Goal: Task Accomplishment & Management: Manage account settings

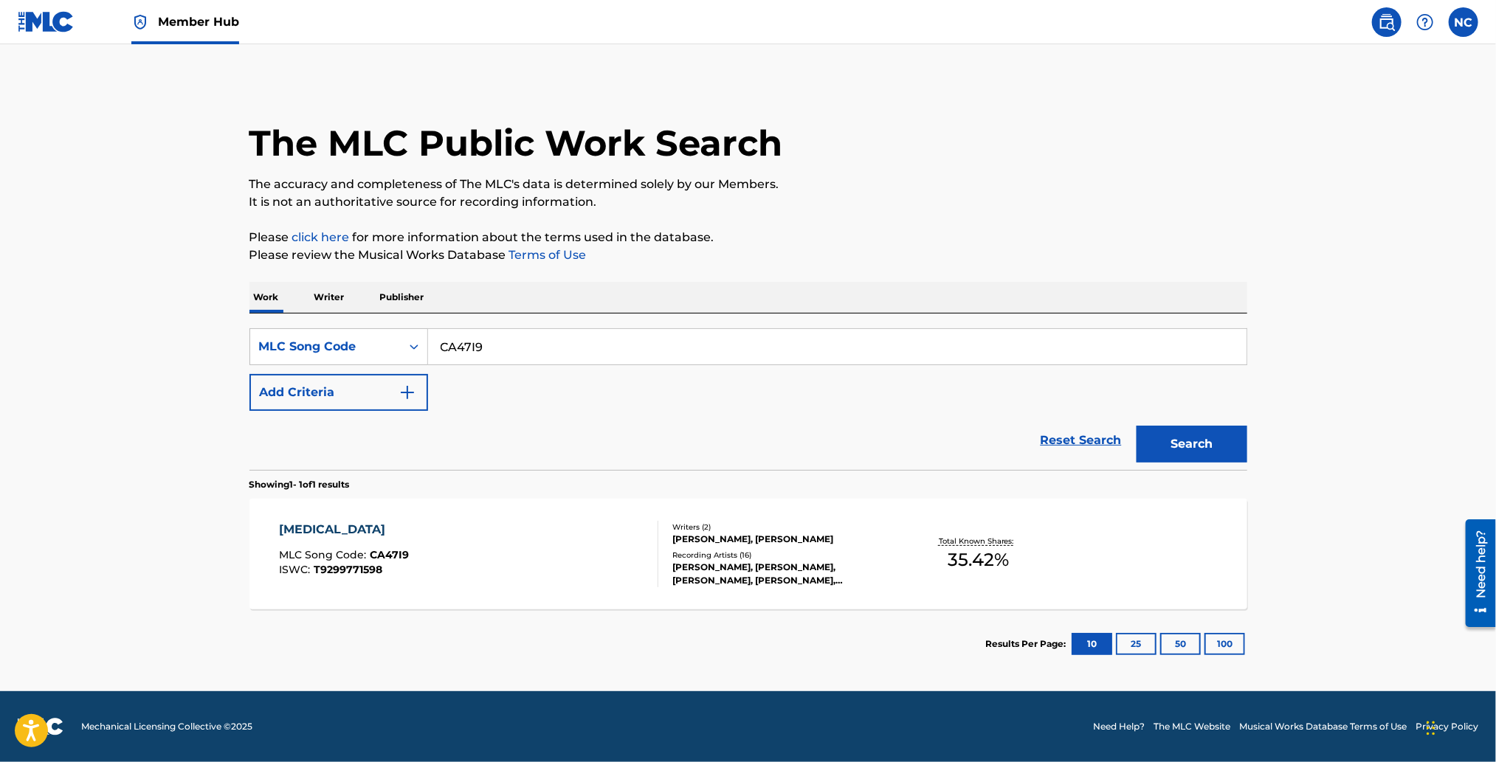
click at [773, 567] on div "LE VIBRAZIONI, FEDERICO NARDELLI, GIORDANO COLOMBO, LE VIBRAZIONI, LE VIBRAZION…" at bounding box center [783, 574] width 223 height 27
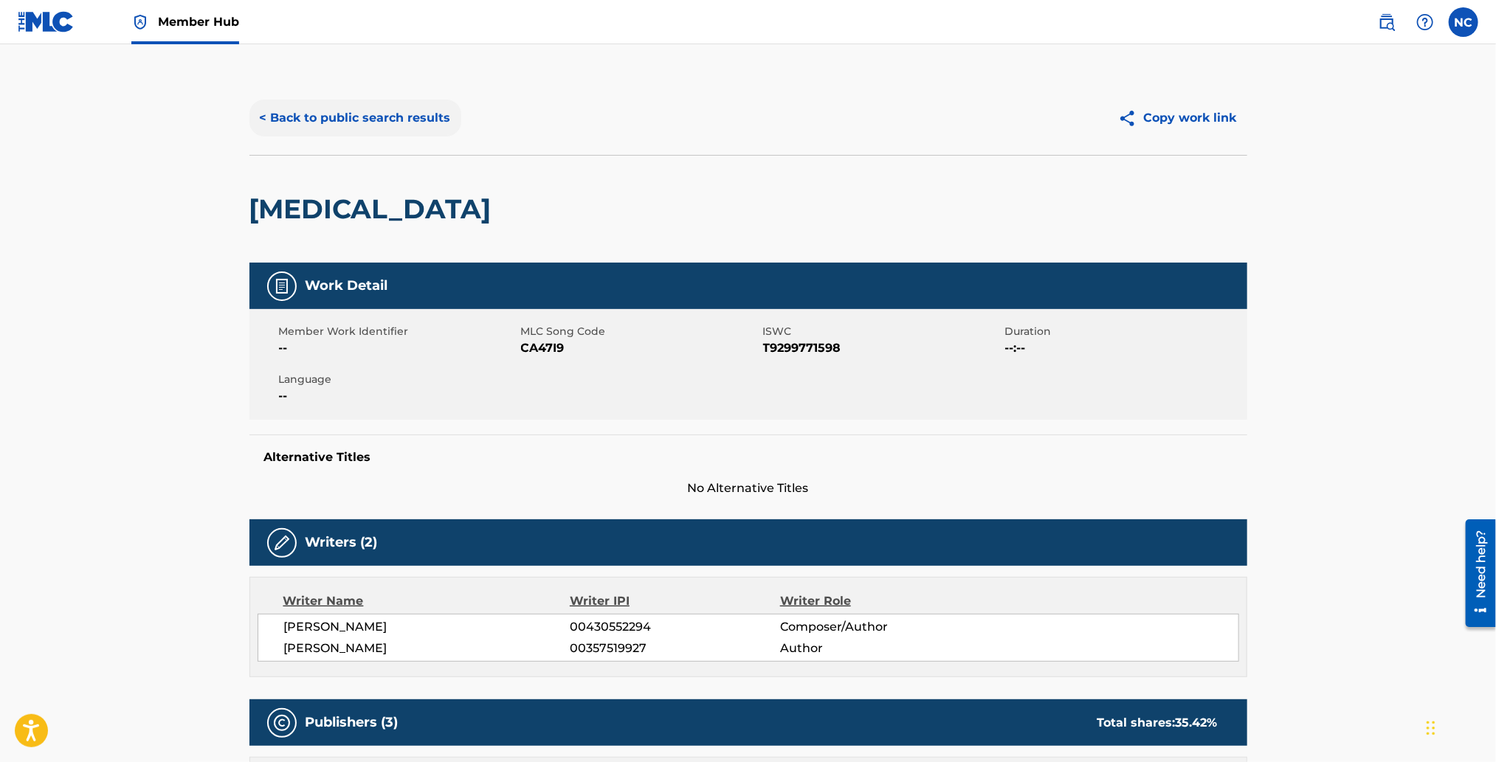
click at [324, 128] on button "< Back to public search results" at bounding box center [355, 118] width 212 height 37
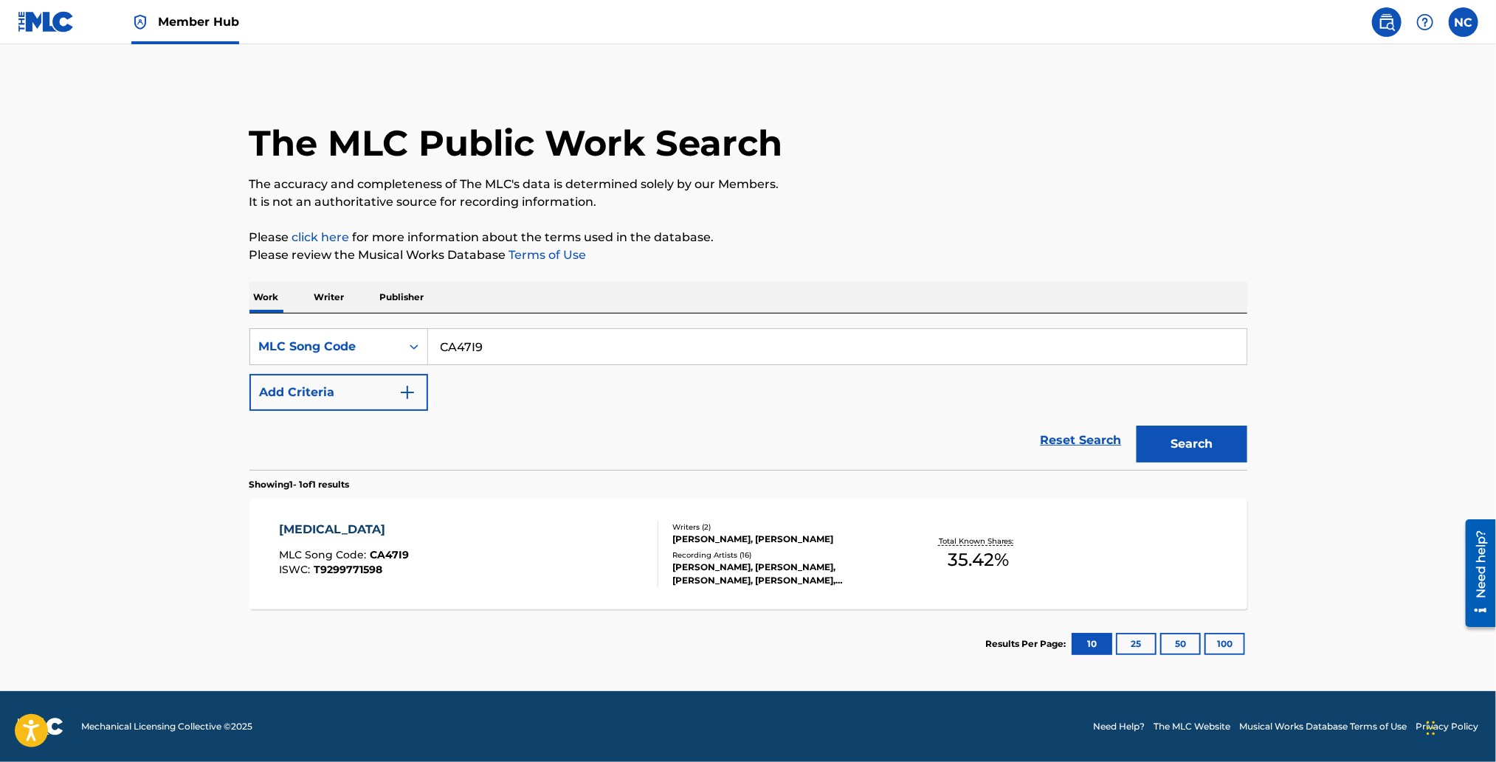
click at [1376, 24] on link at bounding box center [1387, 22] width 30 height 30
click at [21, 20] on img at bounding box center [46, 21] width 57 height 21
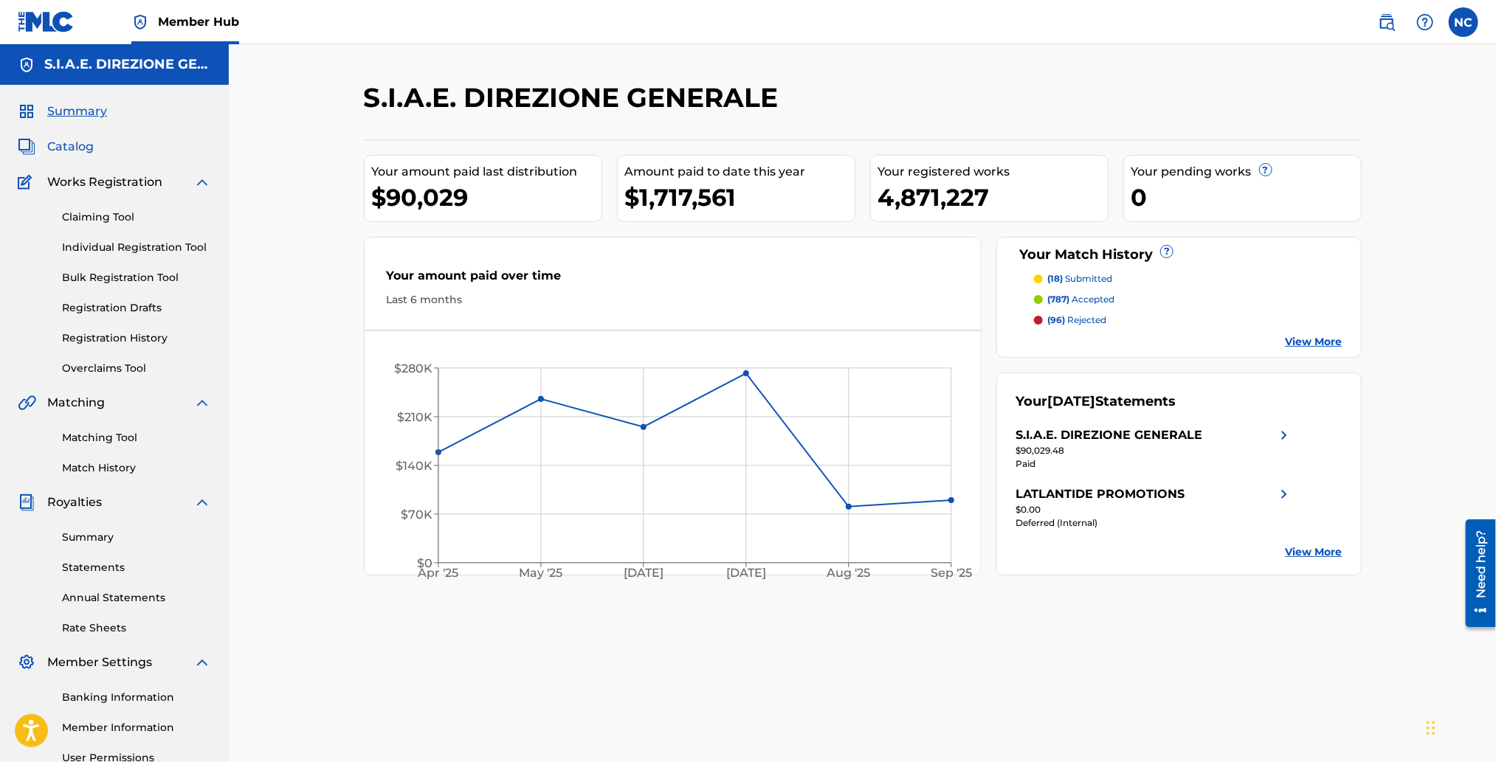
click at [65, 151] on span "Catalog" at bounding box center [70, 147] width 46 height 18
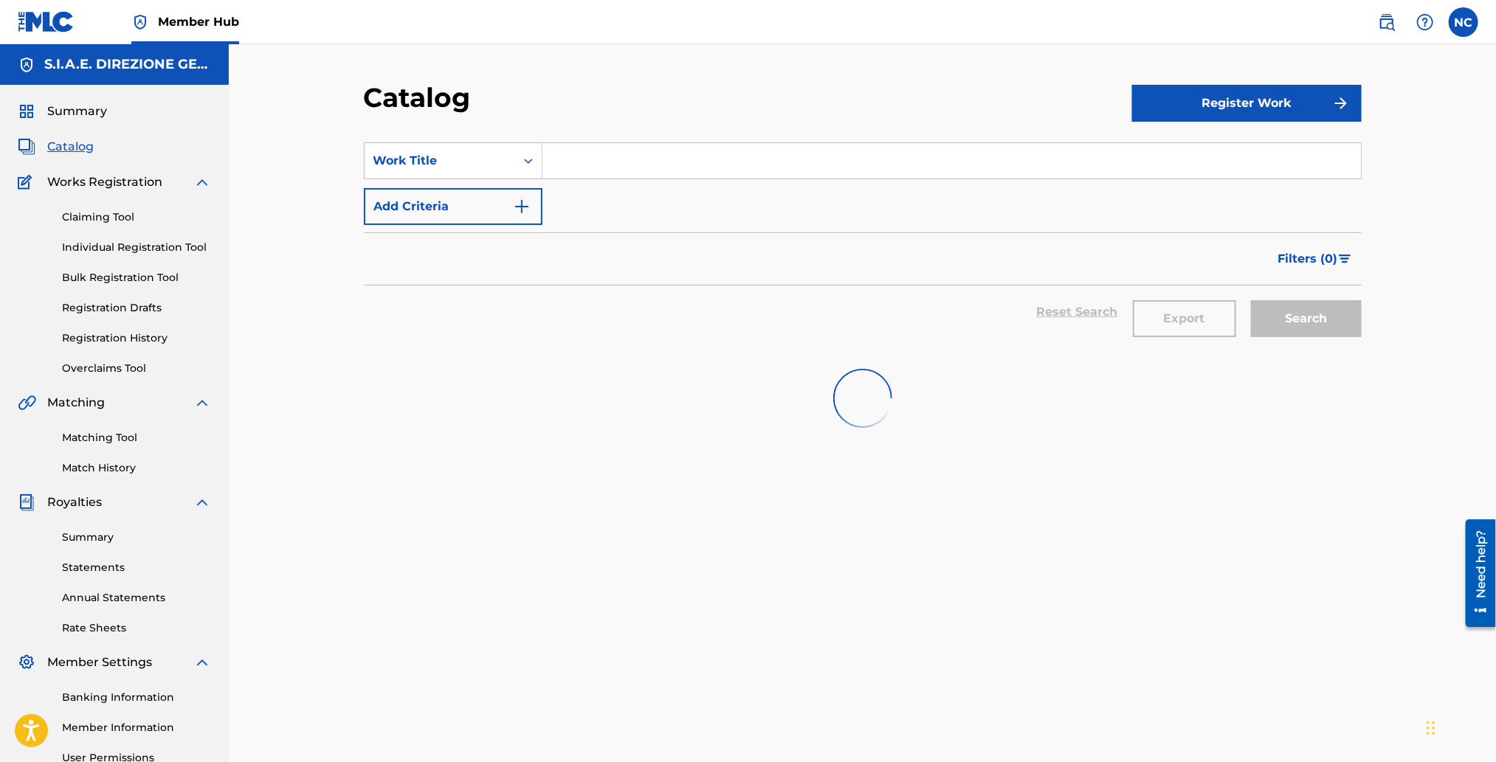
click at [670, 165] on input "Search Form" at bounding box center [951, 160] width 818 height 35
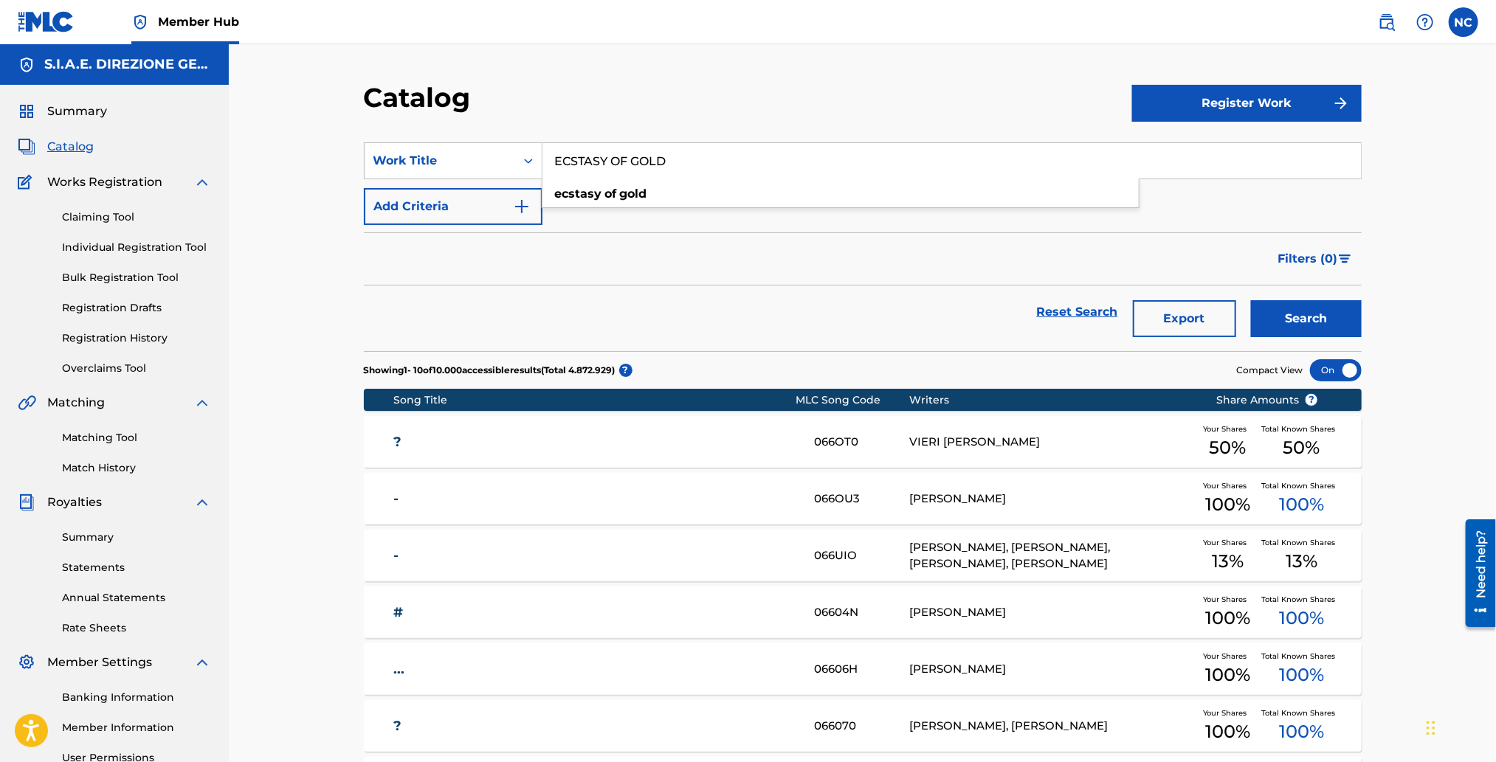
type input "ECSTASY OF GOLD"
click at [1251, 300] on button "Search" at bounding box center [1306, 318] width 111 height 37
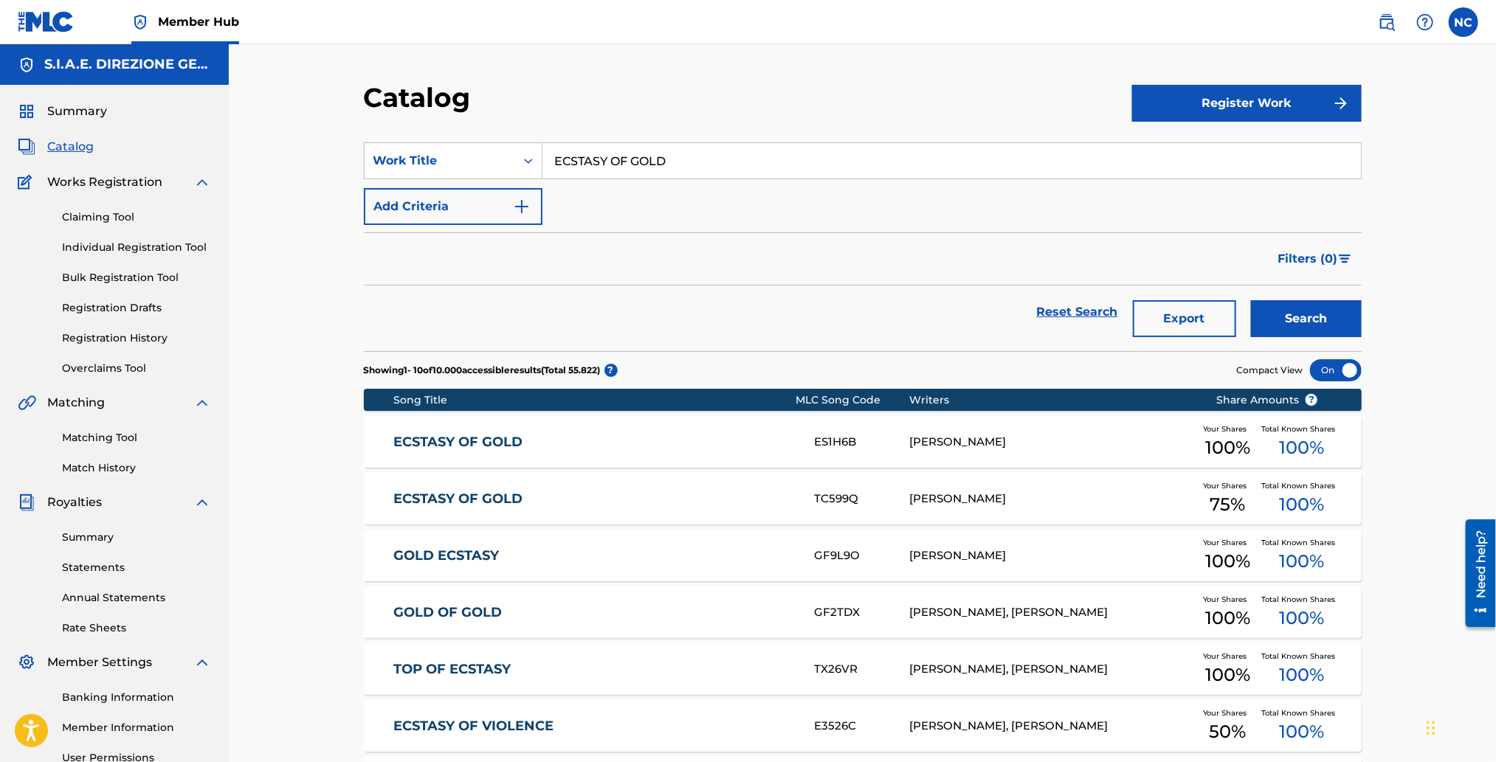
click at [483, 492] on link "ECSTASY OF GOLD" at bounding box center [593, 499] width 401 height 17
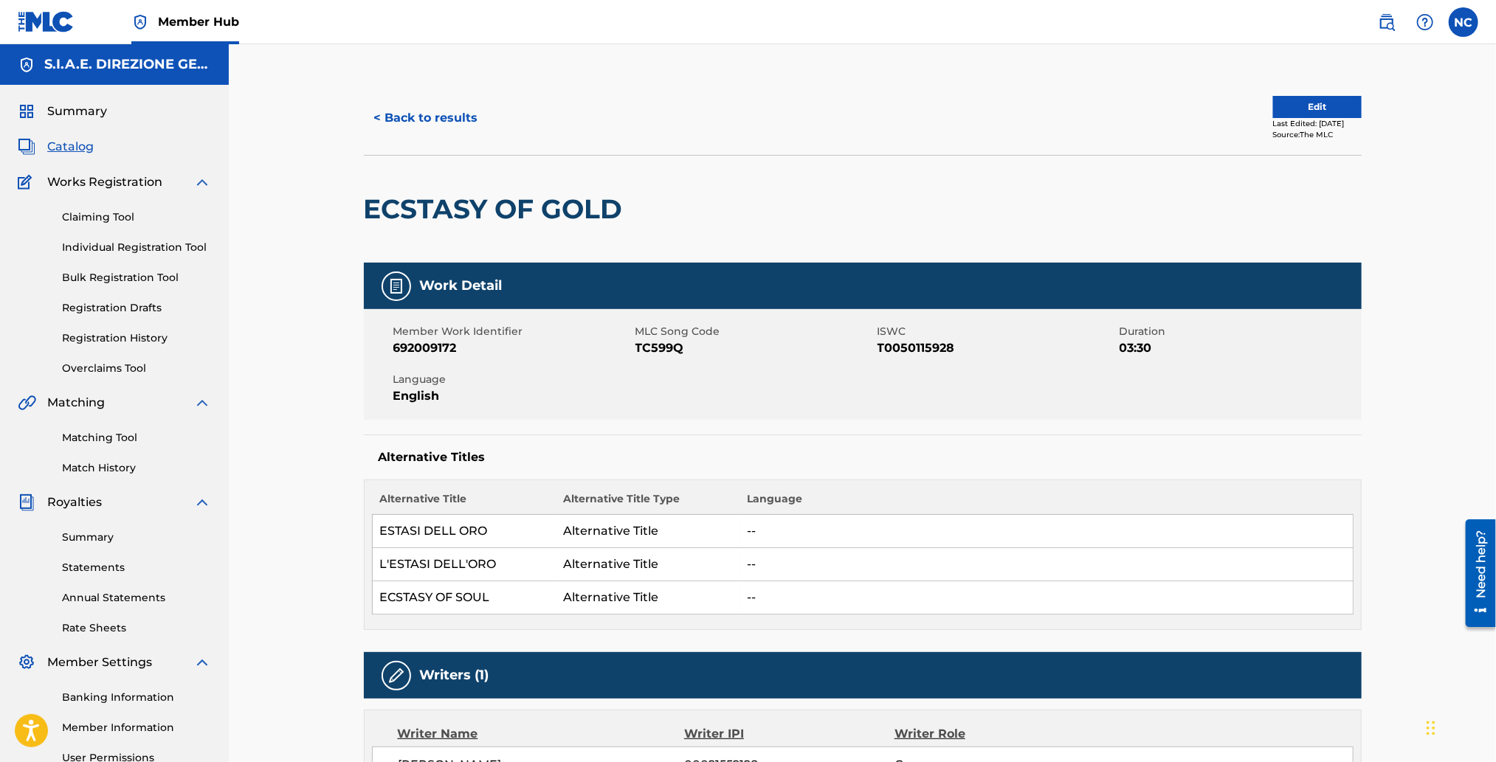
click at [465, 346] on span "692009172" at bounding box center [512, 348] width 238 height 18
drag, startPoint x: 683, startPoint y: 342, endPoint x: 637, endPoint y: 346, distance: 46.6
click at [637, 346] on span "TC599Q" at bounding box center [754, 348] width 238 height 18
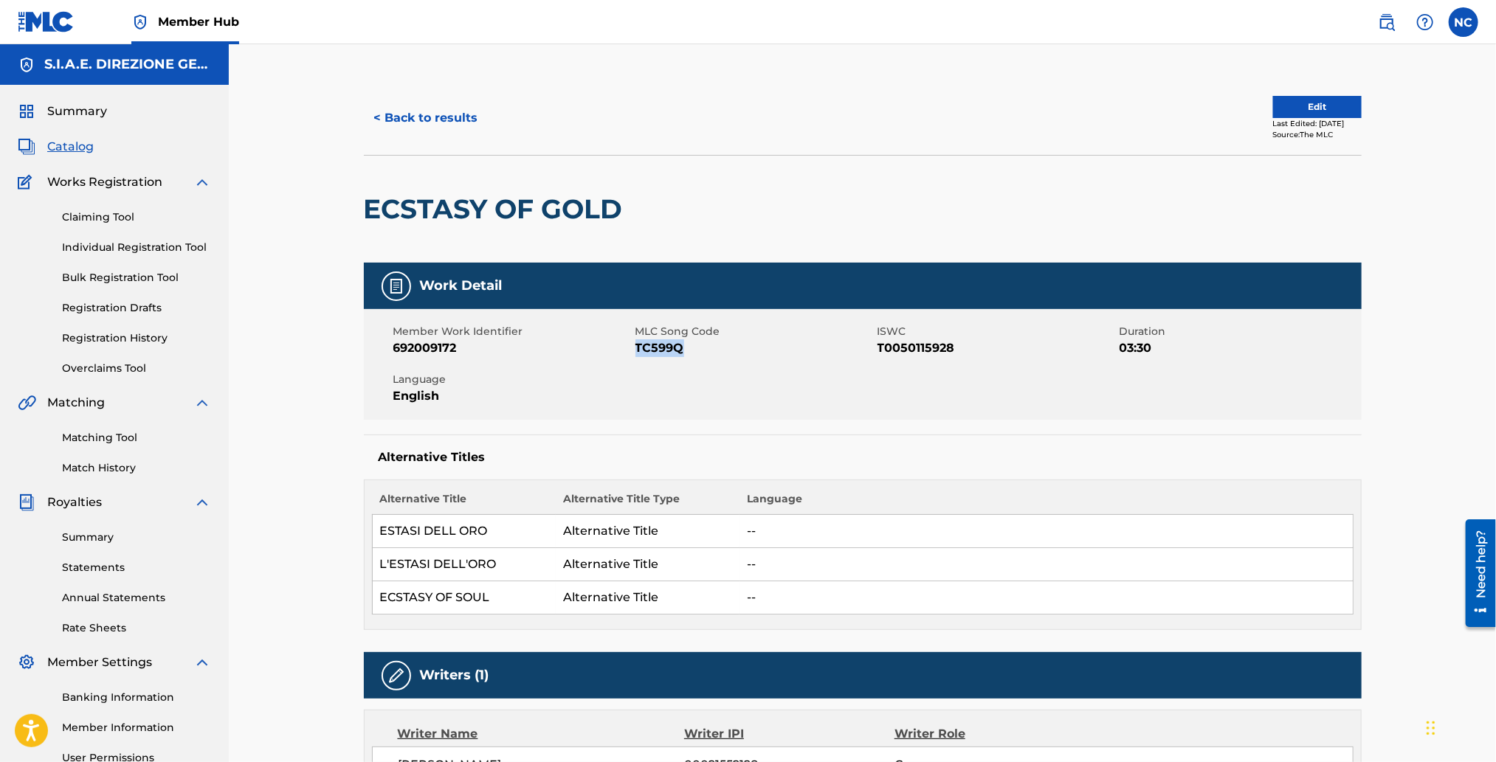
copy span "TC599Q"
drag, startPoint x: 644, startPoint y: 209, endPoint x: 313, endPoint y: 203, distance: 330.7
copy div "ECSTASY OF GOLD"
click at [377, 115] on button "< Back to results" at bounding box center [426, 118] width 125 height 37
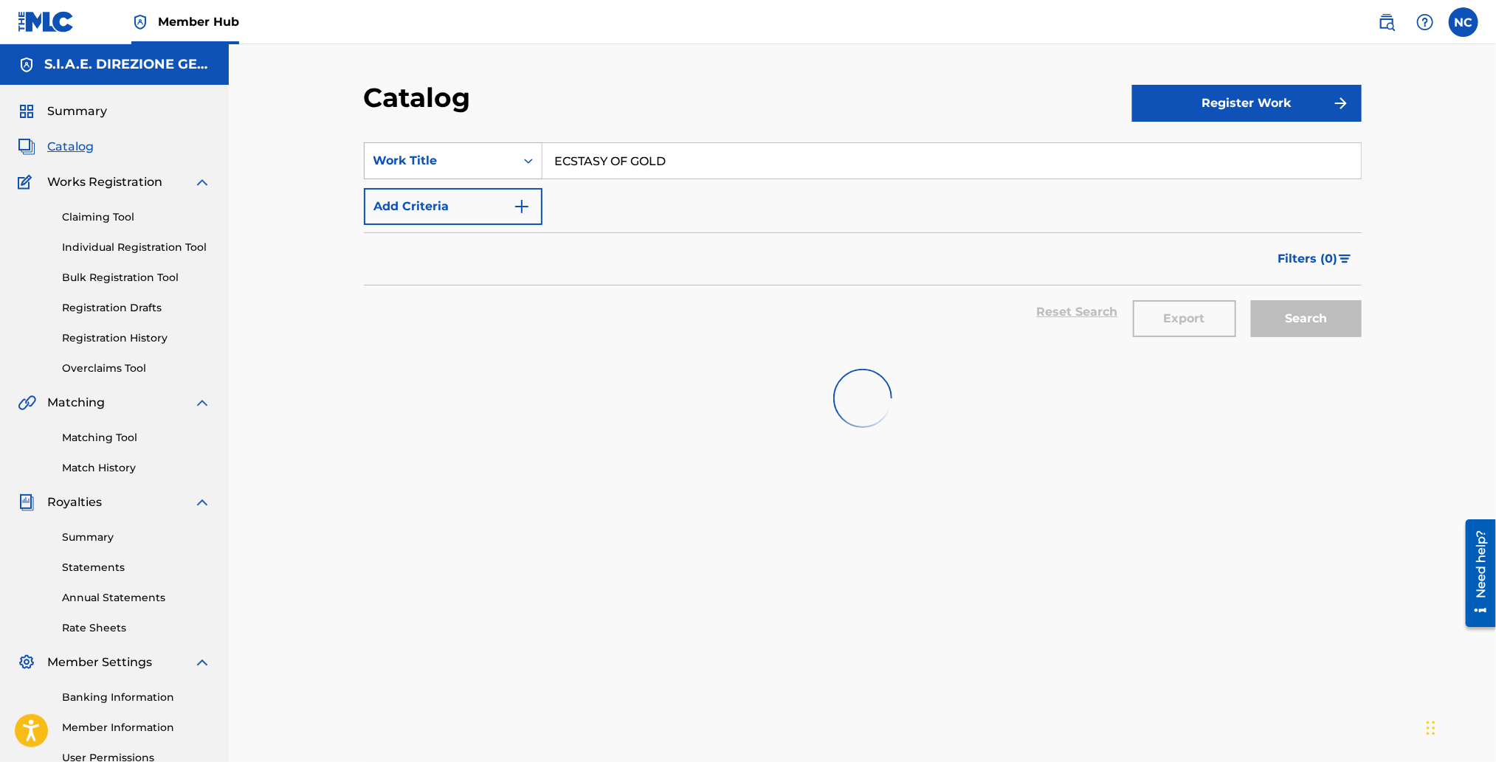
drag, startPoint x: 722, startPoint y: 164, endPoint x: 448, endPoint y: 168, distance: 273.8
click at [448, 168] on div "SearchWithCriteriaf14511ba-d9b3-4206-8170-b6570376ed41 Work Title ECSTASY OF GO…" at bounding box center [863, 160] width 998 height 37
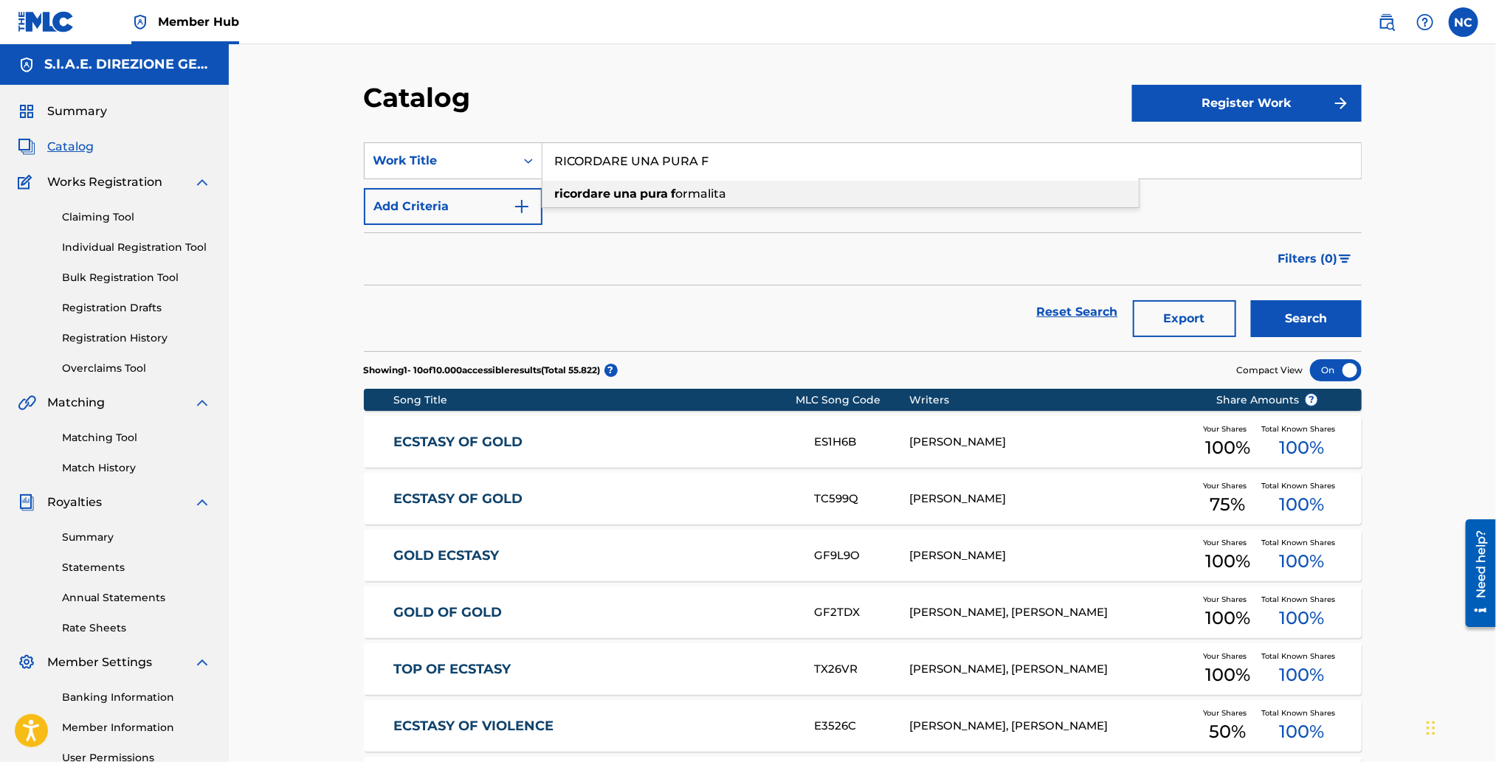
click at [631, 203] on div "ricordare una pura f ormalita" at bounding box center [840, 194] width 596 height 27
type input "ricordare una pura formalita"
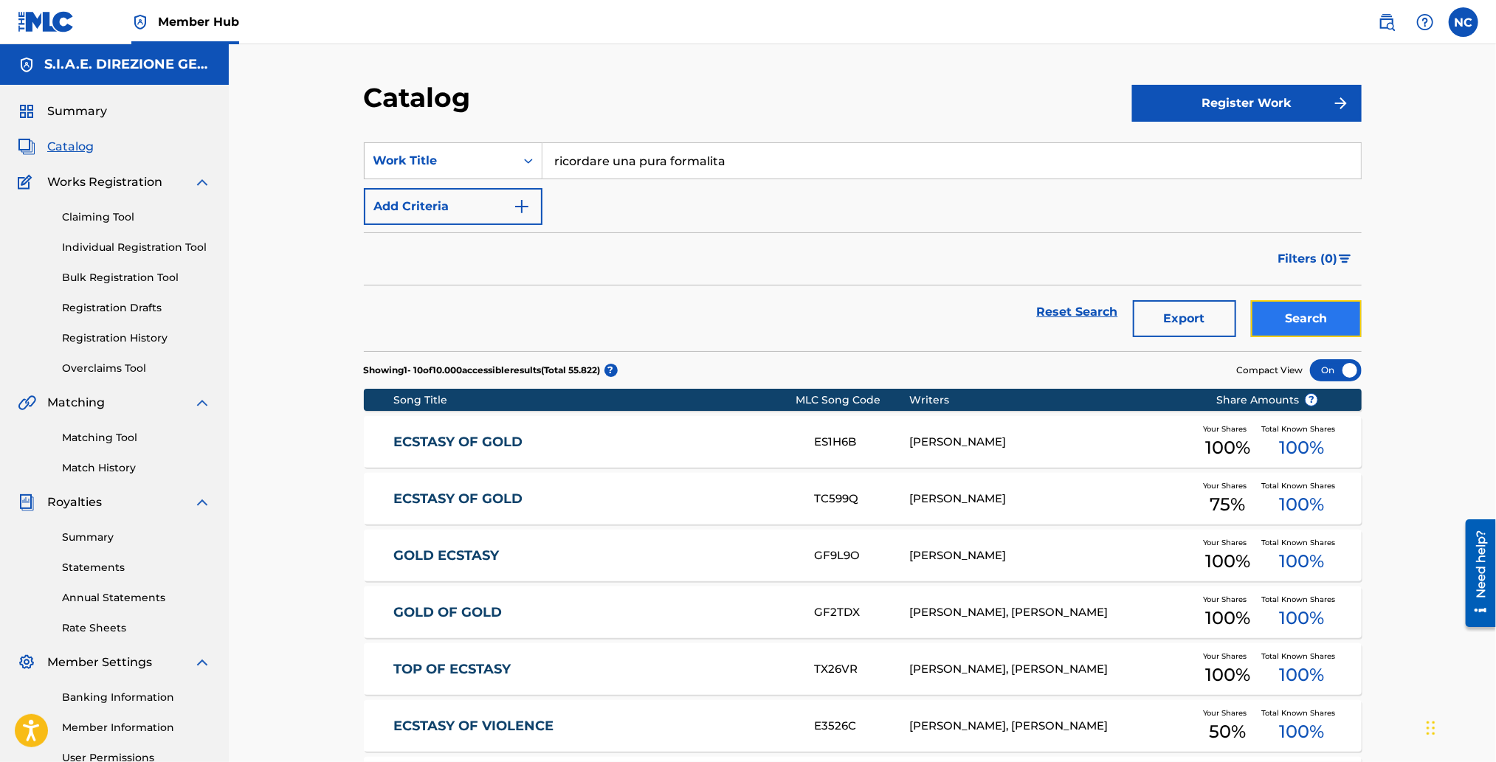
click at [1284, 320] on button "Search" at bounding box center [1306, 318] width 111 height 37
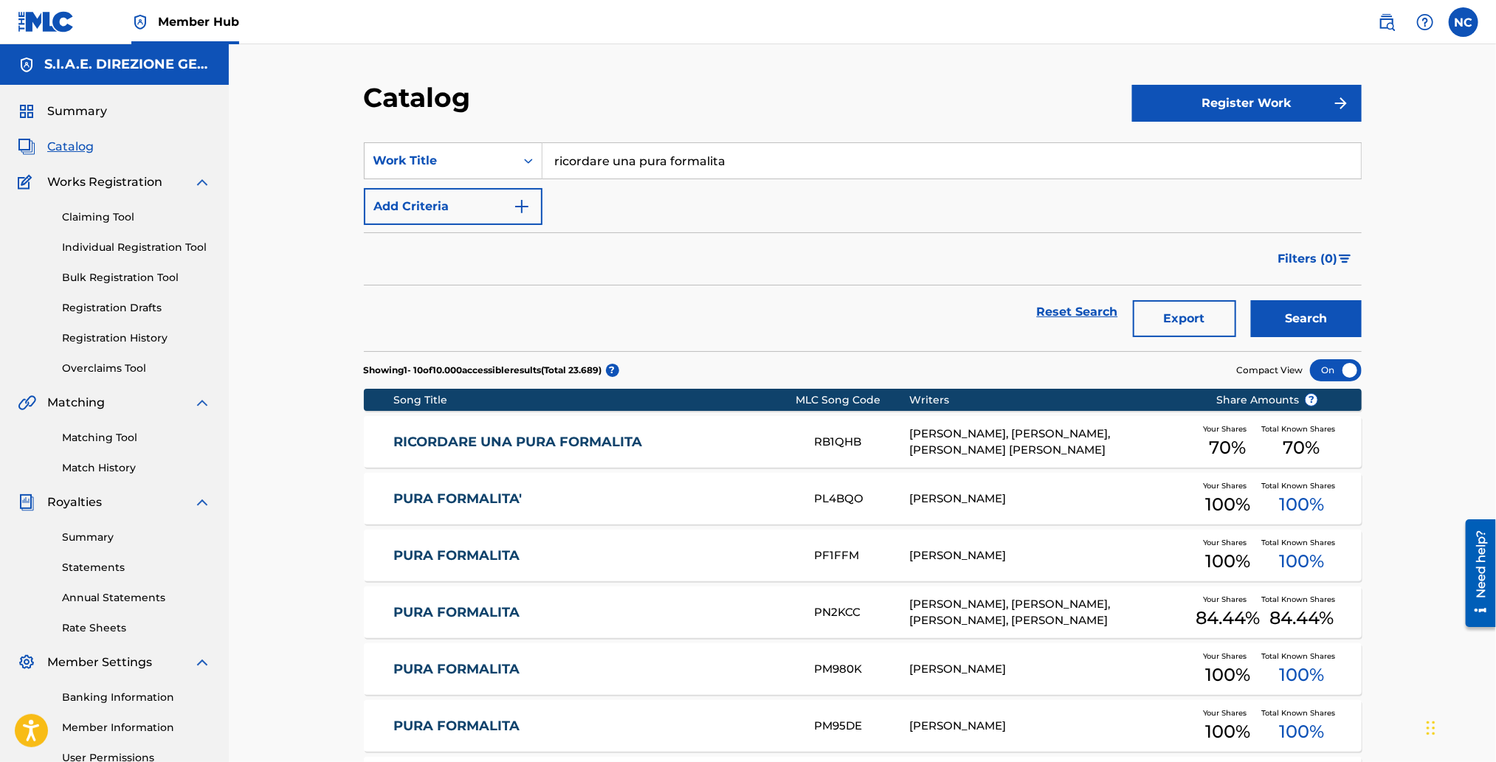
click at [593, 438] on link "RICORDARE UNA PURA FORMALITA" at bounding box center [593, 442] width 401 height 17
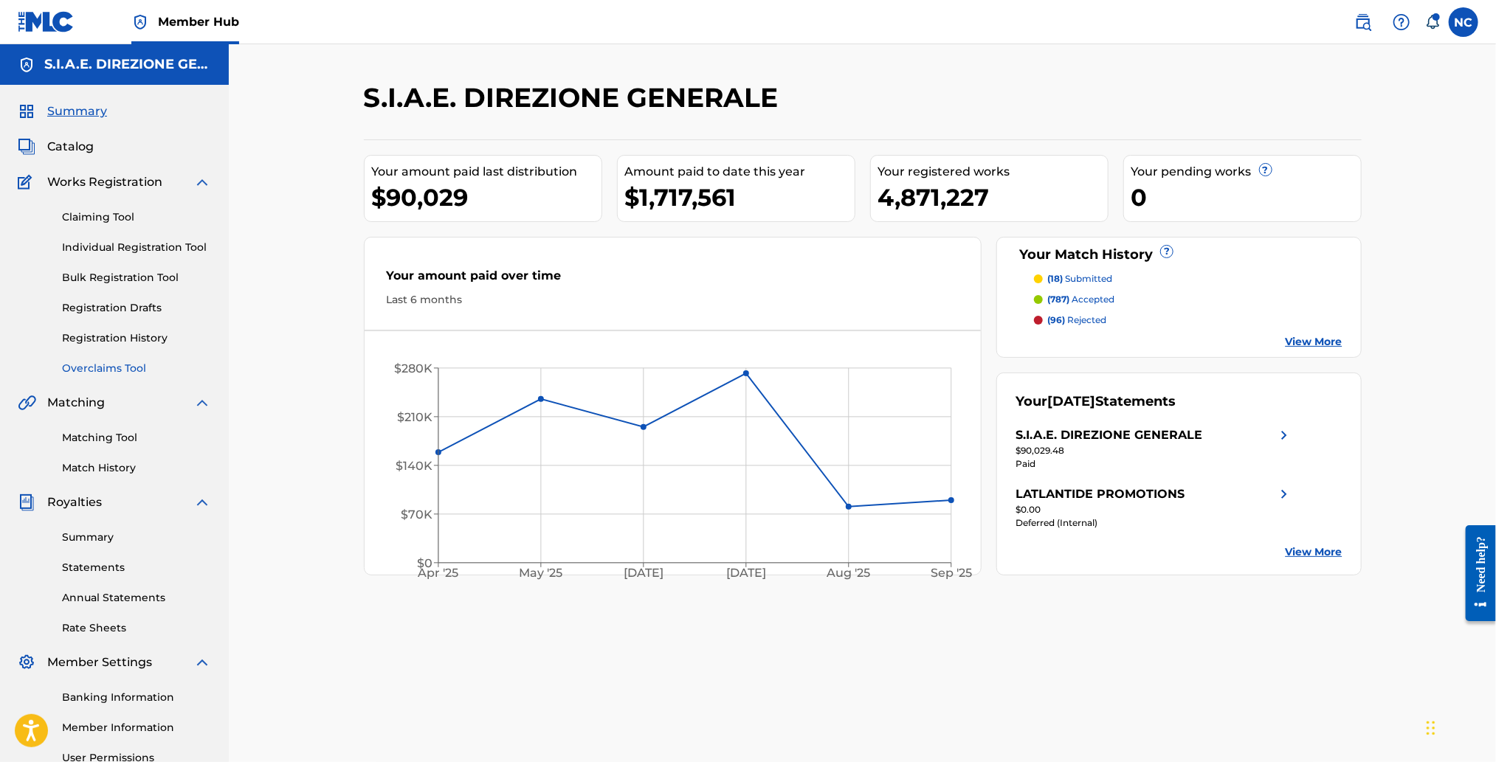
click at [100, 372] on link "Overclaims Tool" at bounding box center [136, 368] width 149 height 15
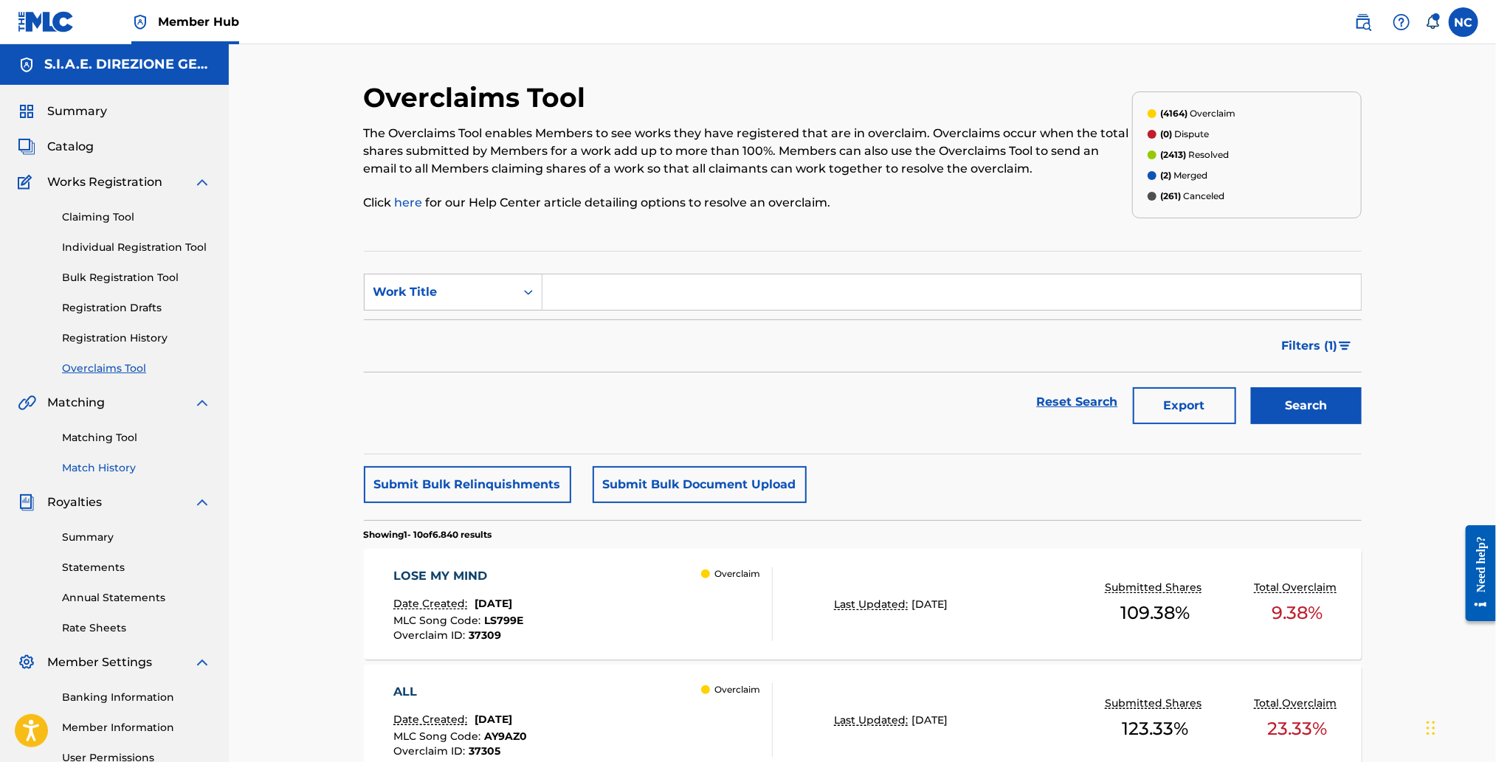
click at [98, 466] on link "Match History" at bounding box center [136, 468] width 149 height 15
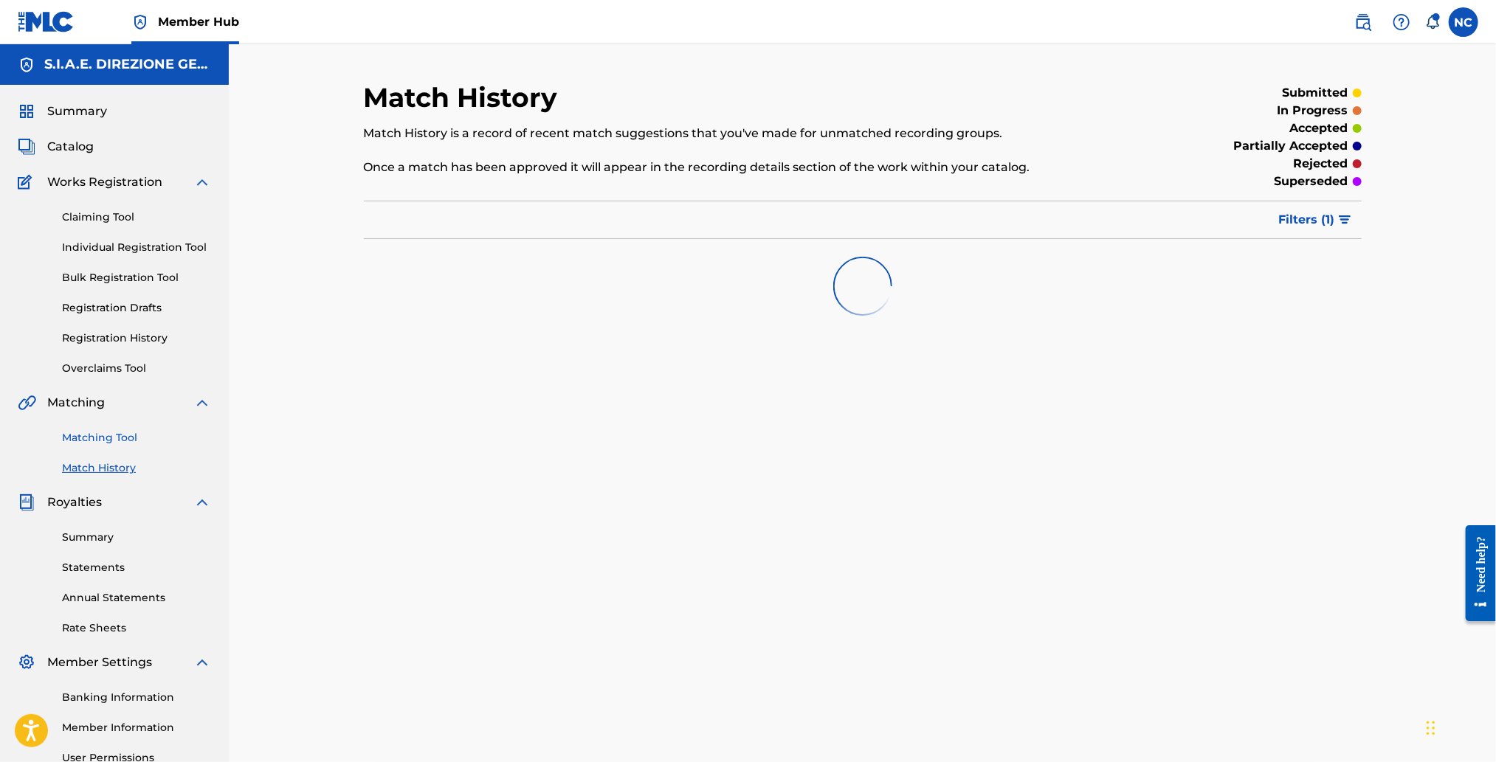
click at [101, 436] on link "Matching Tool" at bounding box center [136, 437] width 149 height 15
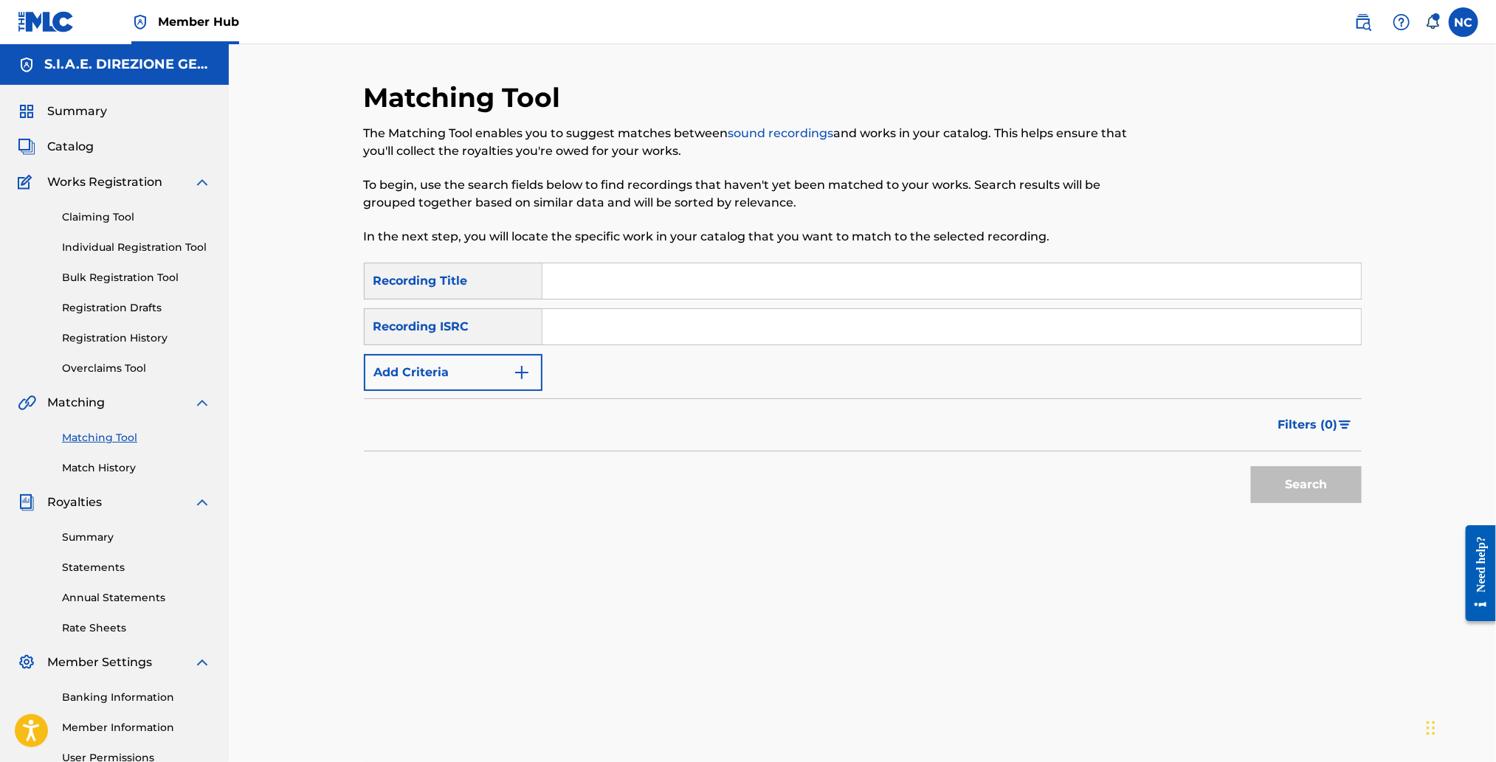
click at [101, 436] on link "Matching Tool" at bounding box center [136, 437] width 149 height 15
click at [132, 432] on link "Matching Tool" at bounding box center [136, 437] width 149 height 15
click at [109, 441] on link "Matching Tool" at bounding box center [136, 437] width 149 height 15
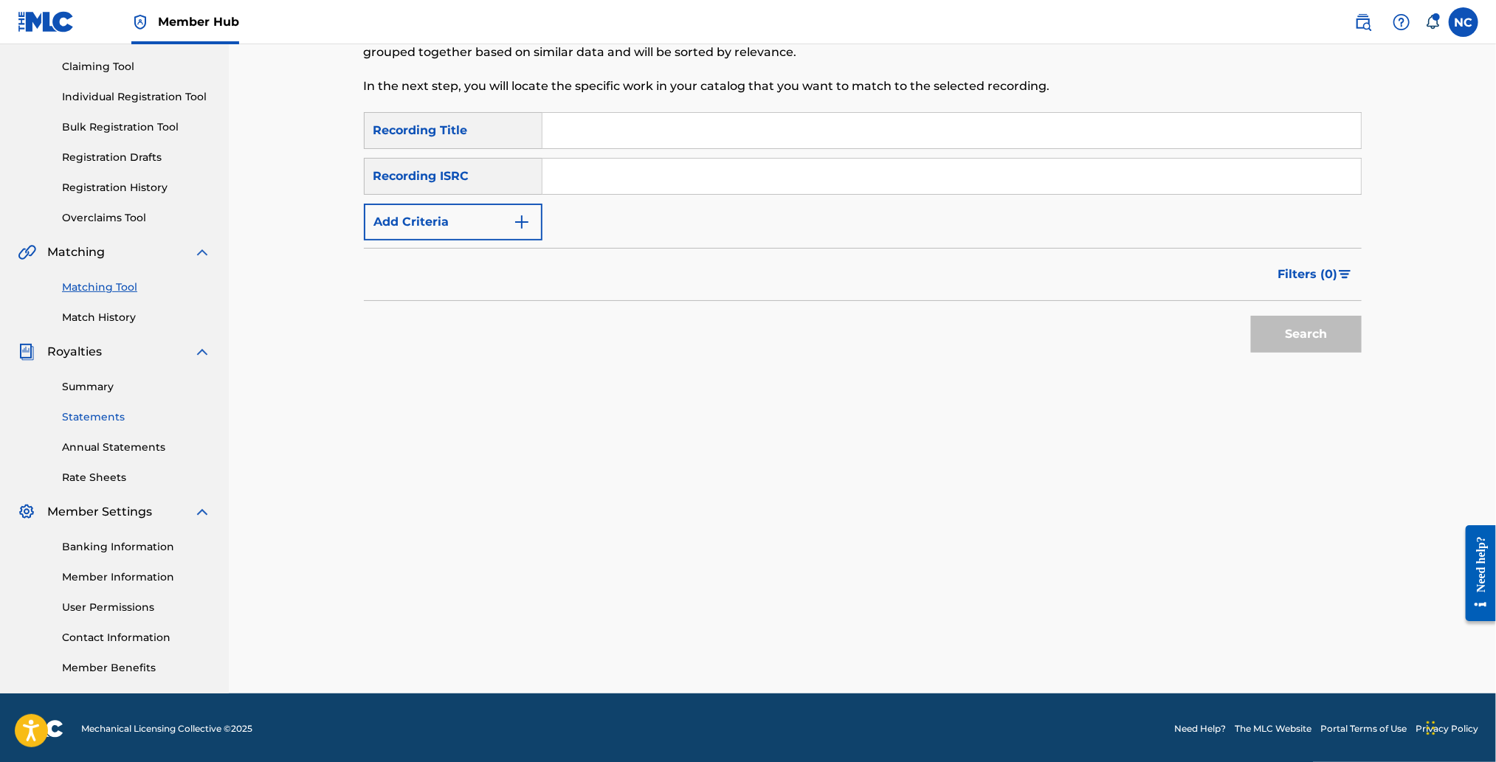
scroll to position [152, 0]
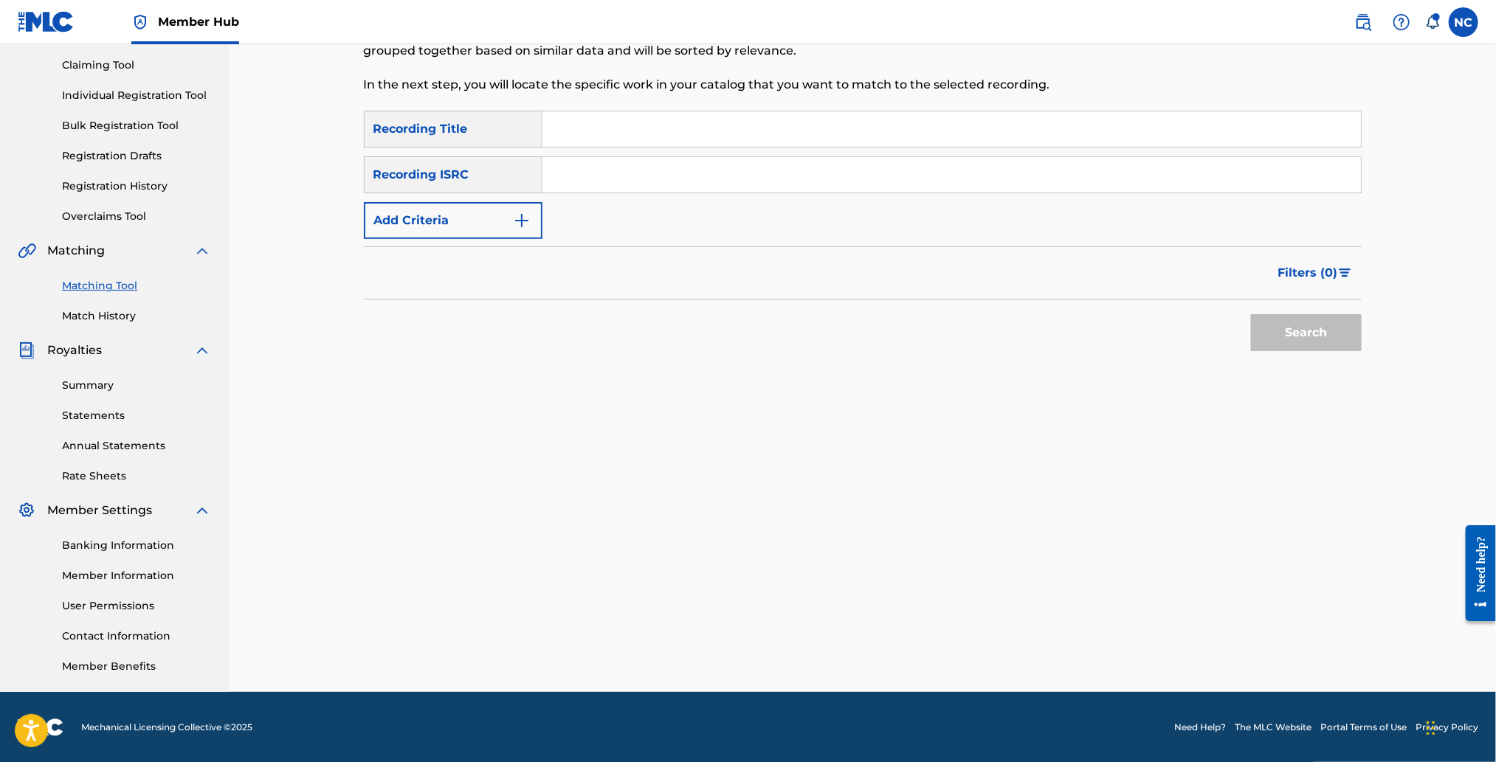
click at [117, 279] on link "Matching Tool" at bounding box center [136, 285] width 149 height 15
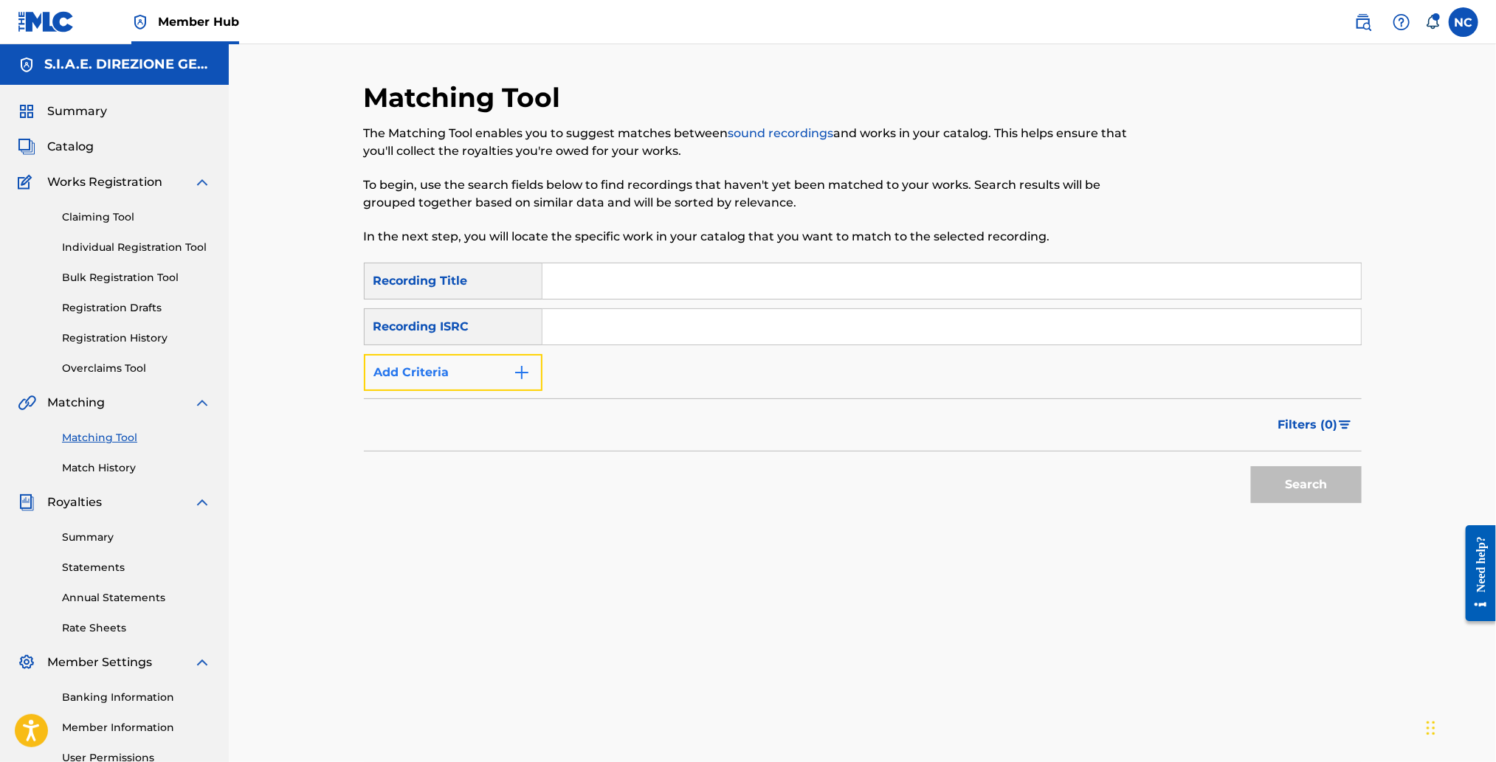
click at [527, 371] on img "Search Form" at bounding box center [522, 373] width 18 height 18
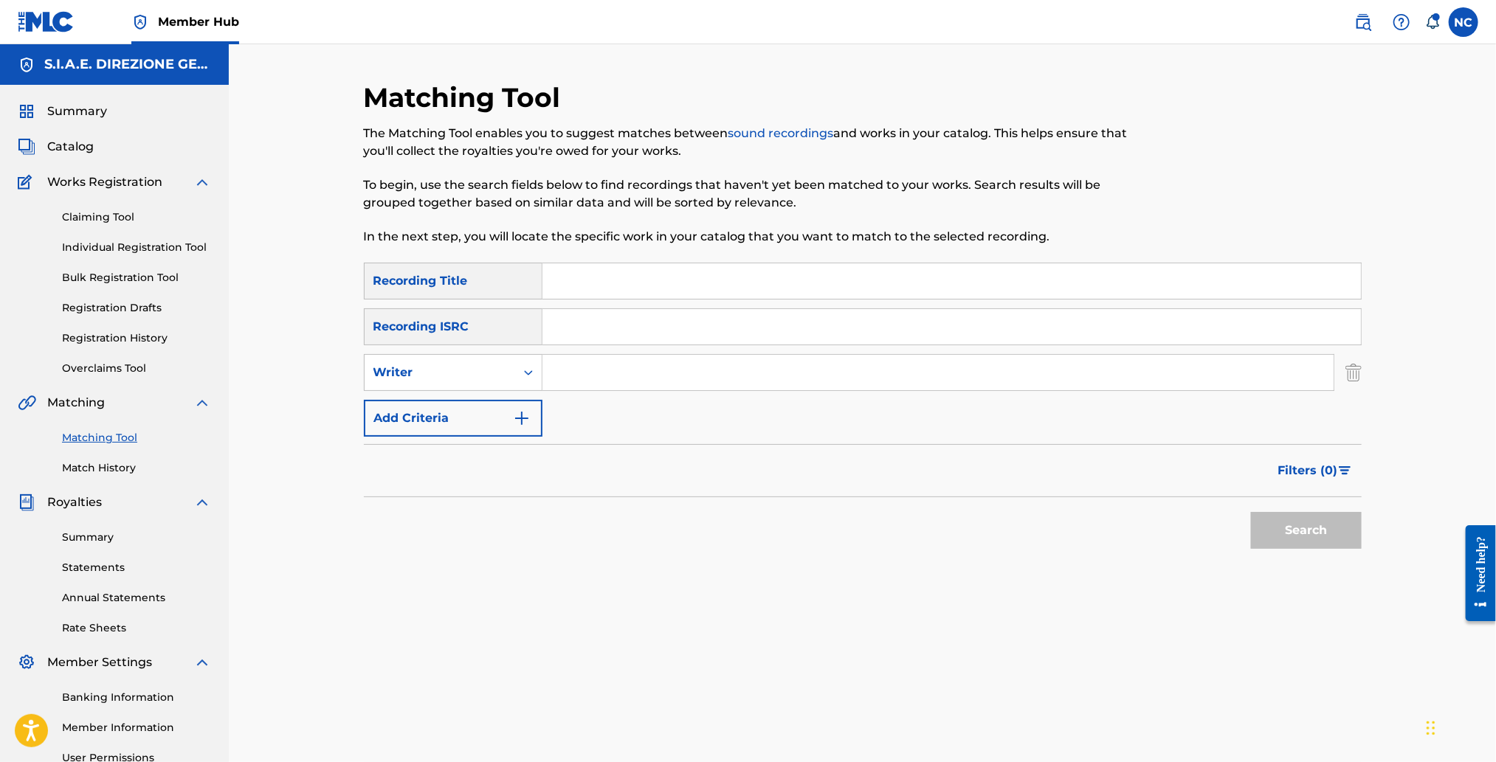
click at [577, 373] on input "Search Form" at bounding box center [937, 372] width 791 height 35
type input "MORRICONE"
click at [1251, 512] on button "Search" at bounding box center [1306, 530] width 111 height 37
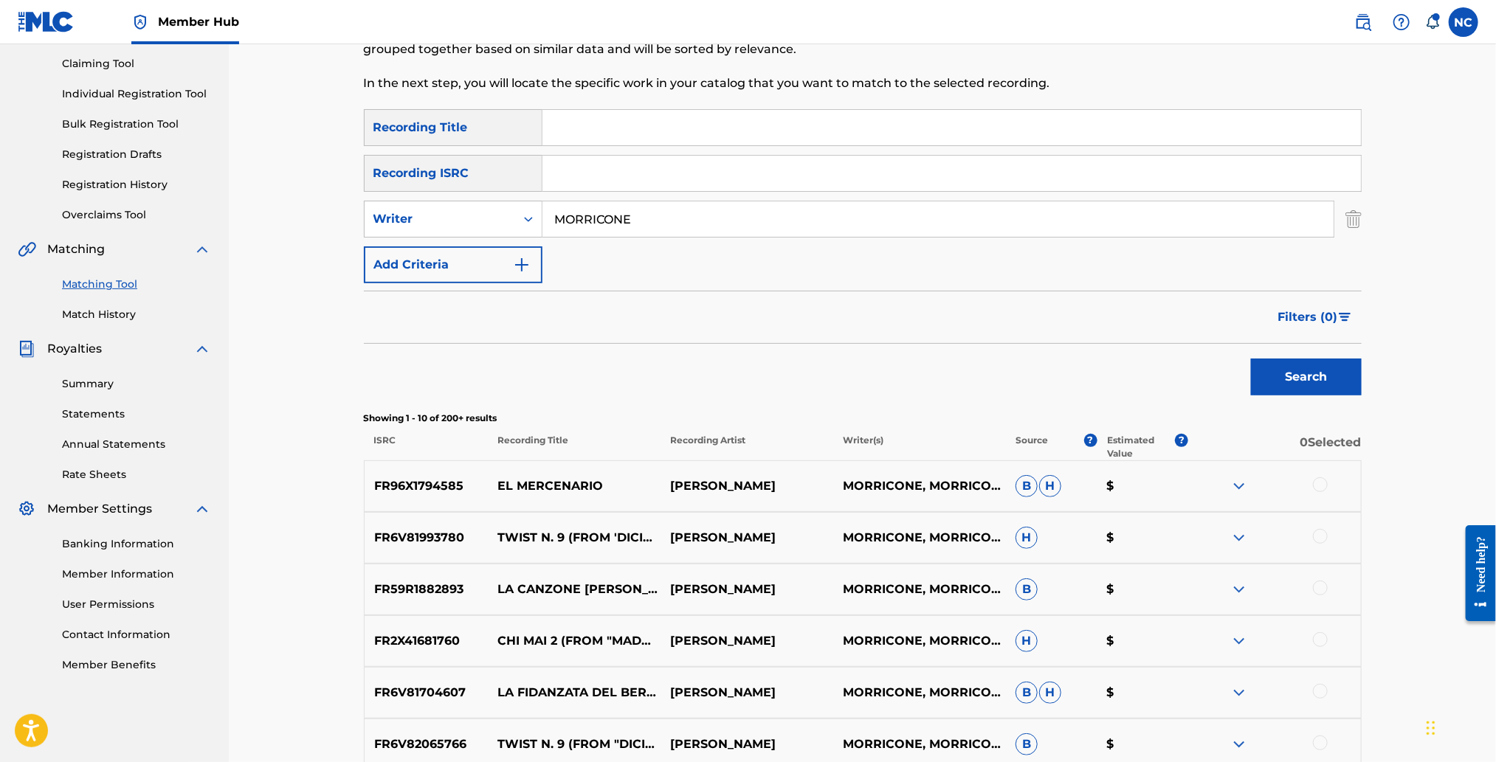
scroll to position [331, 0]
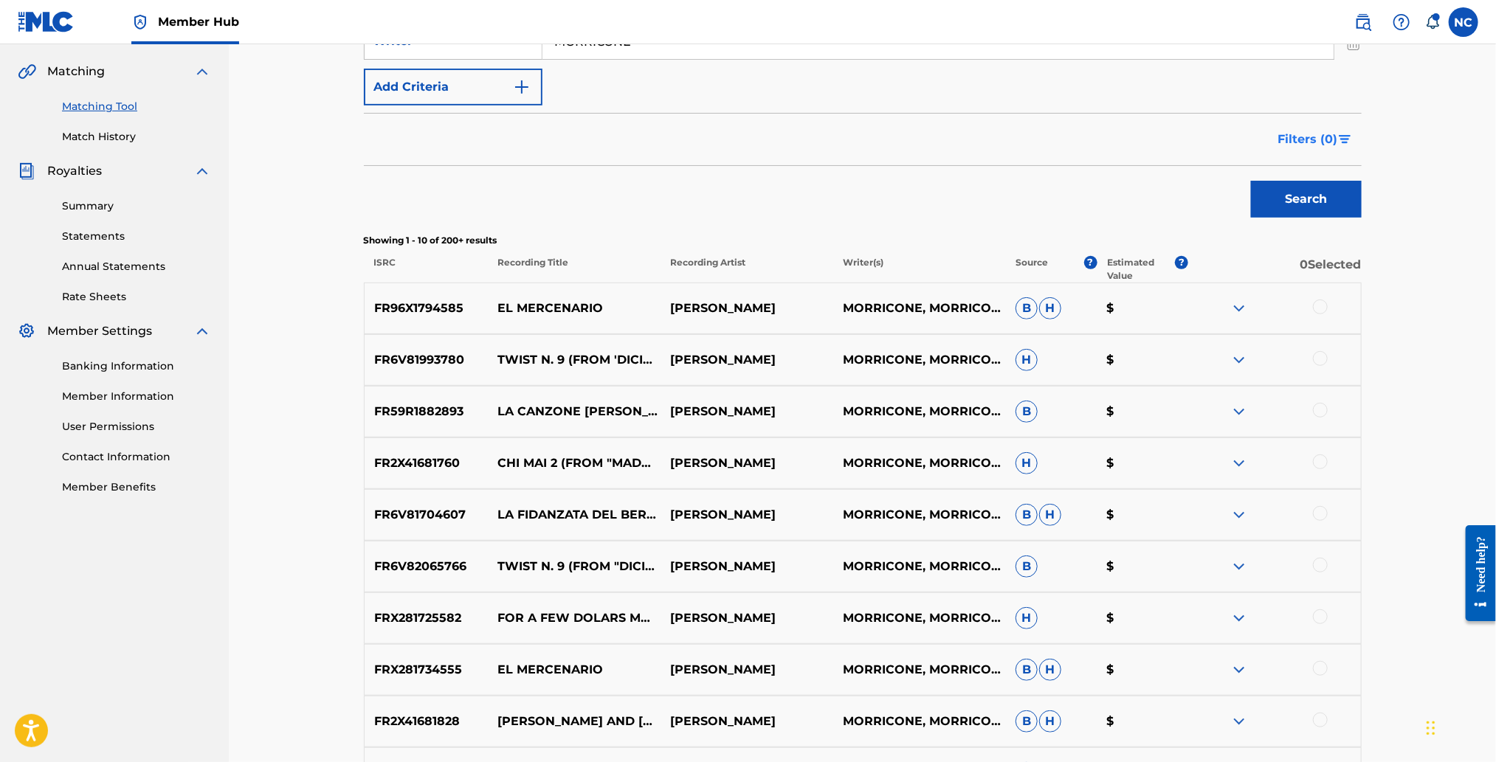
click at [1314, 144] on span "Filters ( 0 )" at bounding box center [1308, 140] width 60 height 18
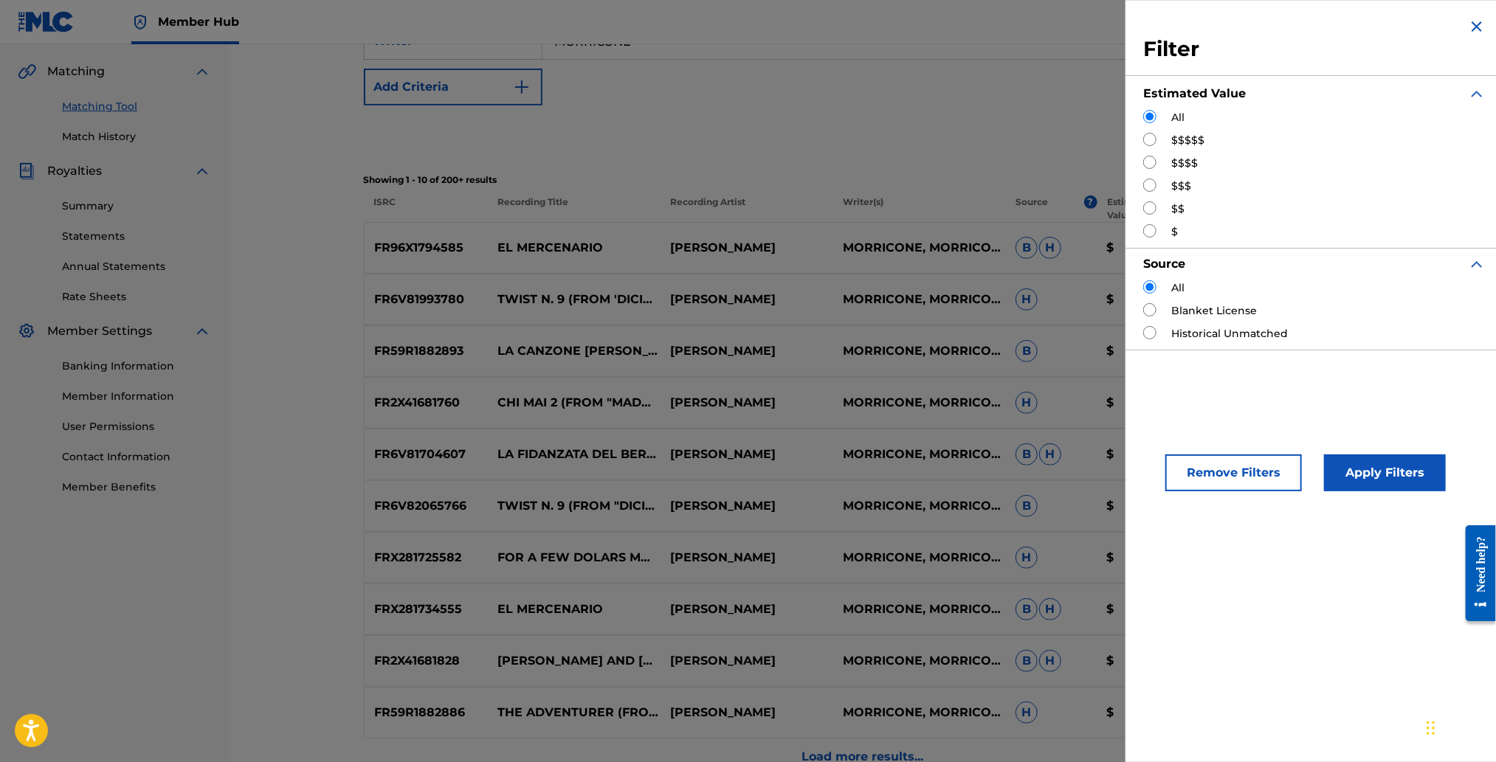
click at [1148, 143] on input "Search Form" at bounding box center [1149, 139] width 13 height 13
radio input "true"
click at [1373, 472] on button "Apply Filters" at bounding box center [1385, 473] width 122 height 37
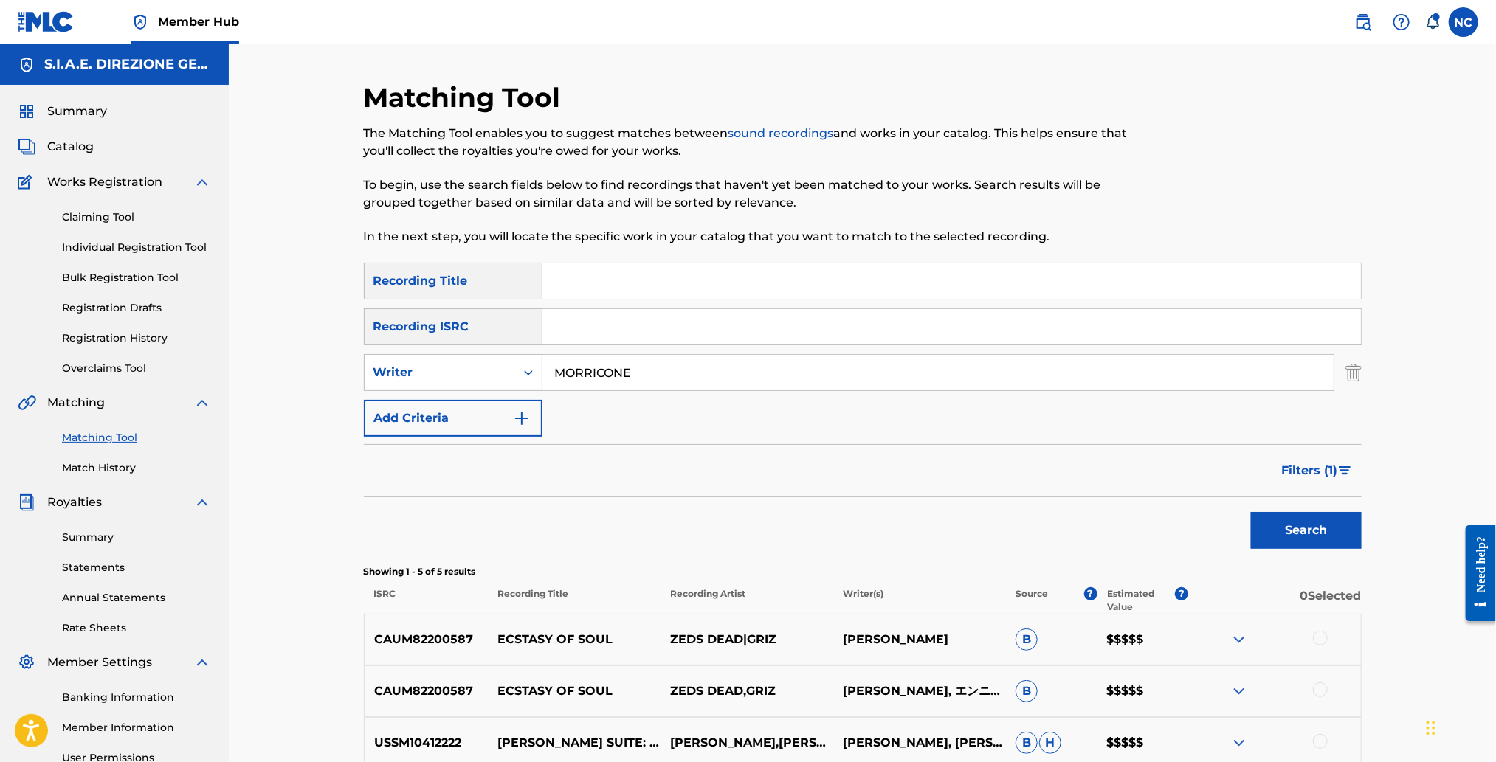
scroll to position [221, 0]
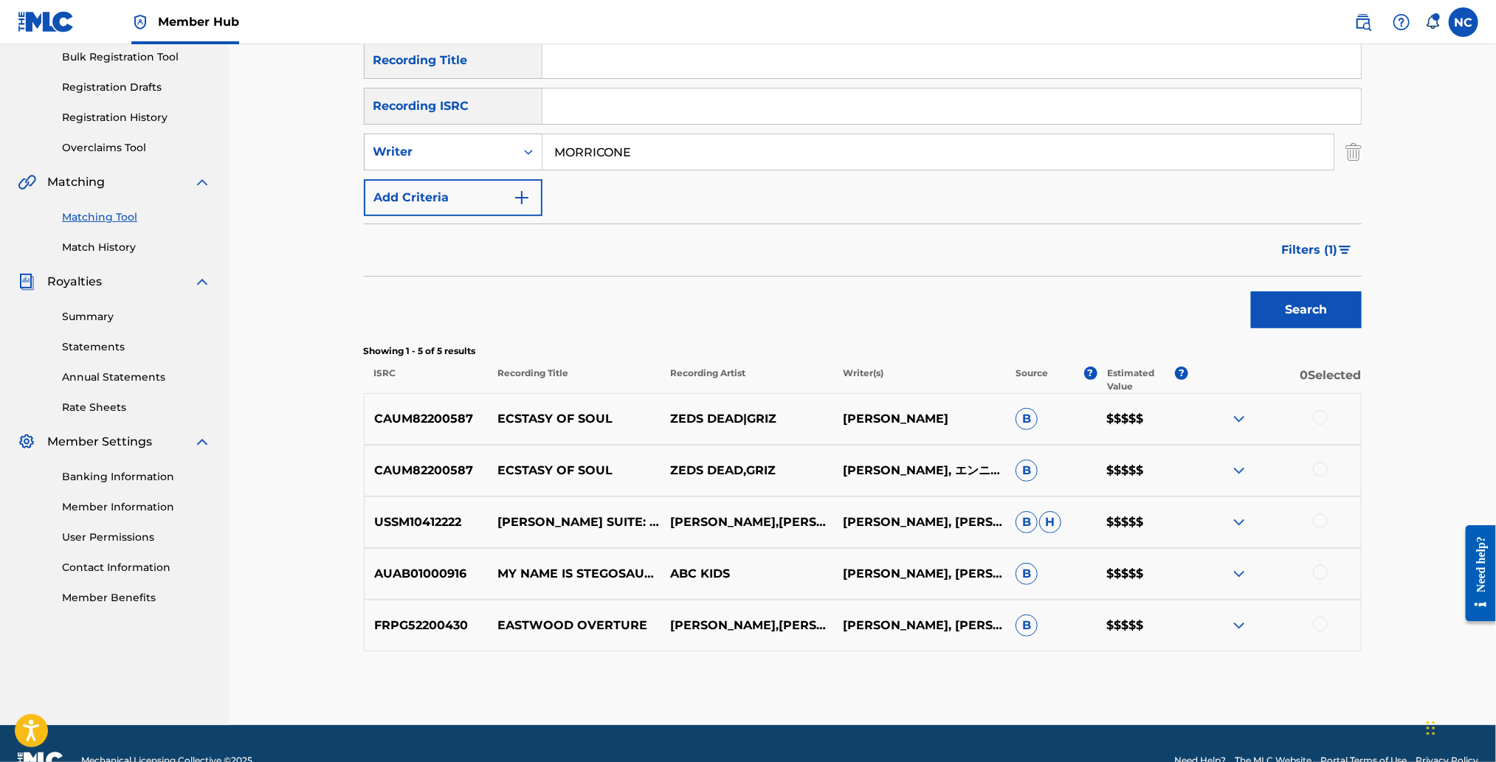
click at [1321, 418] on div at bounding box center [1320, 417] width 15 height 15
click at [1321, 470] on div at bounding box center [1320, 469] width 15 height 15
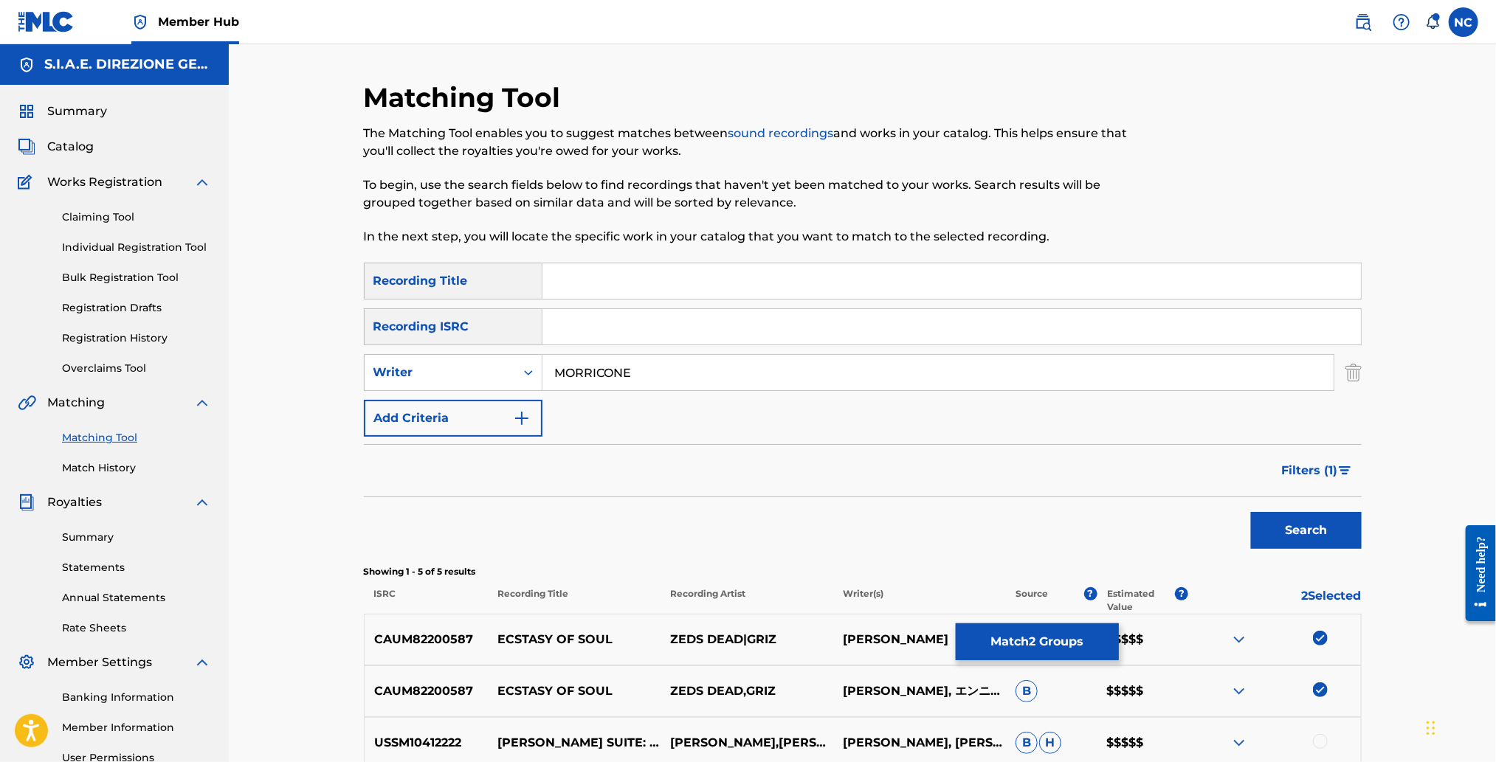
click at [705, 288] on input "Search Form" at bounding box center [951, 280] width 818 height 35
type input "ECSTASY OF SOUL"
click at [1251, 512] on button "Search" at bounding box center [1306, 530] width 111 height 37
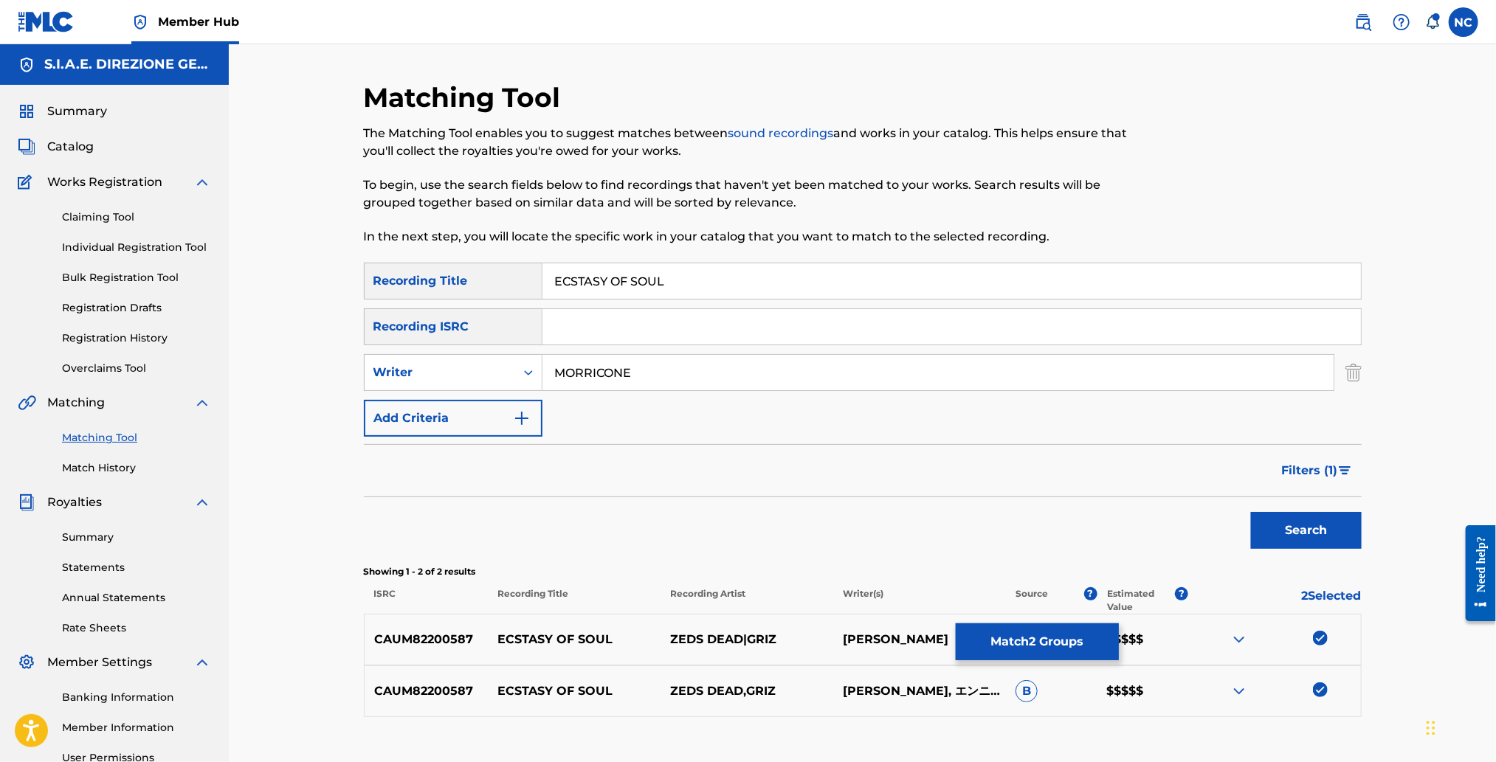
scroll to position [152, 0]
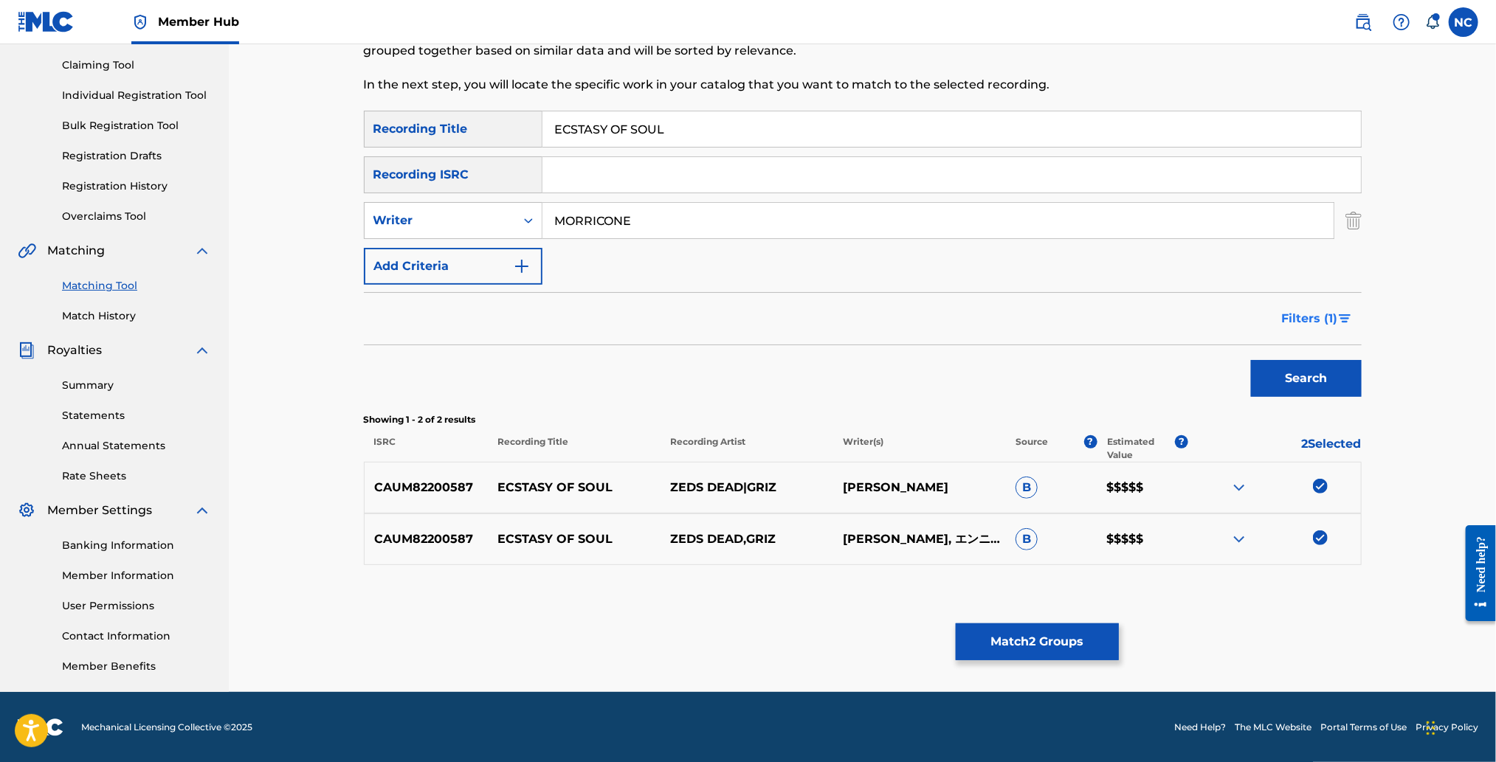
click at [1325, 323] on span "Filters ( 1 )" at bounding box center [1310, 319] width 56 height 18
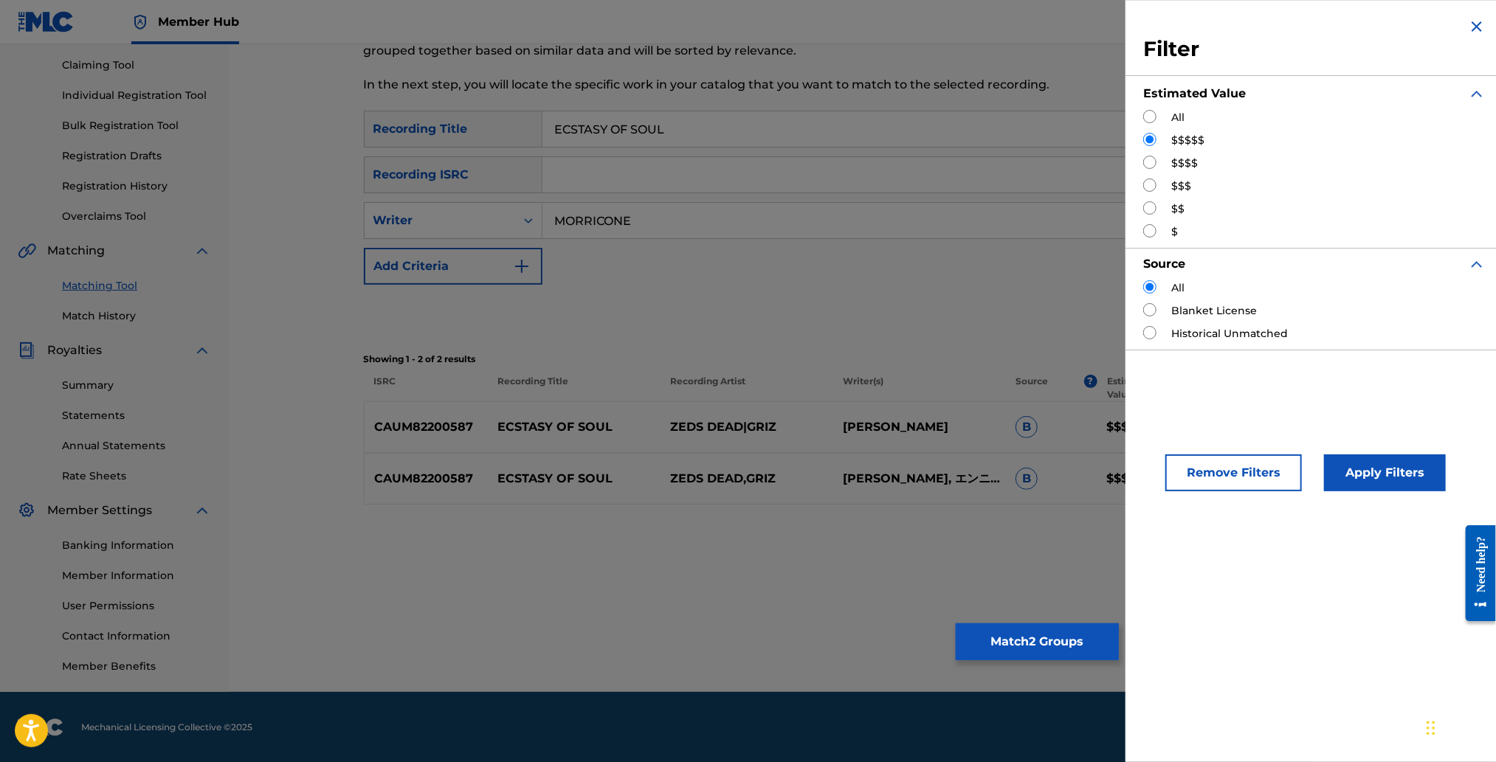
click at [1151, 168] on input "Search Form" at bounding box center [1149, 162] width 13 height 13
radio input "true"
click at [1411, 469] on button "Apply Filters" at bounding box center [1385, 473] width 122 height 37
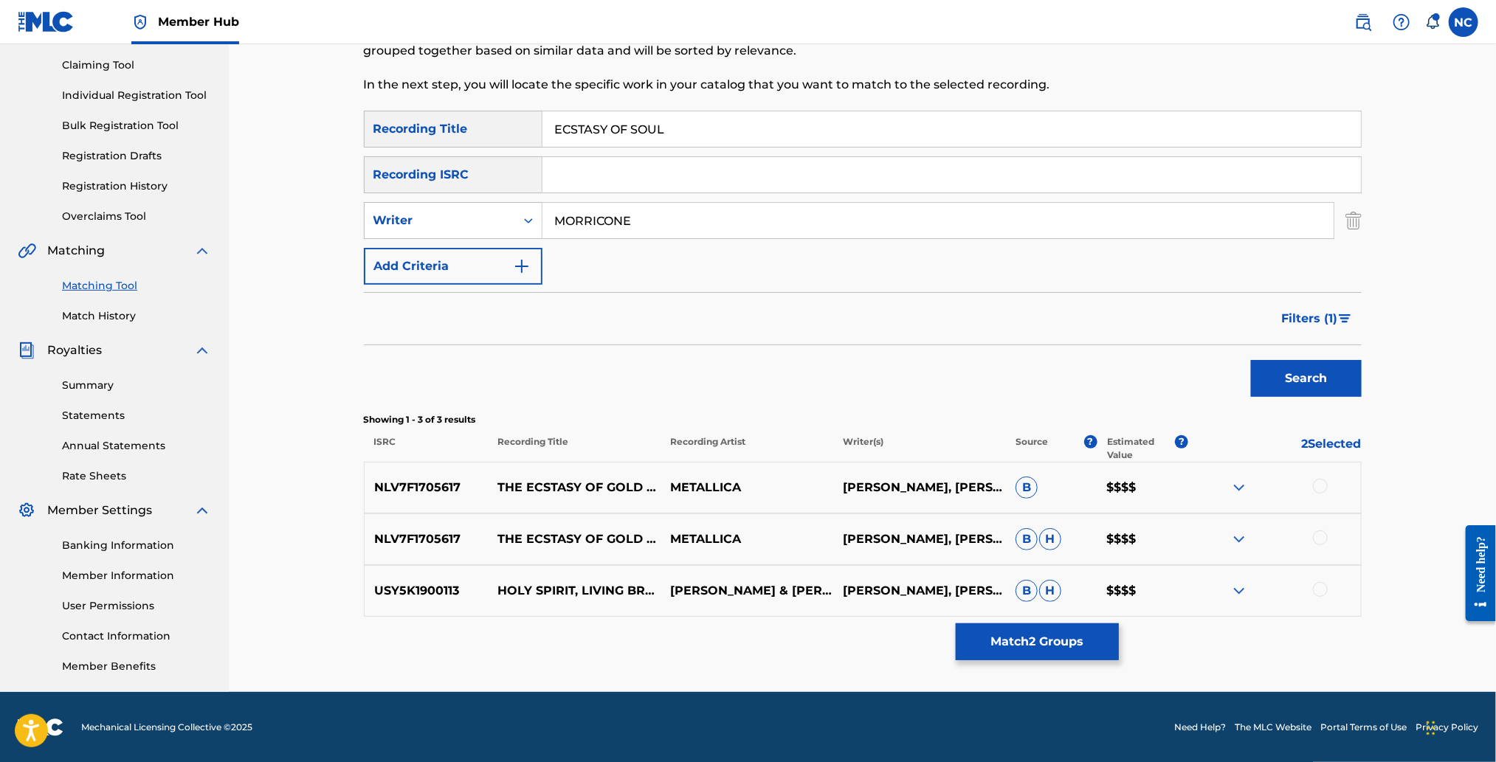
click at [1321, 537] on div at bounding box center [1320, 538] width 15 height 15
click at [1323, 482] on div at bounding box center [1320, 486] width 15 height 15
click at [1343, 321] on img "Search Form" at bounding box center [1345, 318] width 13 height 9
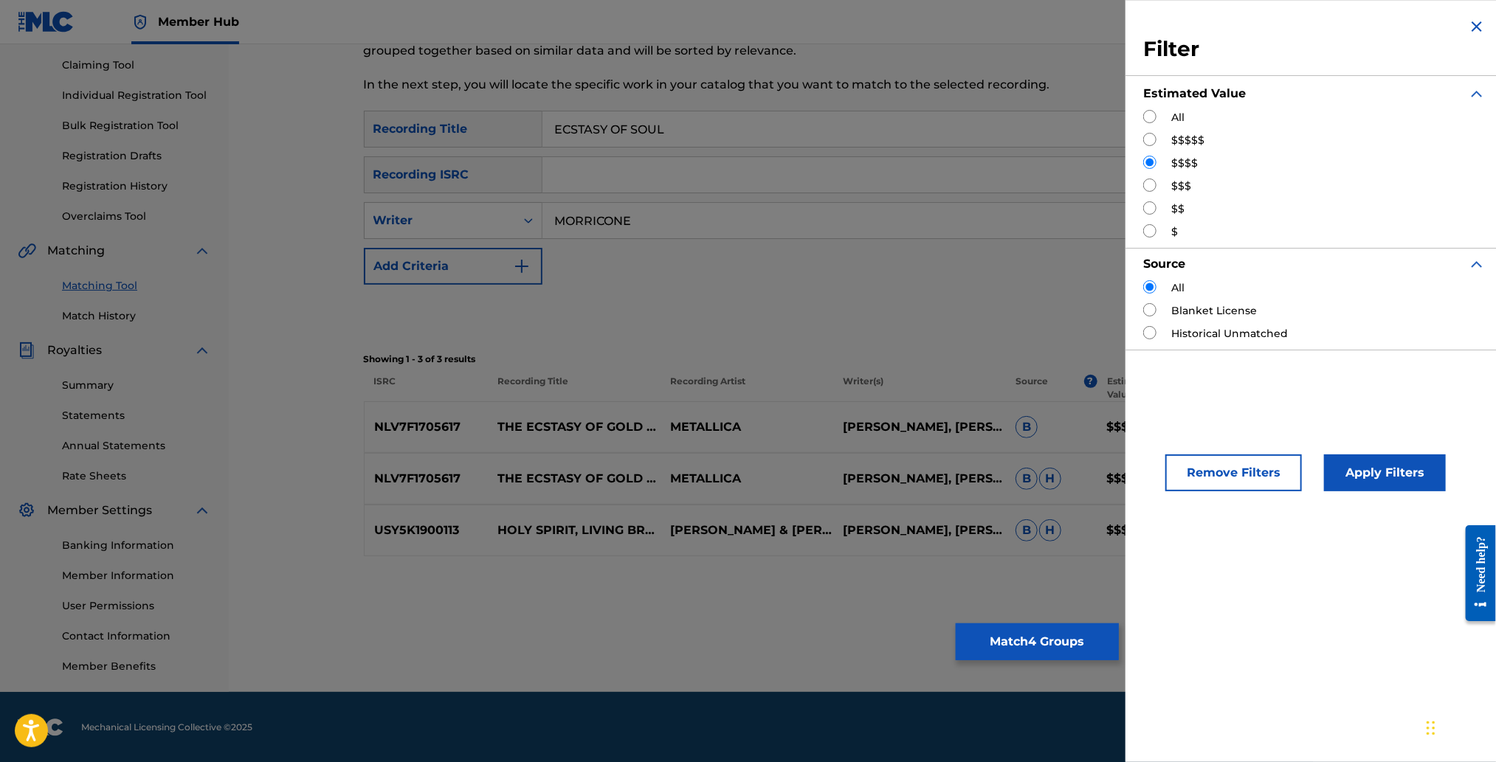
click at [1155, 184] on input "Search Form" at bounding box center [1149, 185] width 13 height 13
radio input "true"
click at [1420, 477] on button "Apply Filters" at bounding box center [1385, 473] width 122 height 37
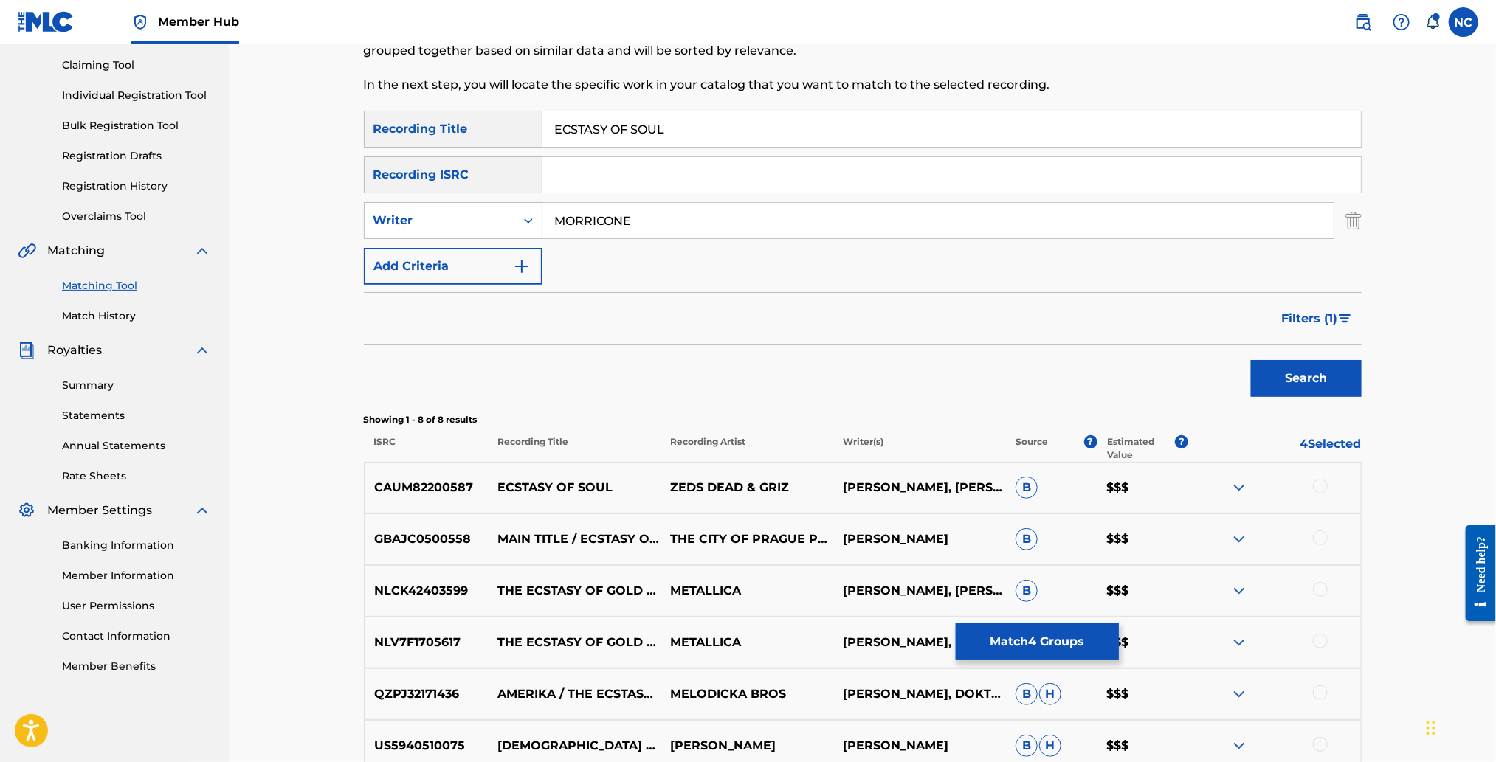
click at [1323, 486] on div at bounding box center [1320, 486] width 15 height 15
click at [1323, 486] on div at bounding box center [1274, 488] width 173 height 18
click at [1322, 589] on div at bounding box center [1320, 589] width 15 height 15
click at [1322, 640] on div at bounding box center [1320, 641] width 15 height 15
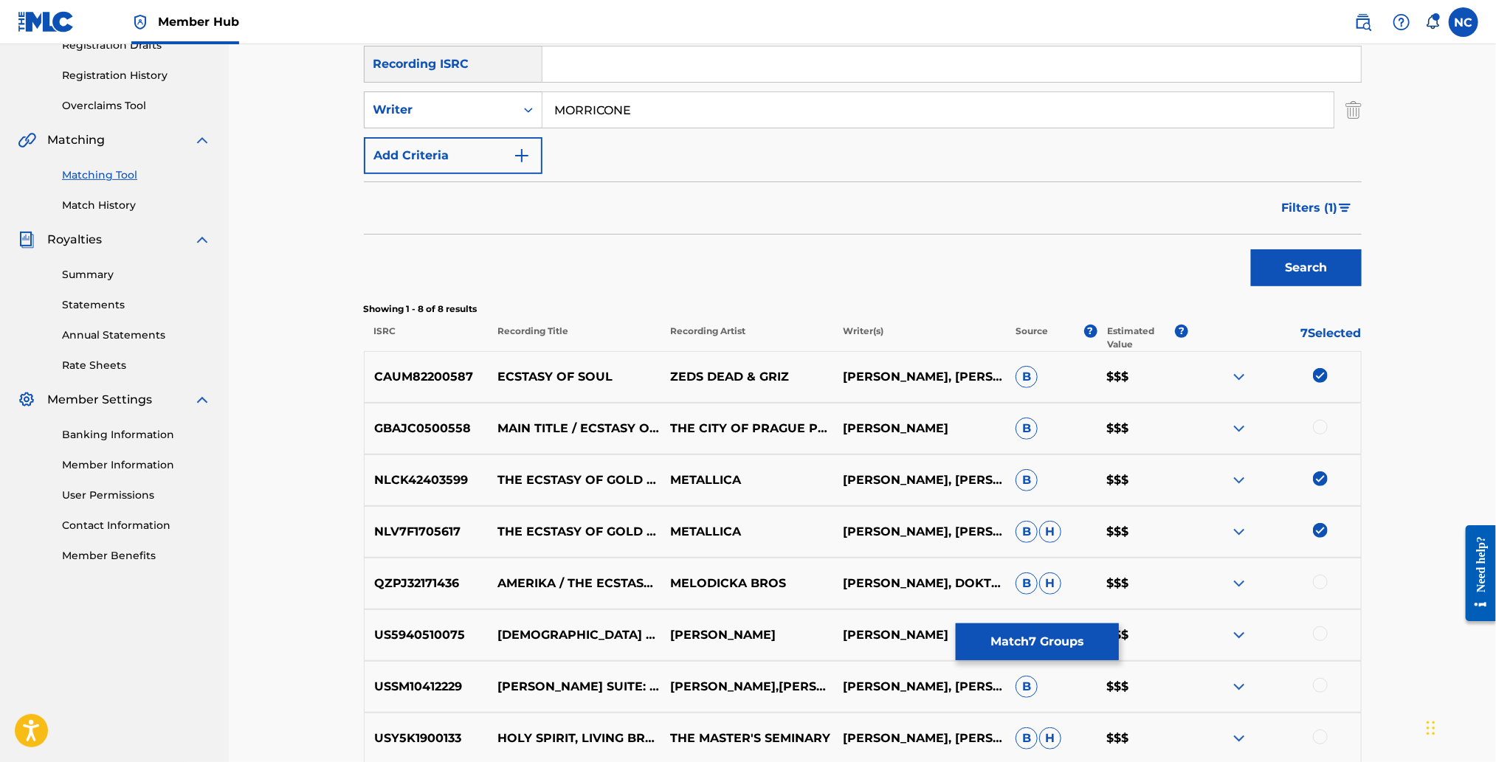
click at [1323, 580] on div at bounding box center [1320, 582] width 15 height 15
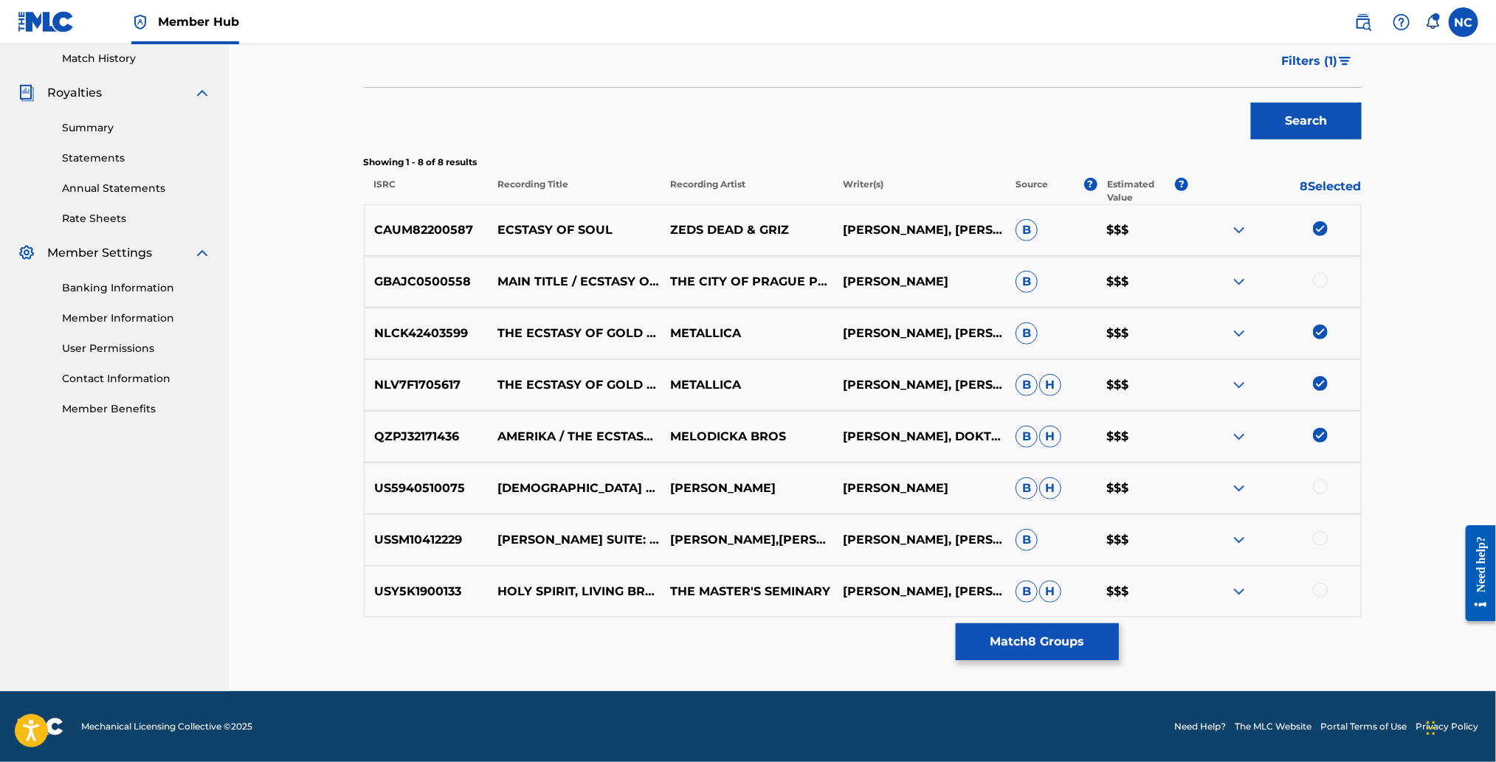
scroll to position [299, 0]
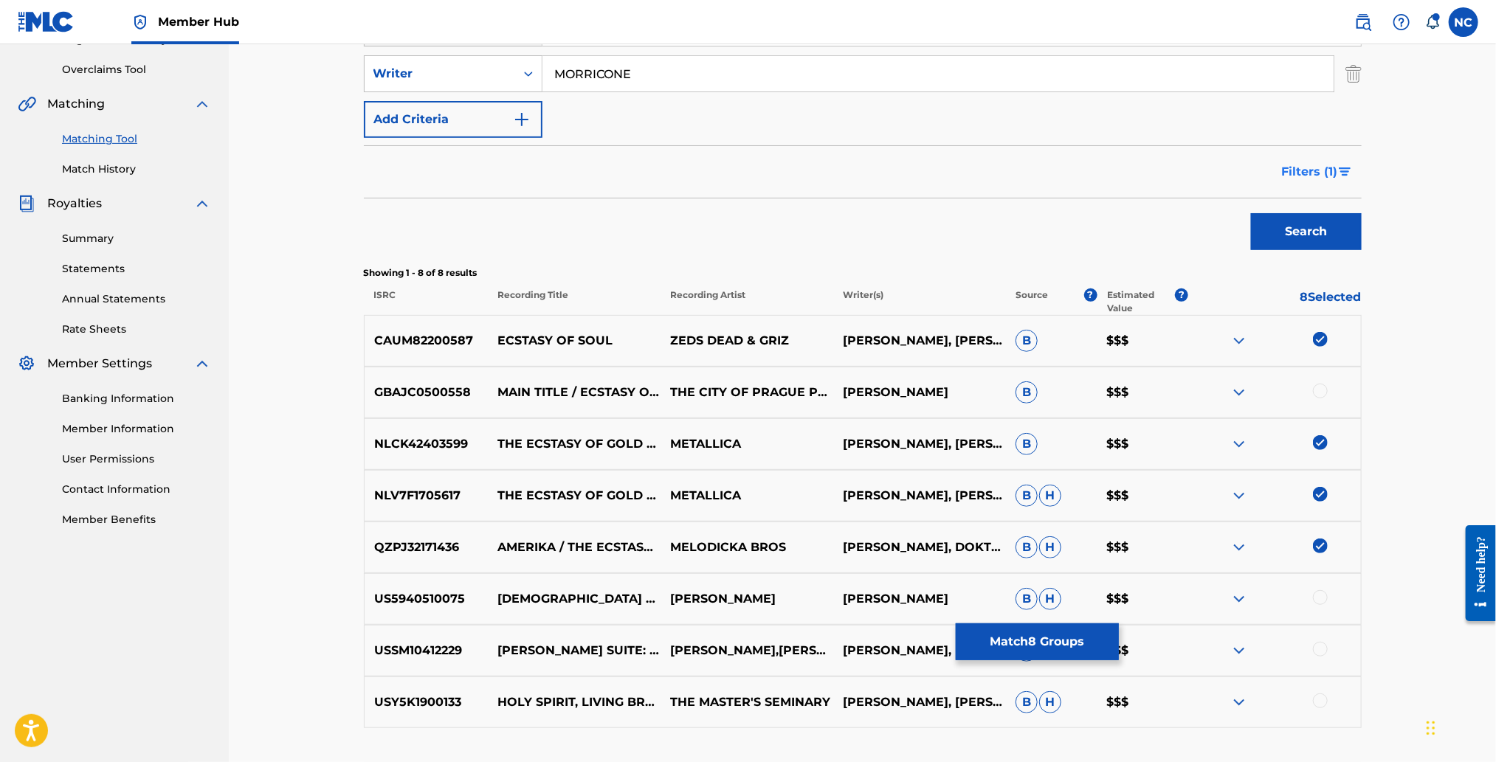
click at [1343, 172] on img "Search Form" at bounding box center [1345, 172] width 13 height 9
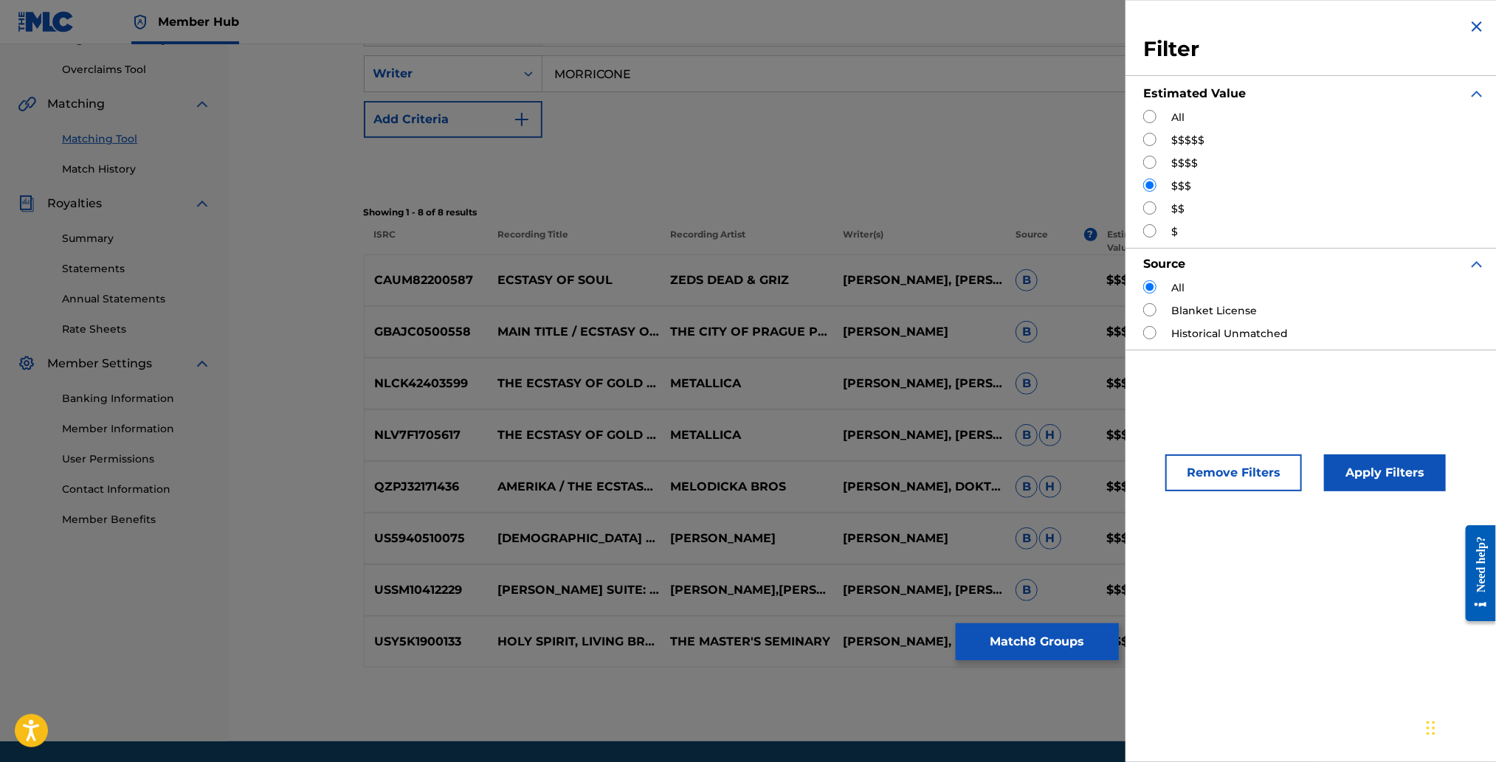
click at [1152, 210] on input "Search Form" at bounding box center [1149, 207] width 13 height 13
radio input "true"
click at [1389, 472] on button "Apply Filters" at bounding box center [1385, 473] width 122 height 37
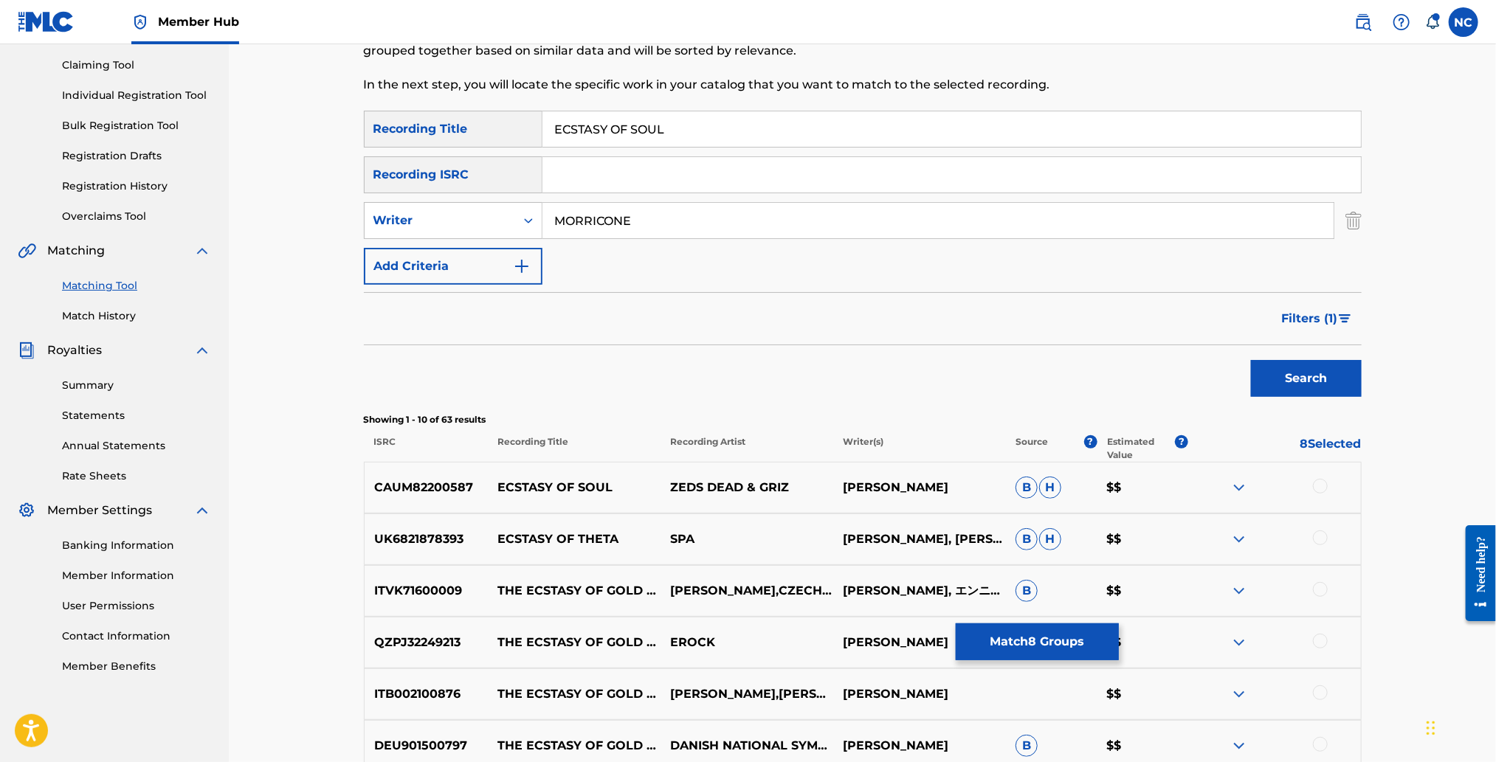
scroll to position [373, 0]
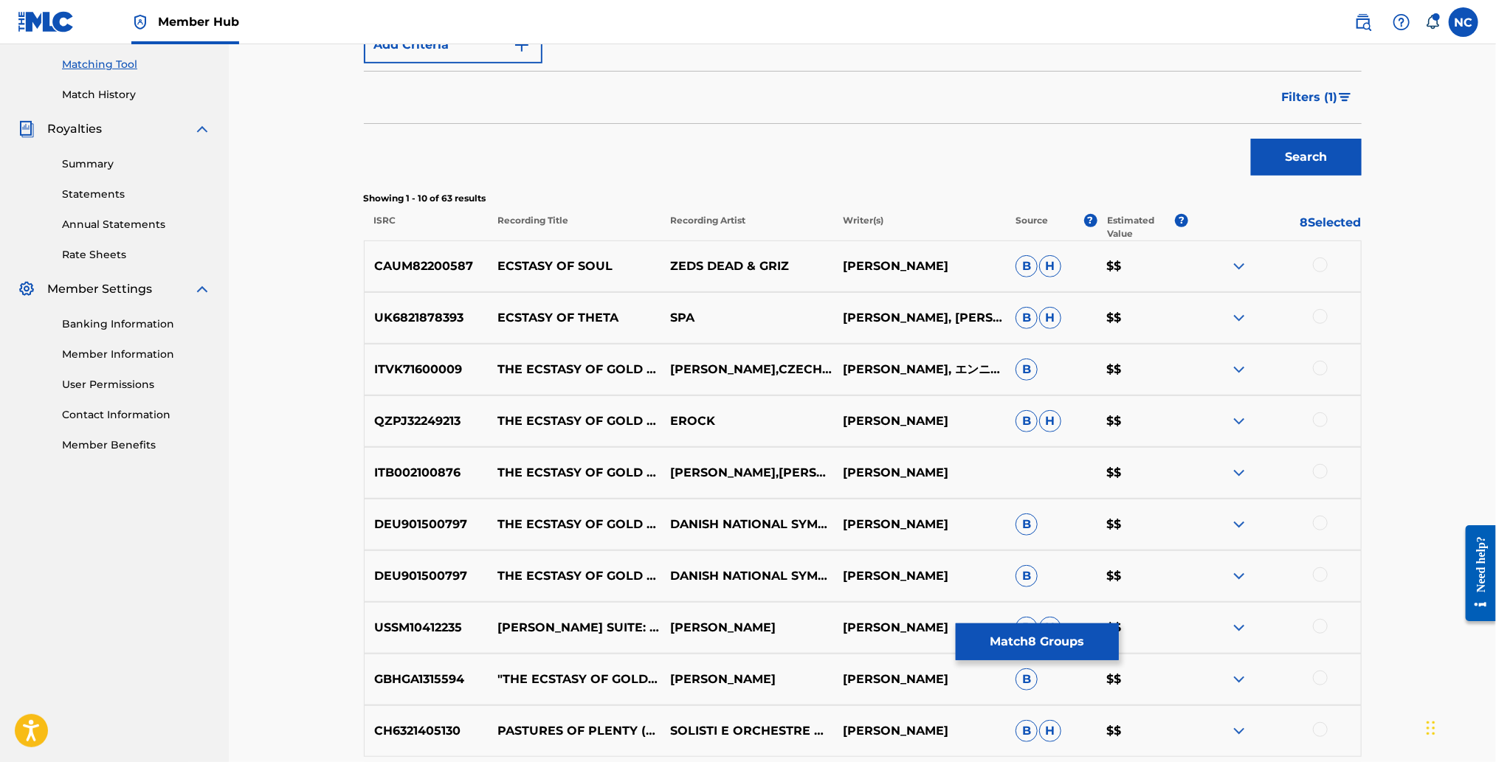
click at [1313, 261] on div at bounding box center [1320, 265] width 15 height 15
click at [1318, 367] on div at bounding box center [1320, 368] width 15 height 15
click at [1317, 421] on div at bounding box center [1320, 420] width 15 height 15
click at [1321, 471] on div at bounding box center [1320, 471] width 15 height 15
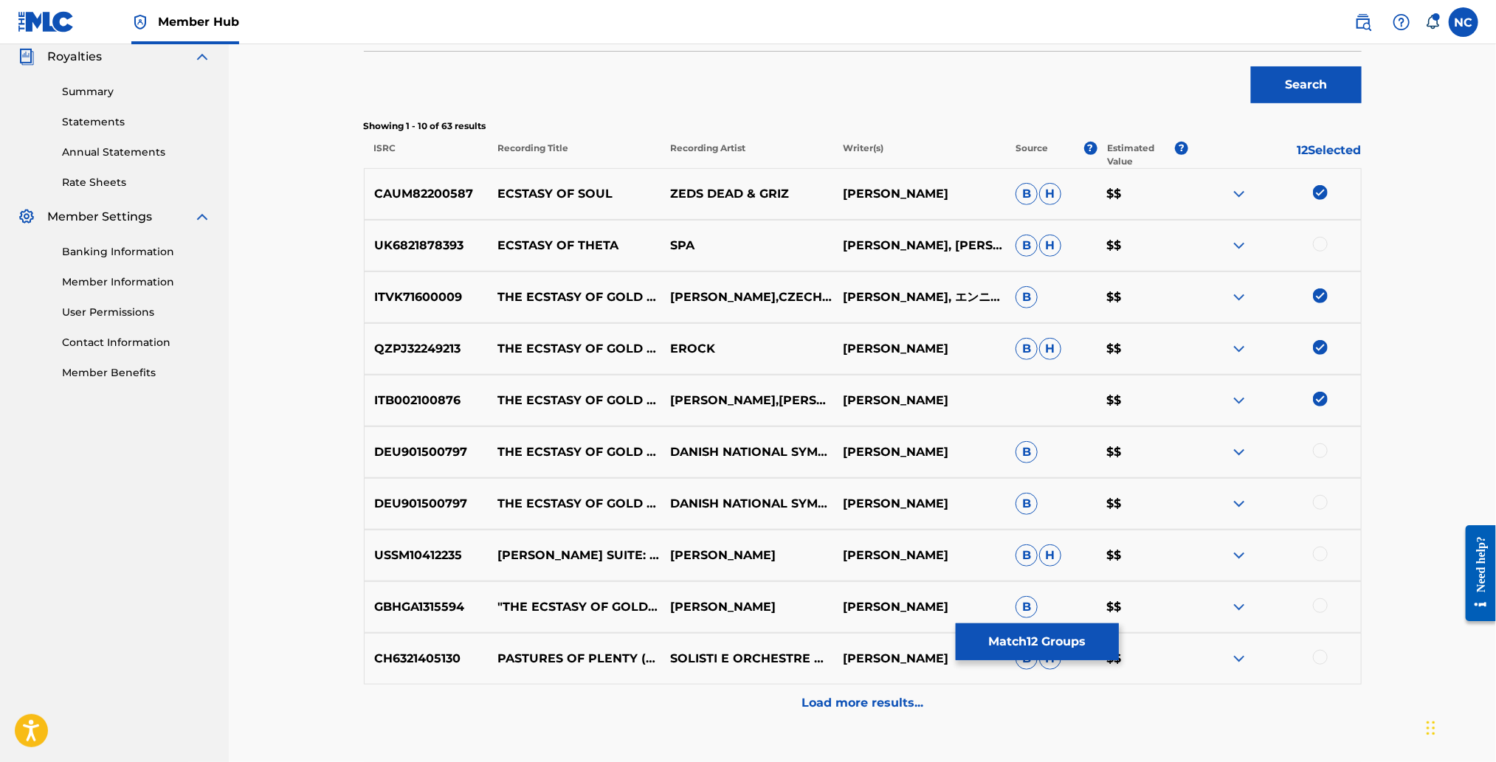
scroll to position [484, 0]
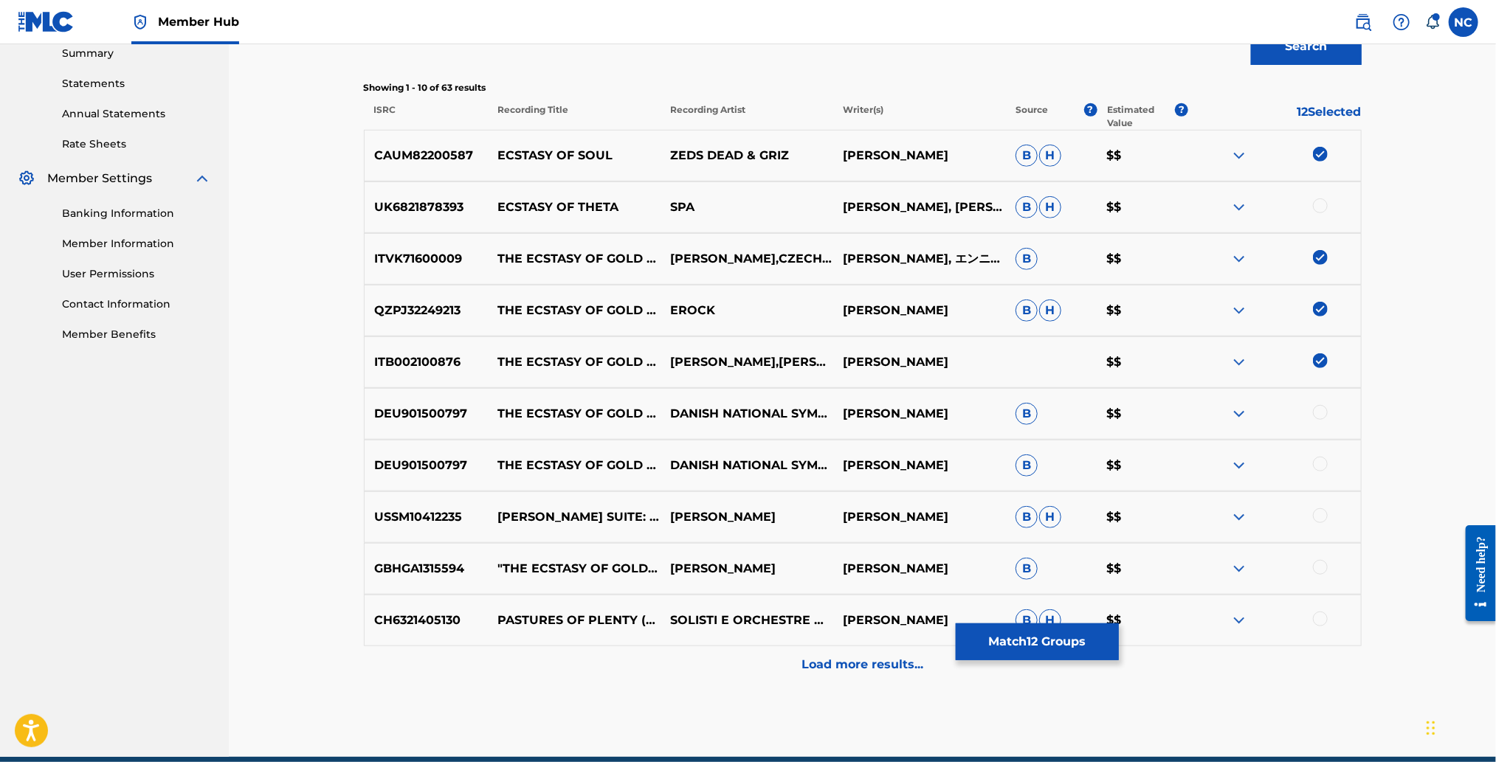
click at [1314, 414] on div at bounding box center [1320, 412] width 15 height 15
click at [1319, 466] on div at bounding box center [1320, 464] width 15 height 15
click at [1321, 568] on div at bounding box center [1320, 567] width 15 height 15
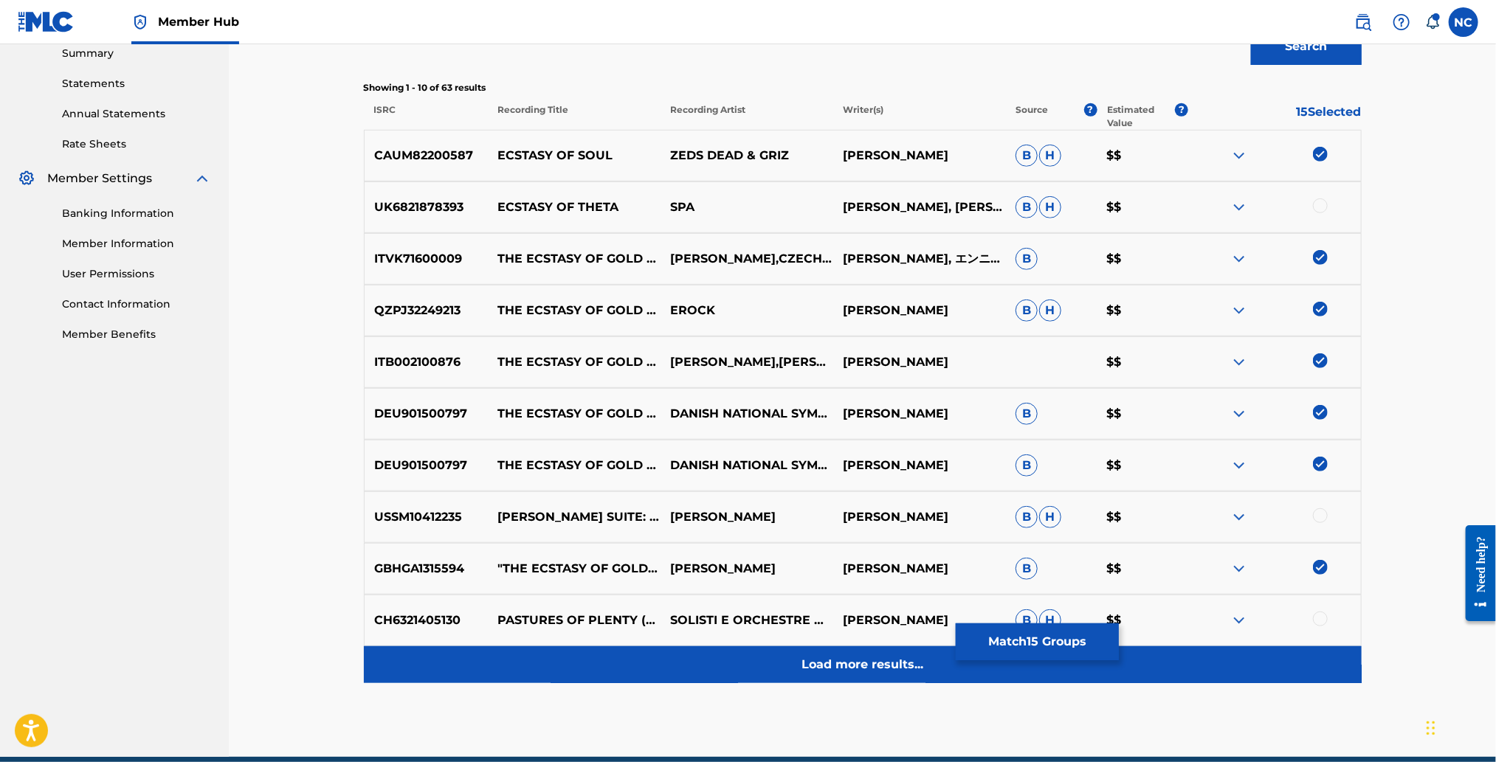
click at [907, 663] on p "Load more results..." at bounding box center [862, 665] width 122 height 18
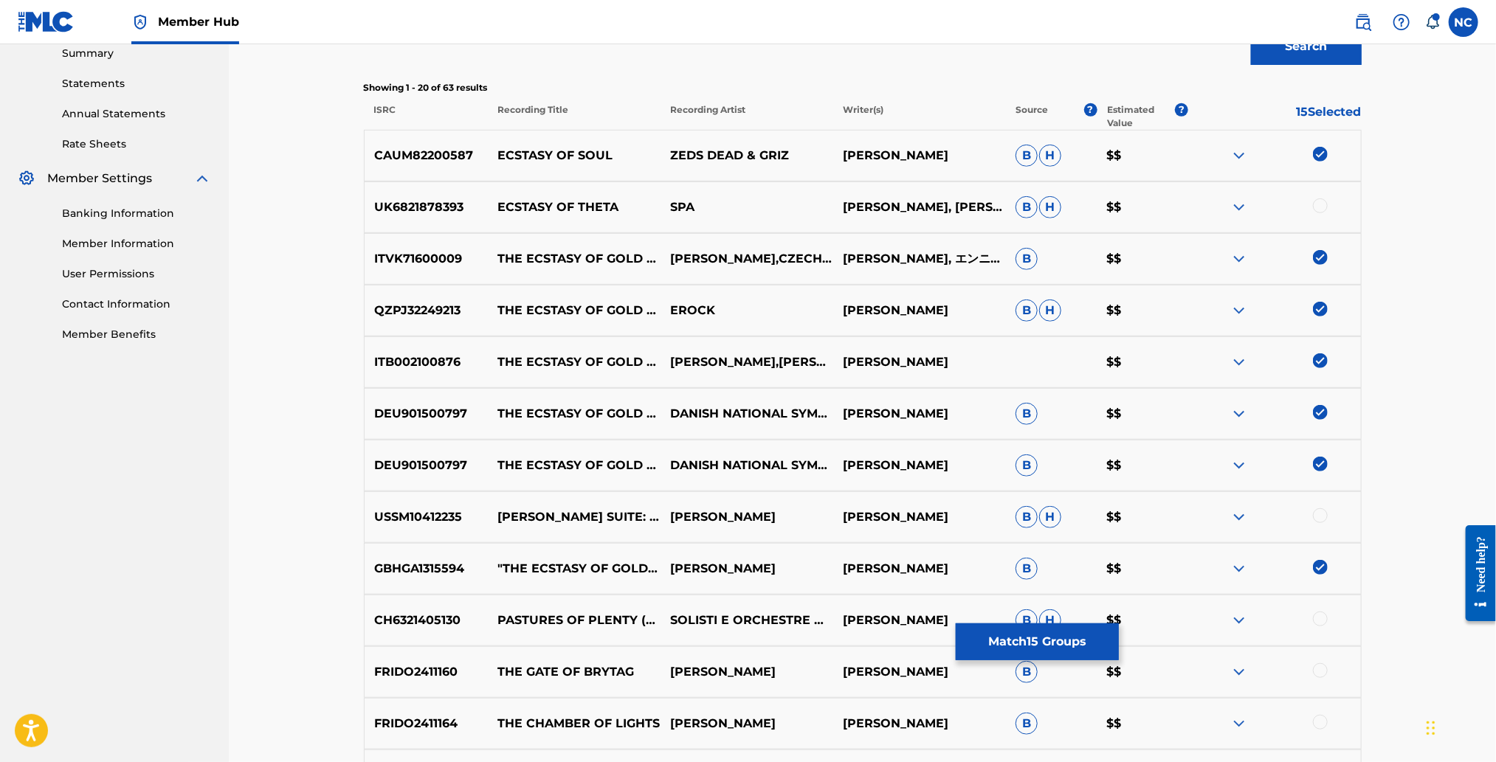
scroll to position [41, 0]
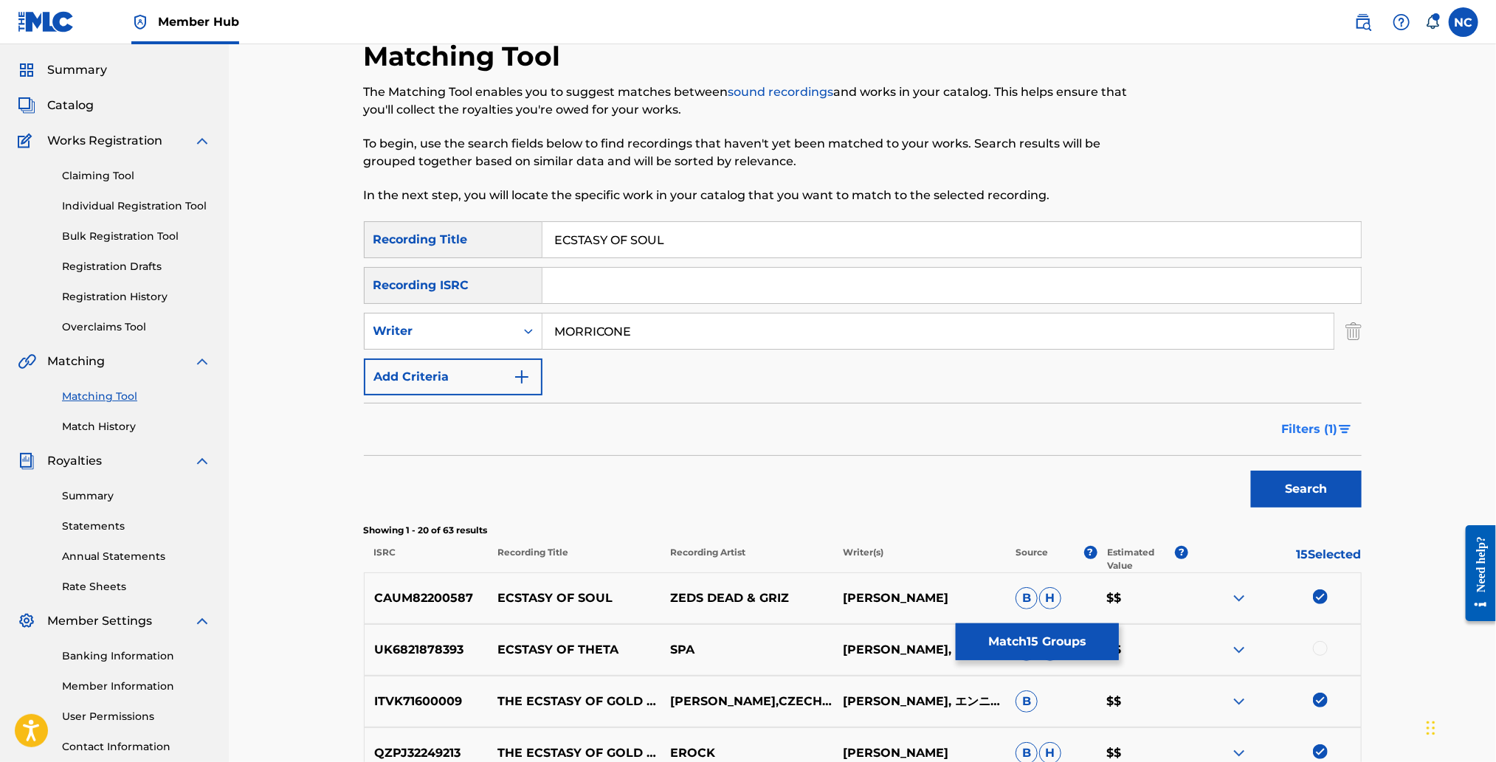
click at [1327, 418] on button "Filters ( 1 )" at bounding box center [1317, 429] width 89 height 37
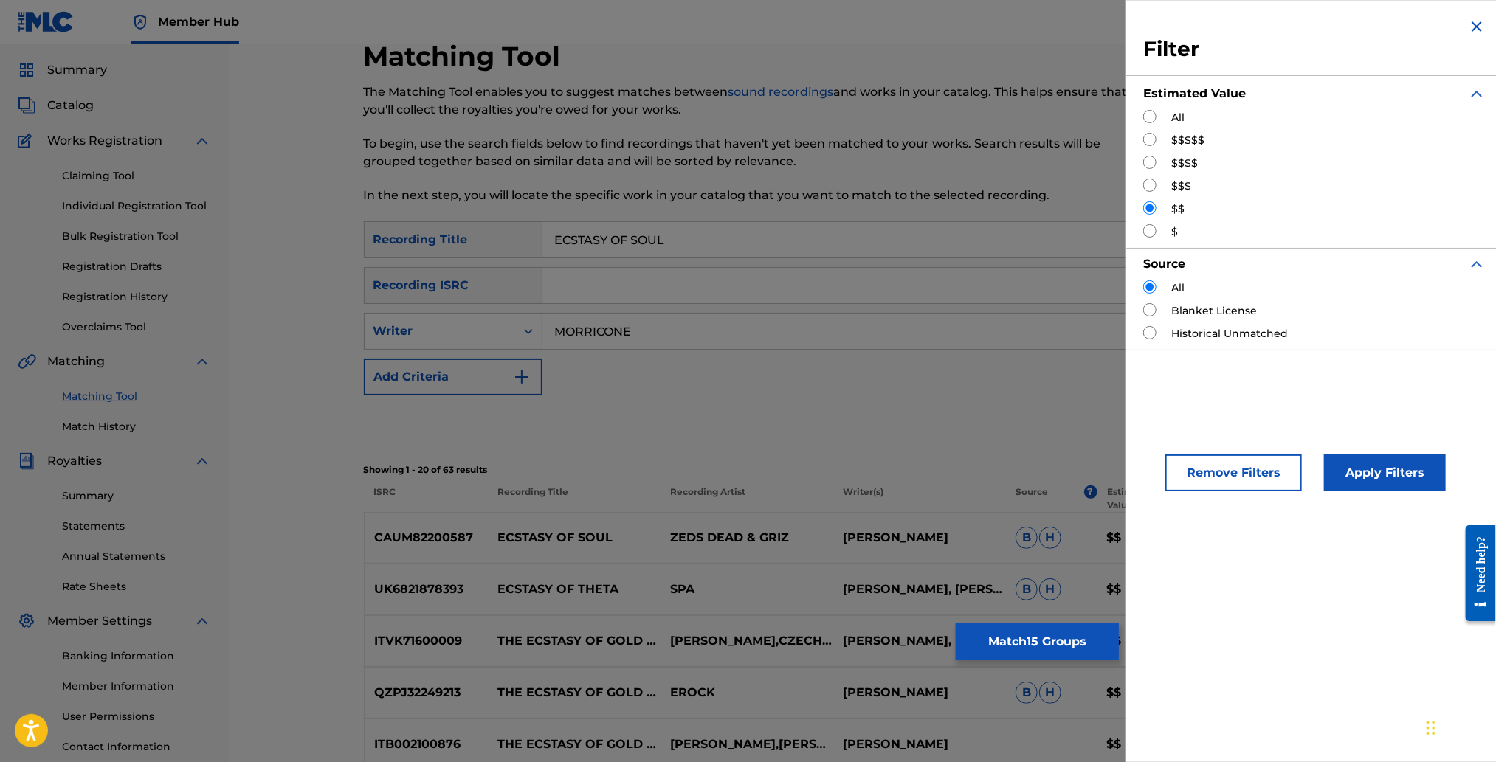
click at [1146, 231] on input "Search Form" at bounding box center [1149, 230] width 13 height 13
radio input "true"
click at [1362, 466] on button "Apply Filters" at bounding box center [1385, 473] width 122 height 37
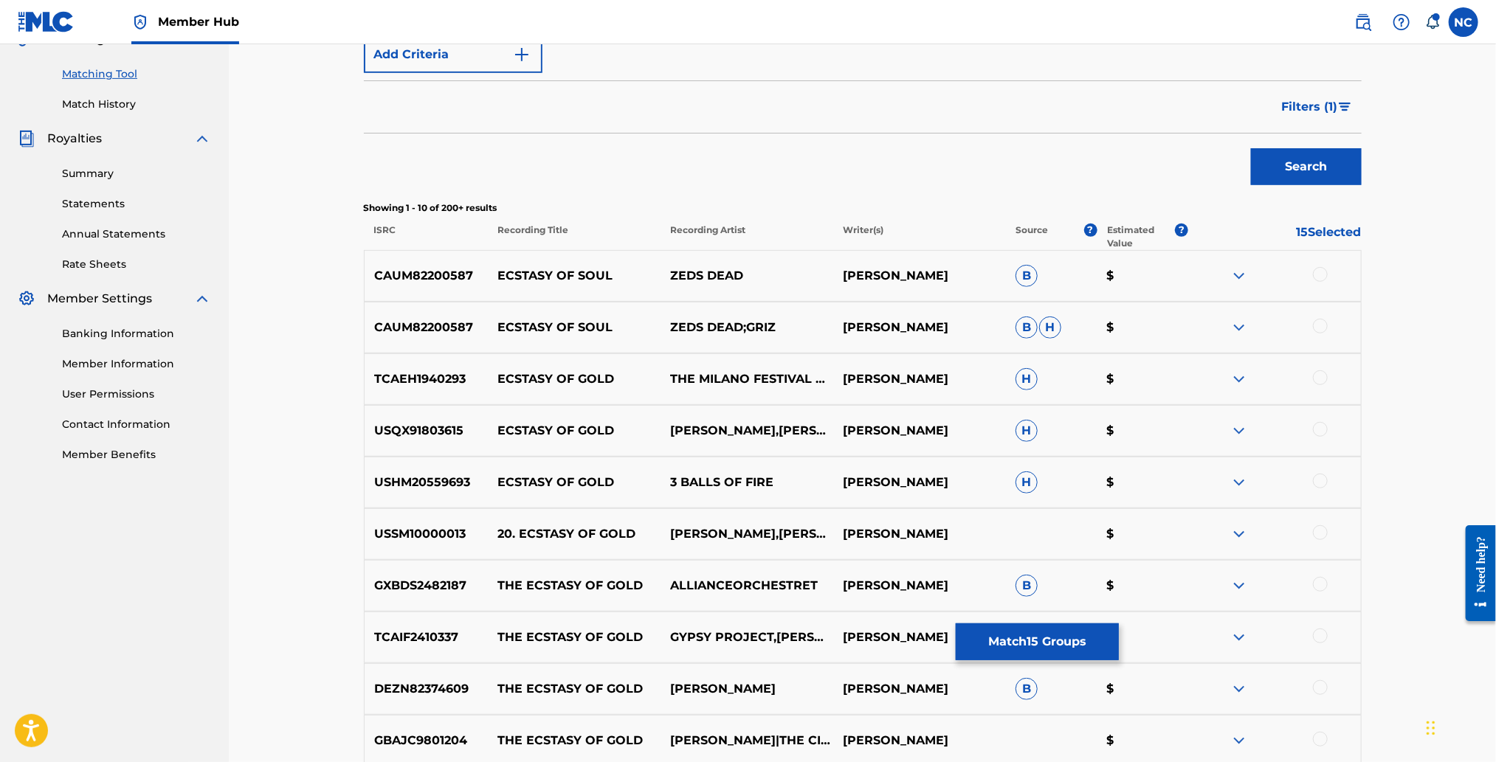
scroll to position [484, 0]
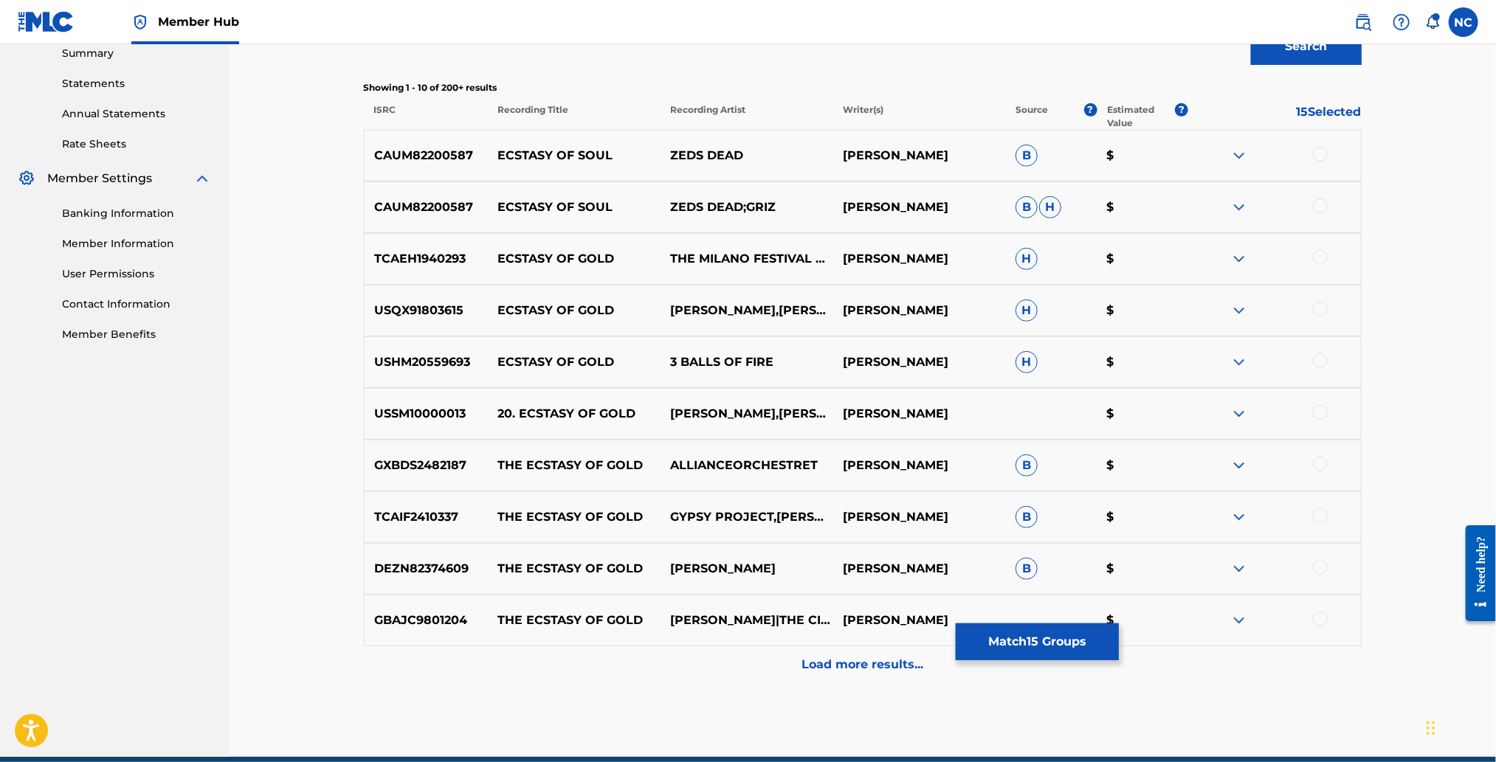
click at [1323, 151] on div at bounding box center [1320, 154] width 15 height 15
click at [1323, 205] on div at bounding box center [1320, 206] width 15 height 15
click at [1323, 261] on div at bounding box center [1320, 257] width 15 height 15
click at [1319, 309] on div at bounding box center [1320, 309] width 15 height 15
drag, startPoint x: 1320, startPoint y: 360, endPoint x: 1326, endPoint y: 401, distance: 41.0
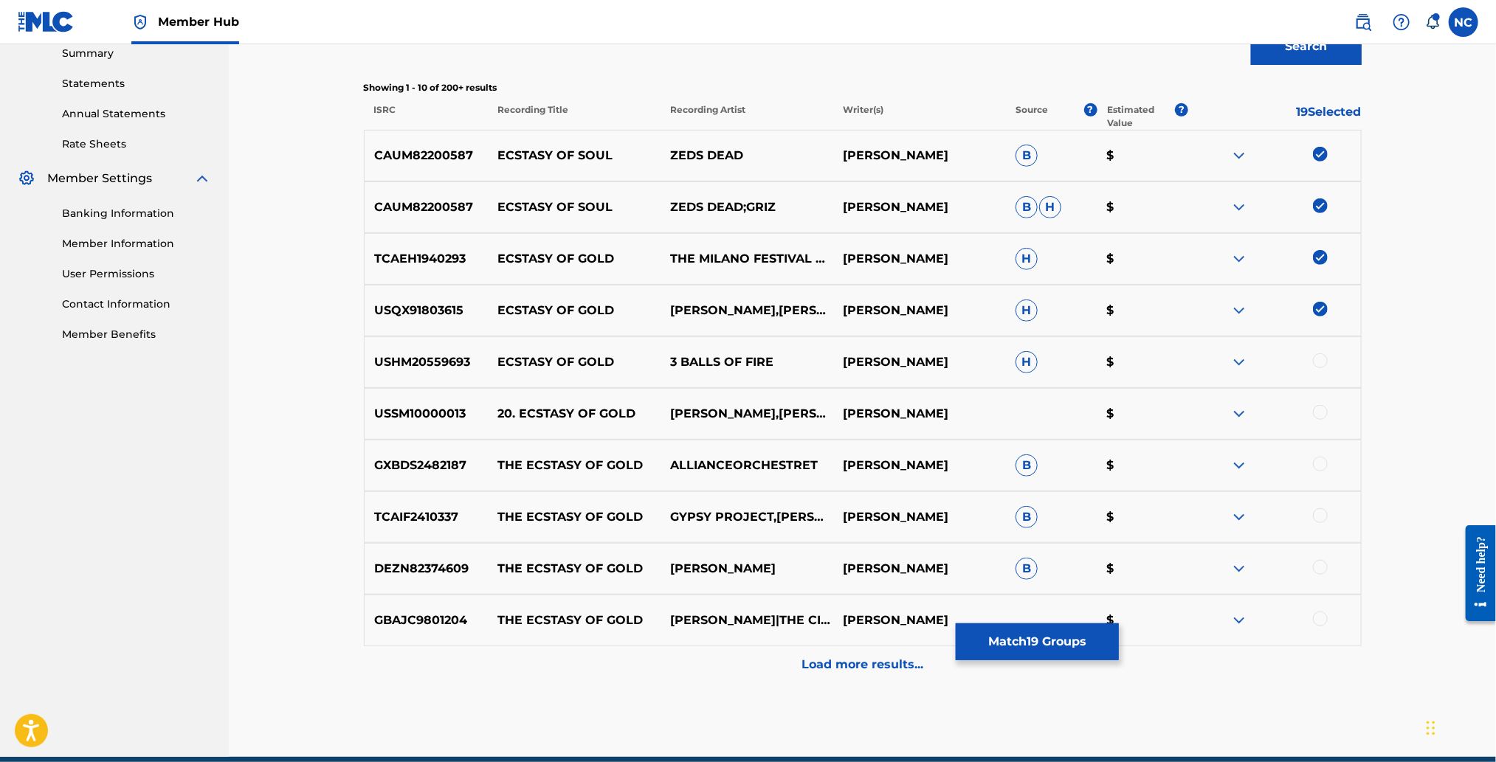
click at [1320, 364] on div at bounding box center [1320, 361] width 15 height 15
click at [1320, 416] on div at bounding box center [1320, 412] width 15 height 15
drag, startPoint x: 1319, startPoint y: 463, endPoint x: 1322, endPoint y: 516, distance: 53.2
click at [1321, 472] on div at bounding box center [1274, 466] width 173 height 18
click at [1322, 521] on div at bounding box center [1320, 515] width 15 height 15
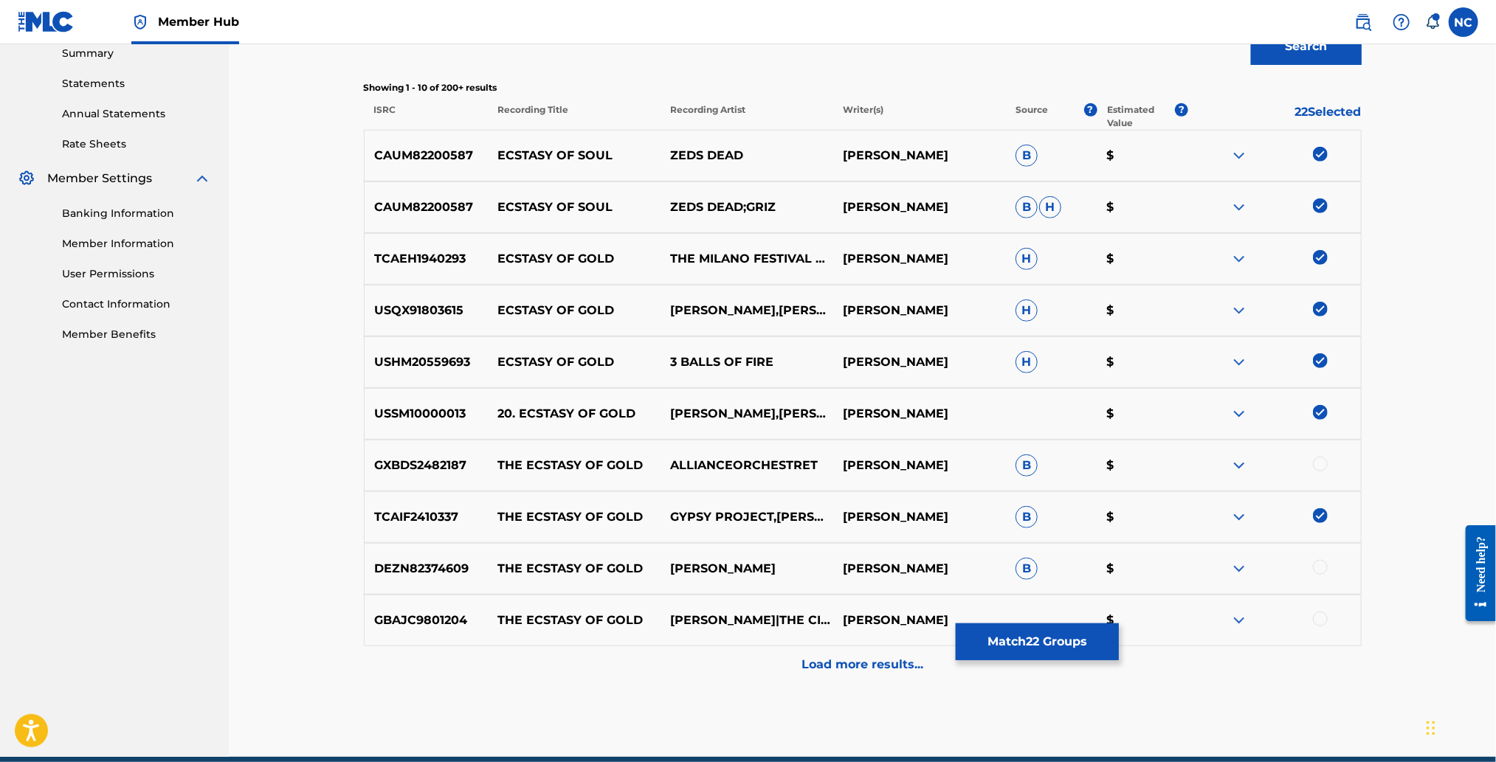
click at [1320, 560] on div at bounding box center [1320, 567] width 15 height 15
click at [1320, 455] on div "GXBDS2482187 THE ECSTASY OF GOLD ALLIANCEORCHESTRET [PERSON_NAME] B $" at bounding box center [863, 466] width 998 height 52
click at [1321, 463] on div at bounding box center [1320, 464] width 15 height 15
click at [1320, 616] on div at bounding box center [1320, 619] width 15 height 15
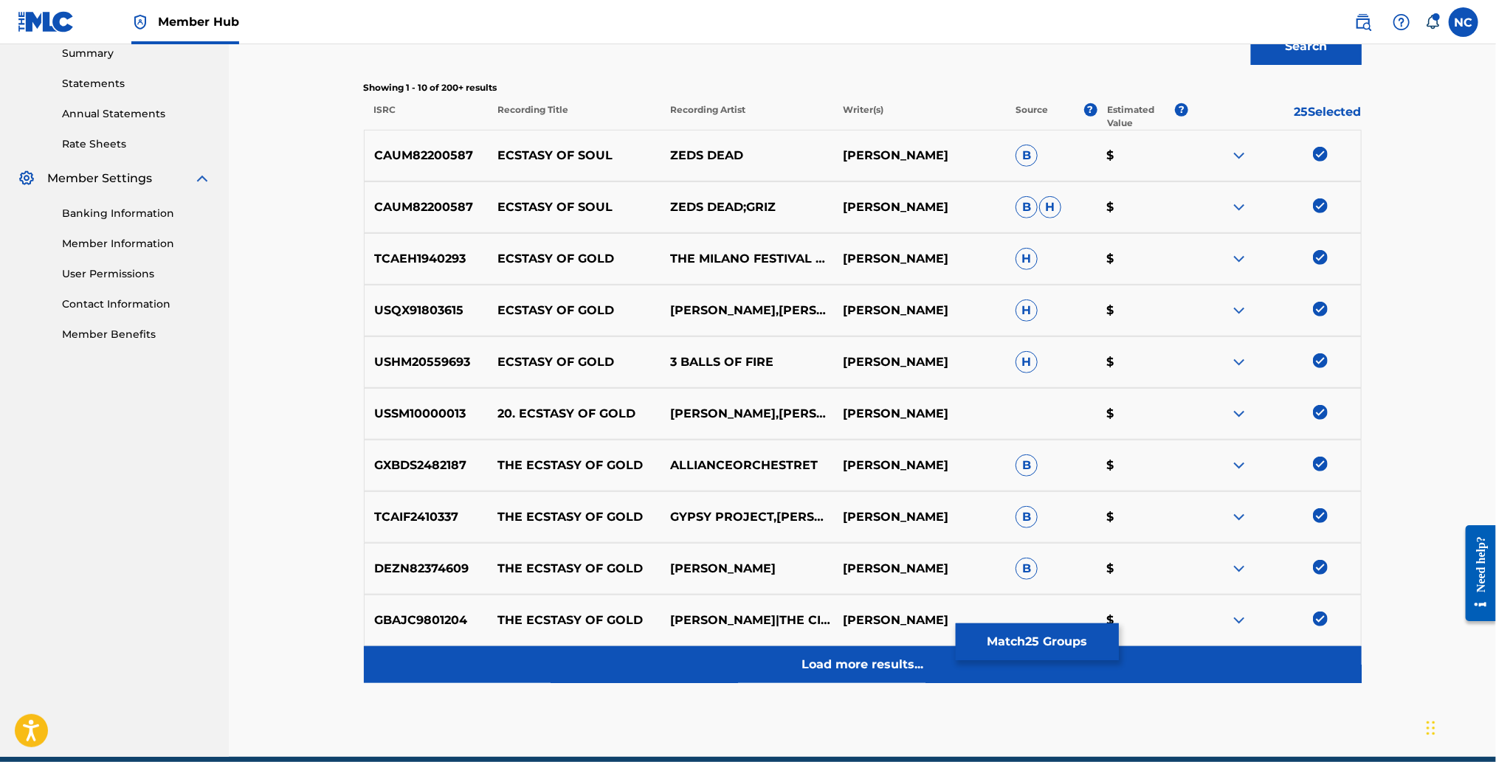
drag, startPoint x: 900, startPoint y: 661, endPoint x: 900, endPoint y: 596, distance: 64.2
click at [900, 658] on p "Load more results..." at bounding box center [862, 665] width 122 height 18
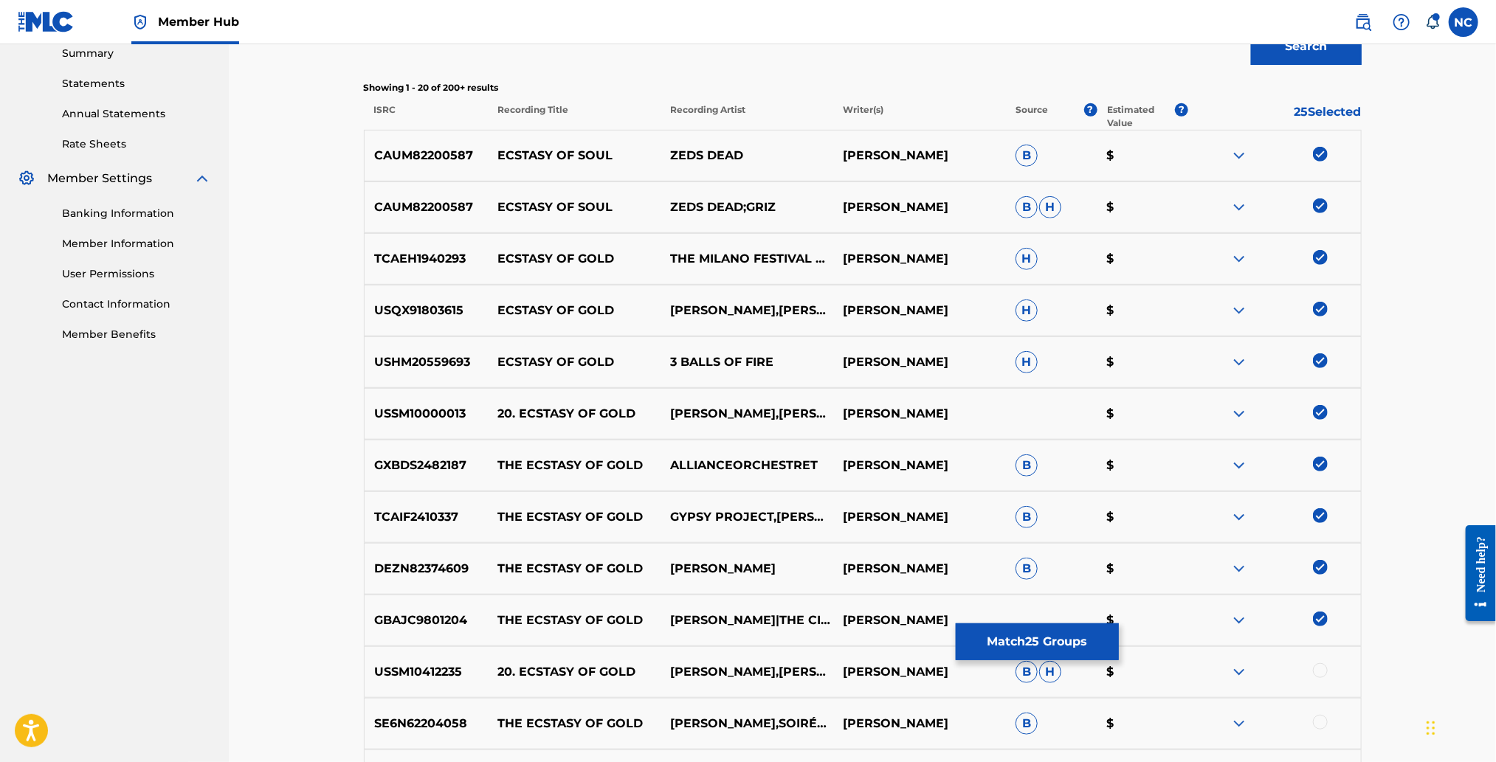
scroll to position [816, 0]
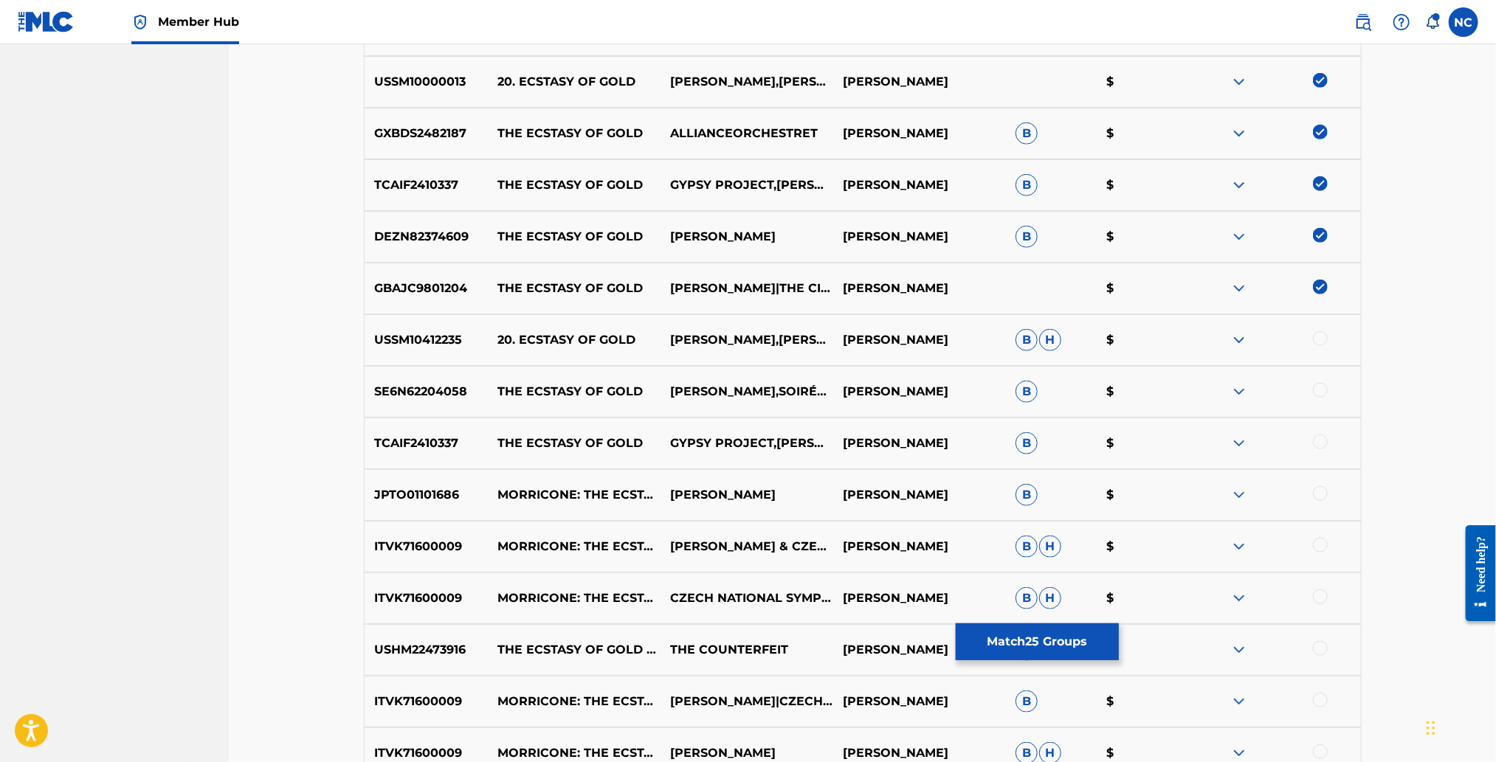
click at [1317, 338] on div at bounding box center [1320, 338] width 15 height 15
click at [1322, 383] on div at bounding box center [1320, 390] width 15 height 15
click at [1320, 442] on div at bounding box center [1320, 442] width 15 height 15
click at [1323, 497] on div at bounding box center [1320, 493] width 15 height 15
click at [1318, 548] on div at bounding box center [1320, 545] width 15 height 15
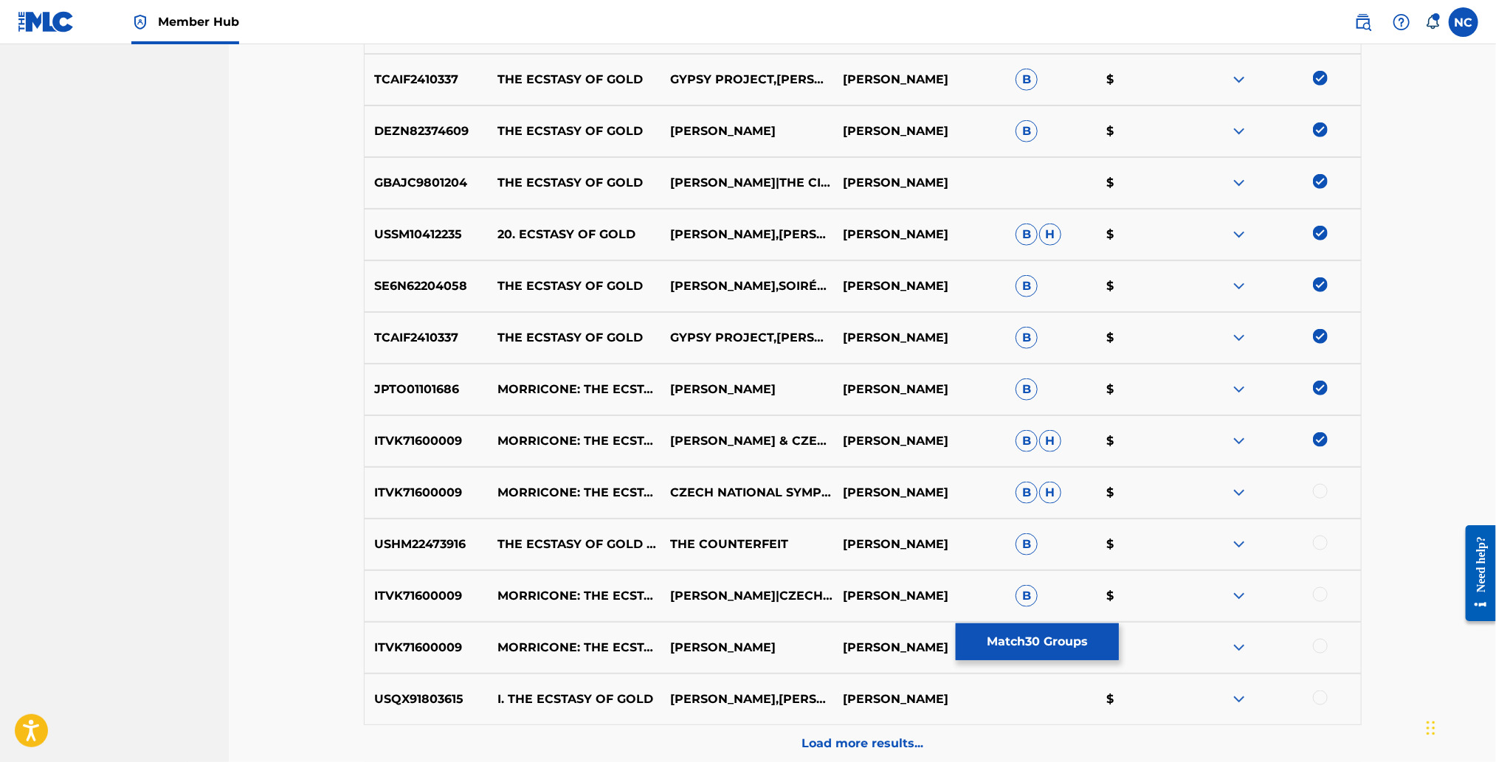
scroll to position [1038, 0]
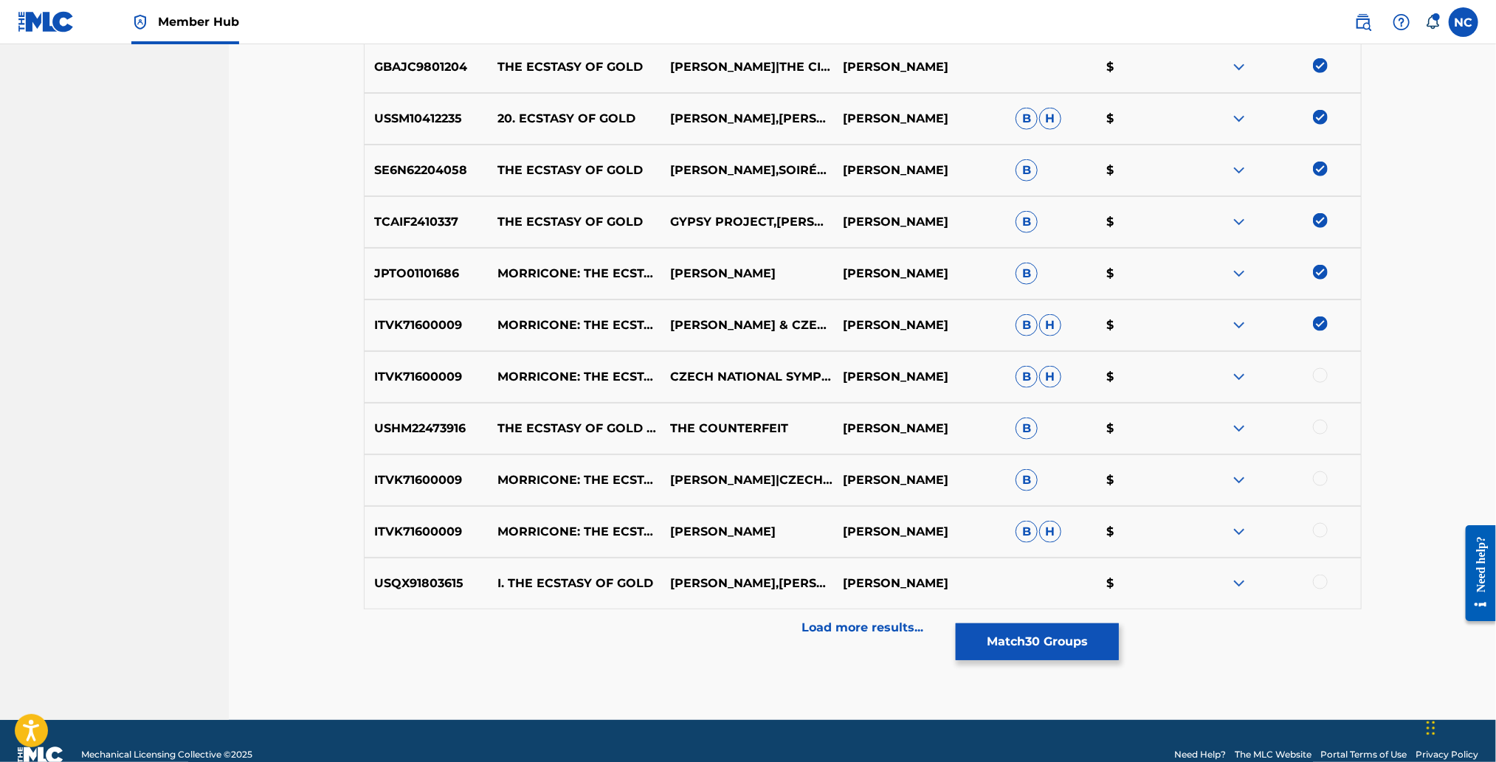
click at [1322, 373] on div at bounding box center [1320, 375] width 15 height 15
click at [1323, 435] on div at bounding box center [1274, 429] width 173 height 18
click at [1321, 428] on div at bounding box center [1320, 427] width 15 height 15
click at [1322, 478] on div at bounding box center [1320, 479] width 15 height 15
click at [1320, 533] on div at bounding box center [1320, 530] width 15 height 15
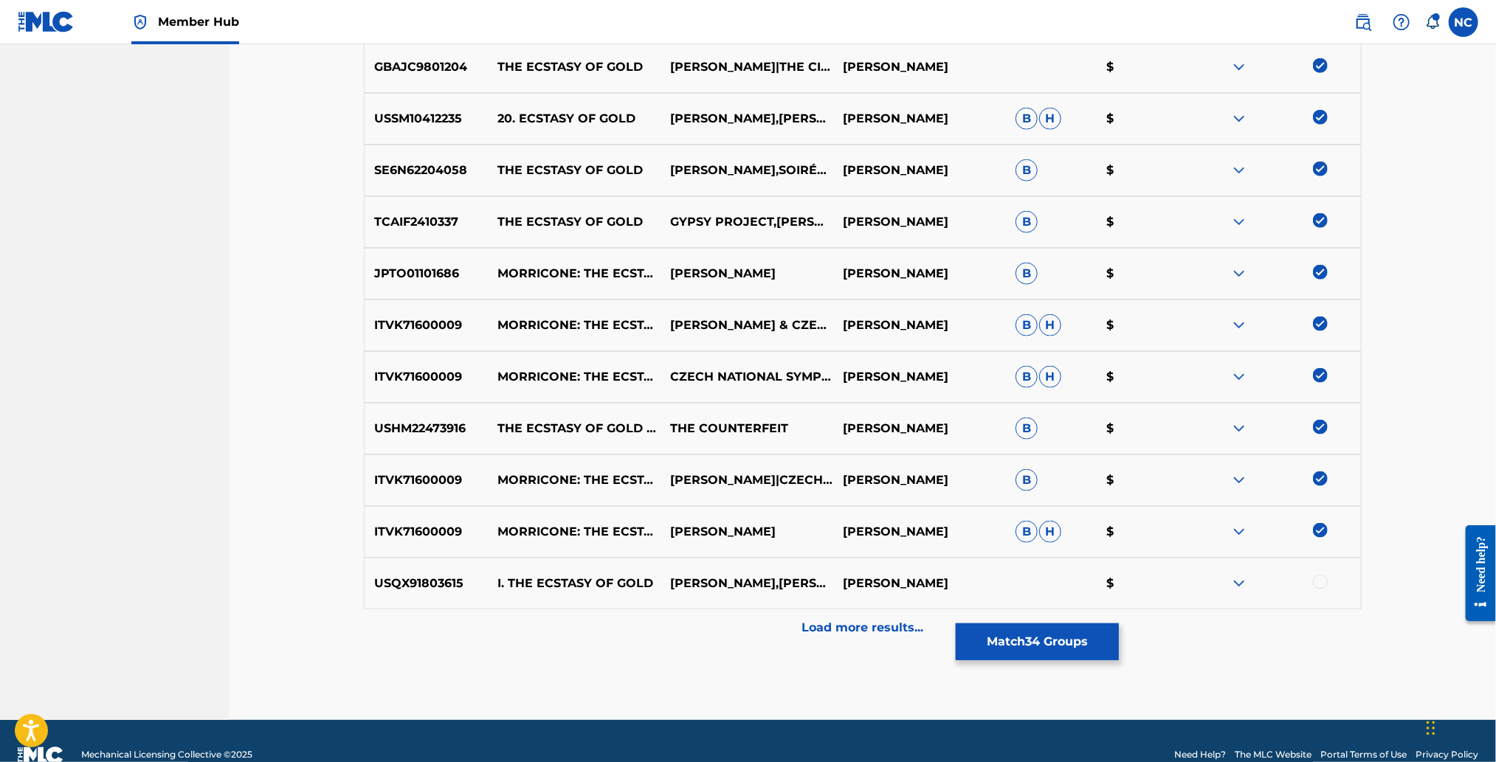
click at [1320, 578] on div at bounding box center [1320, 582] width 15 height 15
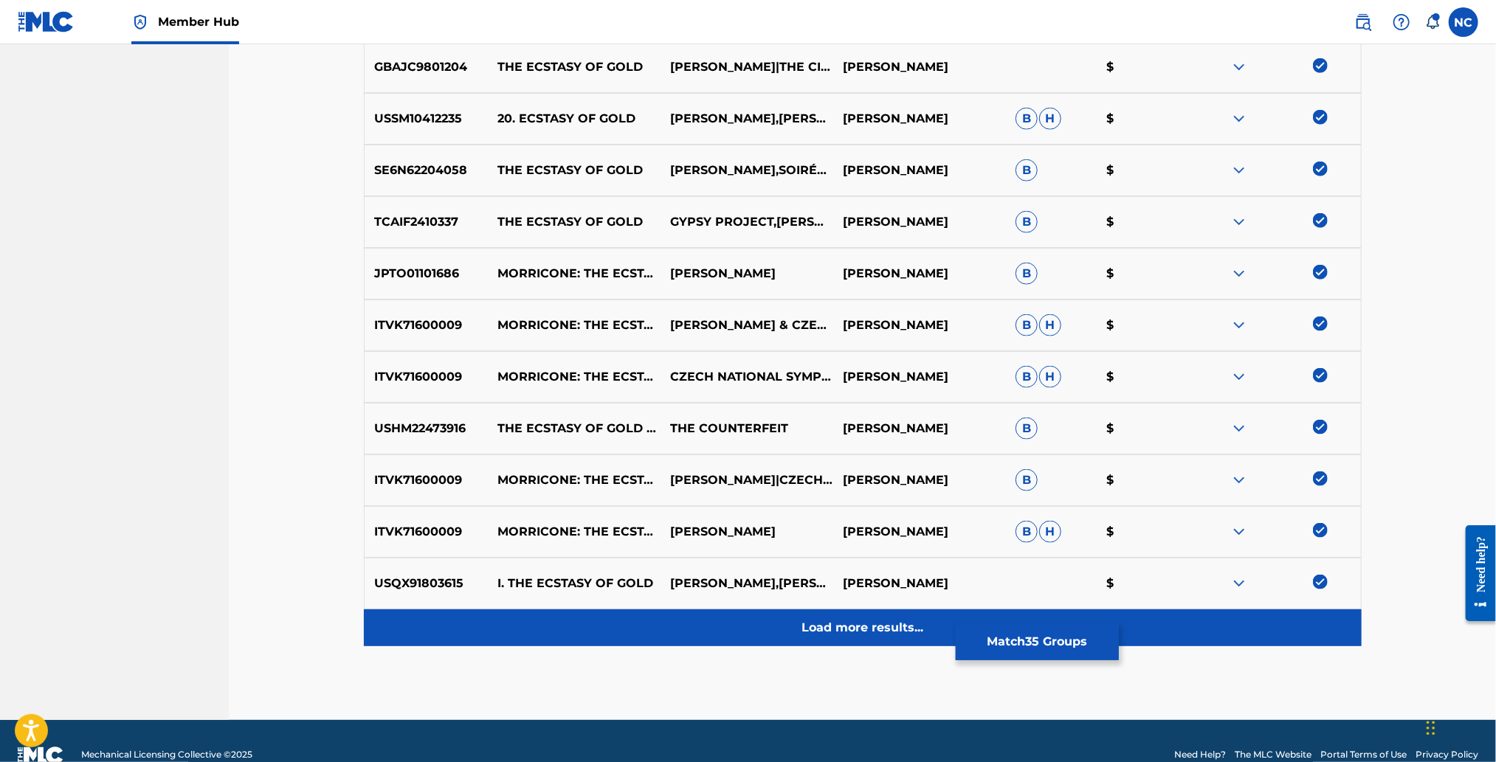
click at [892, 624] on p "Load more results..." at bounding box center [862, 628] width 122 height 18
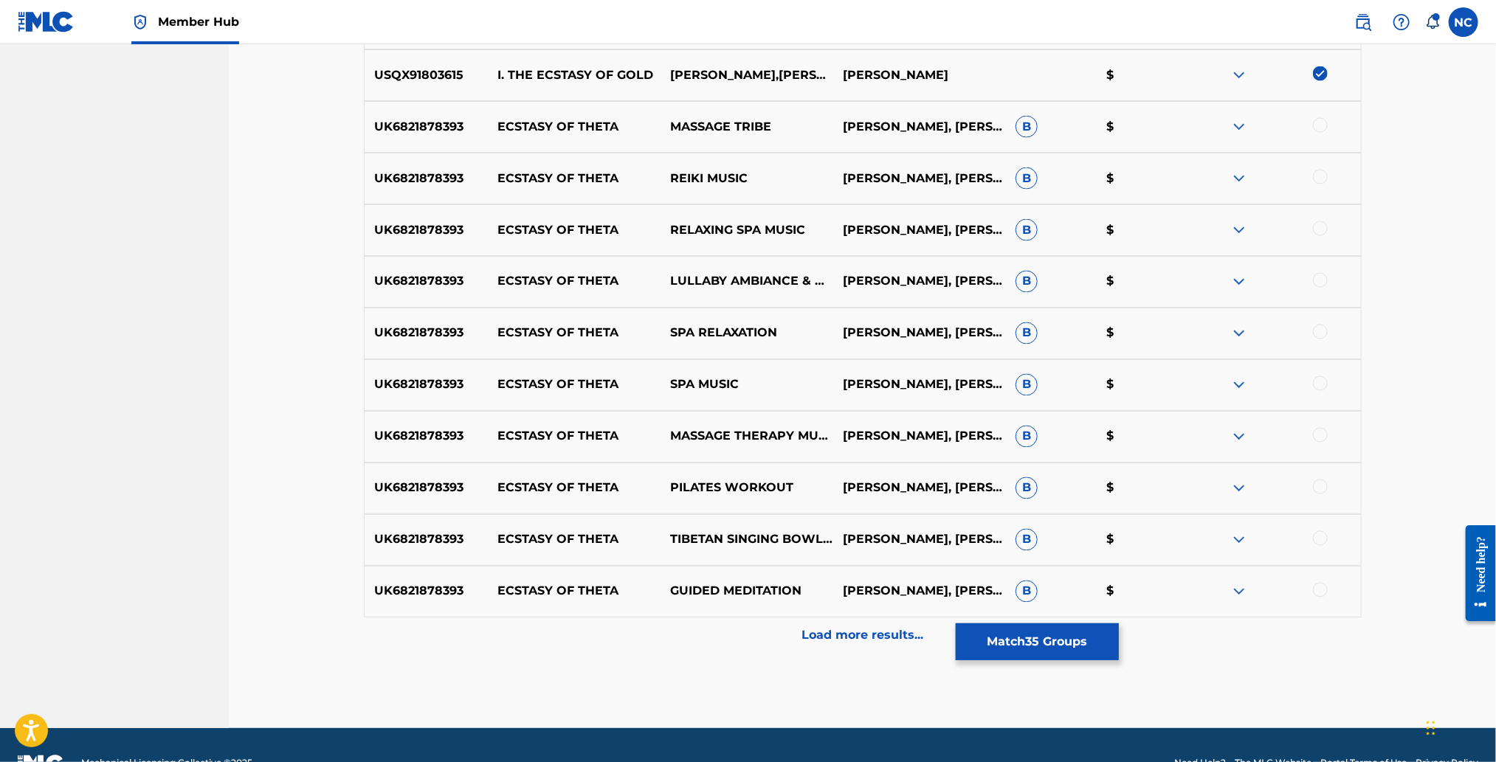
scroll to position [1582, 0]
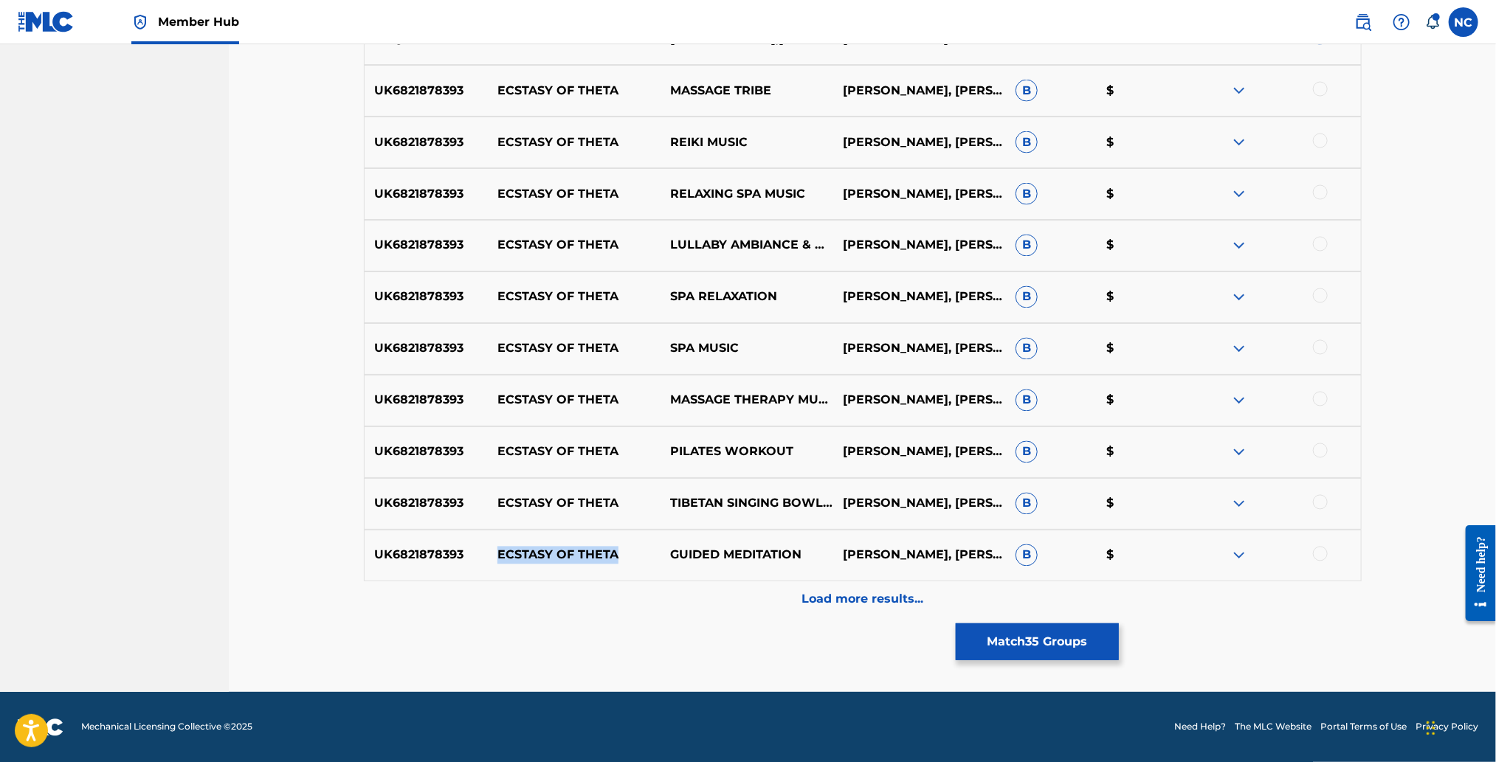
drag, startPoint x: 616, startPoint y: 551, endPoint x: 499, endPoint y: 548, distance: 117.4
click at [499, 548] on p "ECSTASY OF THETA" at bounding box center [574, 556] width 173 height 18
copy p "ECSTASY OF THETA"
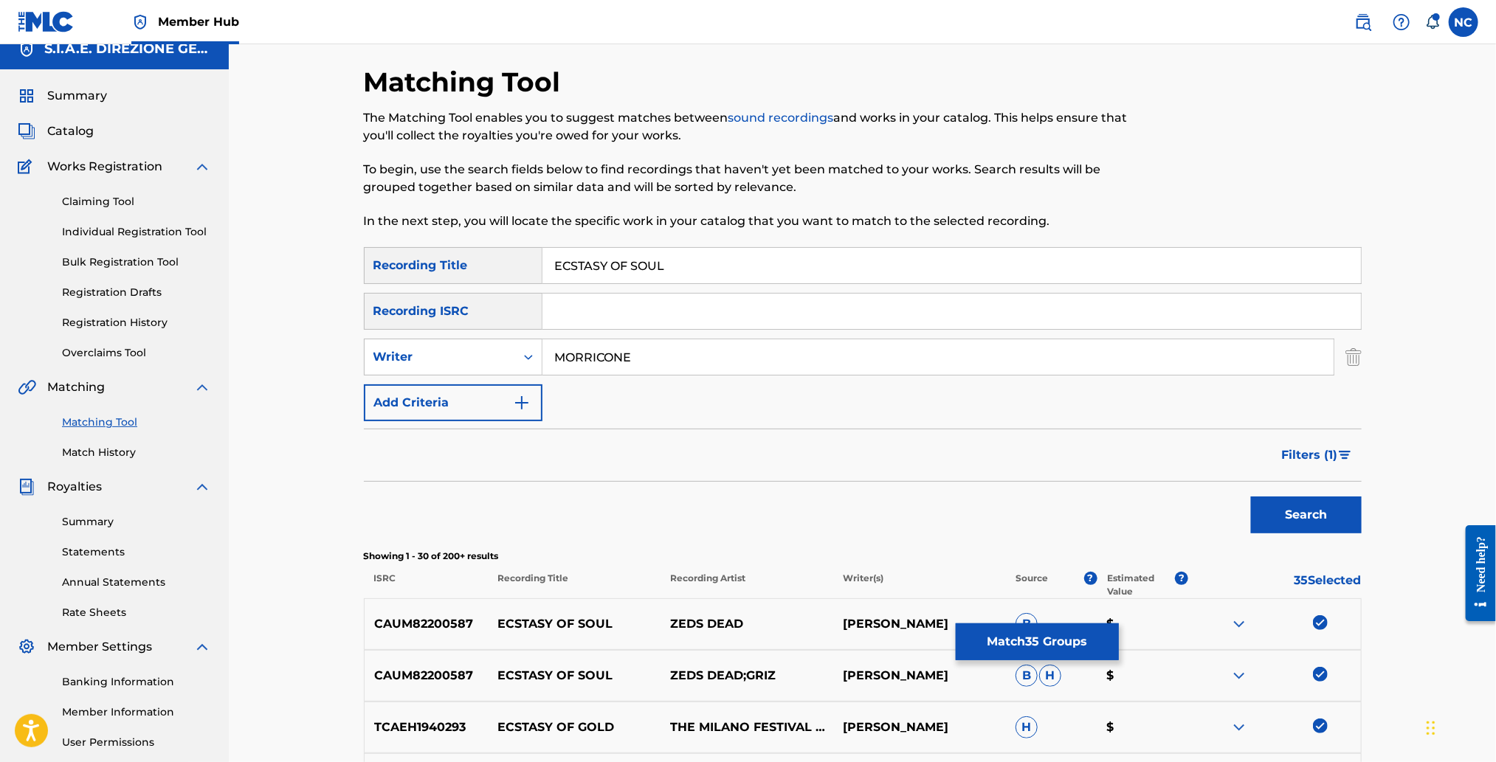
scroll to position [0, 0]
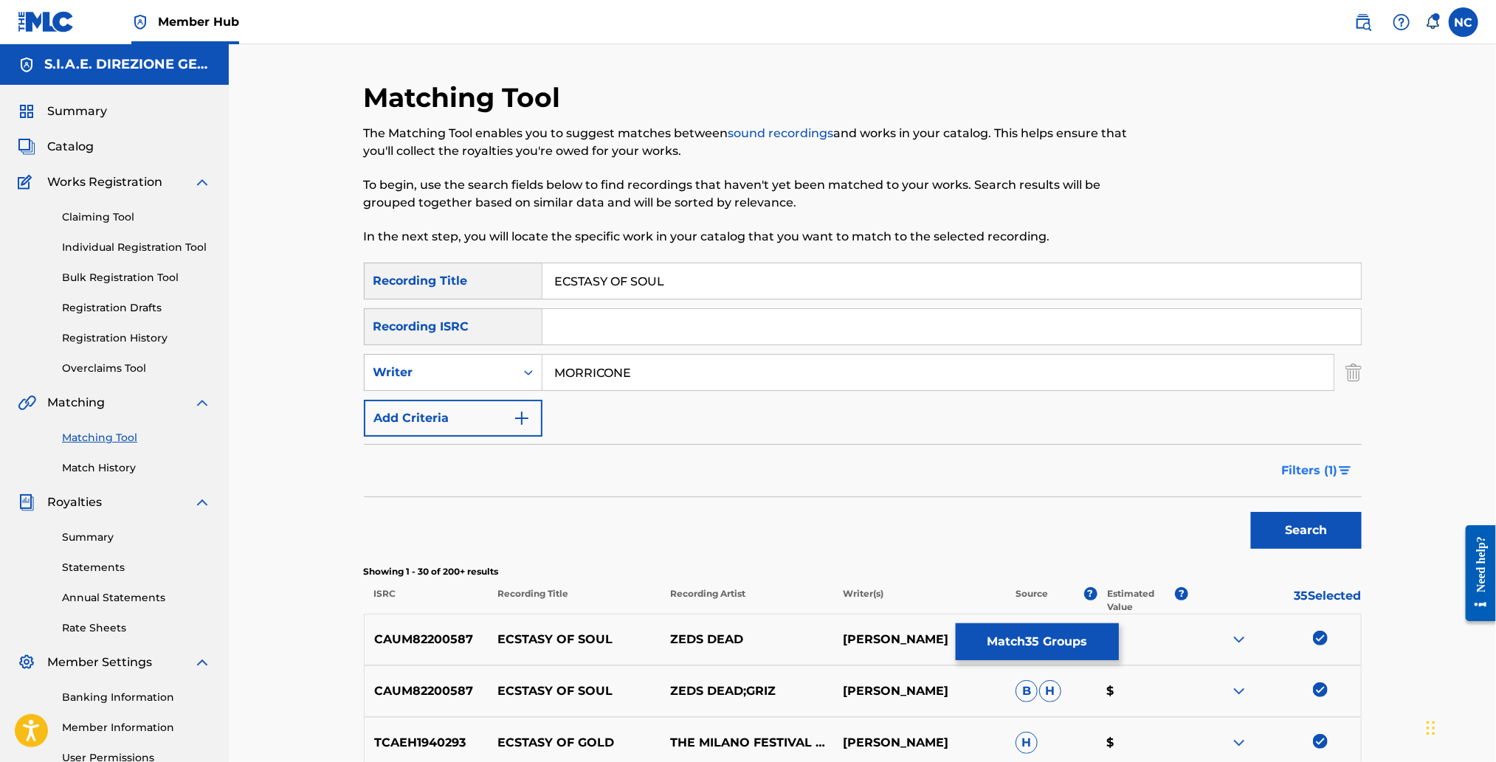
click at [1322, 466] on span "Filters ( 1 )" at bounding box center [1310, 471] width 56 height 18
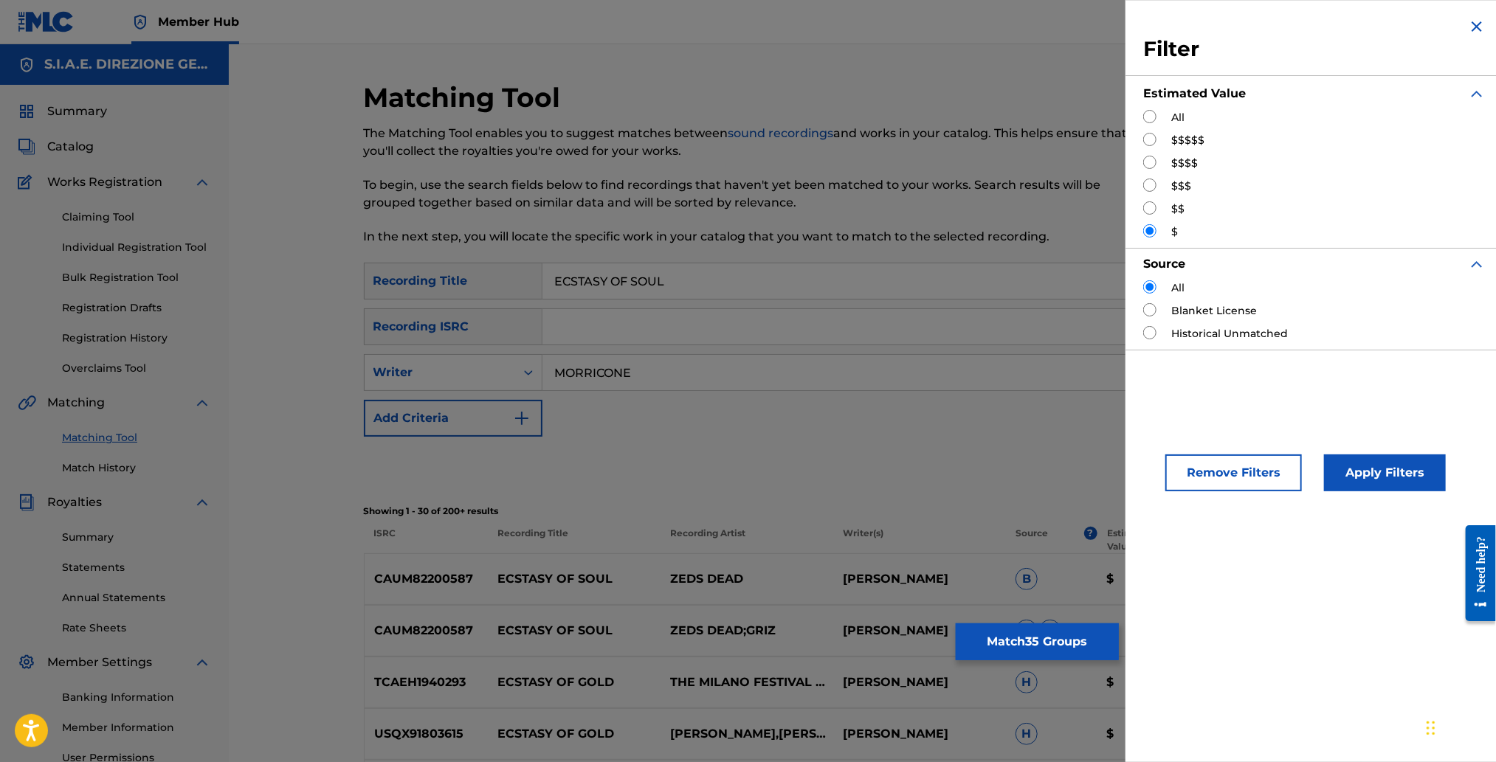
click at [1151, 114] on input "Search Form" at bounding box center [1149, 116] width 13 height 13
radio input "true"
click at [1405, 475] on button "Apply Filters" at bounding box center [1385, 473] width 122 height 37
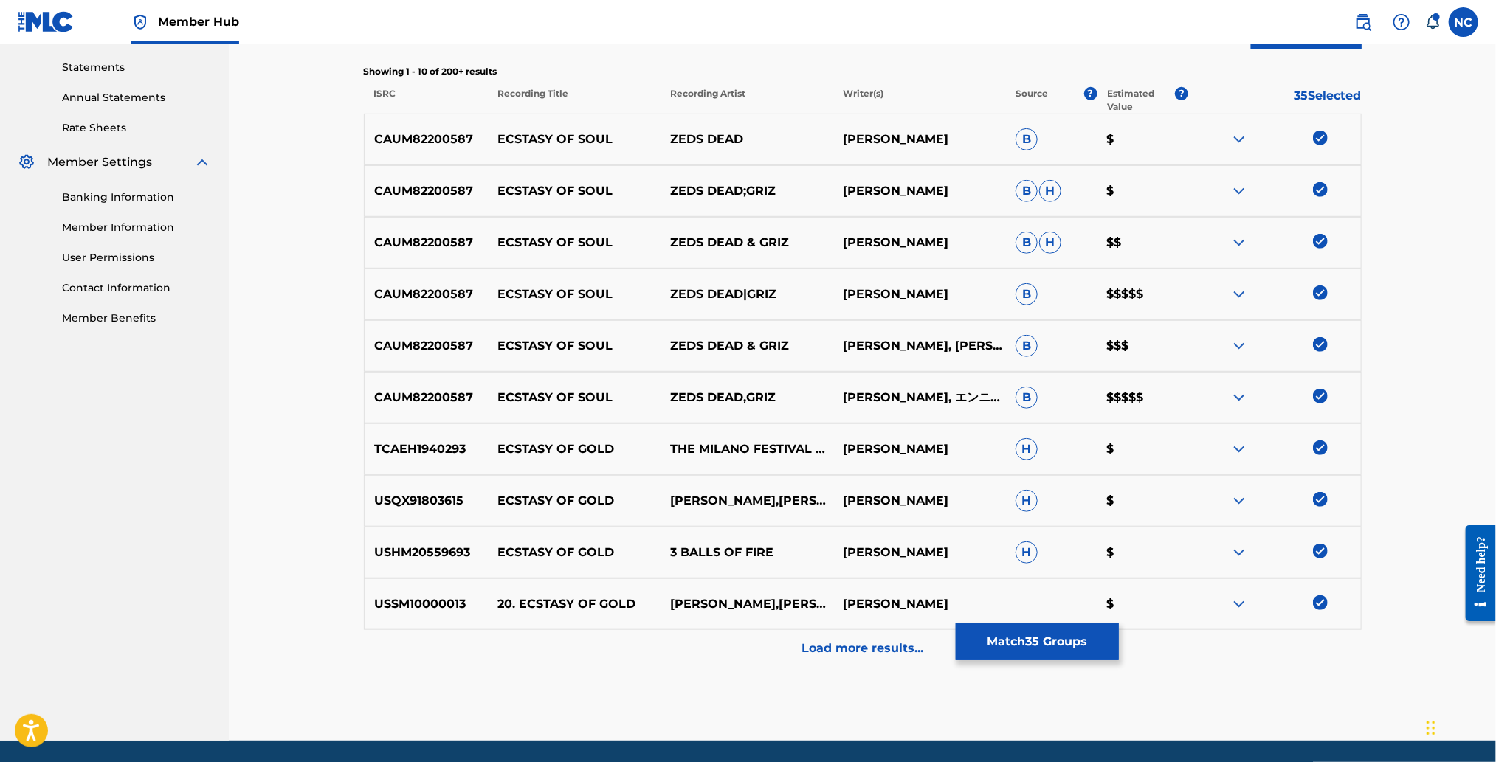
scroll to position [550, 0]
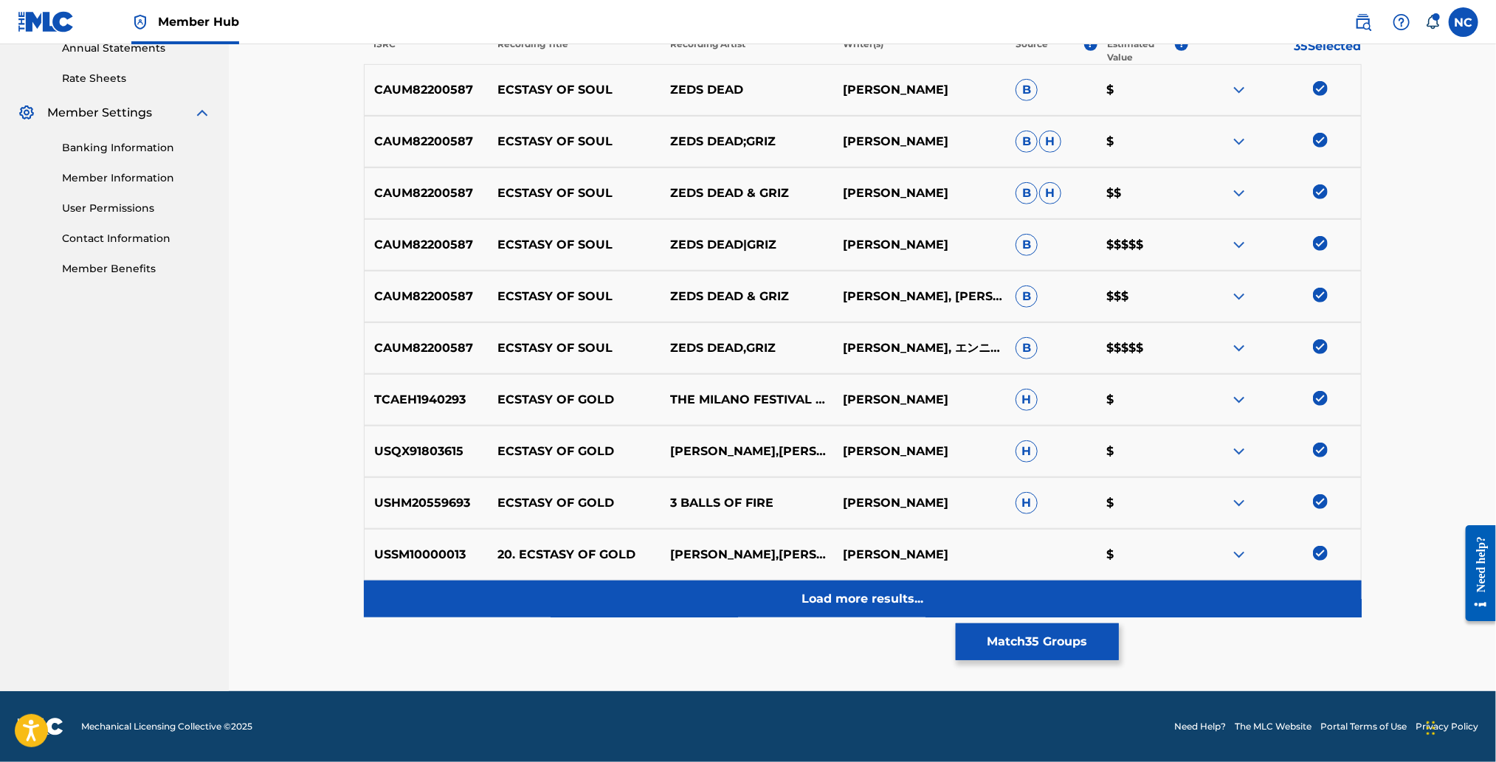
click at [855, 591] on p "Load more results..." at bounding box center [862, 599] width 122 height 18
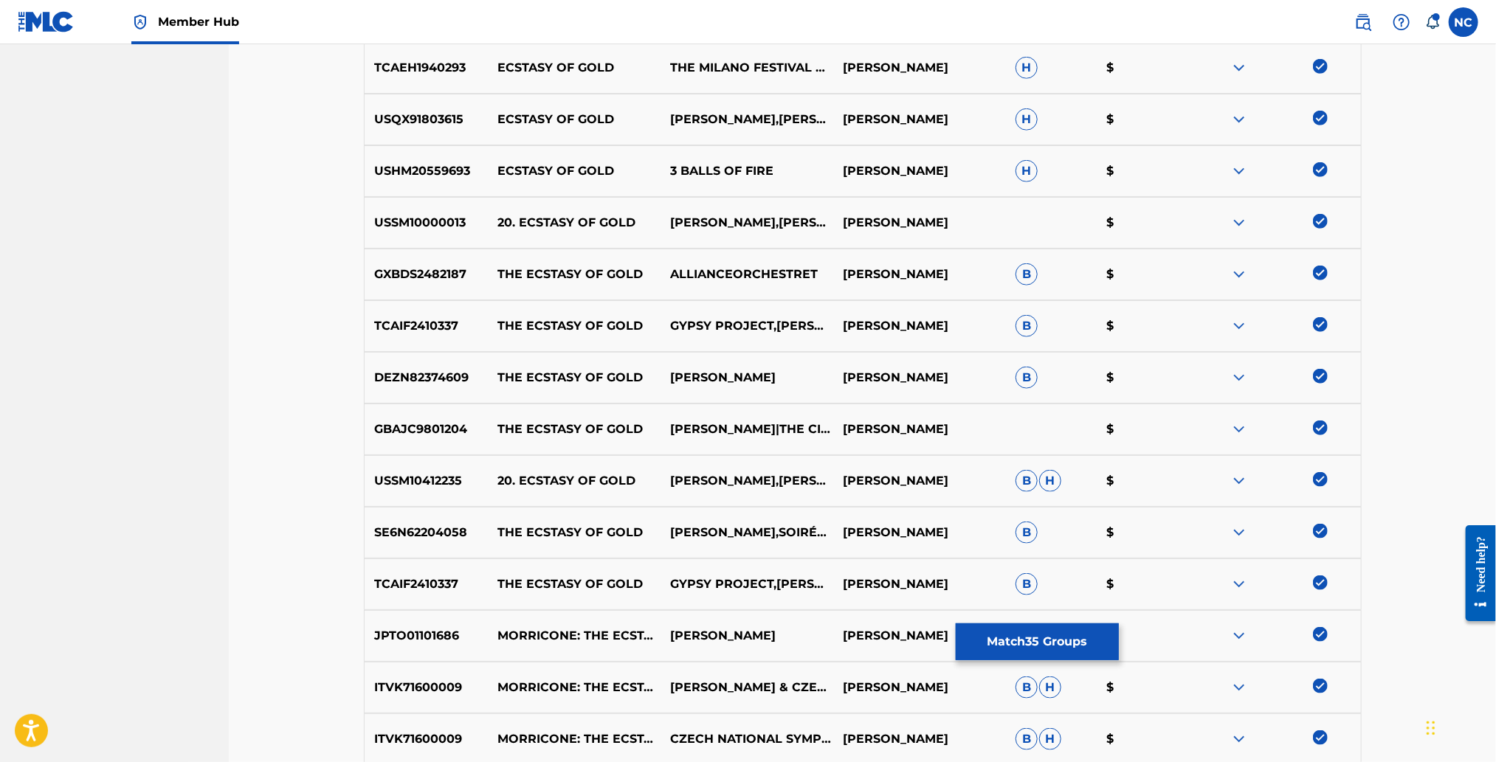
scroll to position [1066, 0]
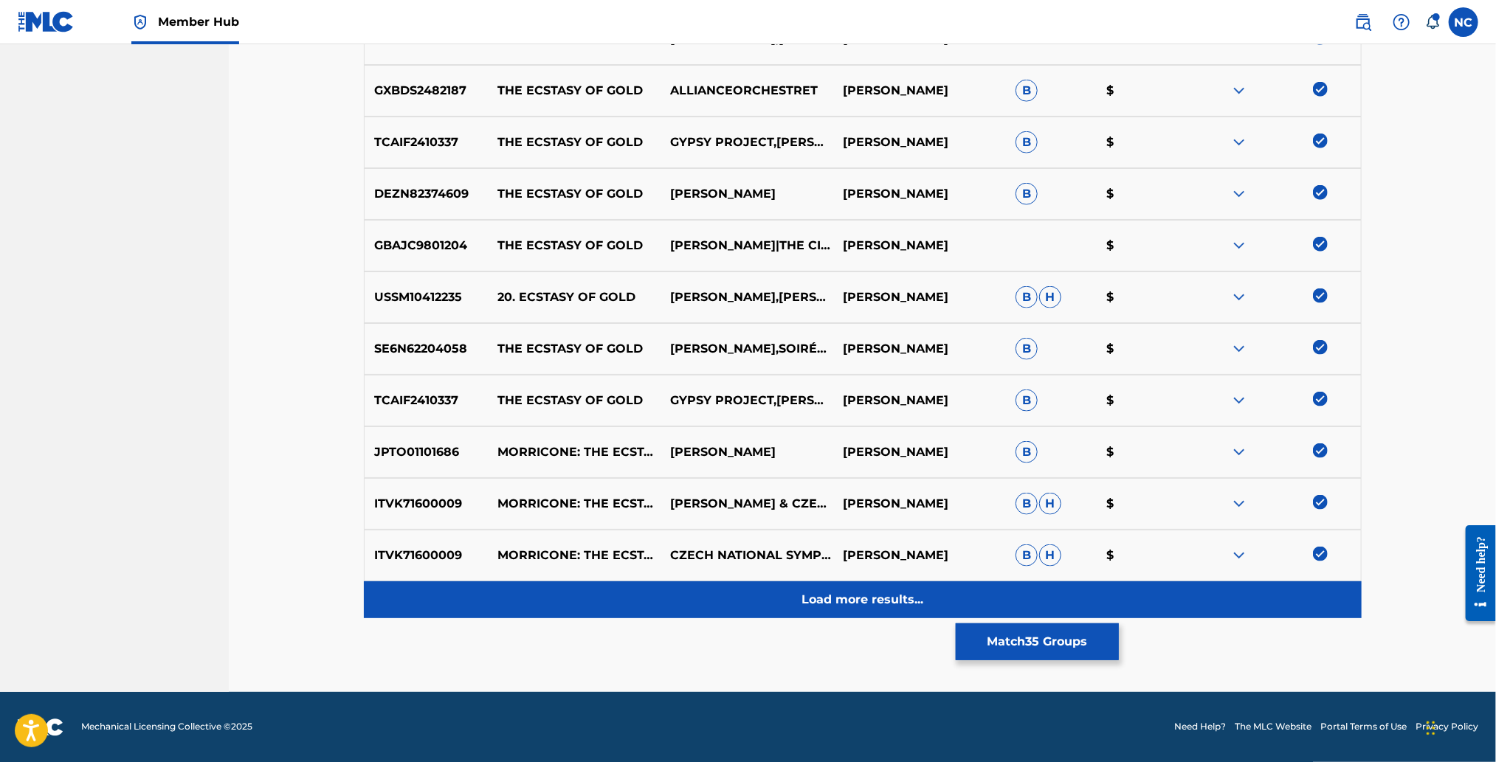
click at [869, 593] on p "Load more results..." at bounding box center [862, 600] width 122 height 18
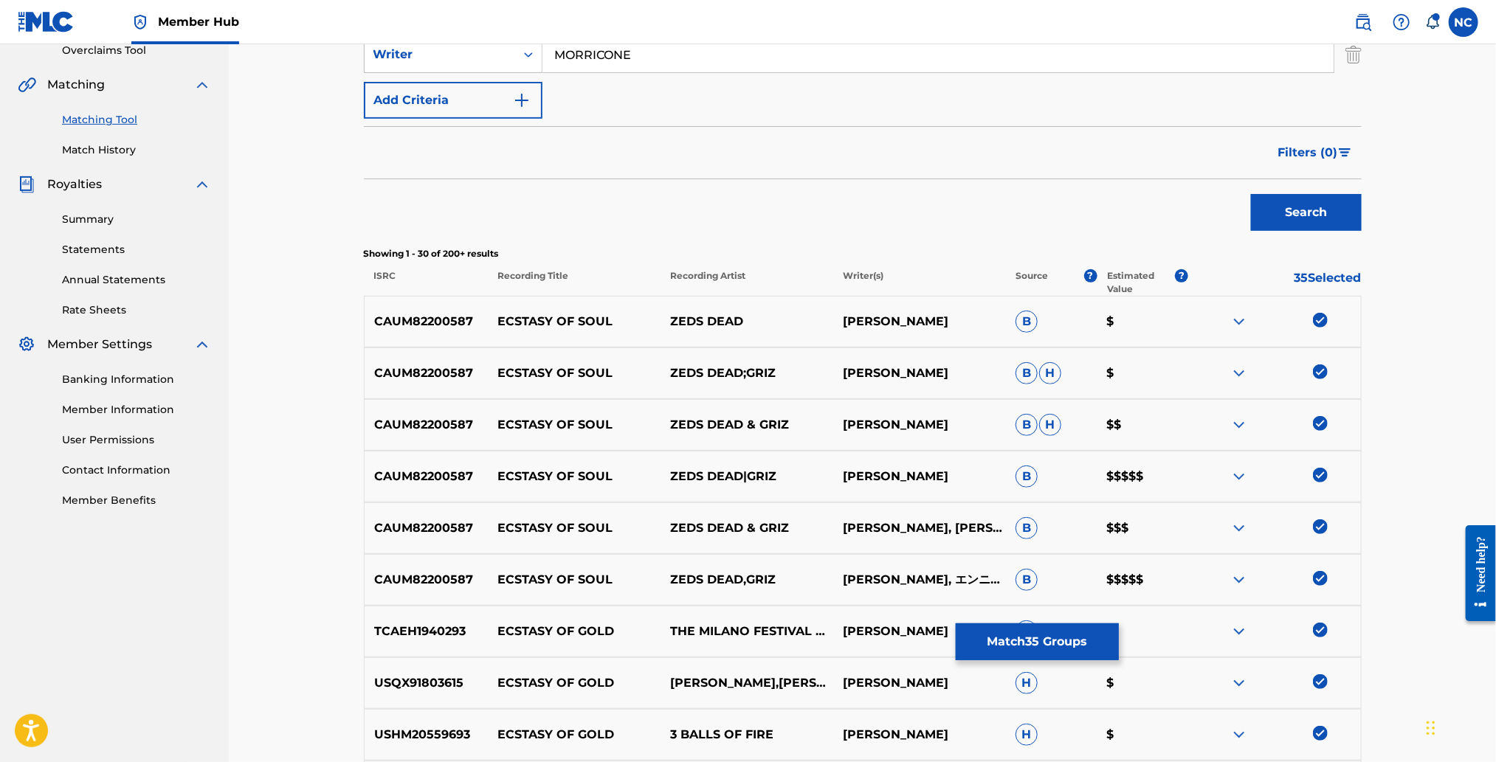
scroll to position [69, 0]
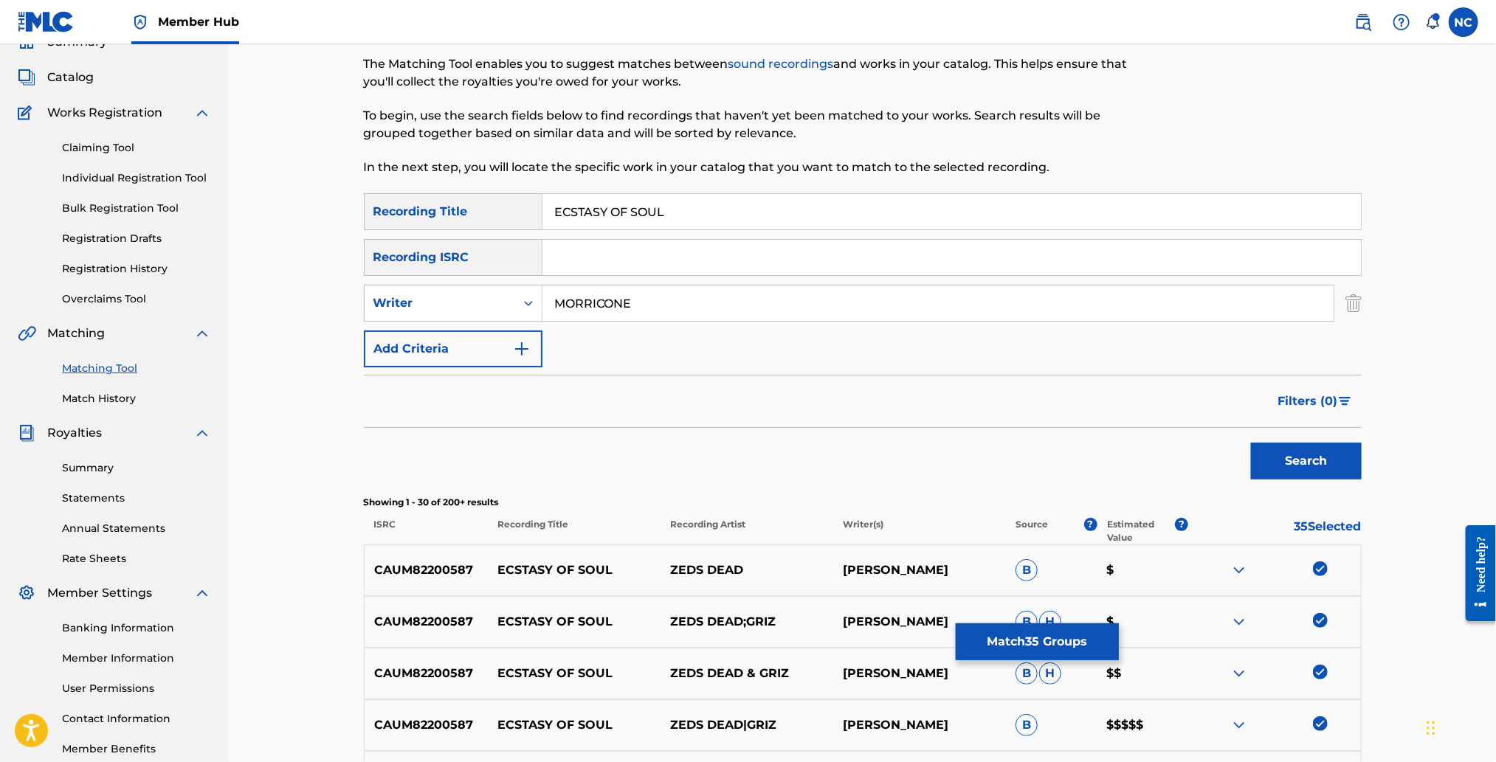
drag, startPoint x: 707, startPoint y: 207, endPoint x: 624, endPoint y: 212, distance: 82.8
click at [623, 211] on input "ECSTASY OF SOUL" at bounding box center [951, 211] width 818 height 35
click at [678, 212] on input "ECSTASY OF SOUL" at bounding box center [951, 211] width 818 height 35
drag, startPoint x: 679, startPoint y: 211, endPoint x: 661, endPoint y: 209, distance: 18.6
click at [661, 209] on input "ECSTASY OF SOUL" at bounding box center [951, 211] width 818 height 35
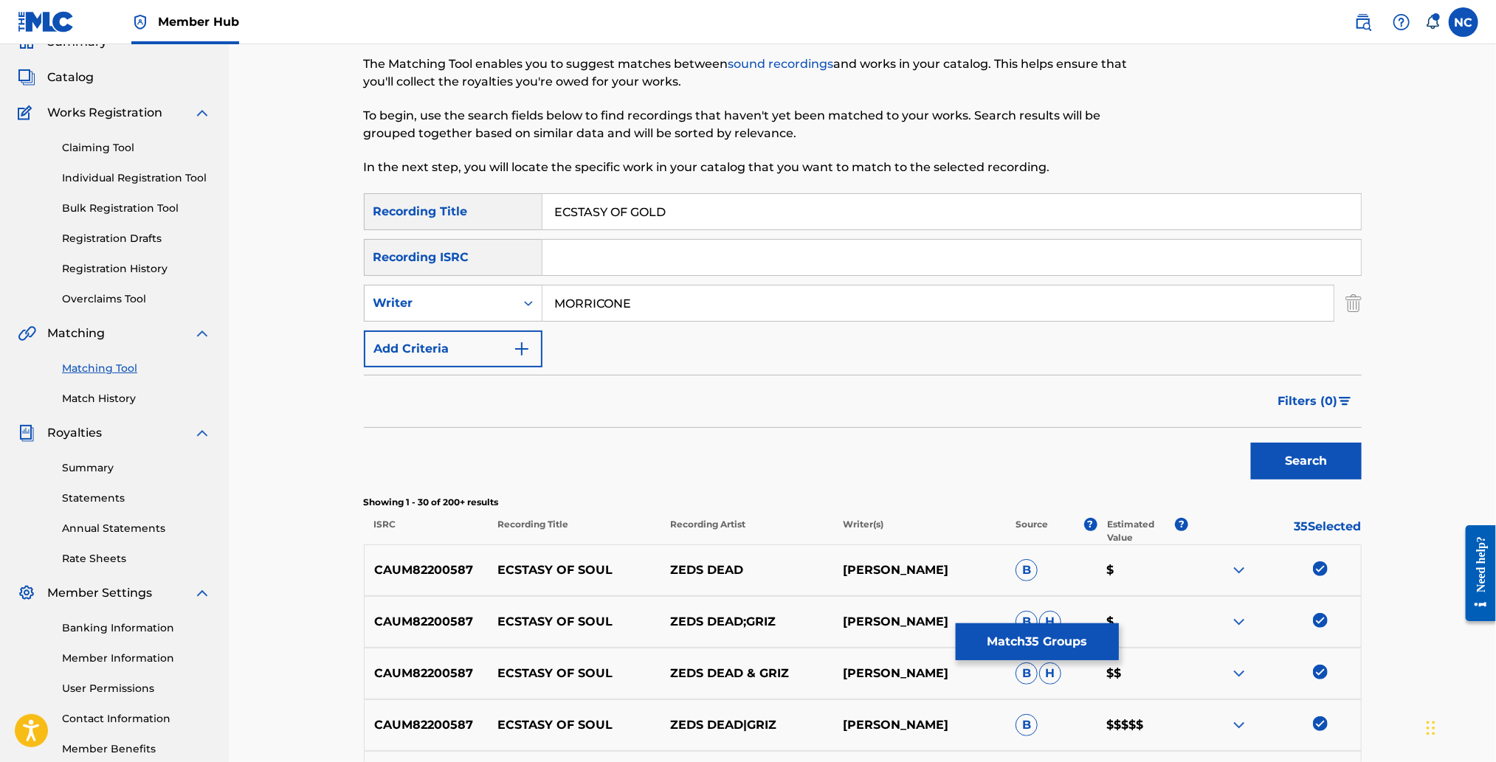
type input "ECSTASY OF GOLD"
click at [1251, 443] on button "Search" at bounding box center [1306, 461] width 111 height 37
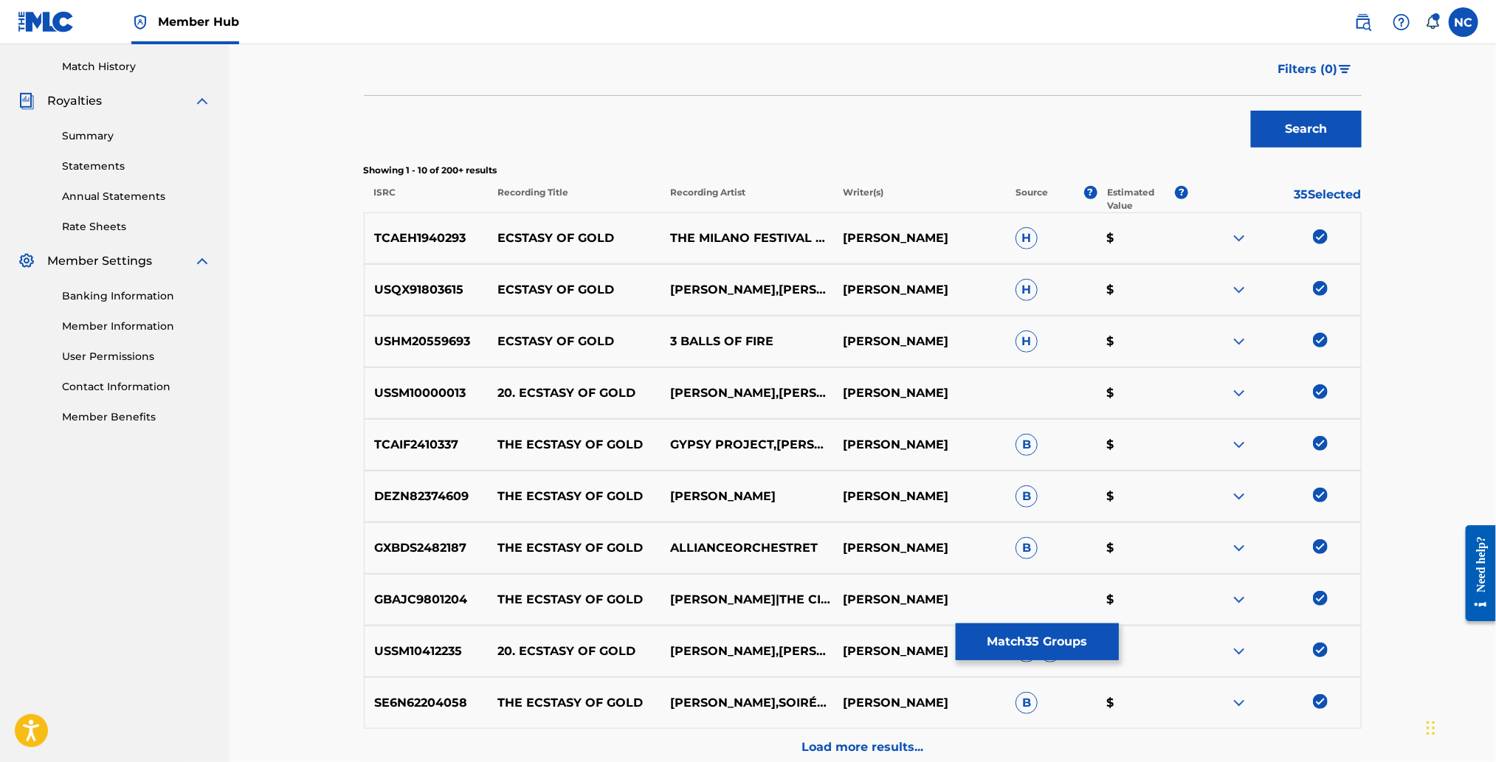
scroll to position [550, 0]
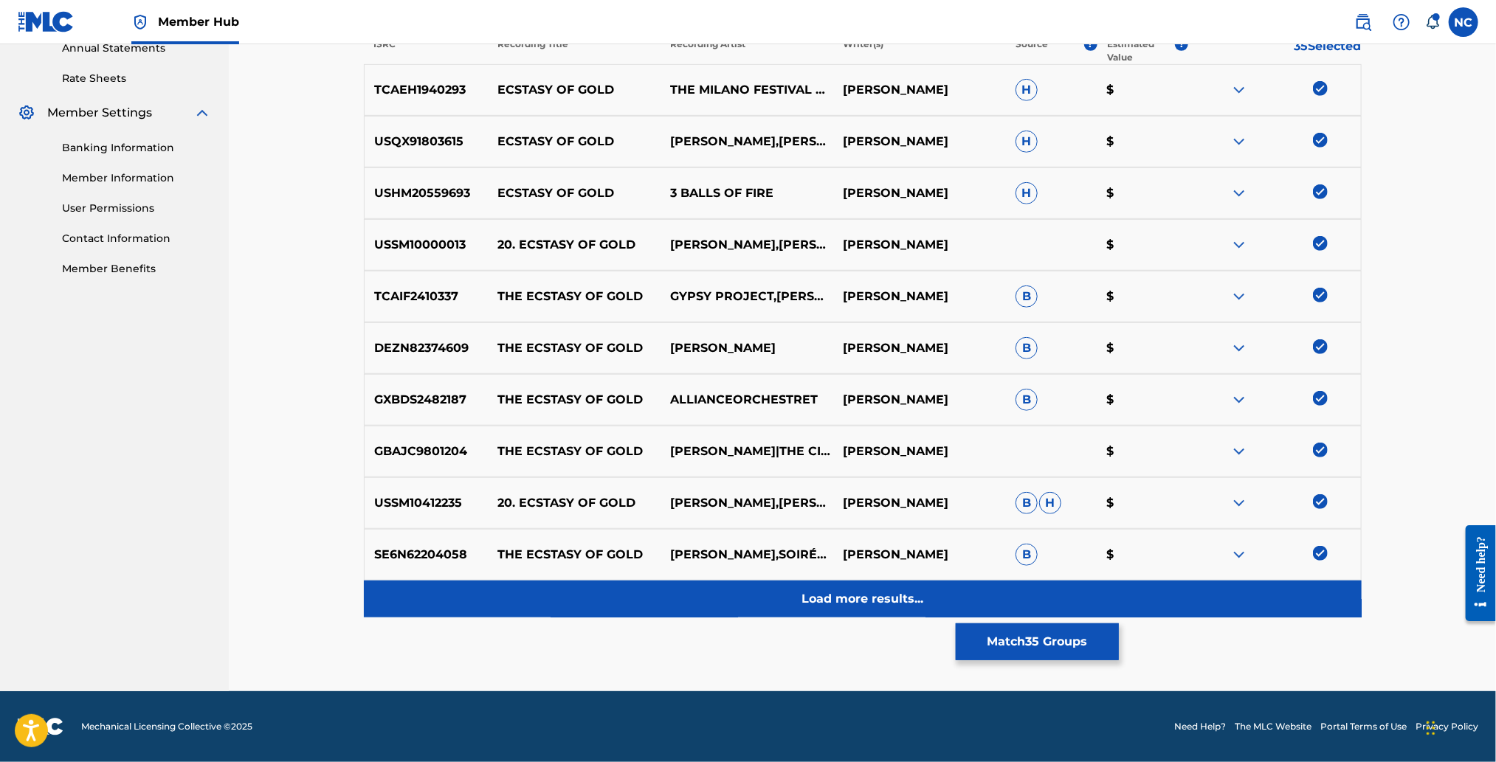
click at [825, 593] on p "Load more results..." at bounding box center [862, 599] width 122 height 18
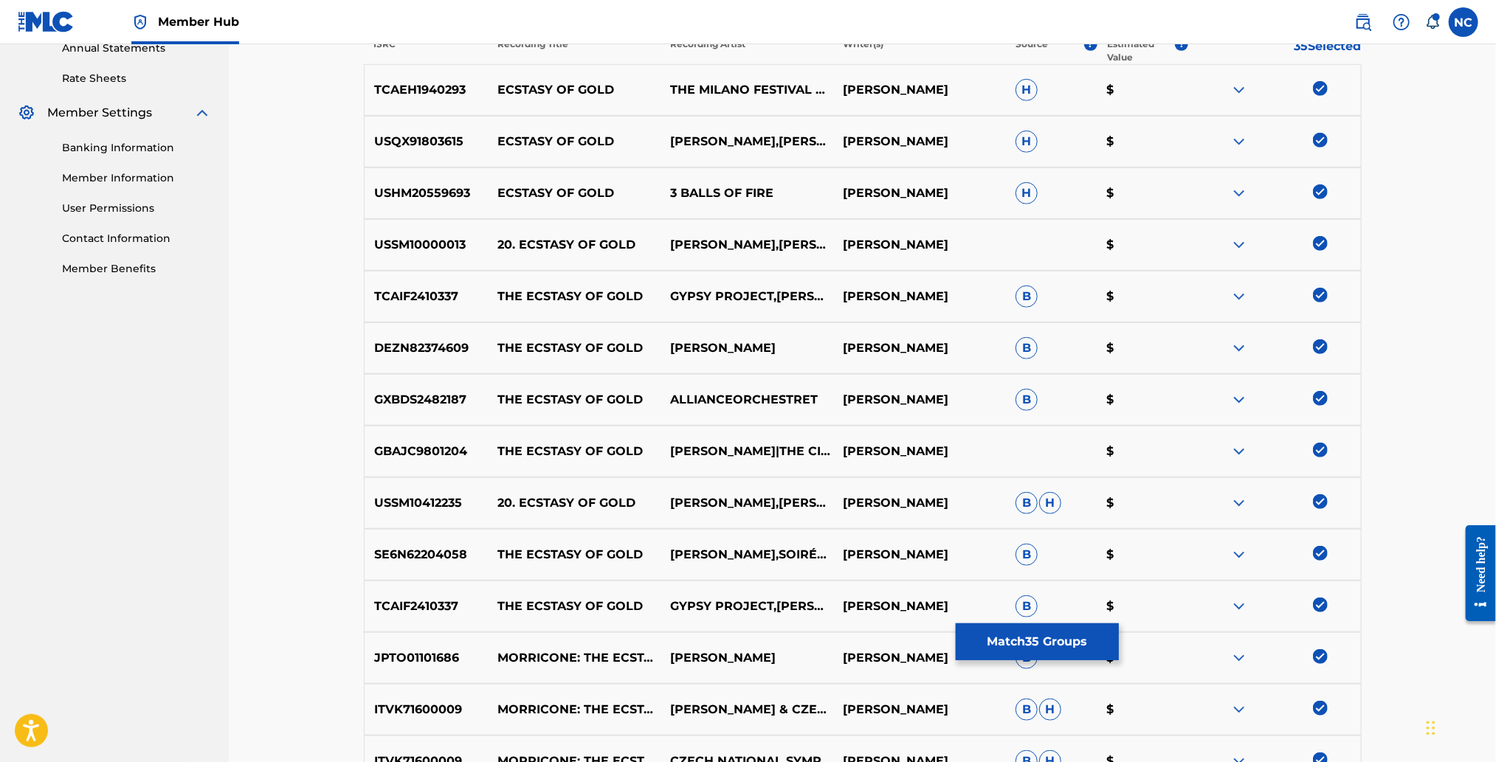
scroll to position [993, 0]
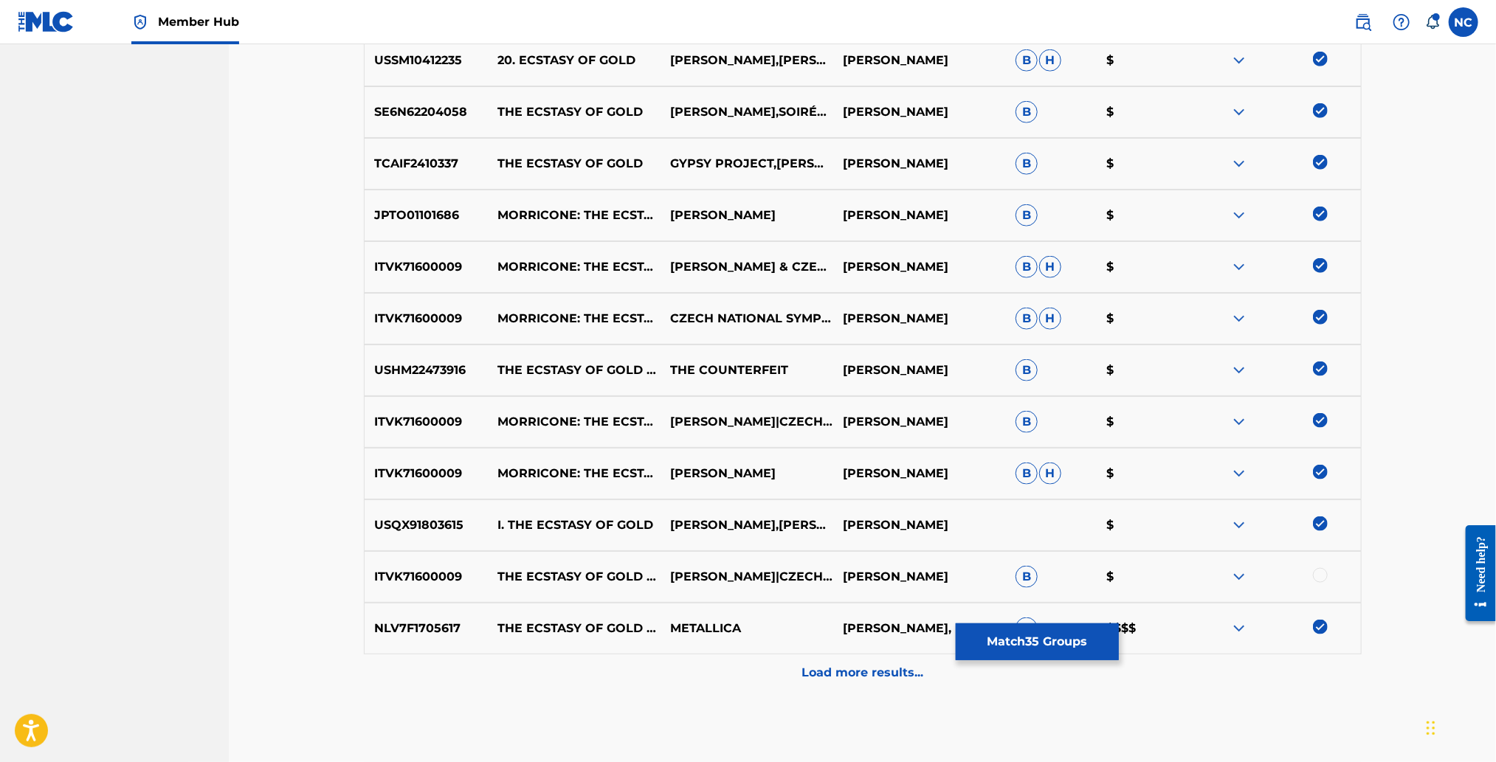
click at [1319, 573] on div at bounding box center [1320, 575] width 15 height 15
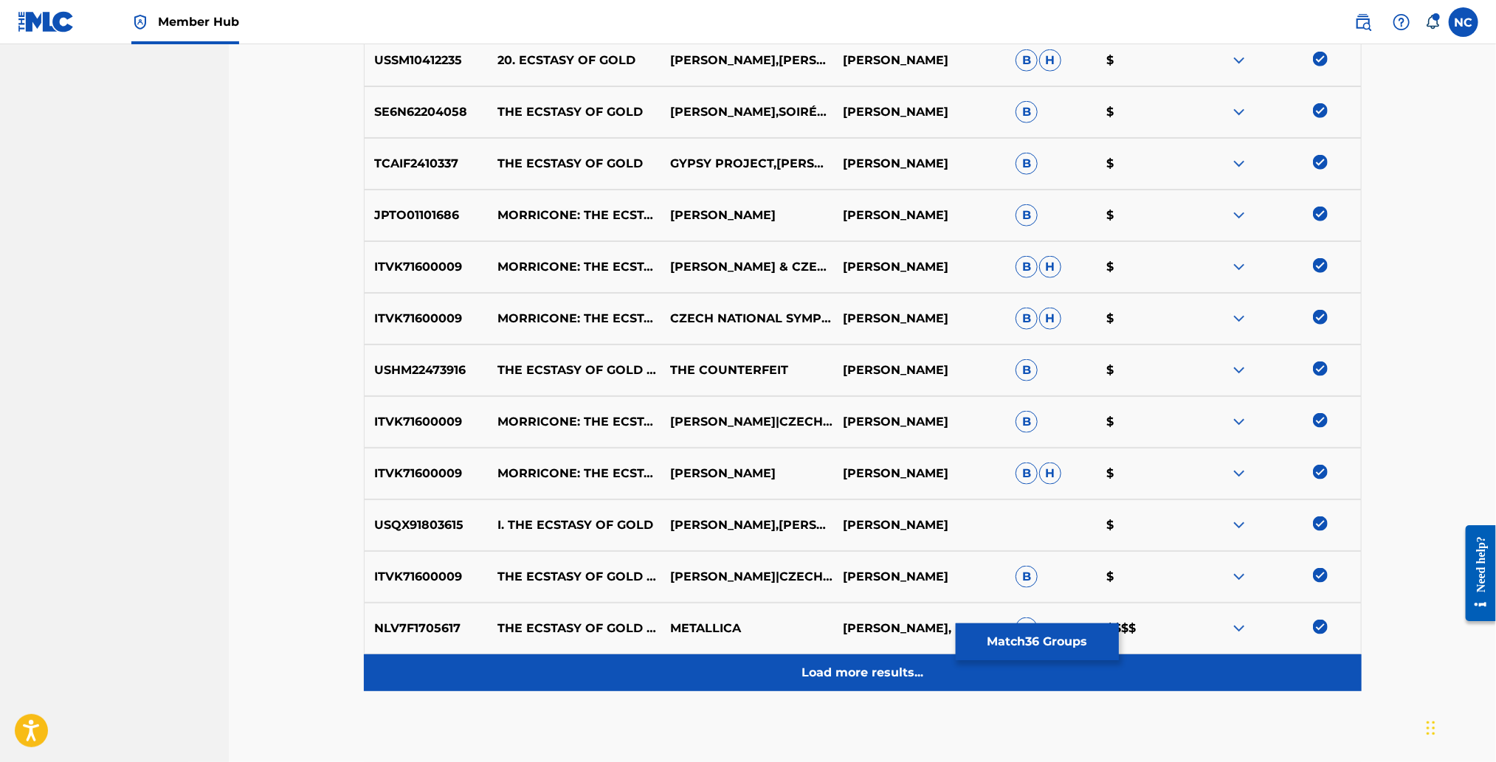
click at [845, 675] on p "Load more results..." at bounding box center [862, 673] width 122 height 18
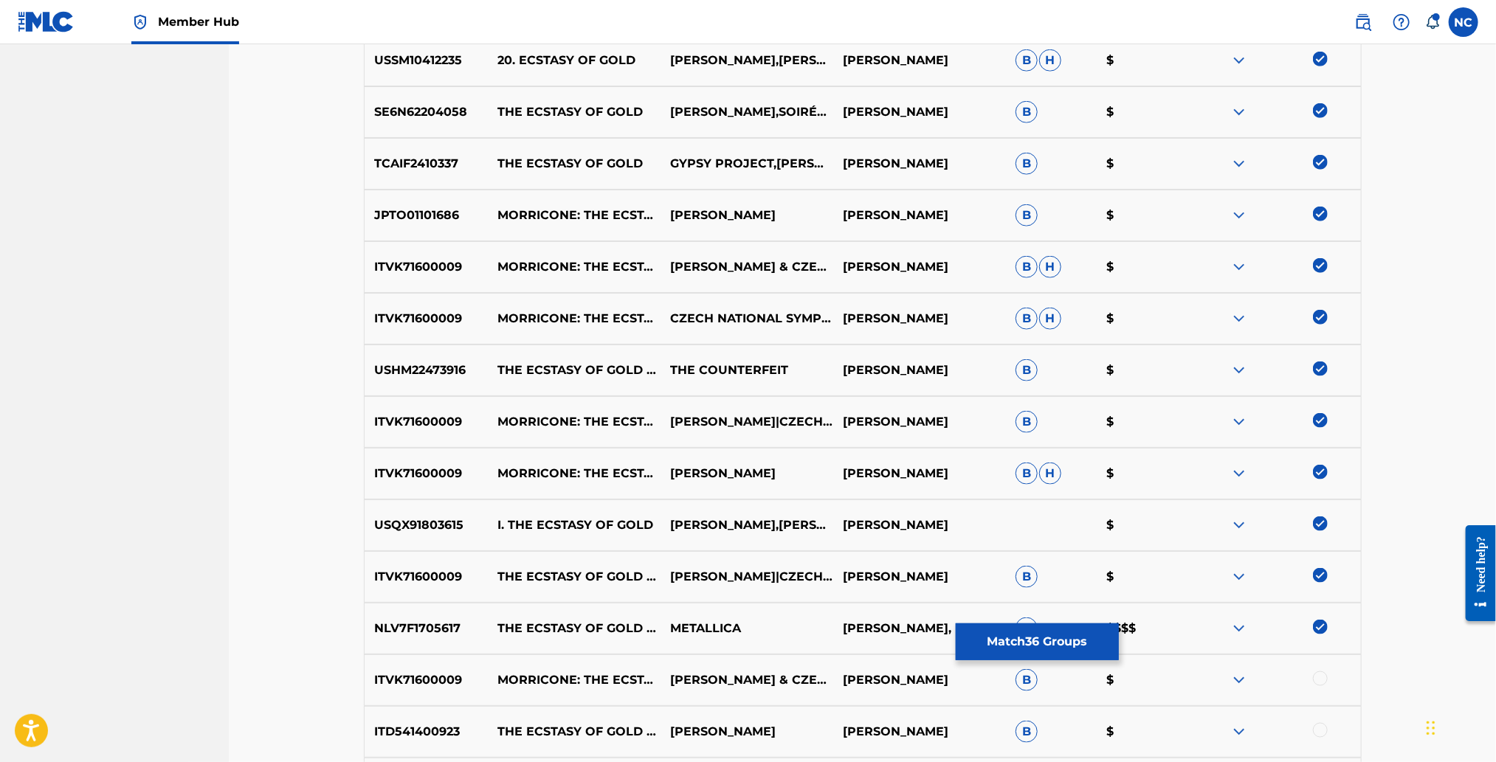
scroll to position [1325, 0]
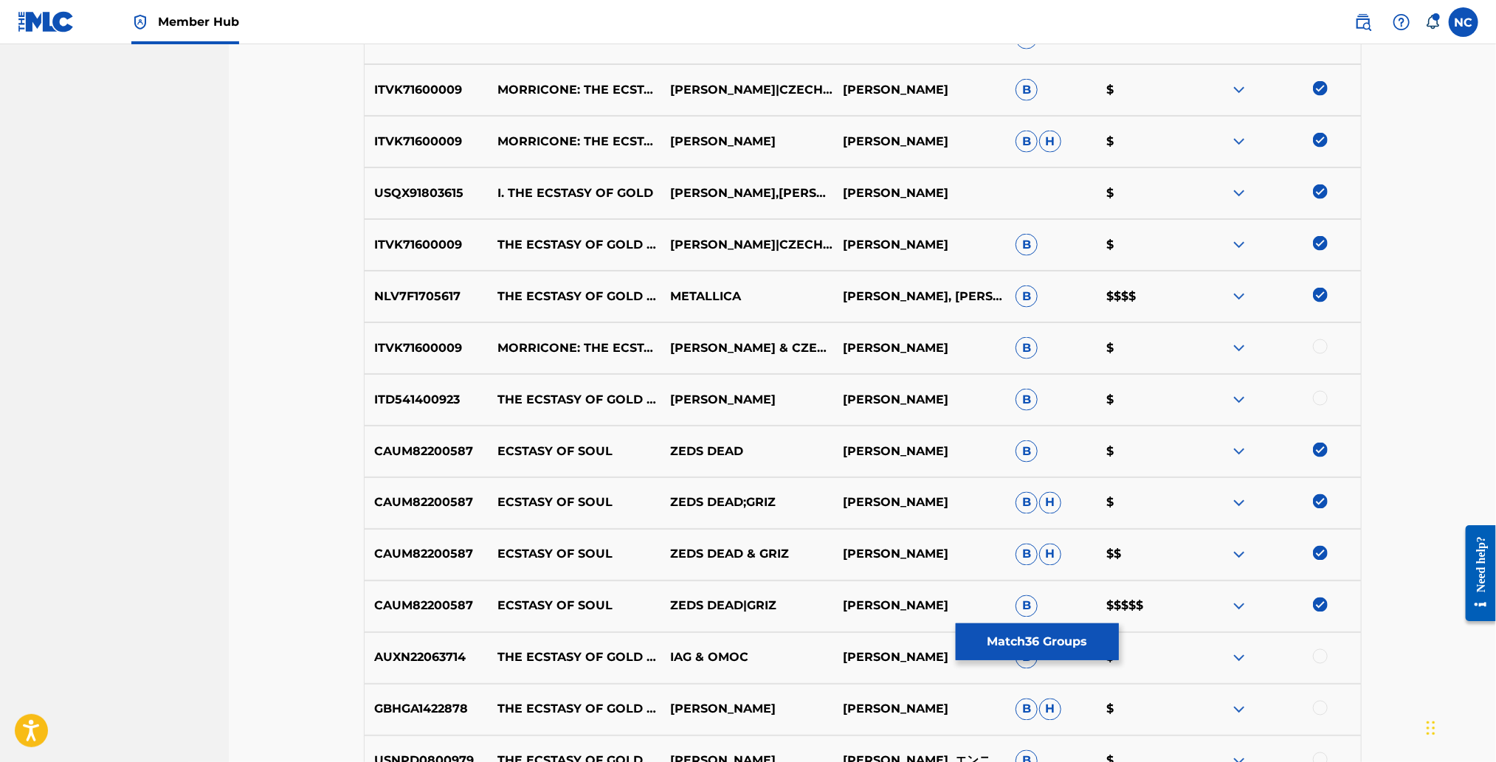
click at [1318, 401] on div at bounding box center [1320, 398] width 15 height 15
click at [1322, 344] on div at bounding box center [1320, 346] width 15 height 15
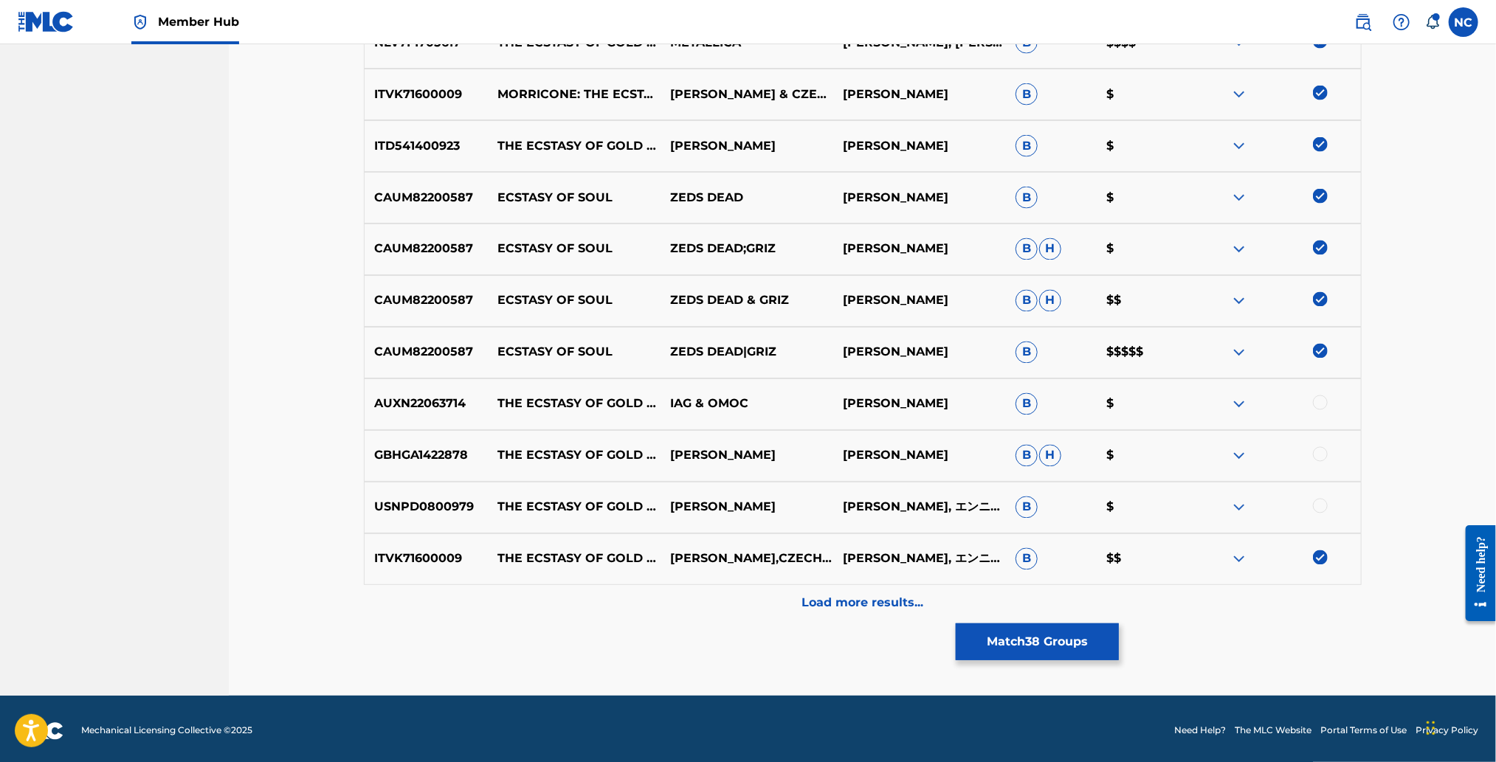
scroll to position [1582, 0]
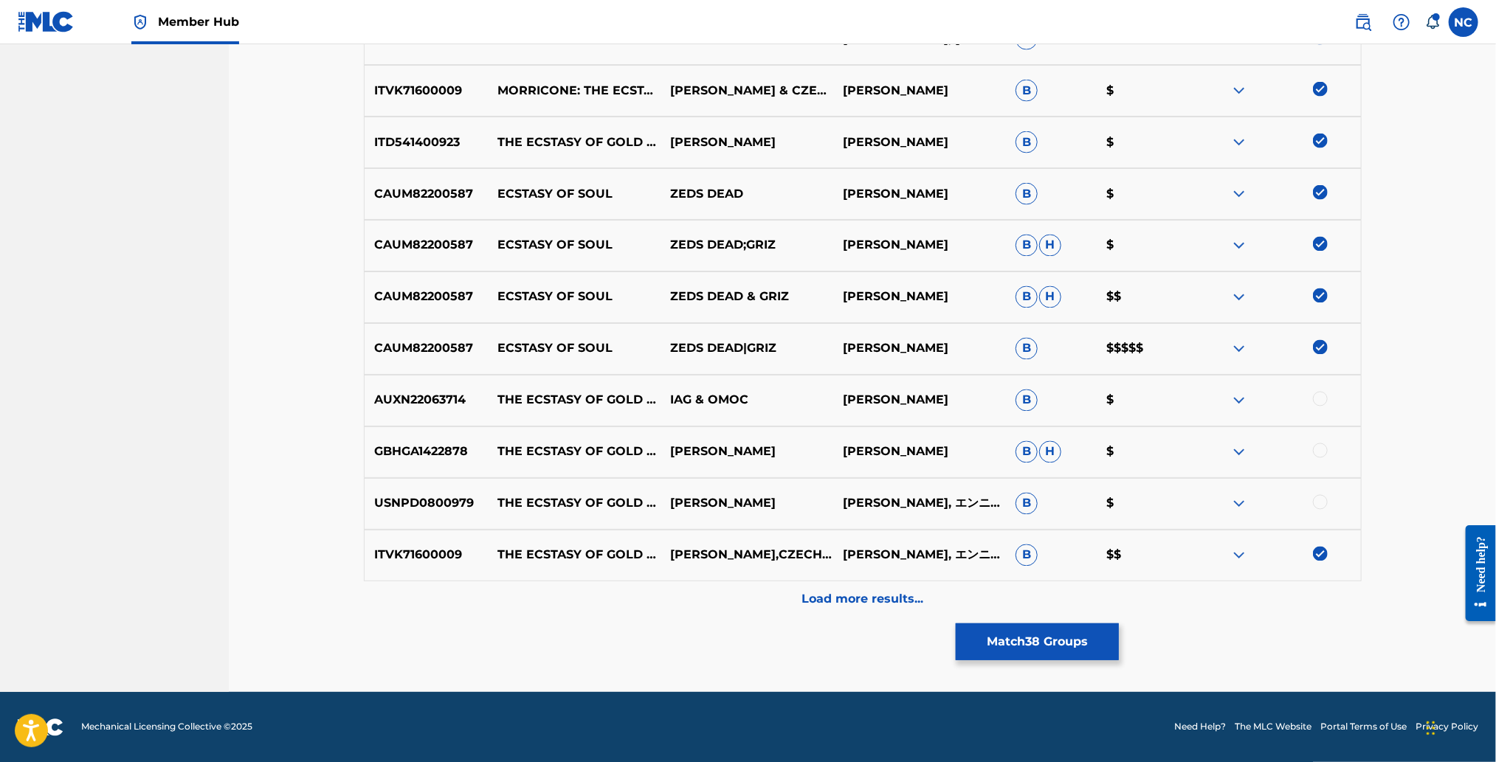
click at [1325, 503] on div at bounding box center [1320, 502] width 15 height 15
click at [1325, 453] on div at bounding box center [1320, 451] width 15 height 15
click at [1321, 399] on div at bounding box center [1320, 399] width 15 height 15
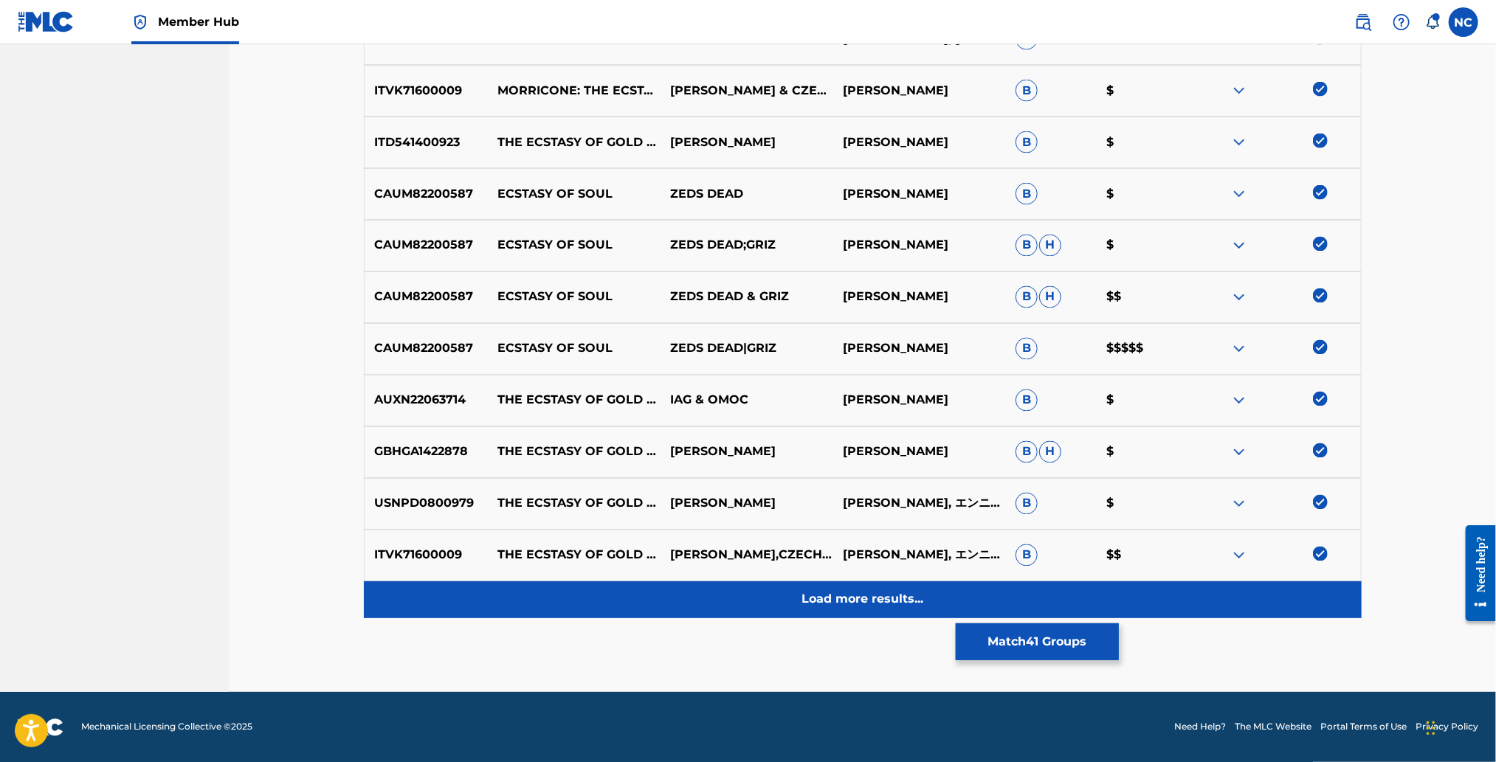
click at [906, 606] on p "Load more results..." at bounding box center [862, 600] width 122 height 18
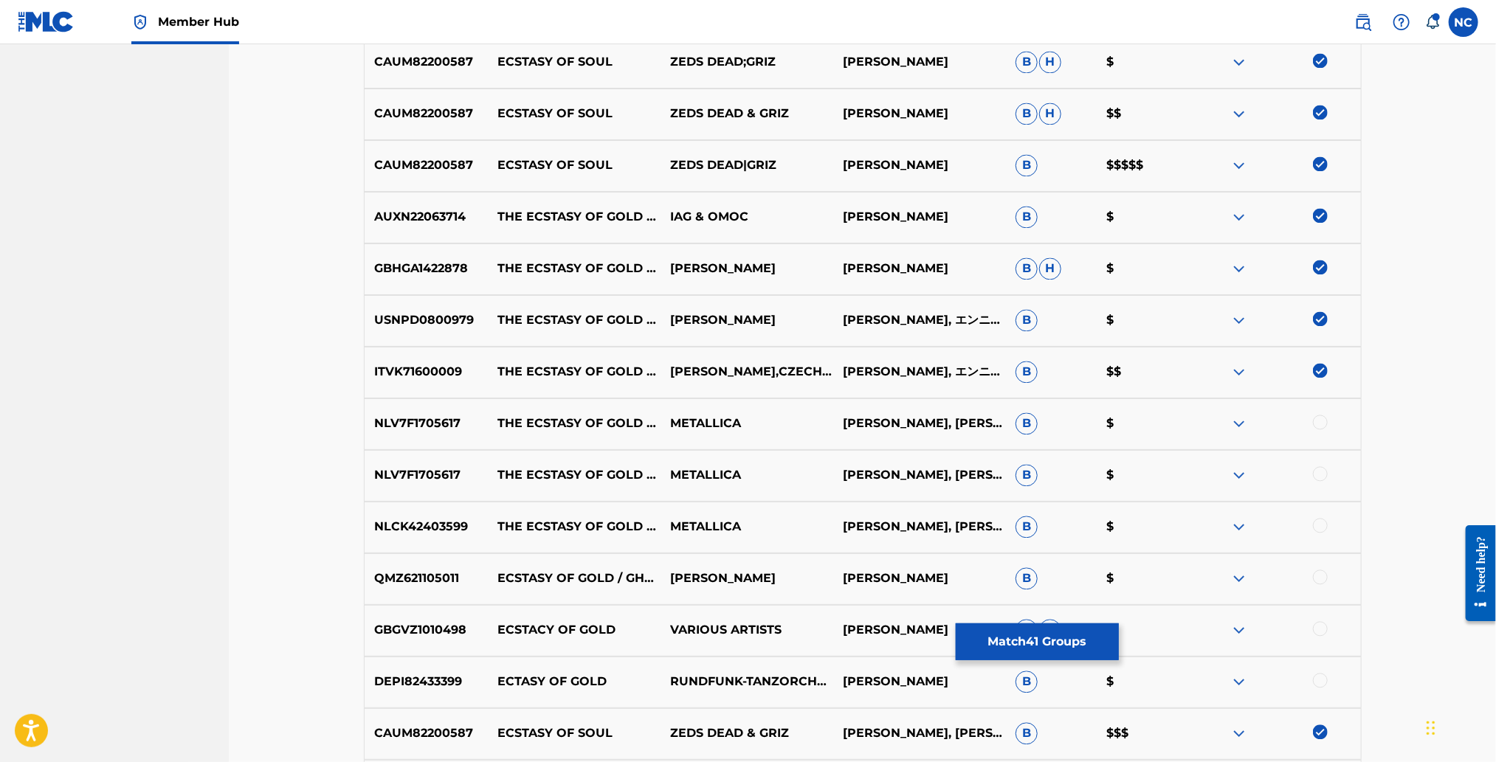
scroll to position [1804, 0]
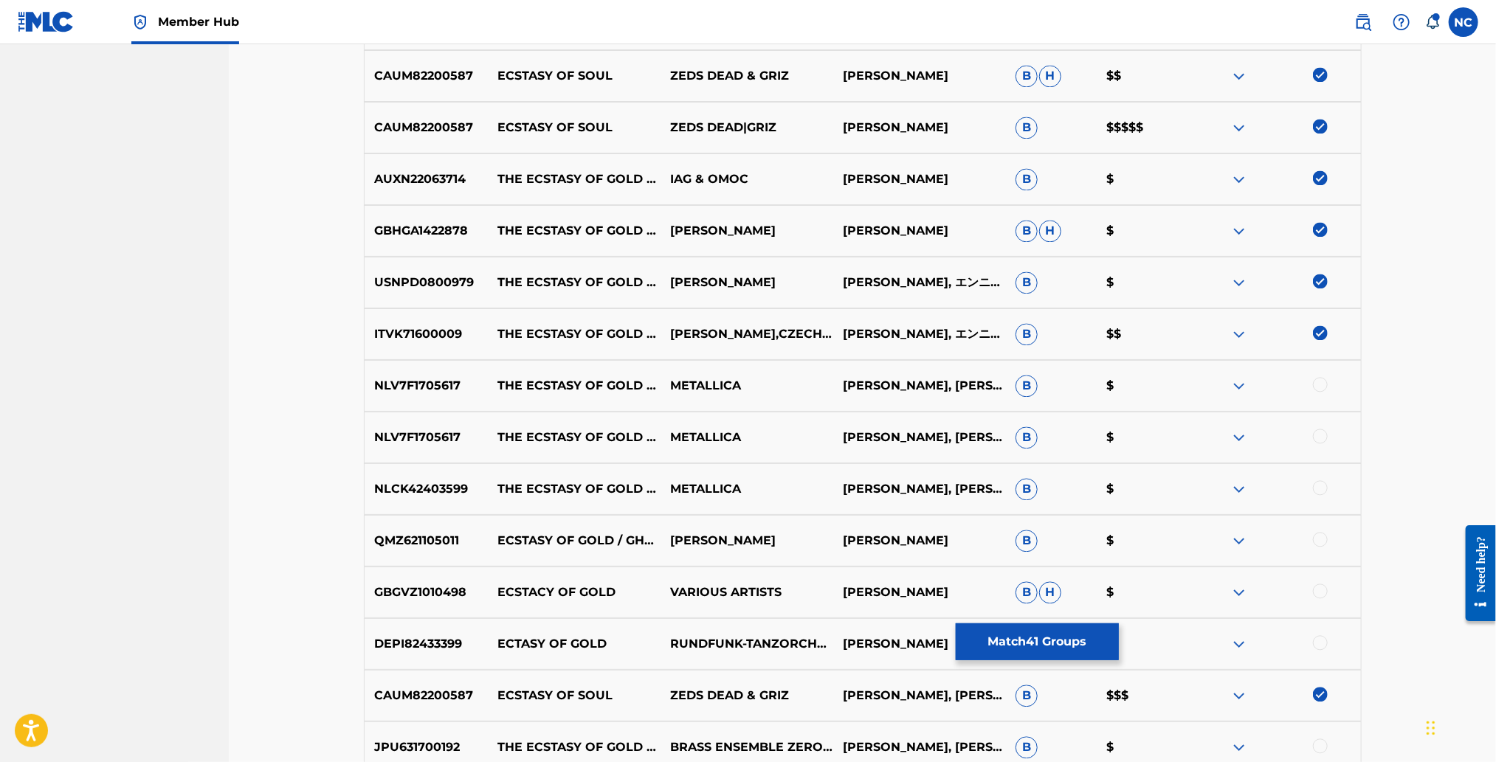
click at [1325, 435] on div at bounding box center [1320, 436] width 15 height 15
click at [1323, 380] on div at bounding box center [1320, 384] width 15 height 15
click at [1318, 487] on div at bounding box center [1320, 487] width 15 height 15
click at [1320, 539] on div at bounding box center [1320, 539] width 15 height 15
click at [1323, 589] on div at bounding box center [1320, 591] width 15 height 15
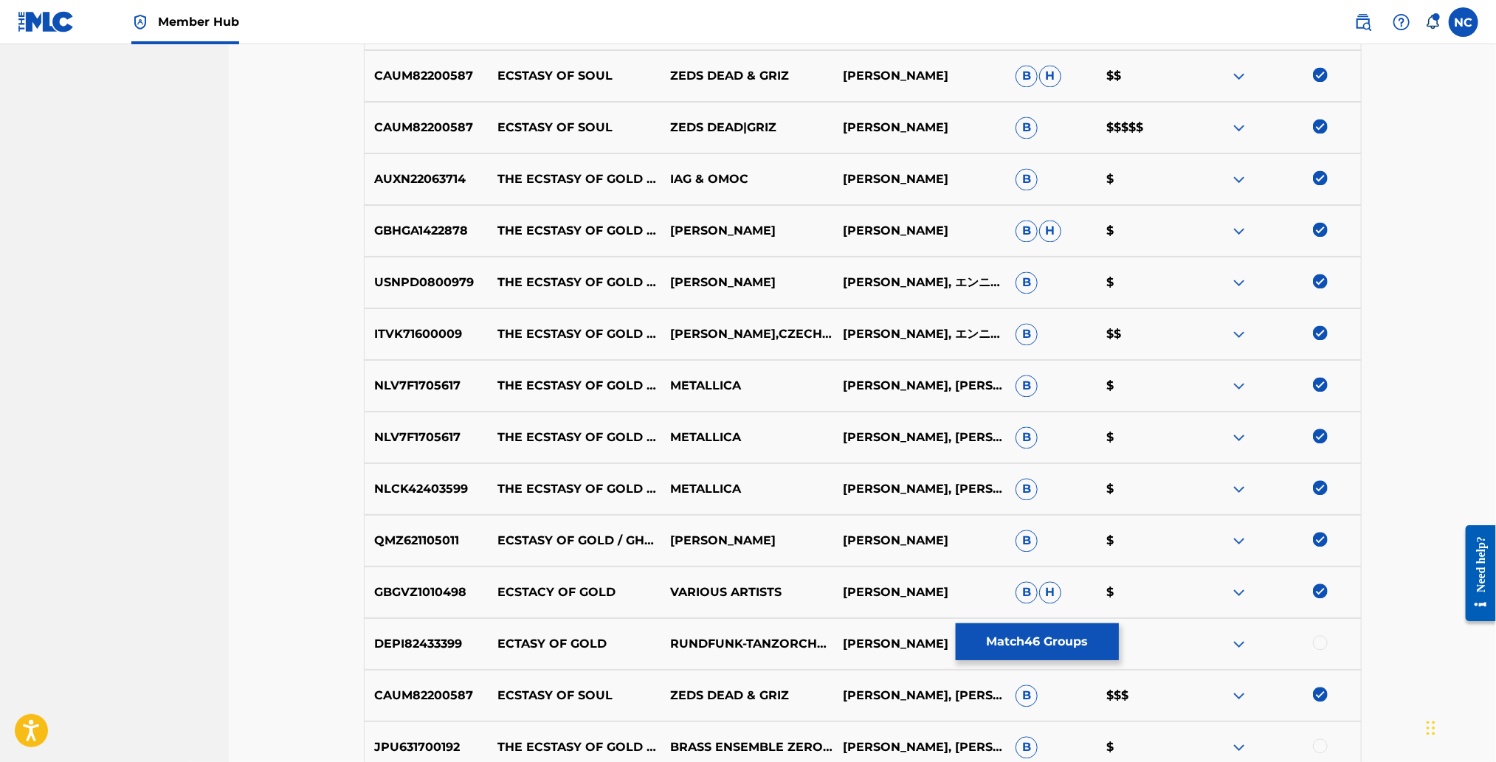
scroll to position [1914, 0]
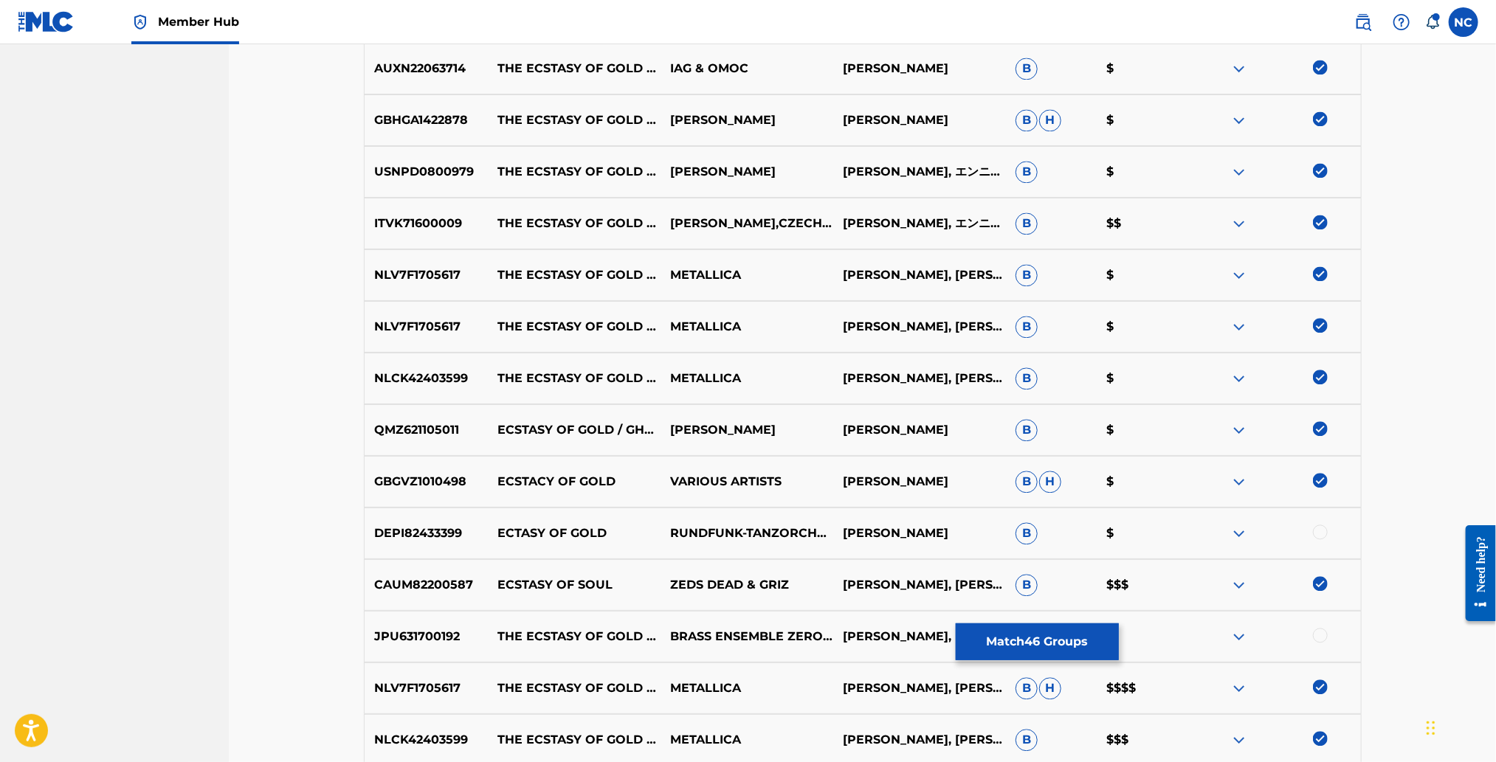
click at [1320, 529] on div at bounding box center [1320, 532] width 15 height 15
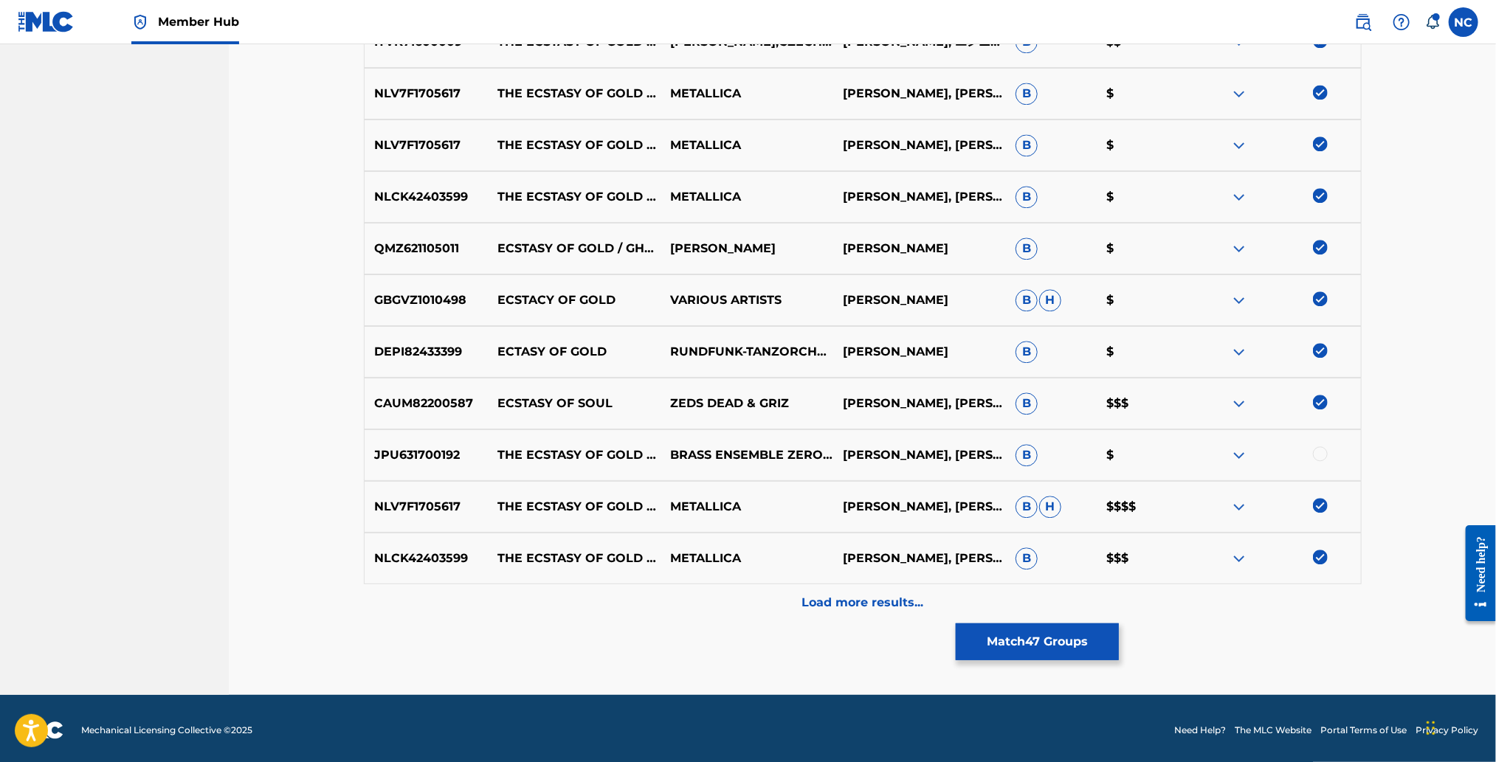
scroll to position [2100, 0]
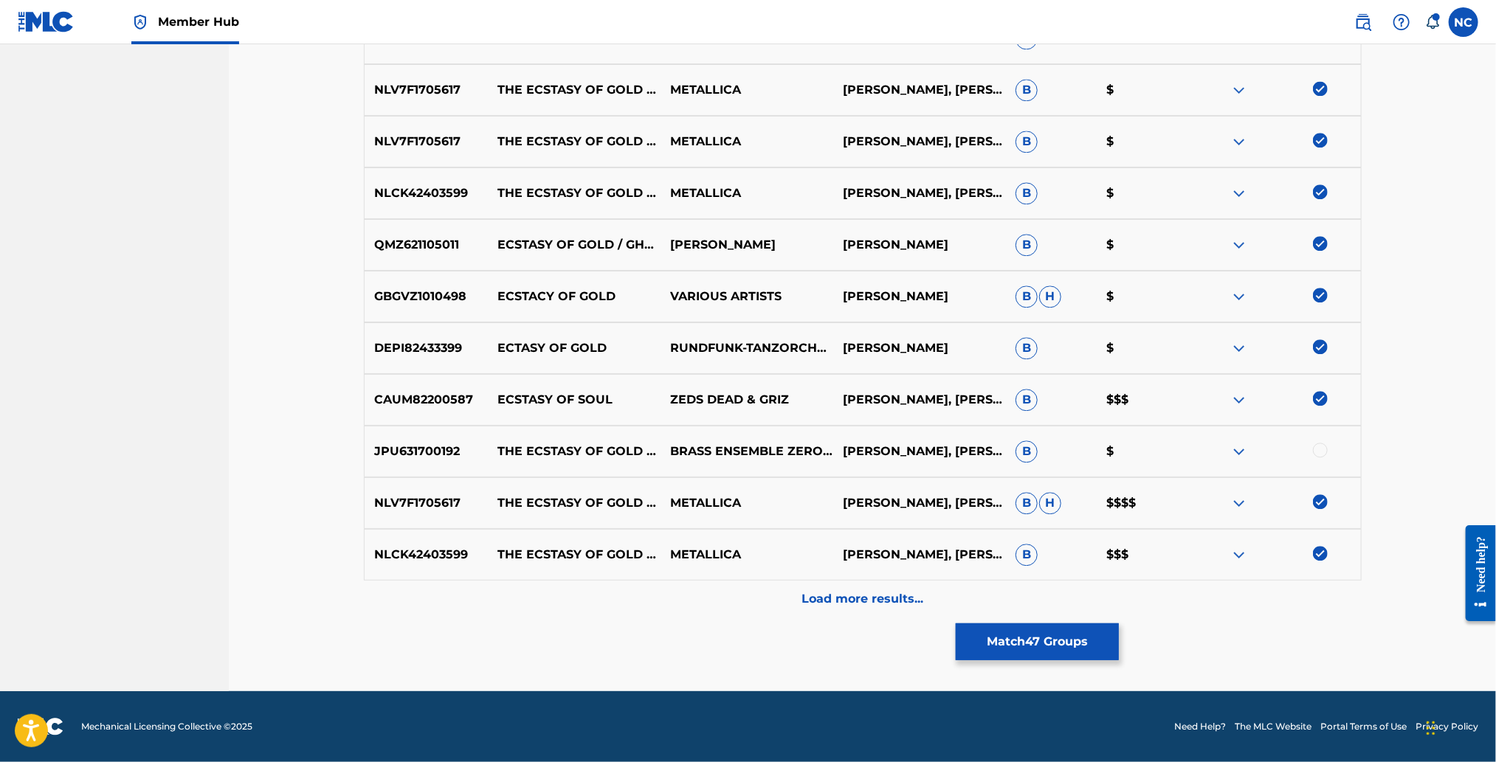
click at [1320, 449] on div at bounding box center [1320, 450] width 15 height 15
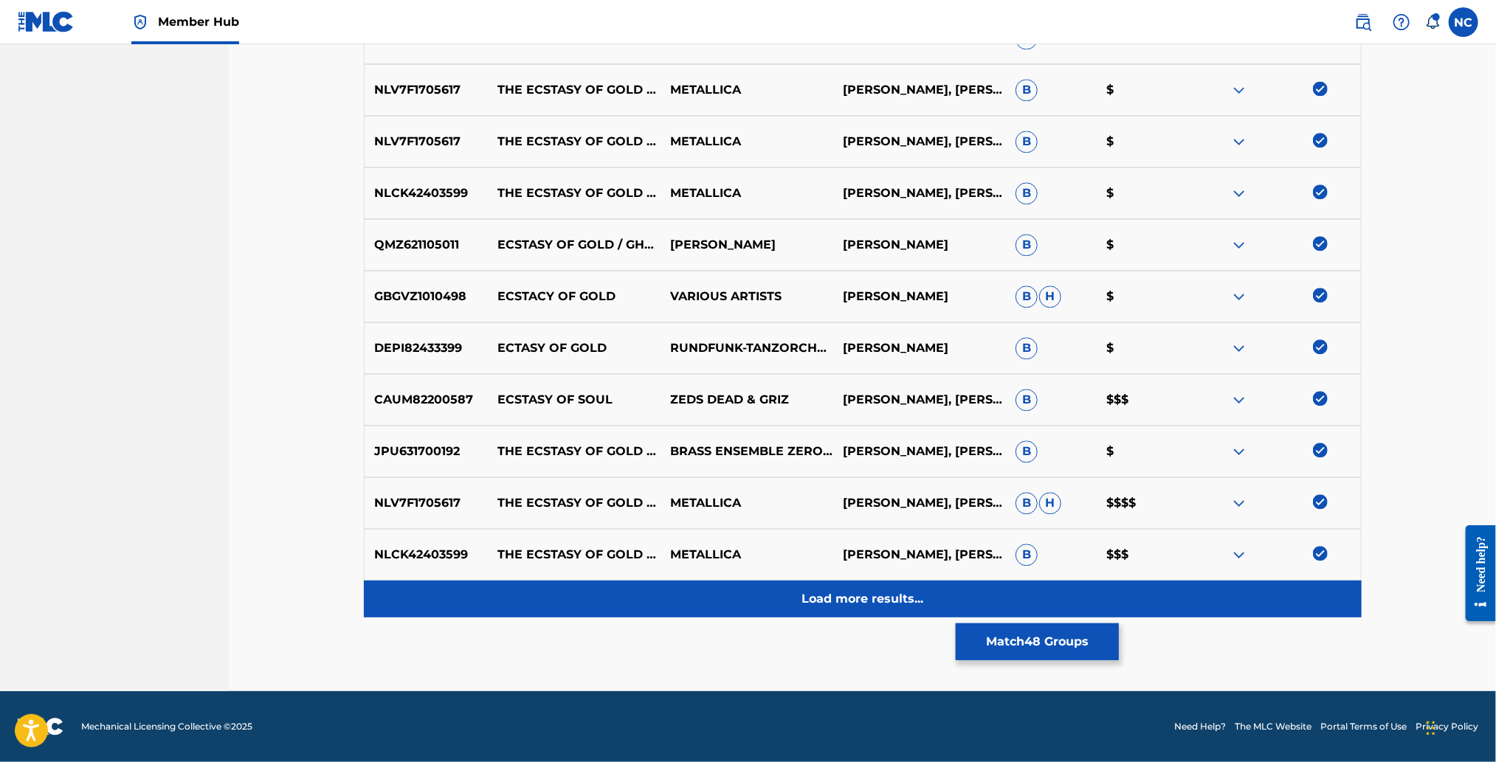
click at [917, 604] on p "Load more results..." at bounding box center [862, 599] width 122 height 18
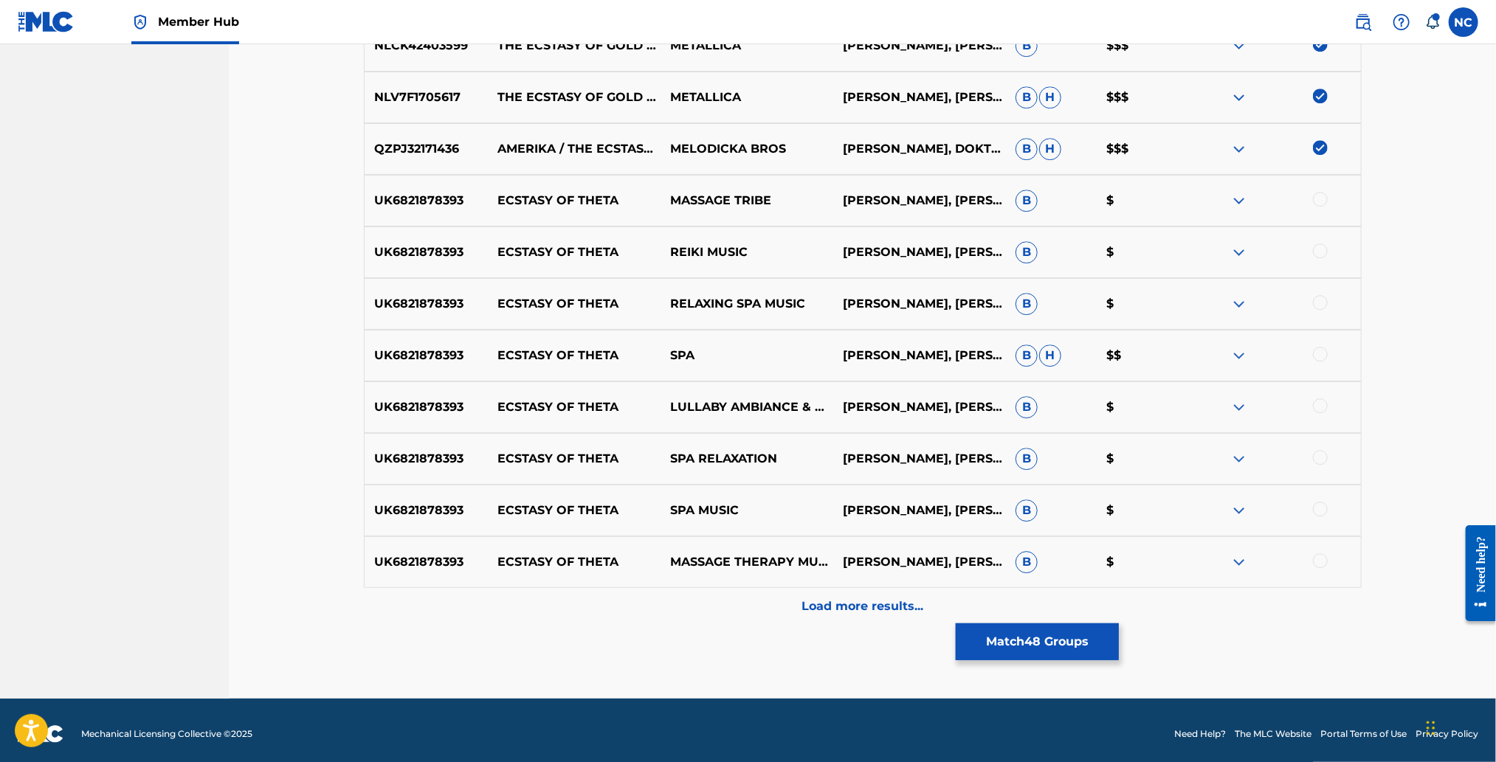
scroll to position [2616, 0]
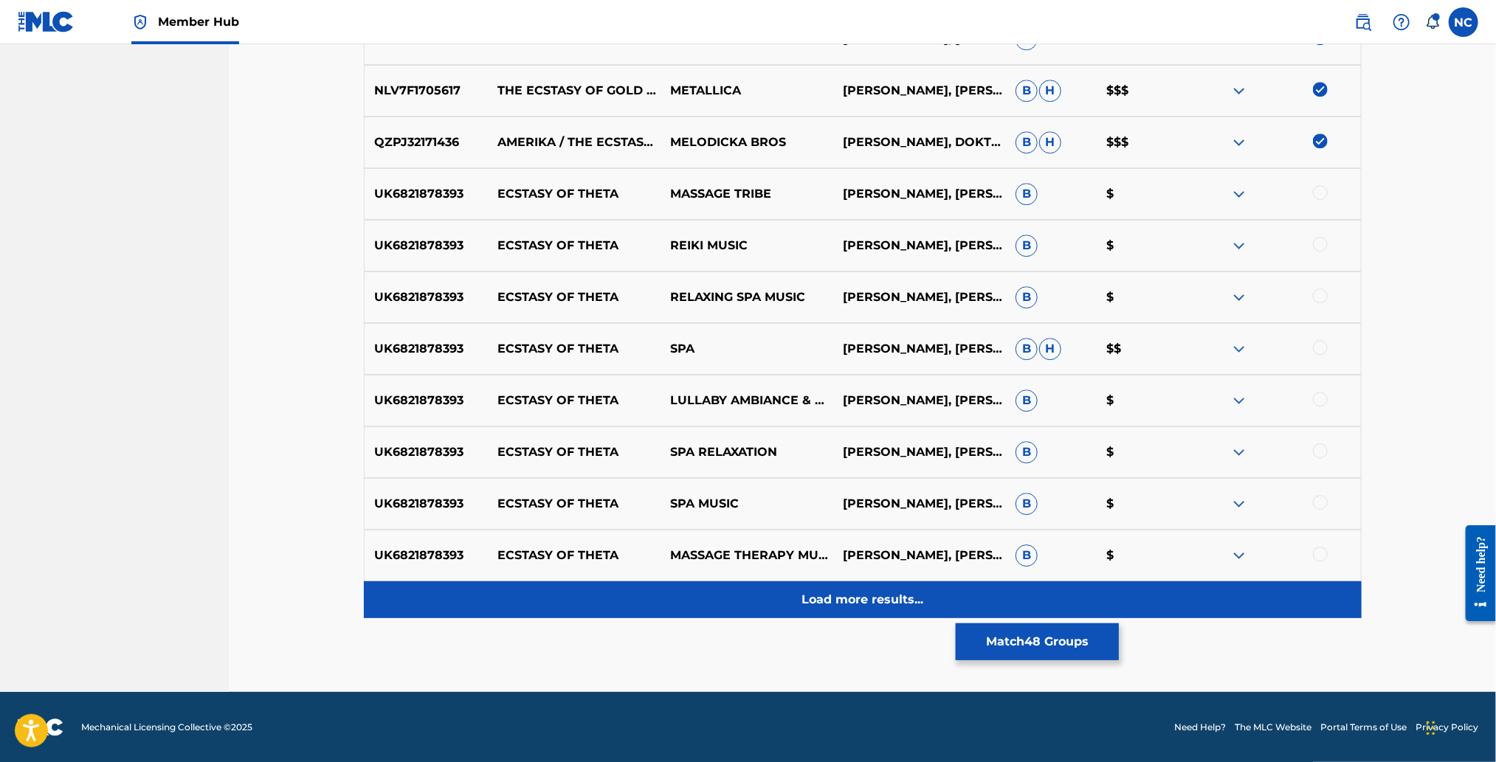
click at [891, 599] on p "Load more results..." at bounding box center [862, 600] width 122 height 18
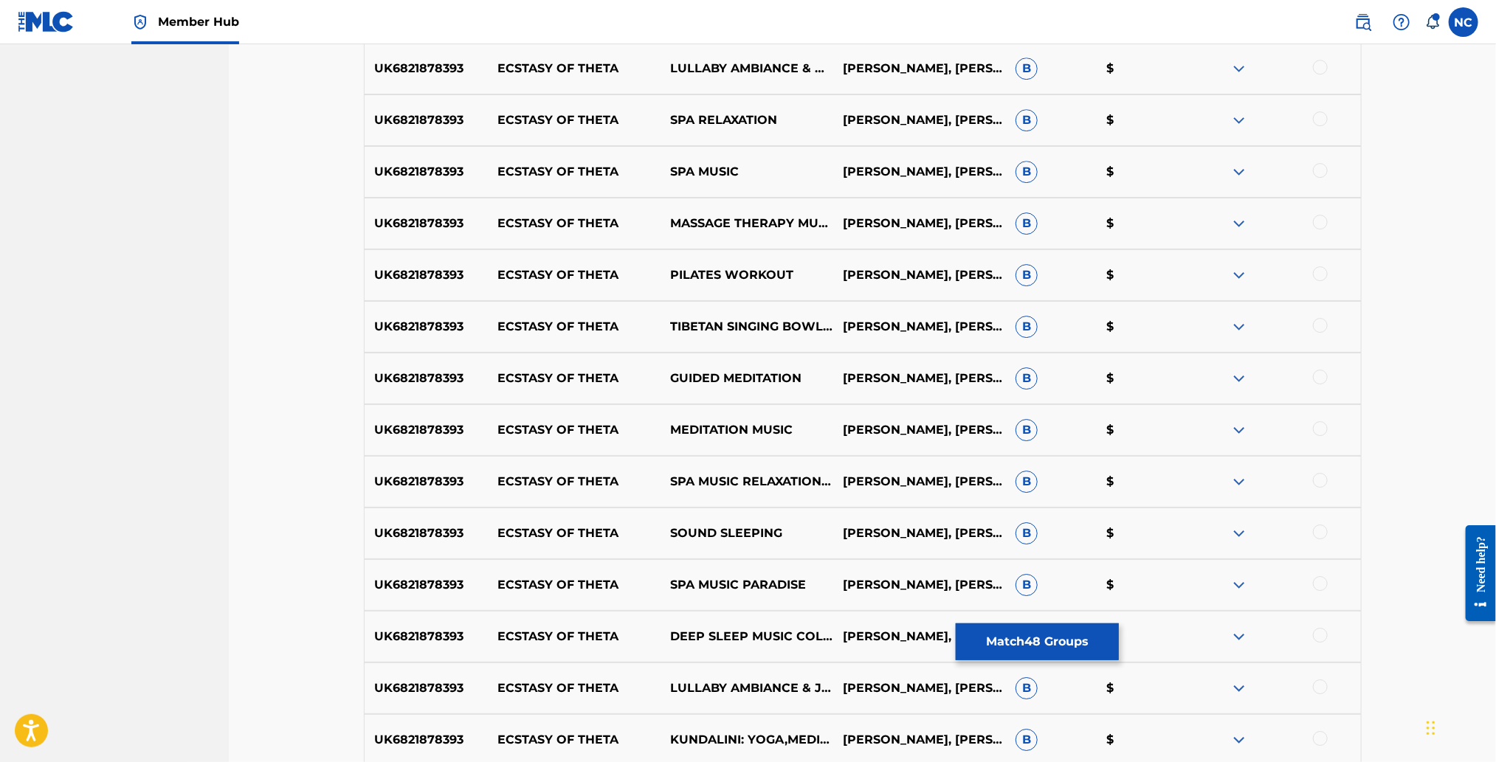
scroll to position [3132, 0]
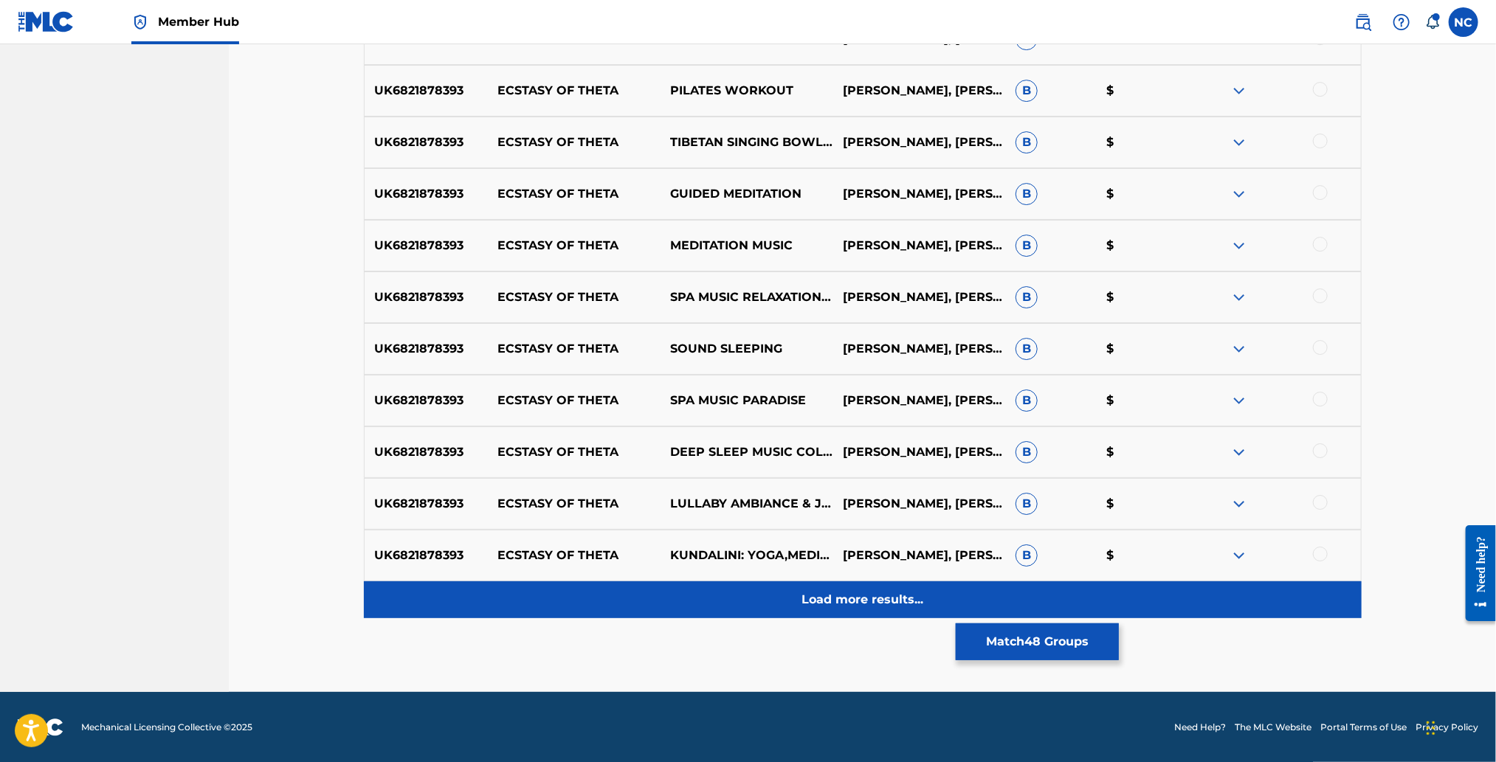
click at [889, 593] on p "Load more results..." at bounding box center [862, 600] width 122 height 18
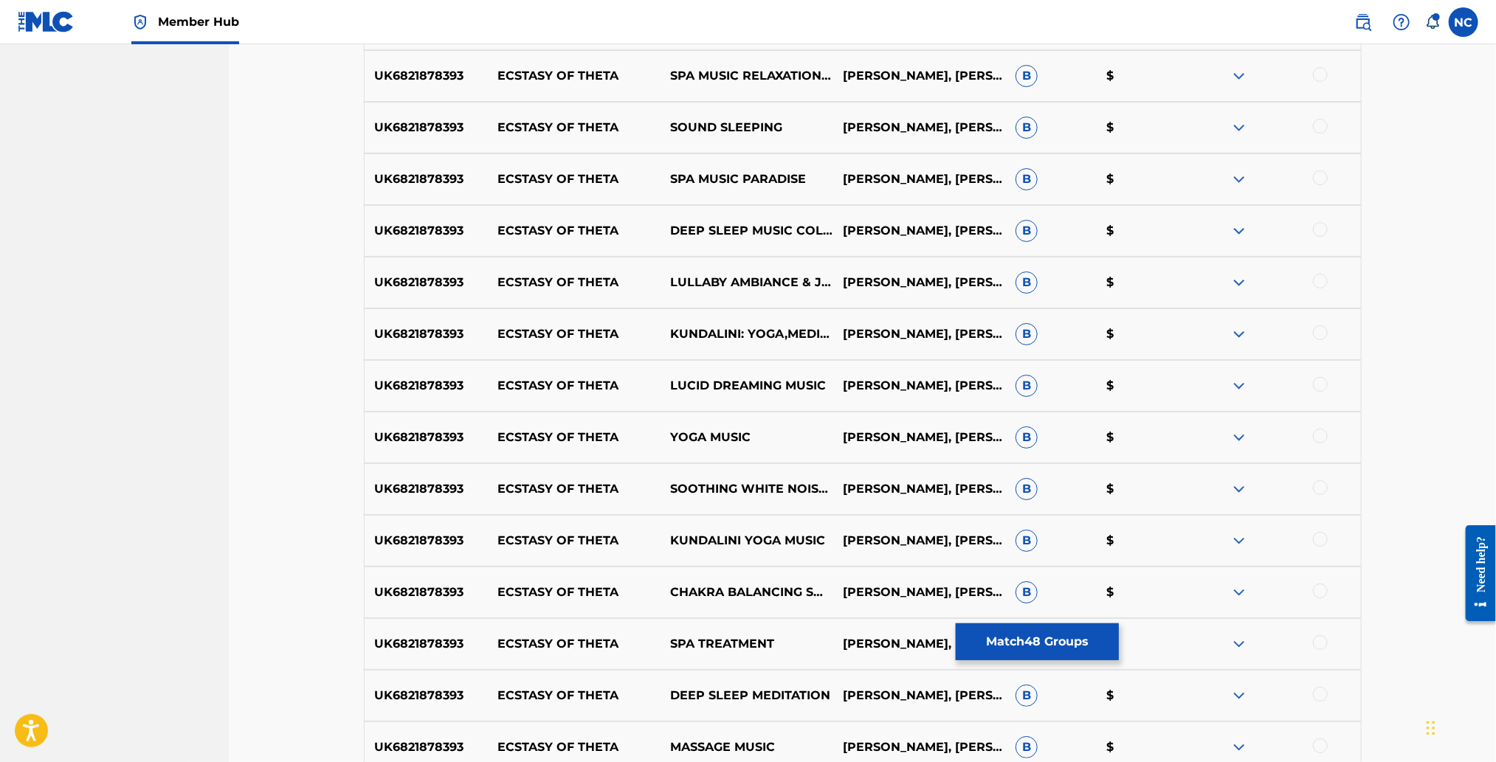
scroll to position [3648, 0]
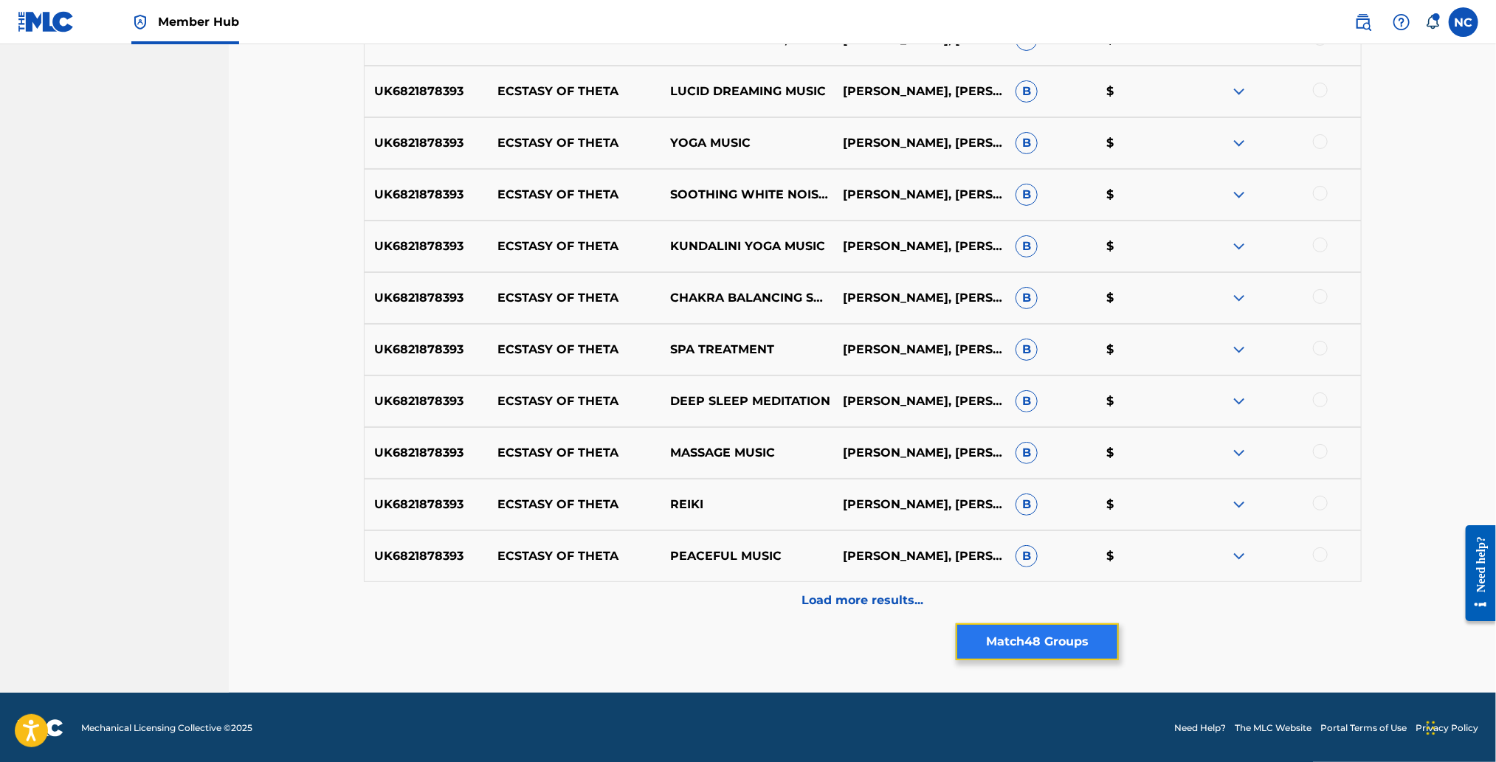
click at [996, 644] on button "Match 48 Groups" at bounding box center [1037, 642] width 163 height 37
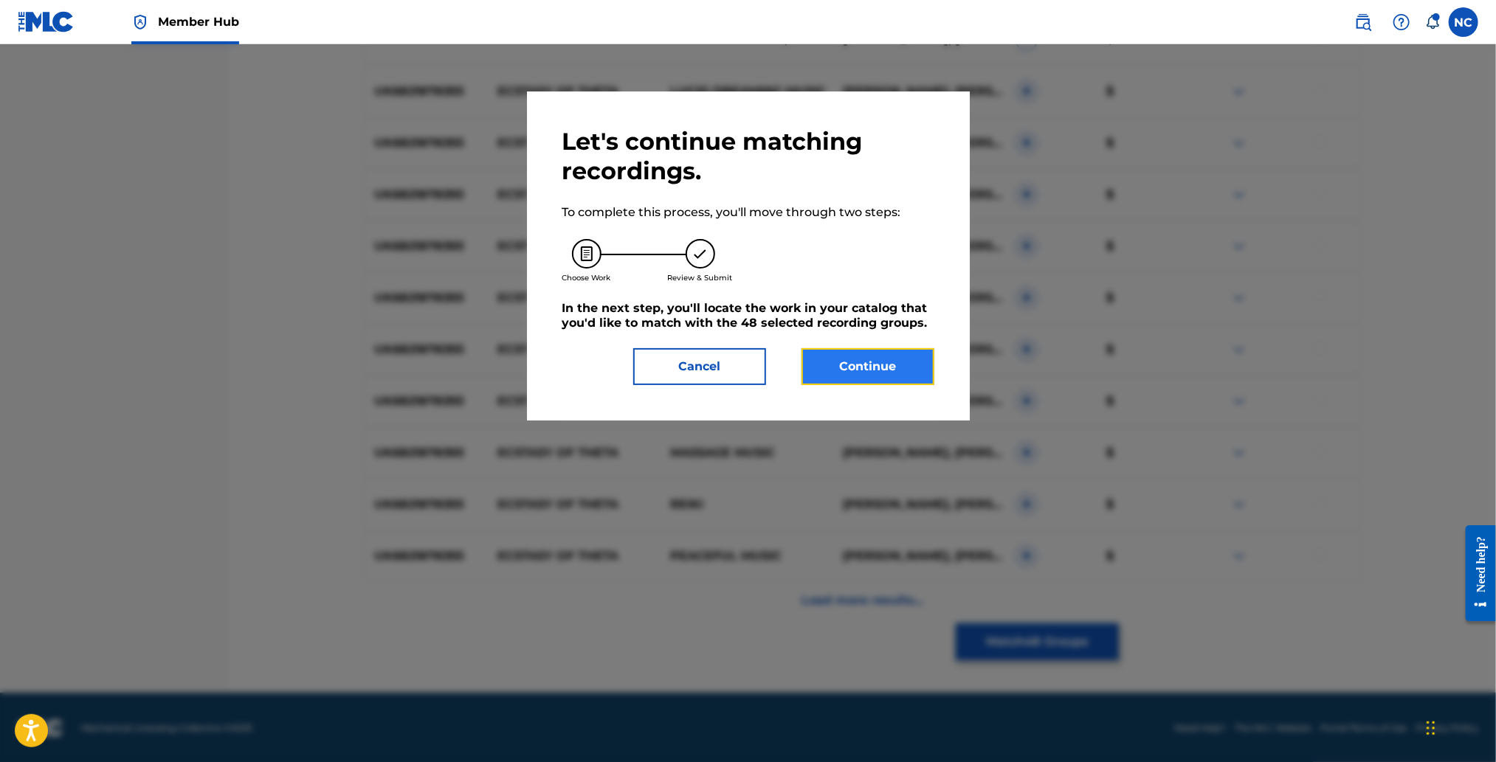
click at [892, 360] on button "Continue" at bounding box center [867, 366] width 133 height 37
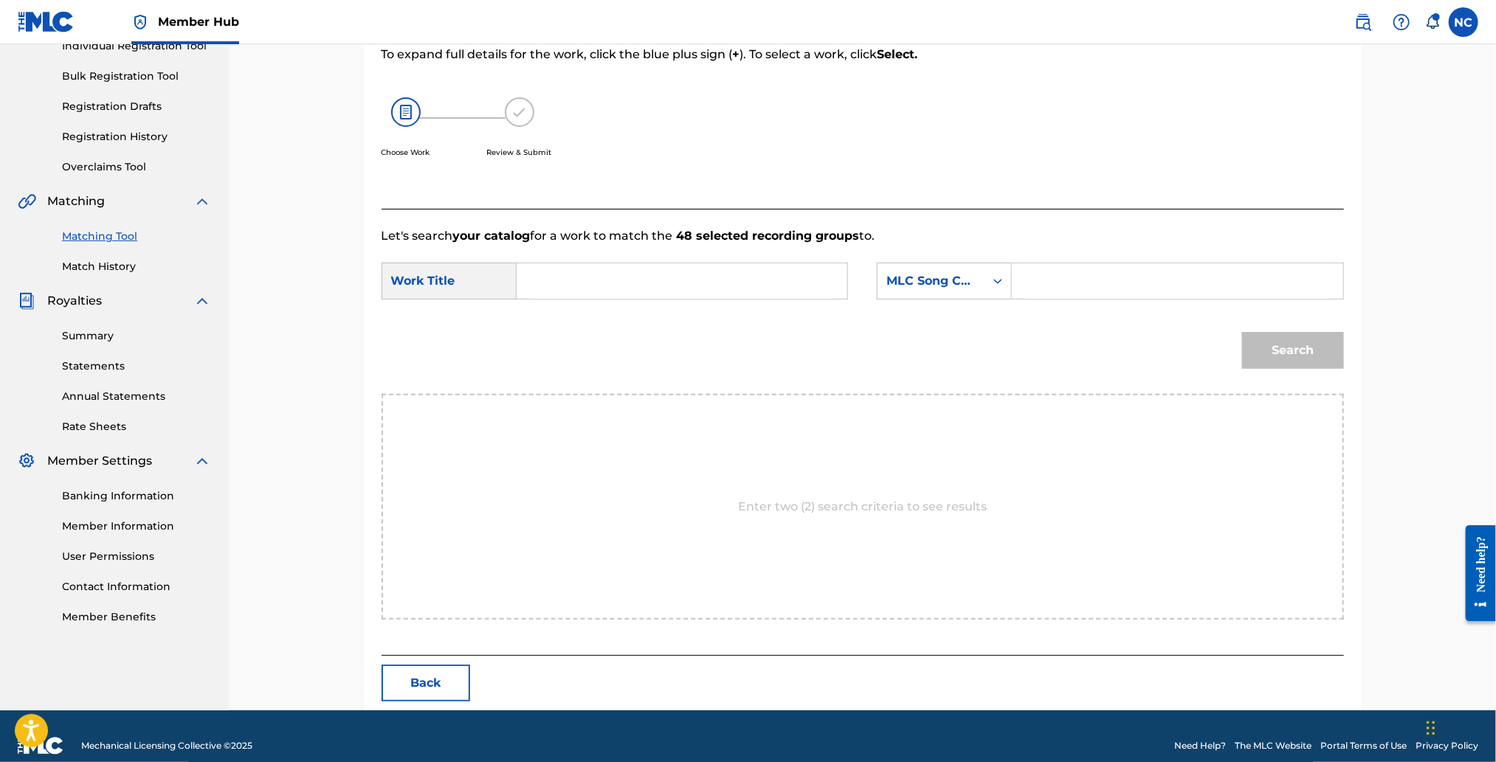
scroll to position [220, 0]
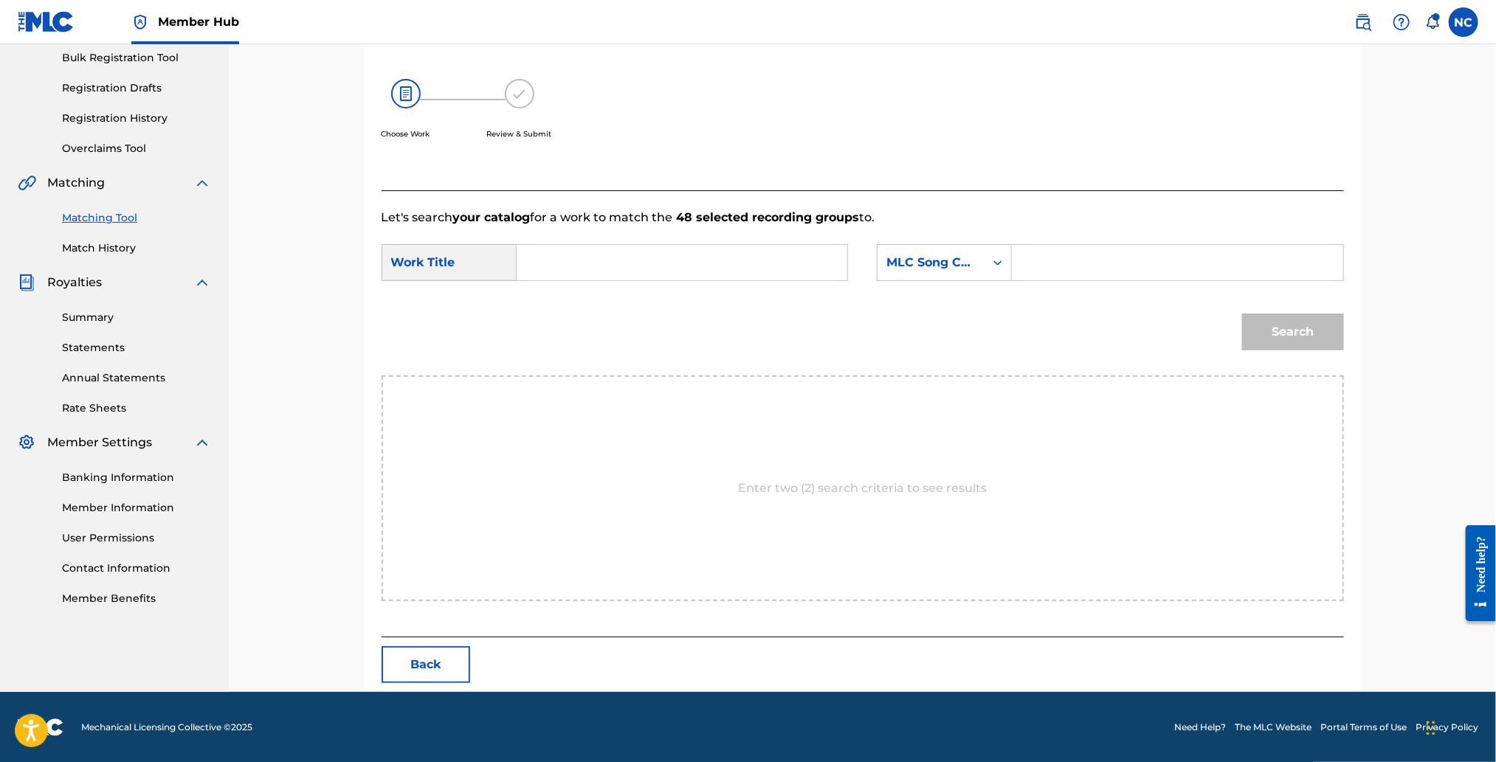
click at [1068, 261] on input "Search Form" at bounding box center [1177, 262] width 306 height 35
paste input "TC599Q"
type input "TC599Q"
click at [725, 252] on input "Search Form" at bounding box center [682, 262] width 306 height 35
paste input "ECSTASY OF GOLD"
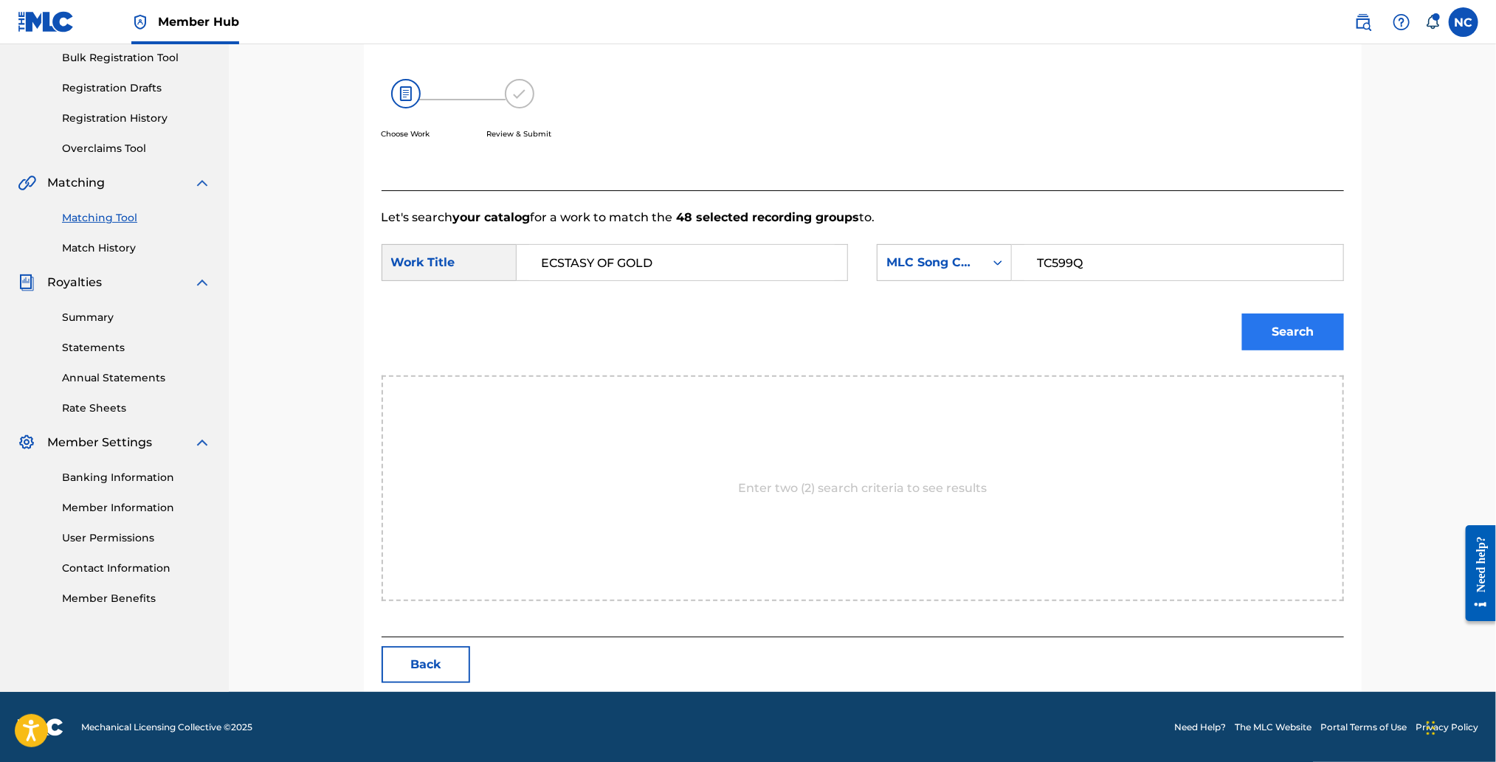
type input "ECSTASY OF GOLD"
click at [1248, 342] on button "Search" at bounding box center [1293, 332] width 102 height 37
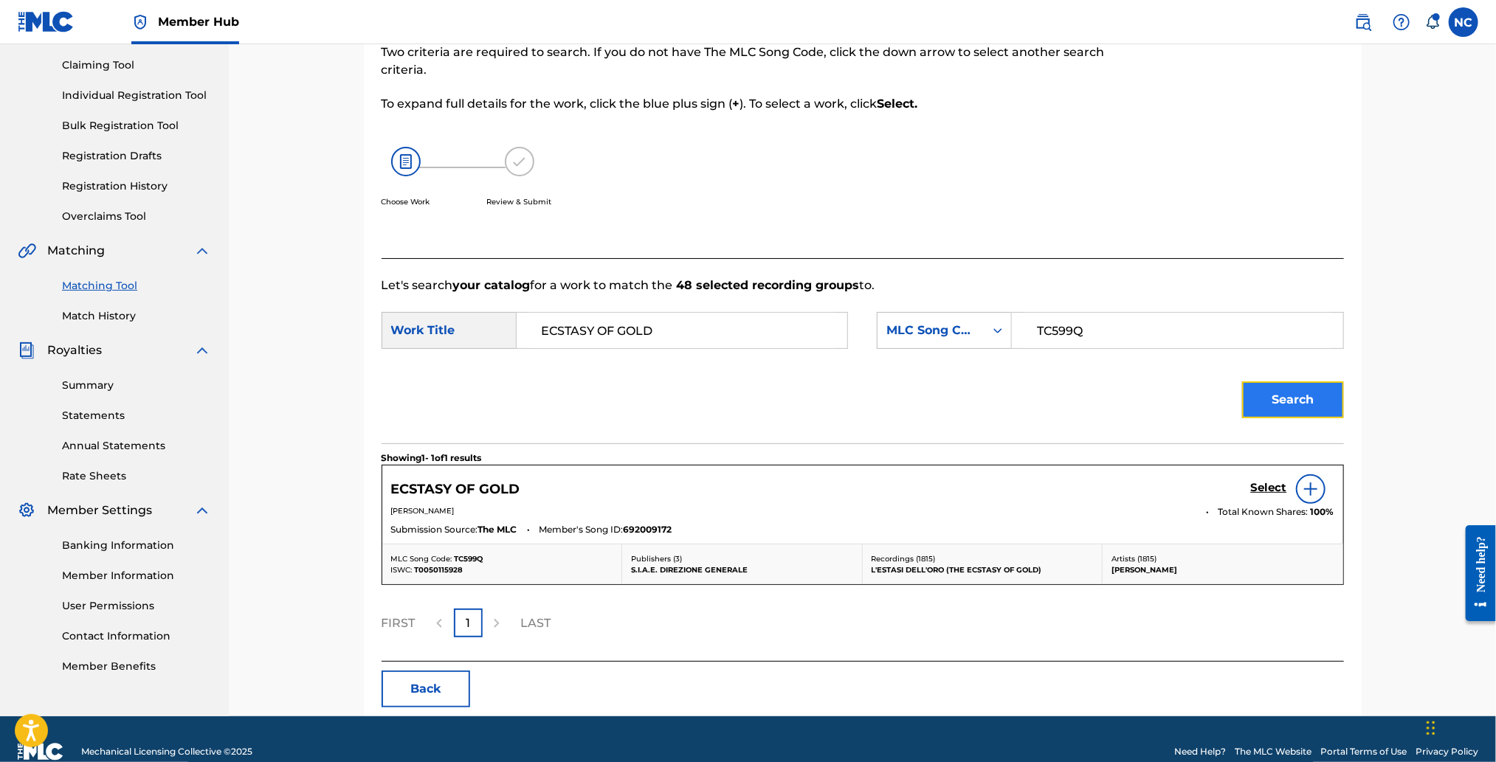
scroll to position [177, 0]
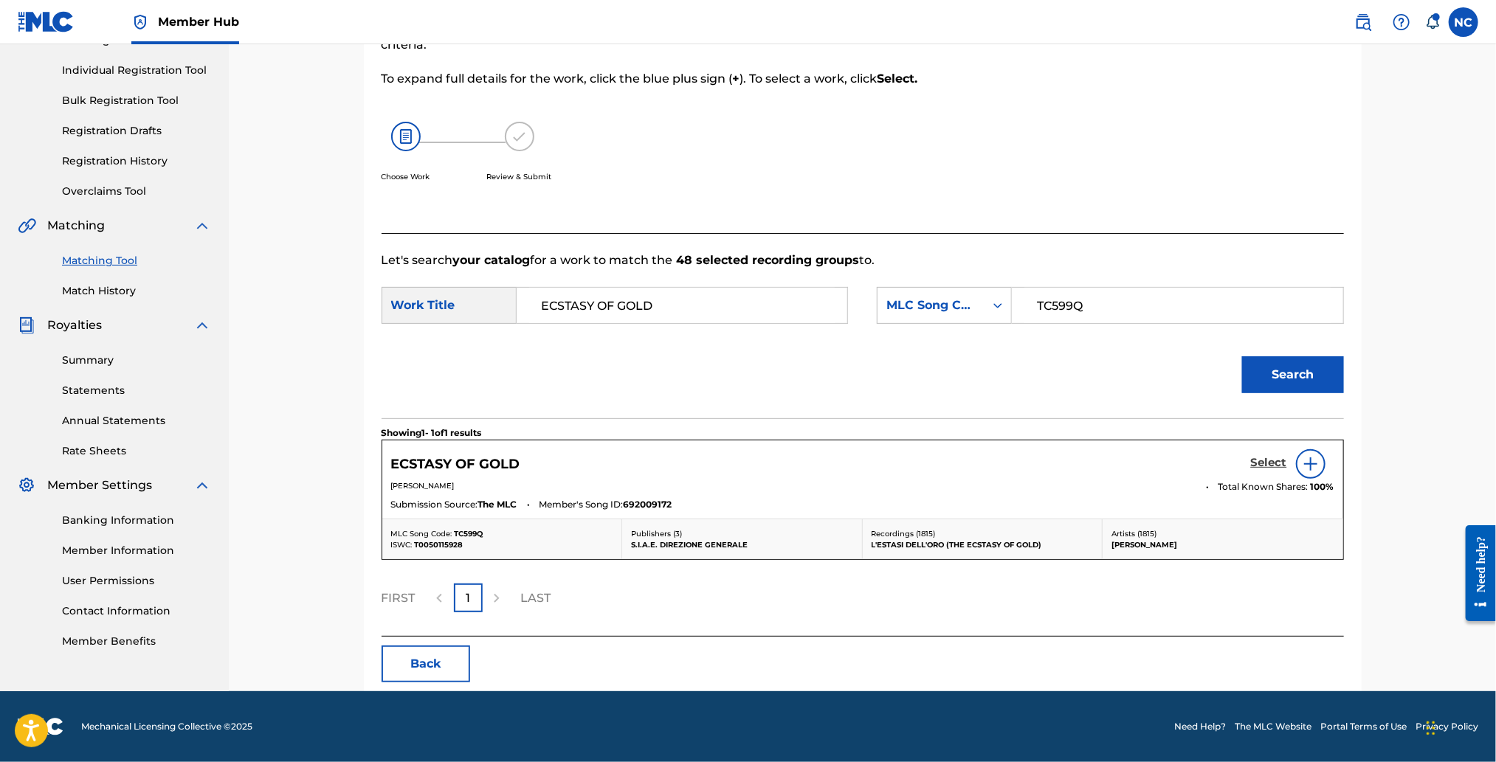
click at [1268, 457] on h5 "Select" at bounding box center [1269, 463] width 36 height 14
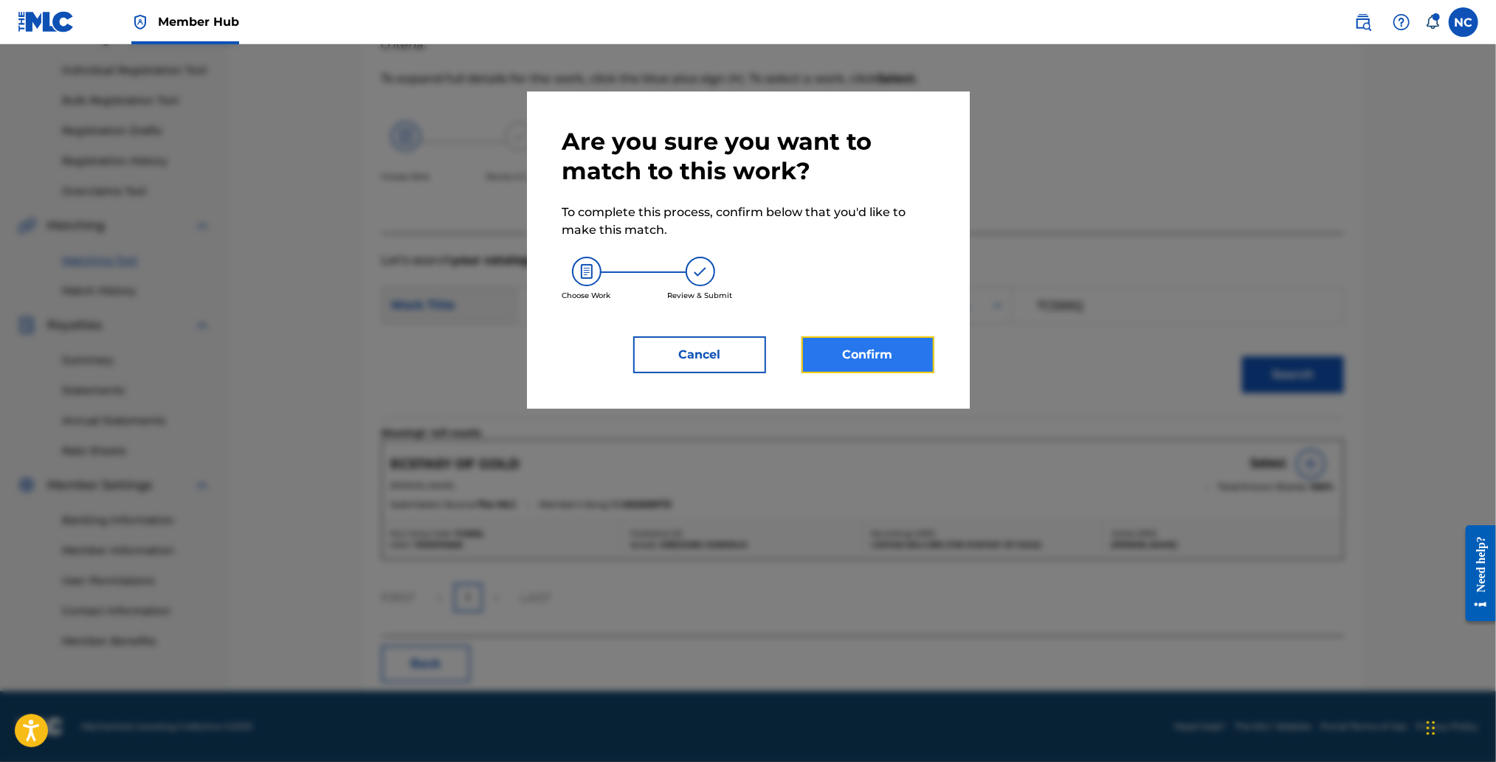
click at [899, 362] on button "Confirm" at bounding box center [867, 355] width 133 height 37
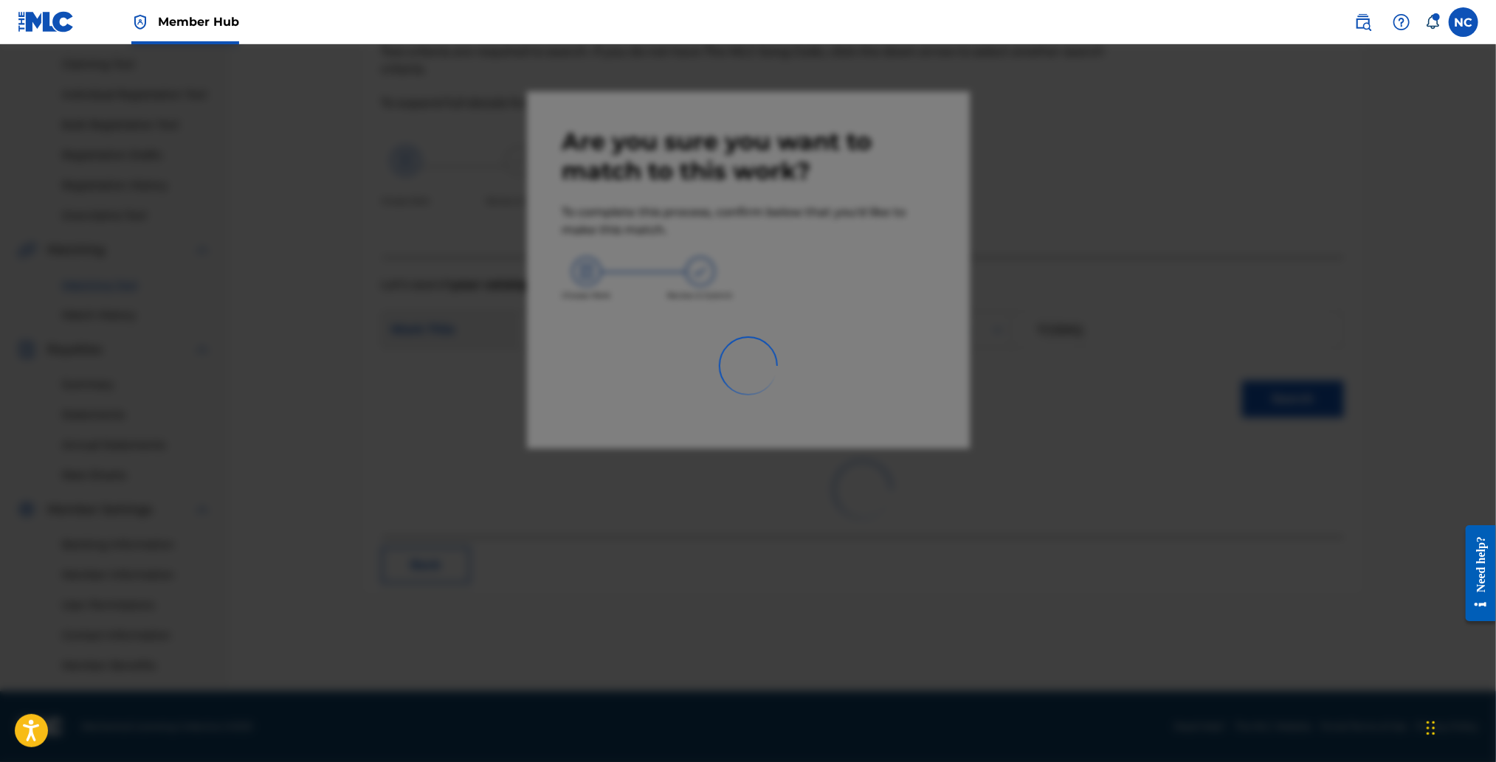
scroll to position [152, 0]
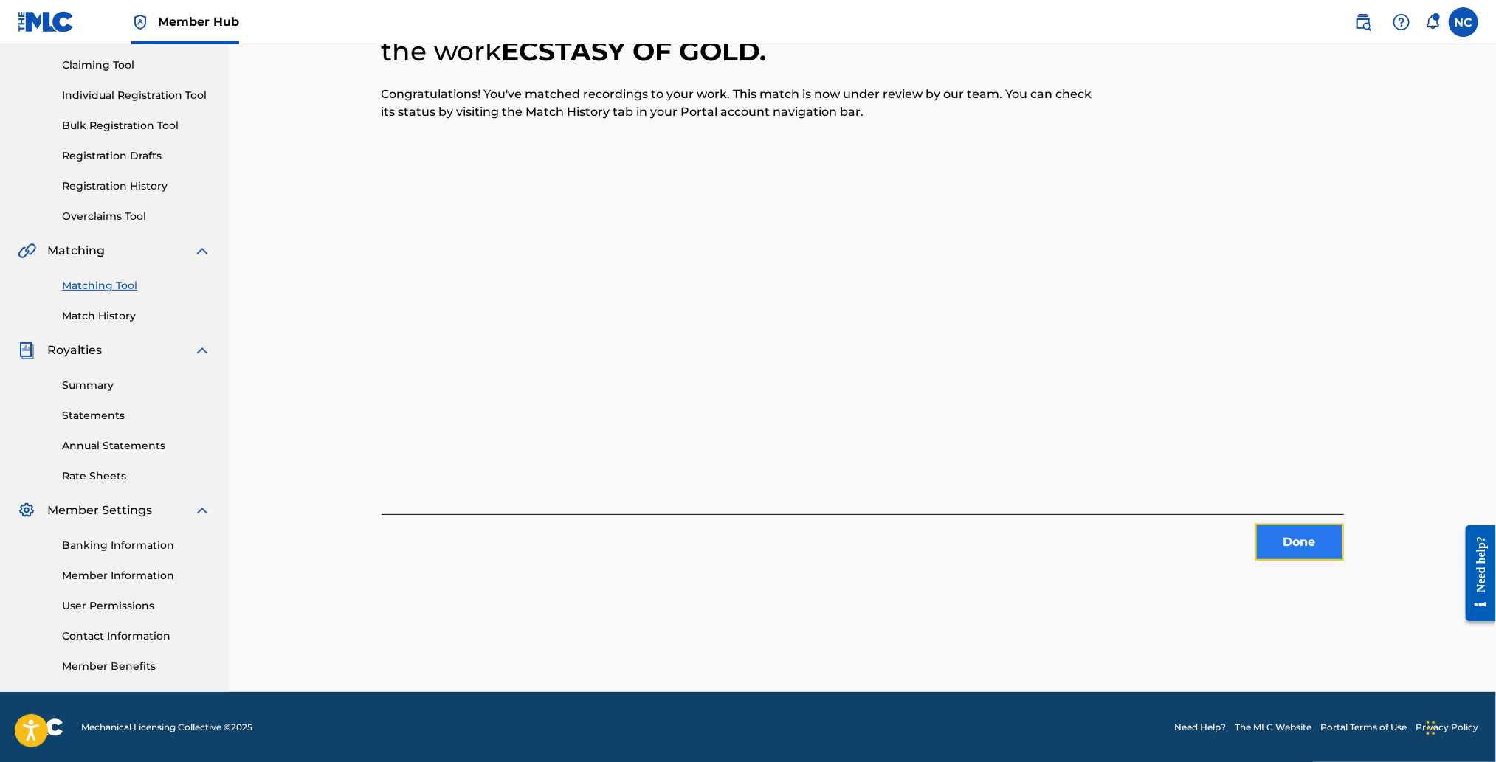
click at [1306, 541] on button "Done" at bounding box center [1299, 542] width 89 height 37
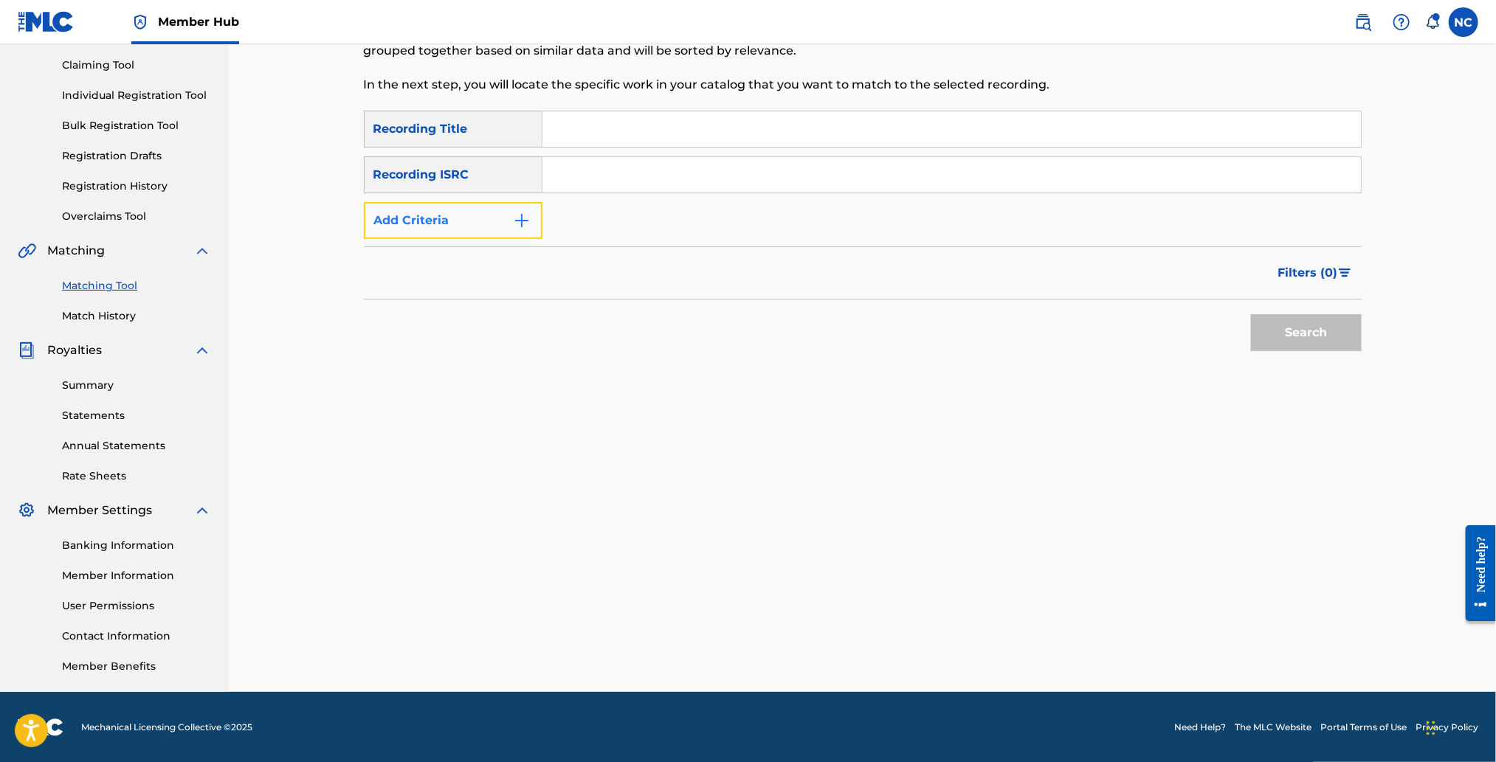
click at [506, 216] on button "Add Criteria" at bounding box center [453, 220] width 179 height 37
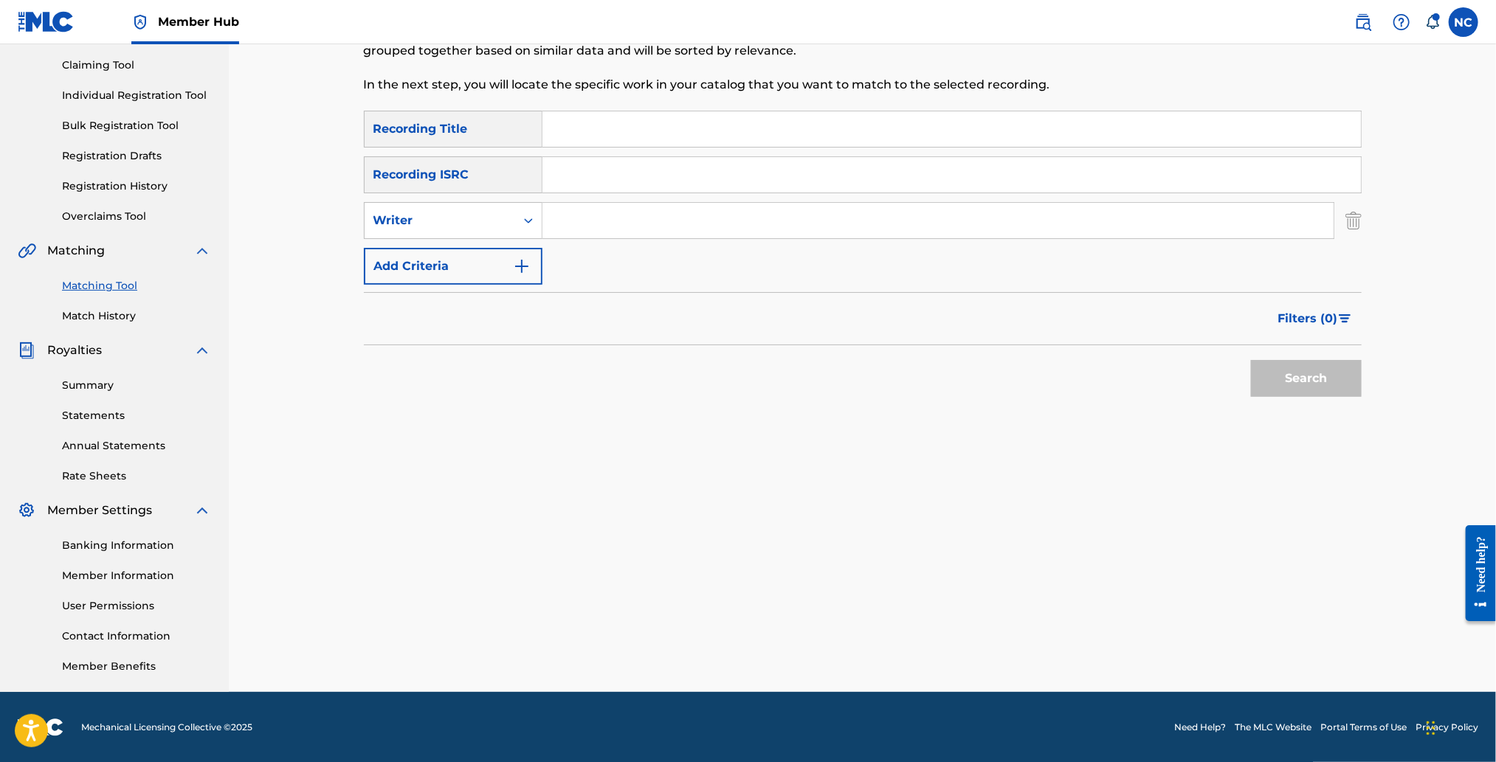
click at [565, 224] on input "Search Form" at bounding box center [937, 220] width 791 height 35
type input "MORRICONE"
click at [1251, 360] on button "Search" at bounding box center [1306, 378] width 111 height 37
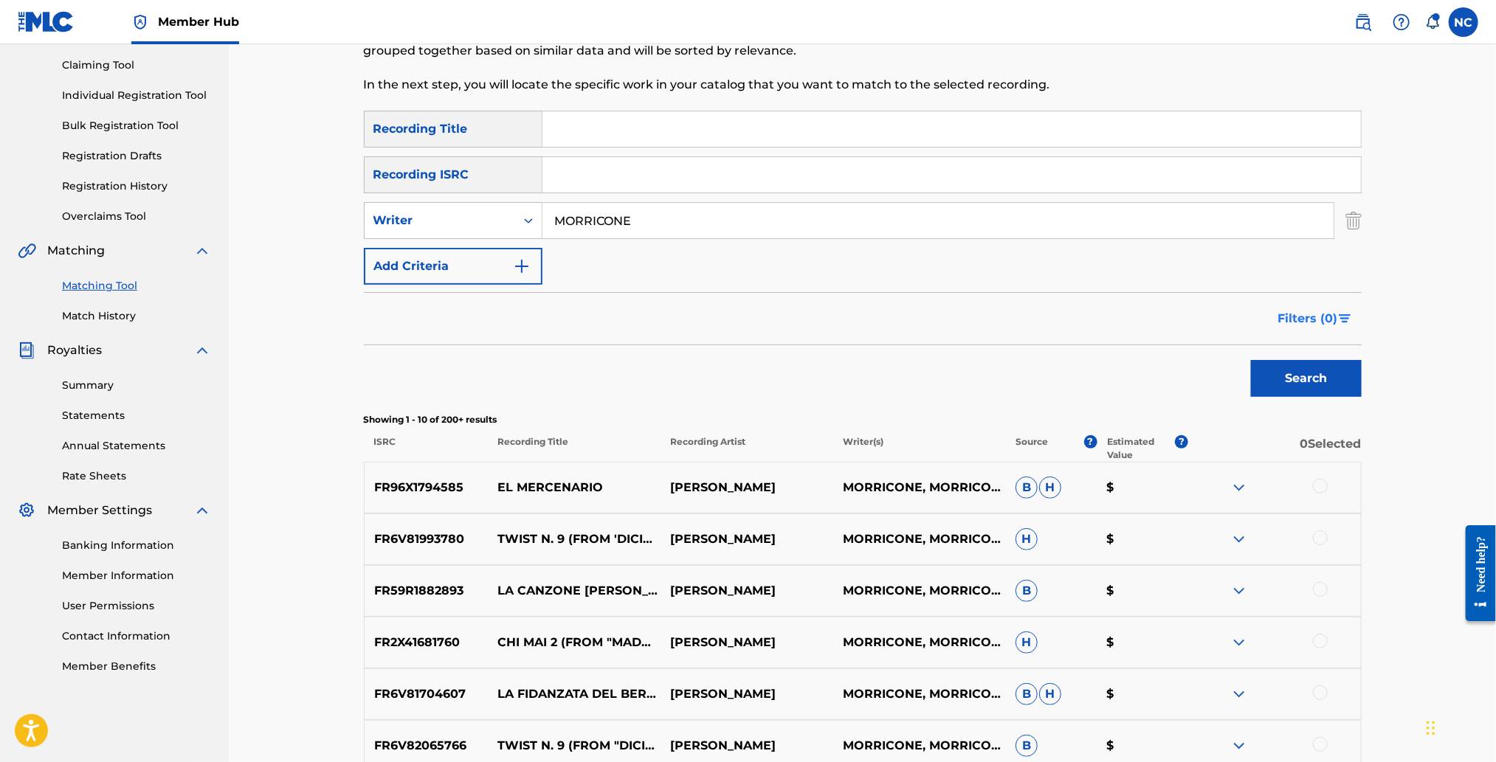
click at [1343, 314] on img "Search Form" at bounding box center [1345, 318] width 13 height 9
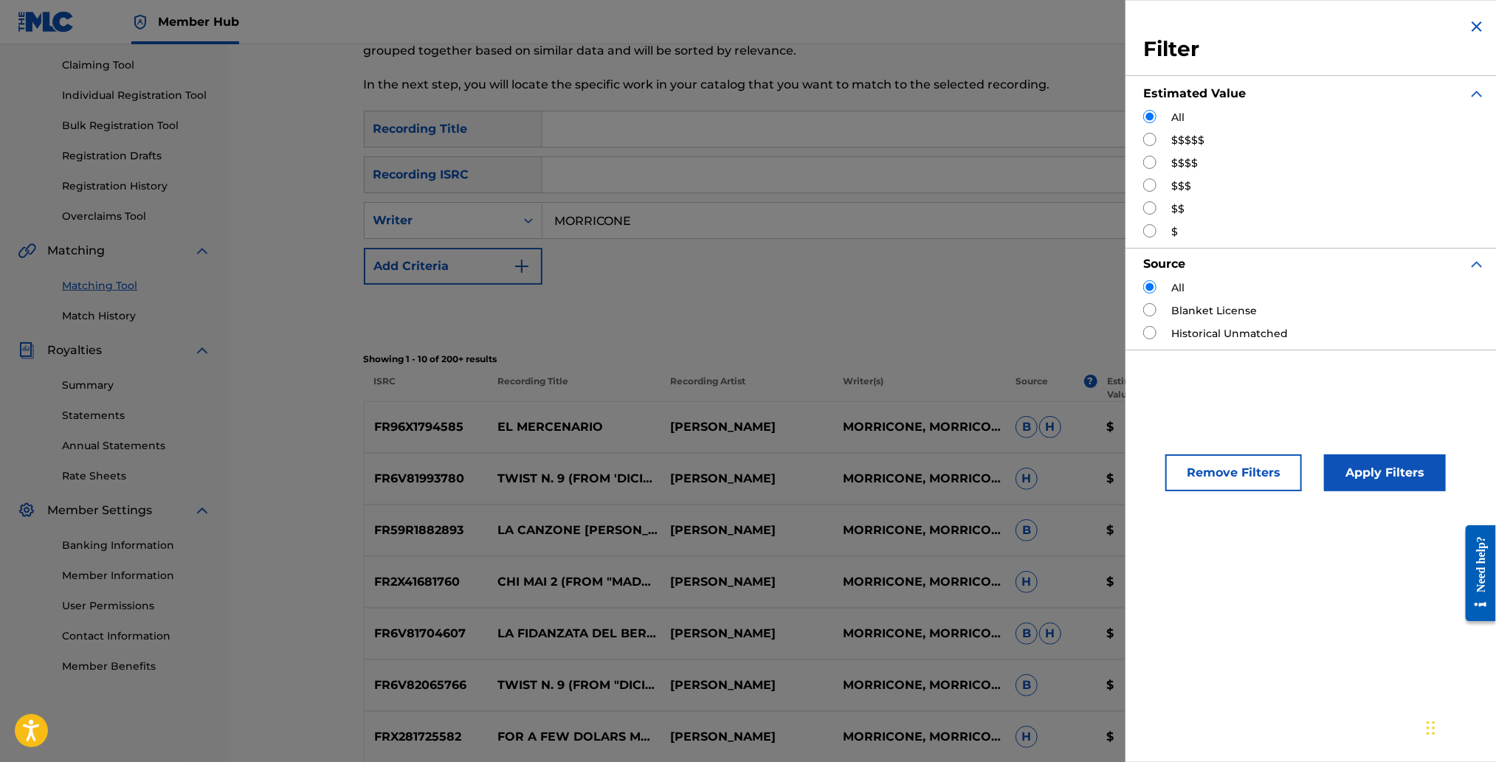
click at [1150, 134] on input "Search Form" at bounding box center [1149, 139] width 13 height 13
radio input "true"
click at [1422, 474] on button "Apply Filters" at bounding box center [1385, 473] width 122 height 37
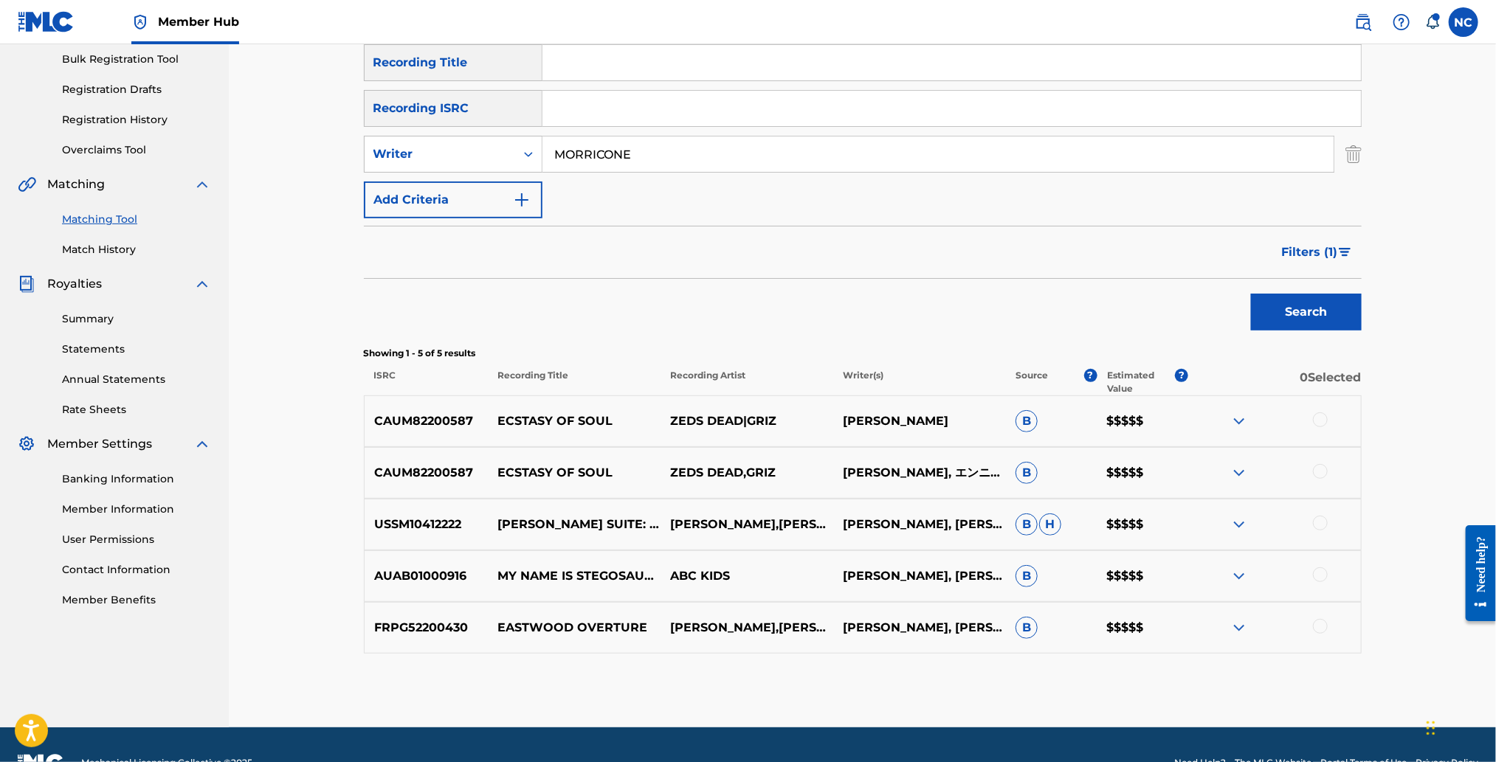
scroll to position [254, 0]
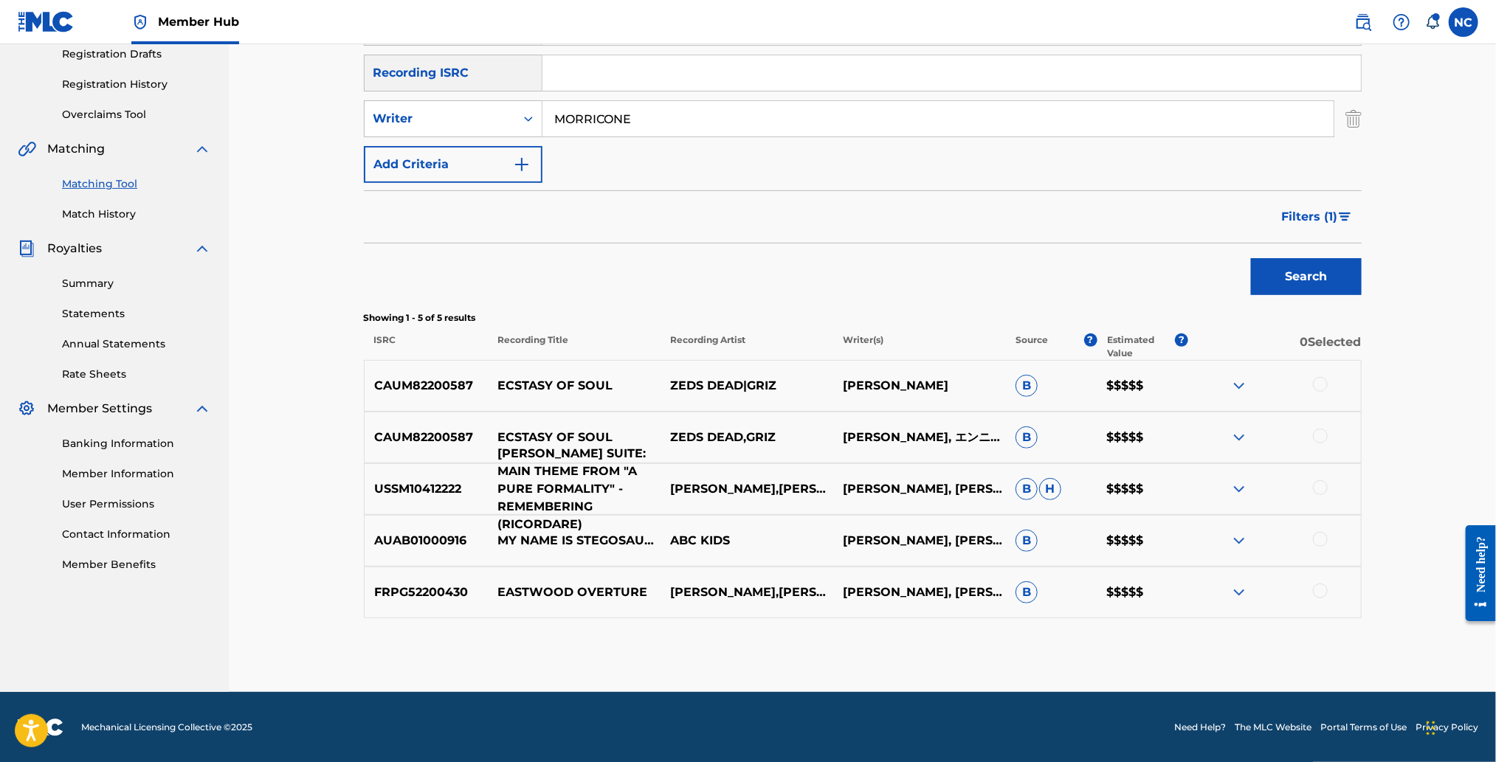
click at [579, 483] on p "[PERSON_NAME] SUITE: MAIN THEME FROM "A PURE FORMALITY" - REMEMBERING (RICORDAR…" at bounding box center [574, 489] width 173 height 89
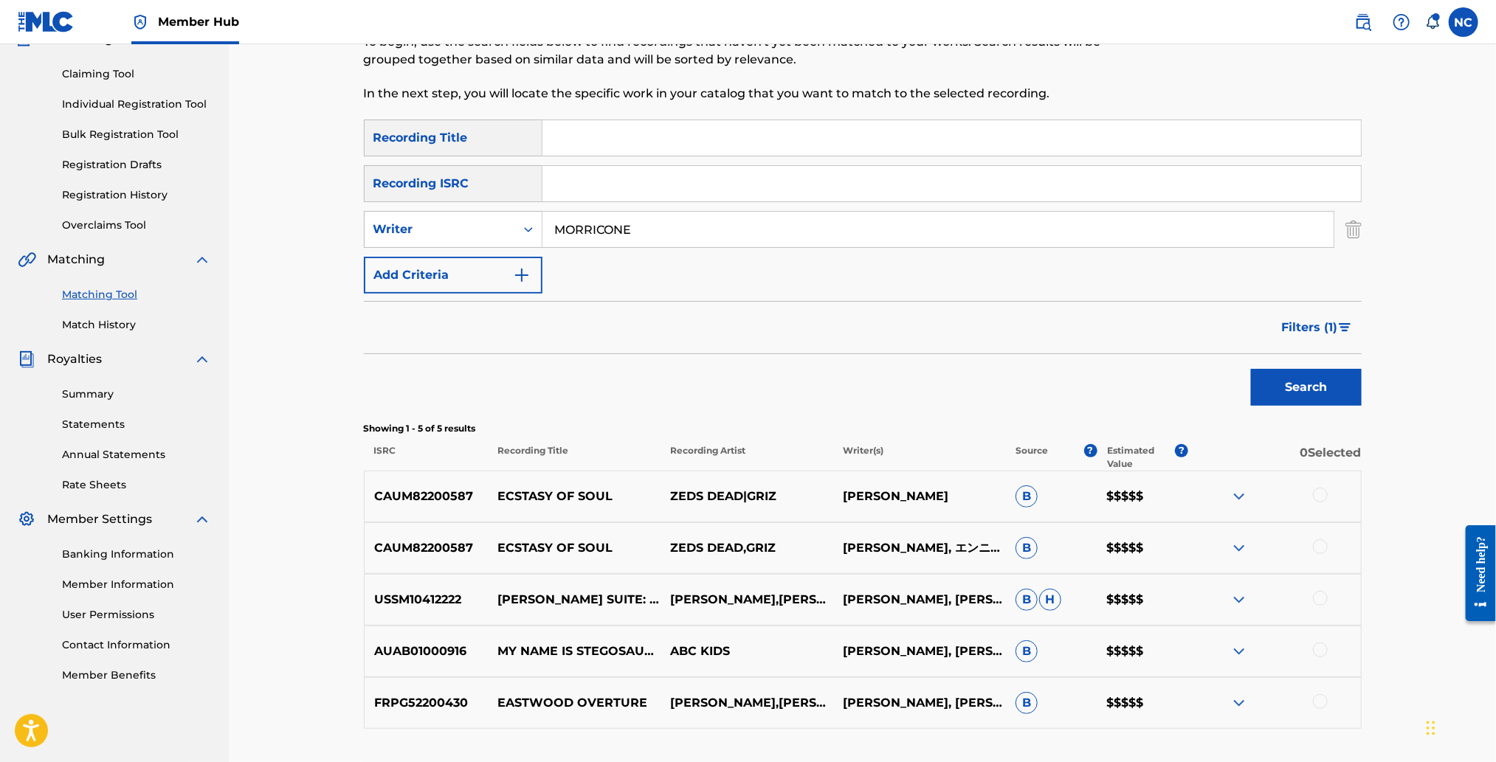
click at [1317, 598] on div at bounding box center [1320, 598] width 15 height 15
click at [835, 125] on input "Search Form" at bounding box center [951, 137] width 818 height 35
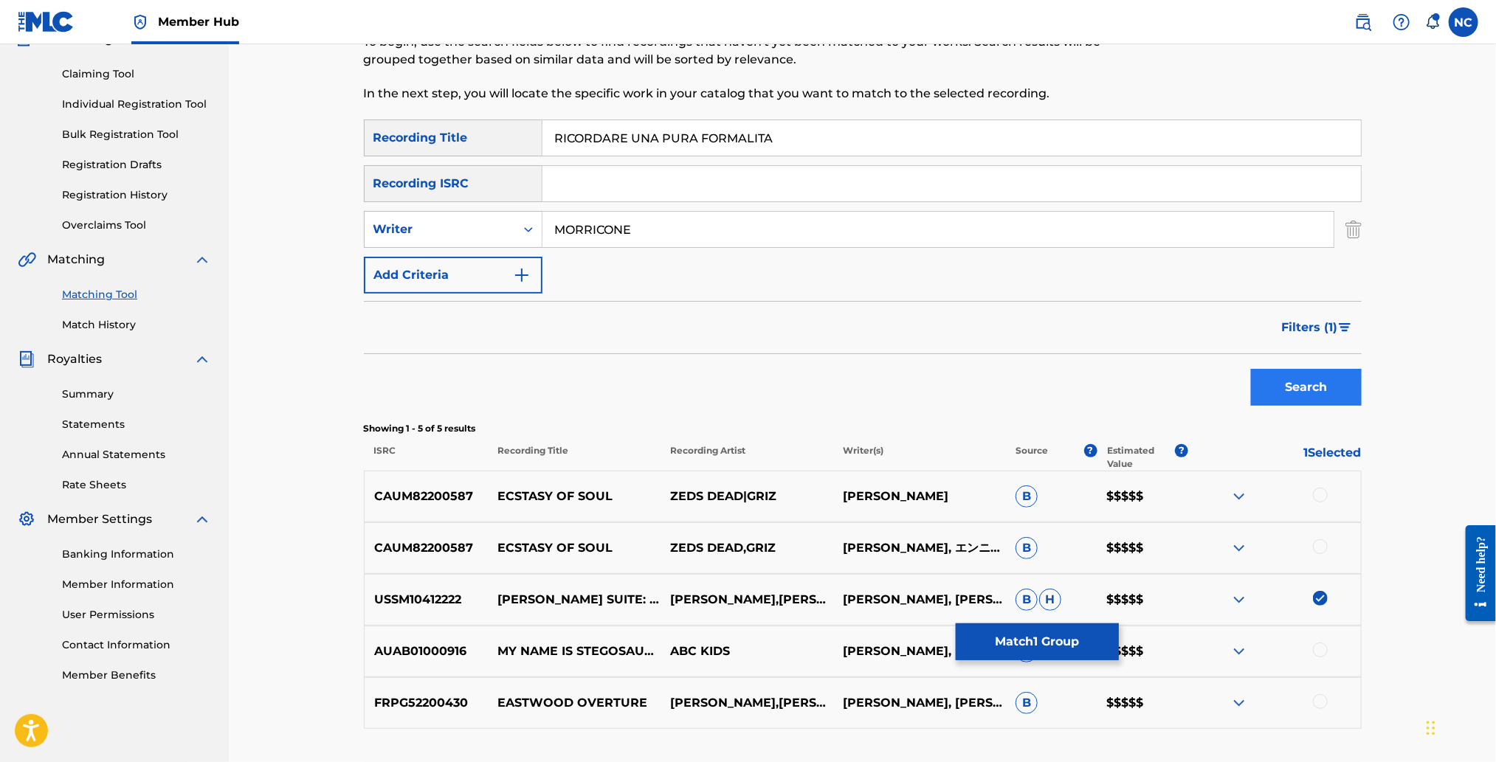
type input "RICORDARE UNA PURA FORMALITA"
click at [1285, 380] on button "Search" at bounding box center [1306, 387] width 111 height 37
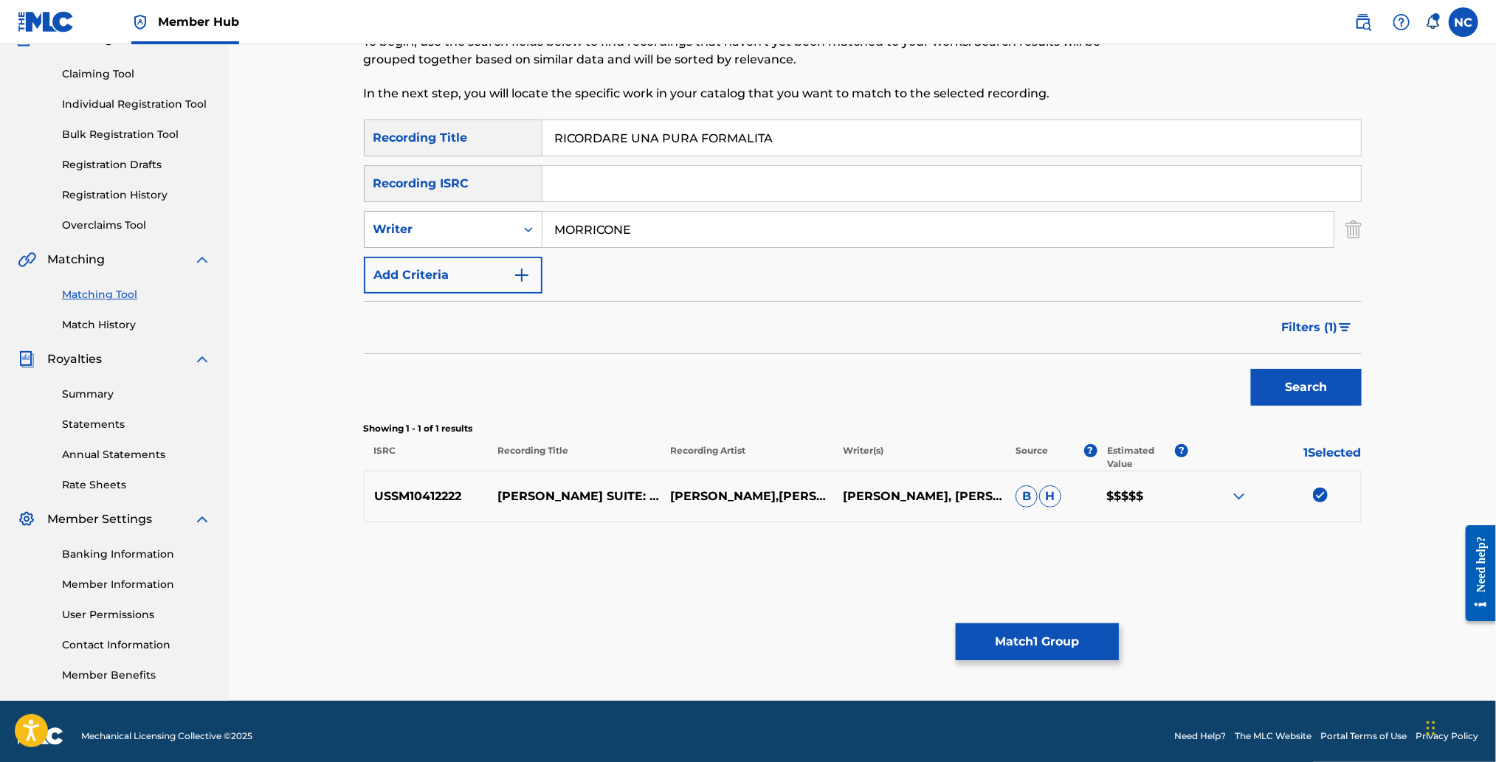
click at [523, 227] on icon "Search Form" at bounding box center [528, 229] width 15 height 15
click at [517, 264] on div "Recording Artist" at bounding box center [453, 266] width 177 height 37
click at [922, 213] on input "Search Form" at bounding box center [937, 229] width 791 height 35
type input "MORRICONE"
click at [1251, 369] on button "Search" at bounding box center [1306, 387] width 111 height 37
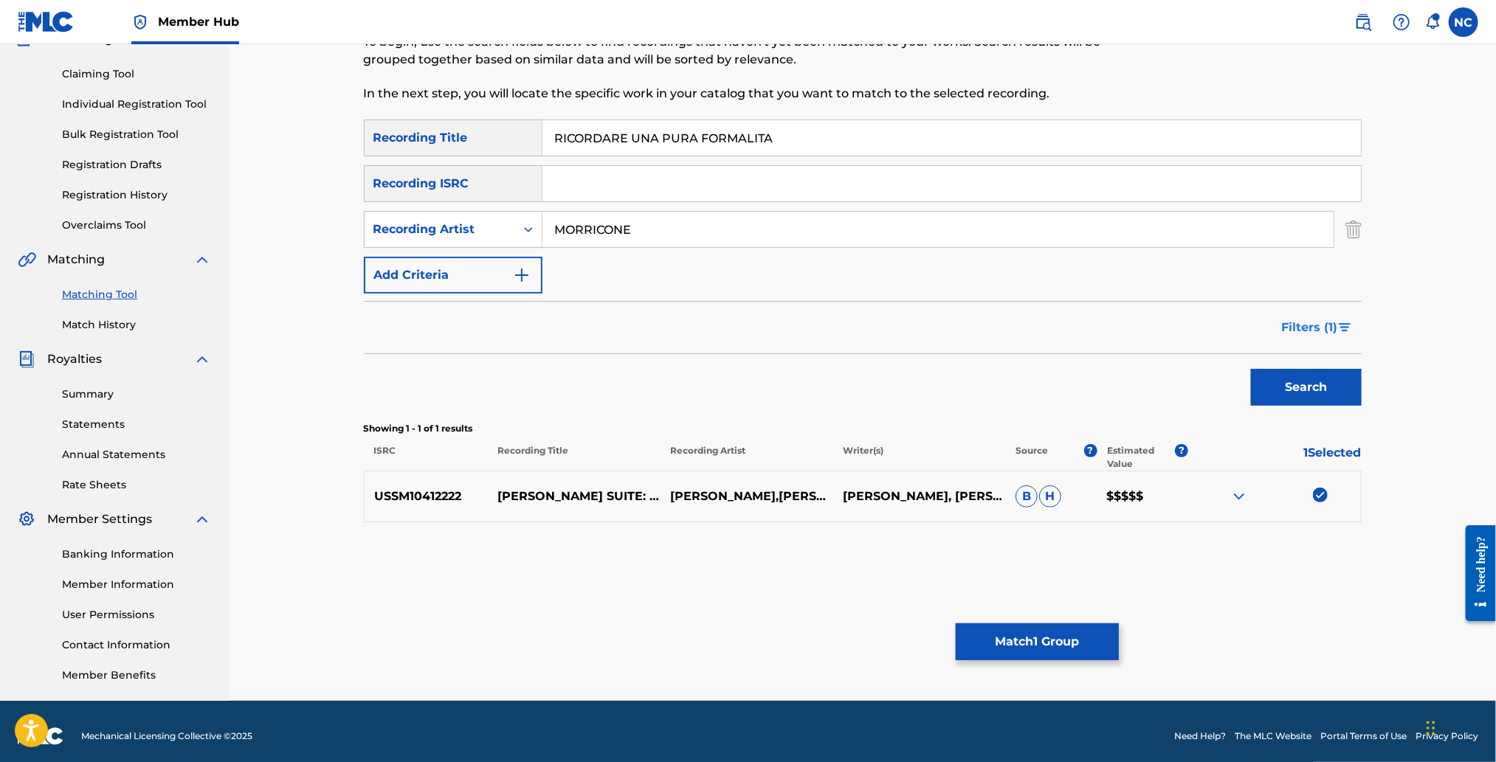
click at [1339, 326] on img "Search Form" at bounding box center [1345, 327] width 13 height 9
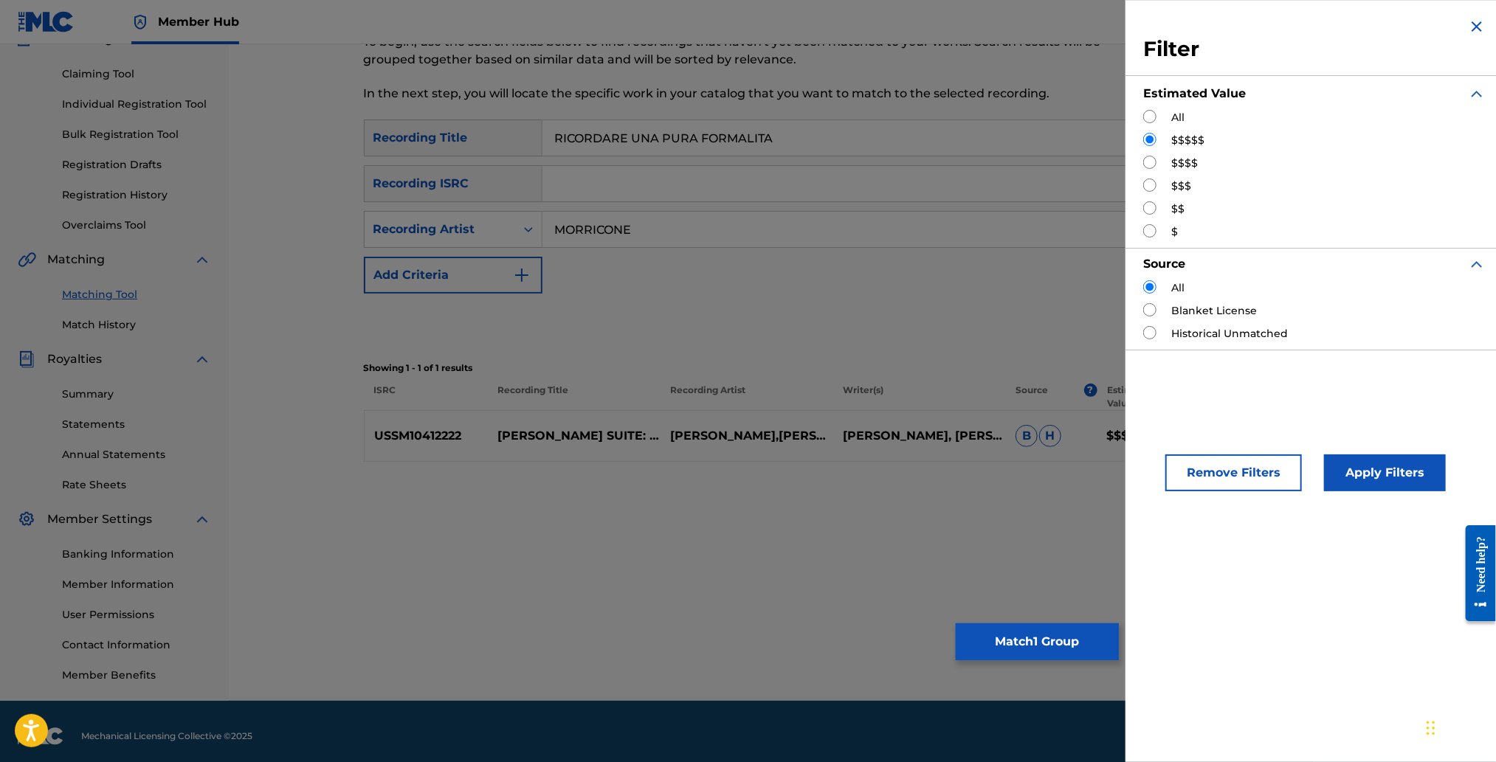
click at [1148, 164] on input "Search Form" at bounding box center [1149, 162] width 13 height 13
radio input "true"
click at [1343, 472] on button "Apply Filters" at bounding box center [1385, 473] width 122 height 37
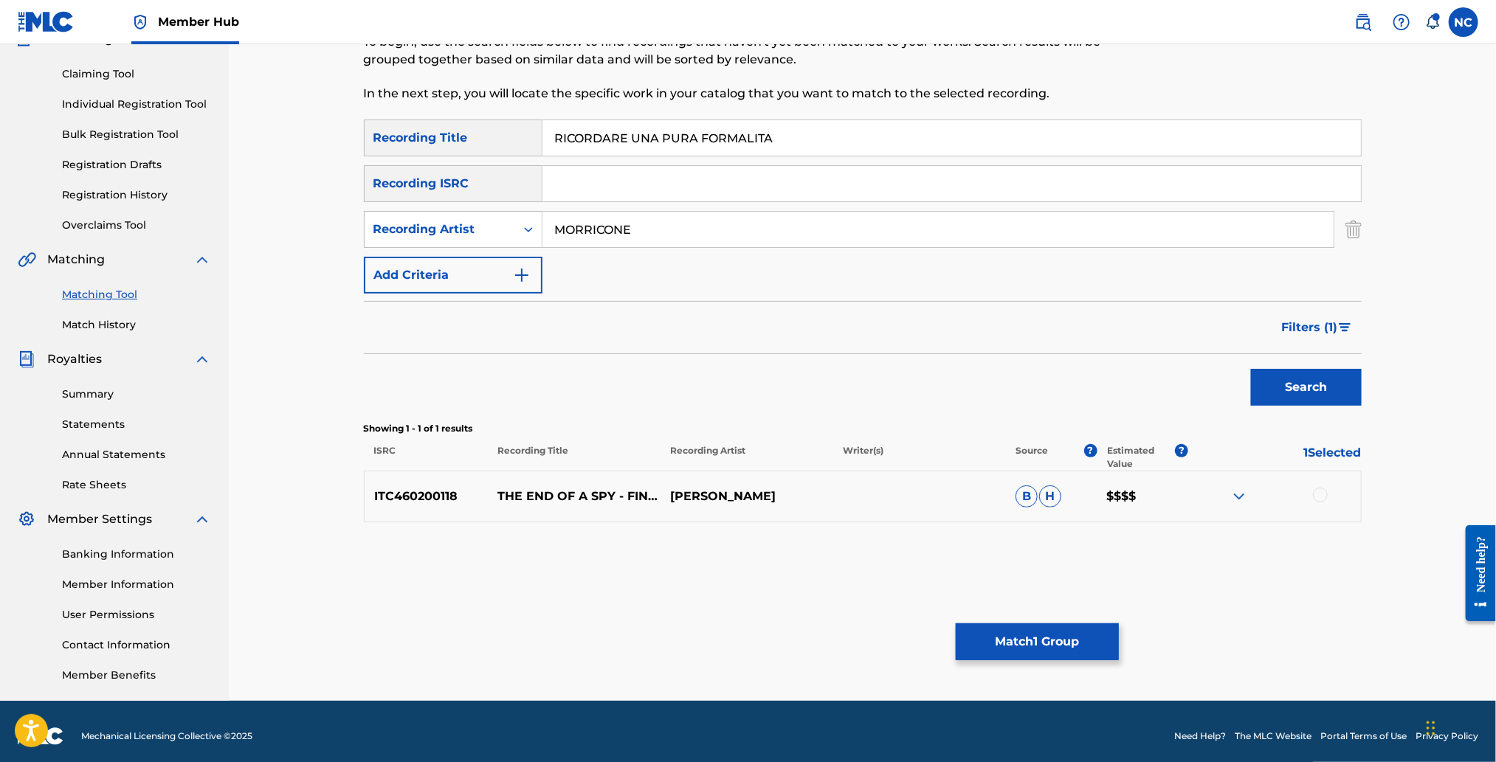
click at [1336, 489] on div at bounding box center [1274, 497] width 173 height 18
click at [1325, 489] on div at bounding box center [1320, 495] width 15 height 15
click at [1320, 492] on img at bounding box center [1320, 495] width 15 height 15
click at [1326, 327] on span "Filters ( 1 )" at bounding box center [1310, 328] width 56 height 18
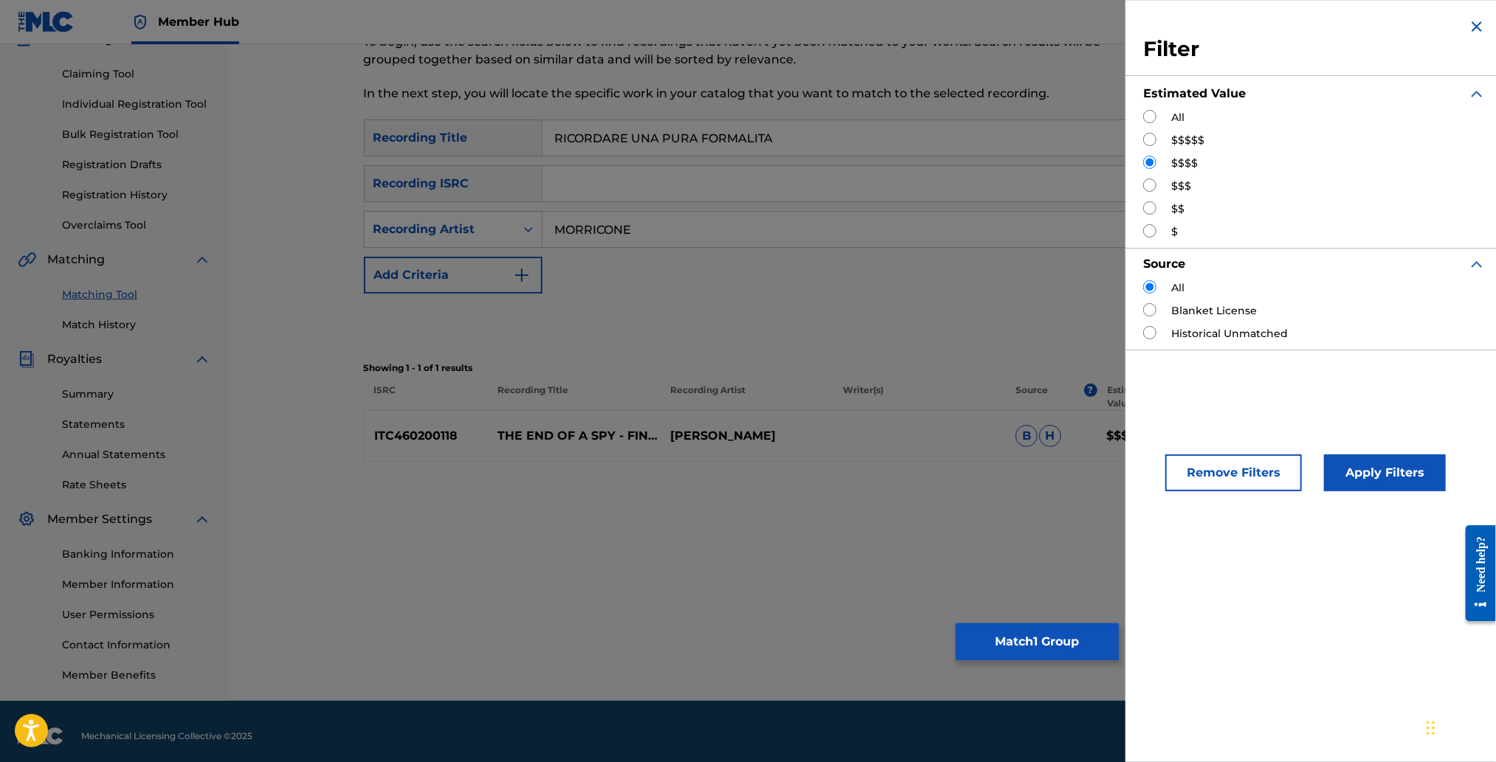
click at [1146, 188] on input "Search Form" at bounding box center [1149, 185] width 13 height 13
radio input "true"
click at [1348, 480] on button "Apply Filters" at bounding box center [1385, 473] width 122 height 37
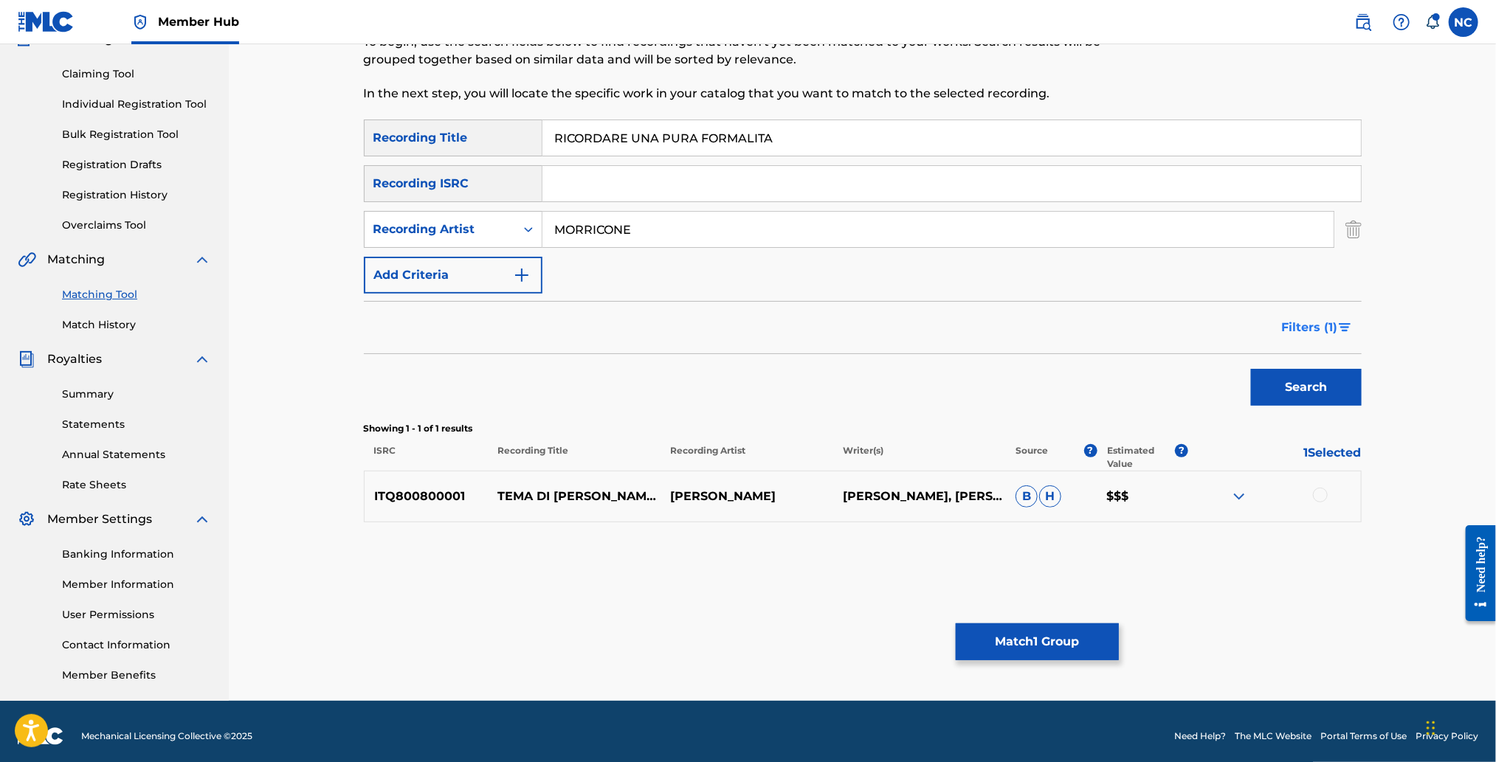
click at [1343, 328] on img "Search Form" at bounding box center [1345, 327] width 13 height 9
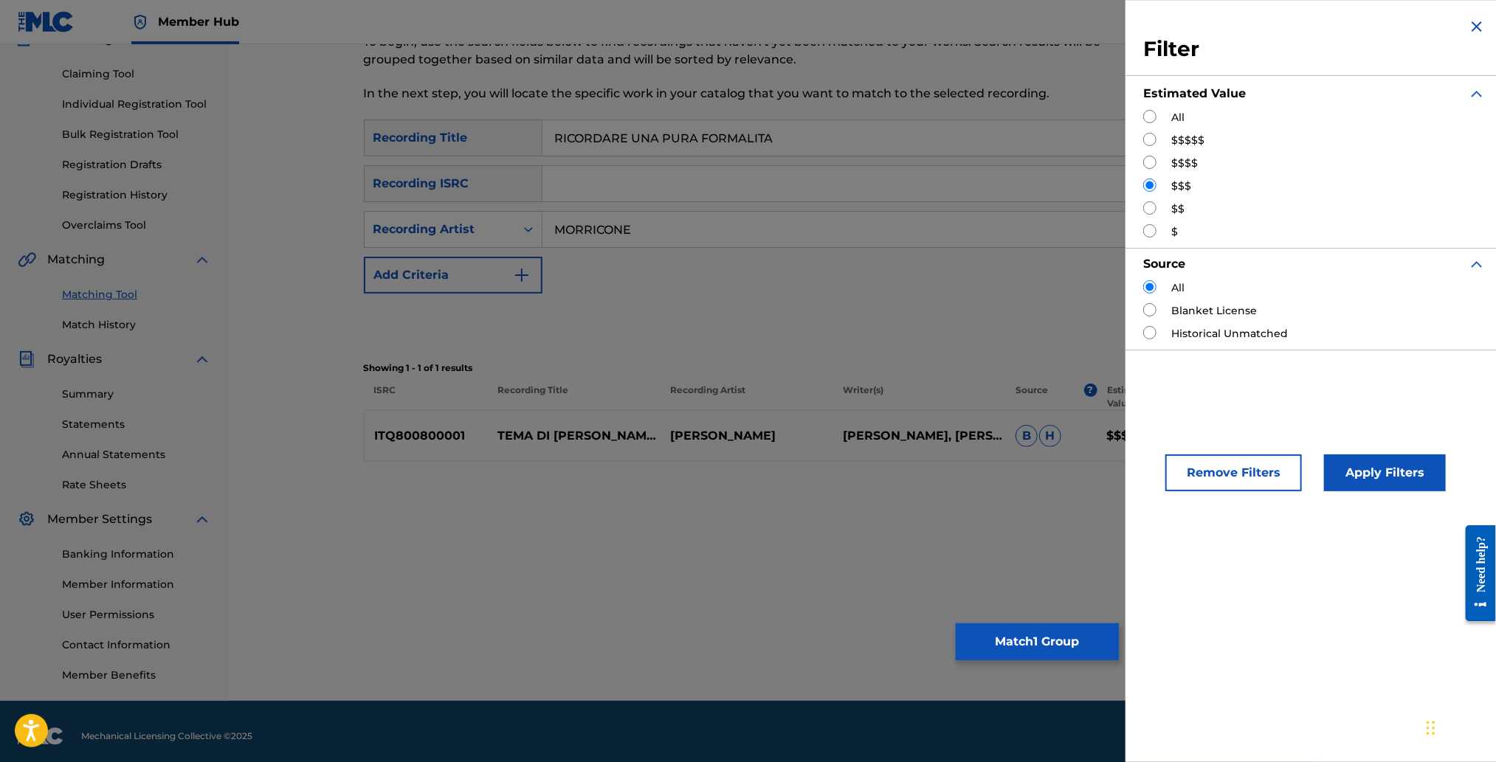
click at [1150, 139] on input "Search Form" at bounding box center [1149, 139] width 13 height 13
radio input "true"
click at [1410, 475] on button "Apply Filters" at bounding box center [1385, 473] width 122 height 37
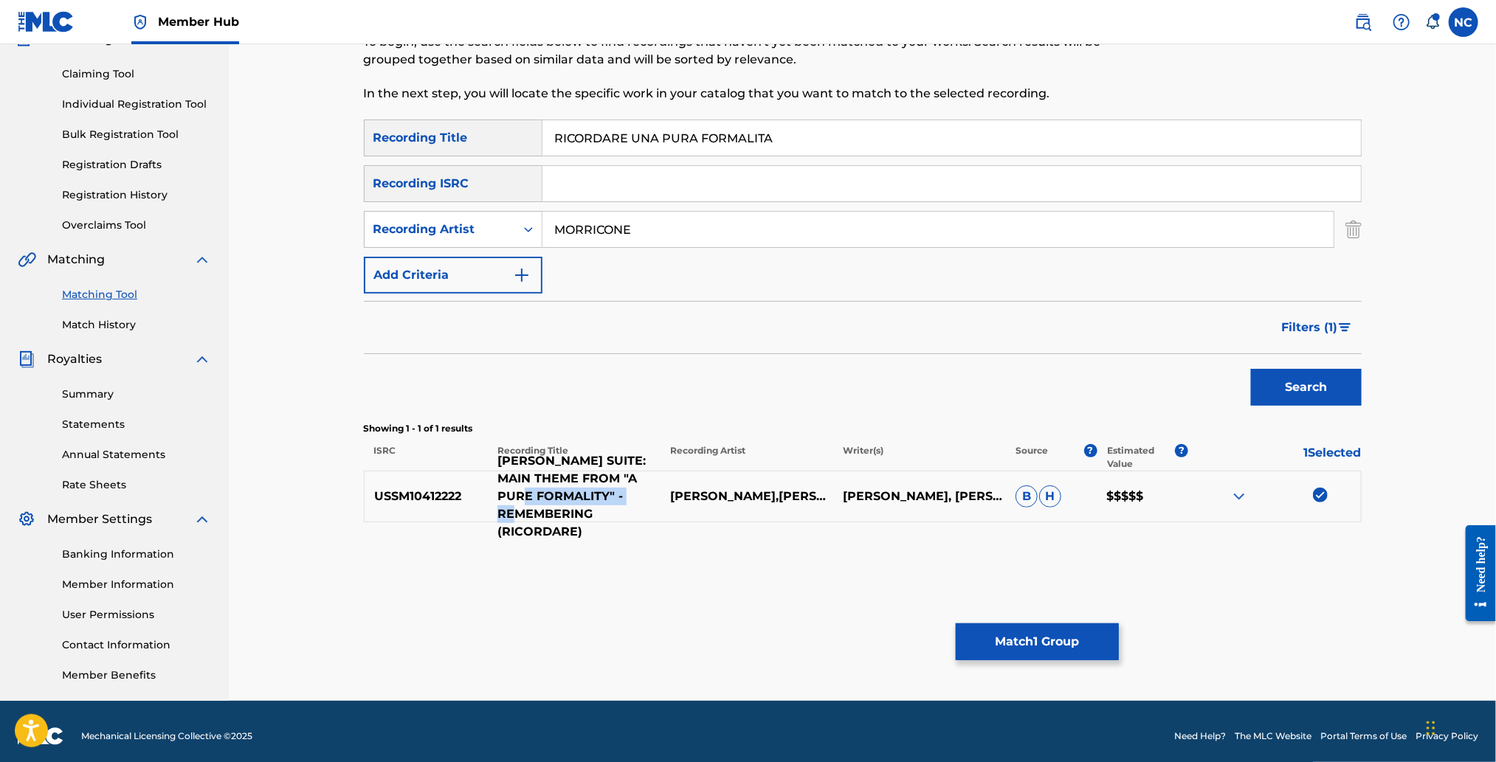
drag, startPoint x: 545, startPoint y: 486, endPoint x: 575, endPoint y: 501, distance: 33.0
click at [575, 501] on p "[PERSON_NAME] SUITE: MAIN THEME FROM "A PURE FORMALITY" - REMEMBERING (RICORDAR…" at bounding box center [574, 496] width 173 height 89
copy p "A PURE FORMALITY""
drag, startPoint x: 802, startPoint y: 143, endPoint x: 555, endPoint y: 134, distance: 247.4
click at [555, 134] on input "RICORDARE UNA PURA FORMALITA" at bounding box center [951, 137] width 818 height 35
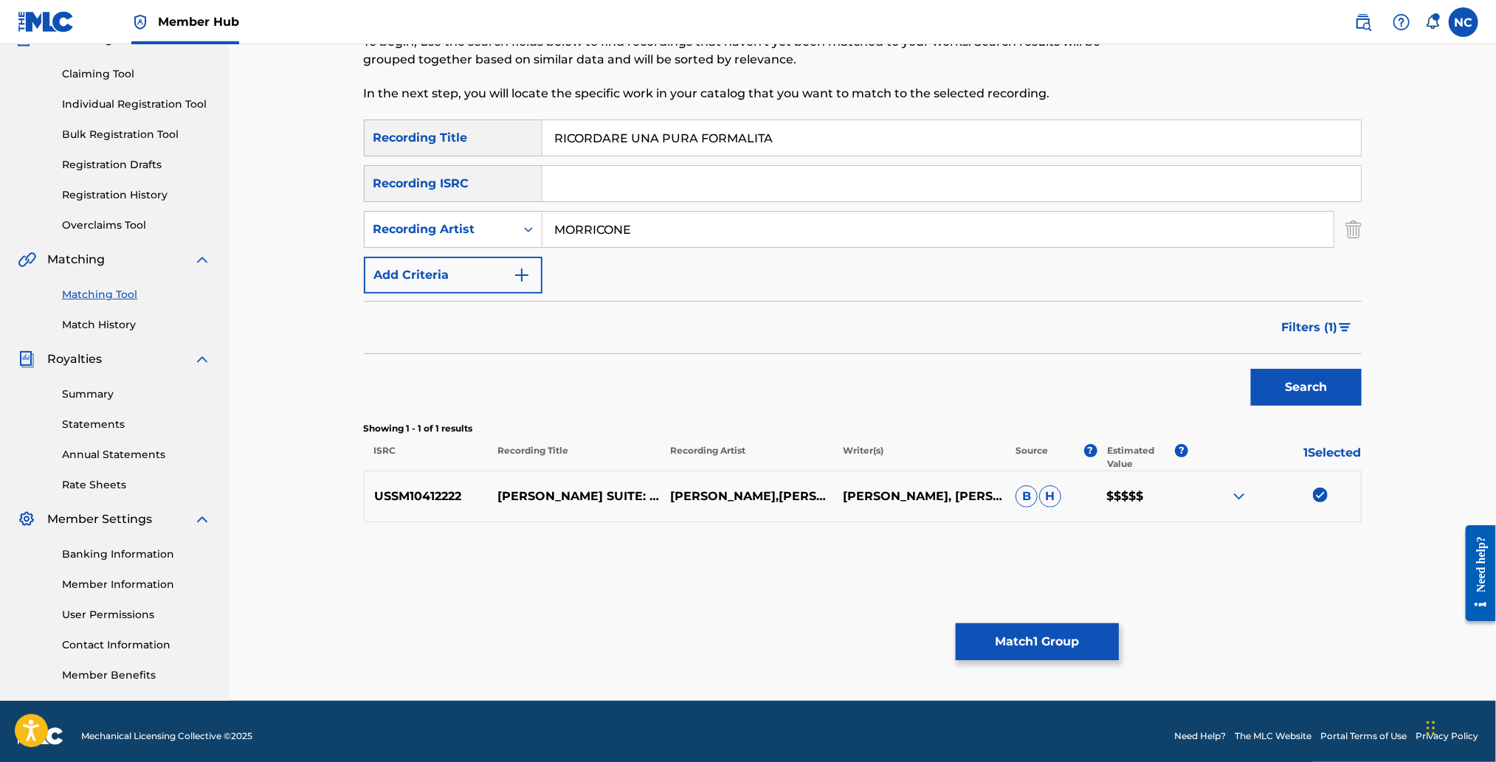
paste input "A PURE FORMALITY""
type input "A PURE FORMALITY"
click at [731, 244] on input "MORRICONE" at bounding box center [937, 229] width 791 height 35
click at [523, 237] on div "Search Form" at bounding box center [528, 229] width 27 height 27
click at [493, 275] on div "Writer" at bounding box center [453, 266] width 177 height 37
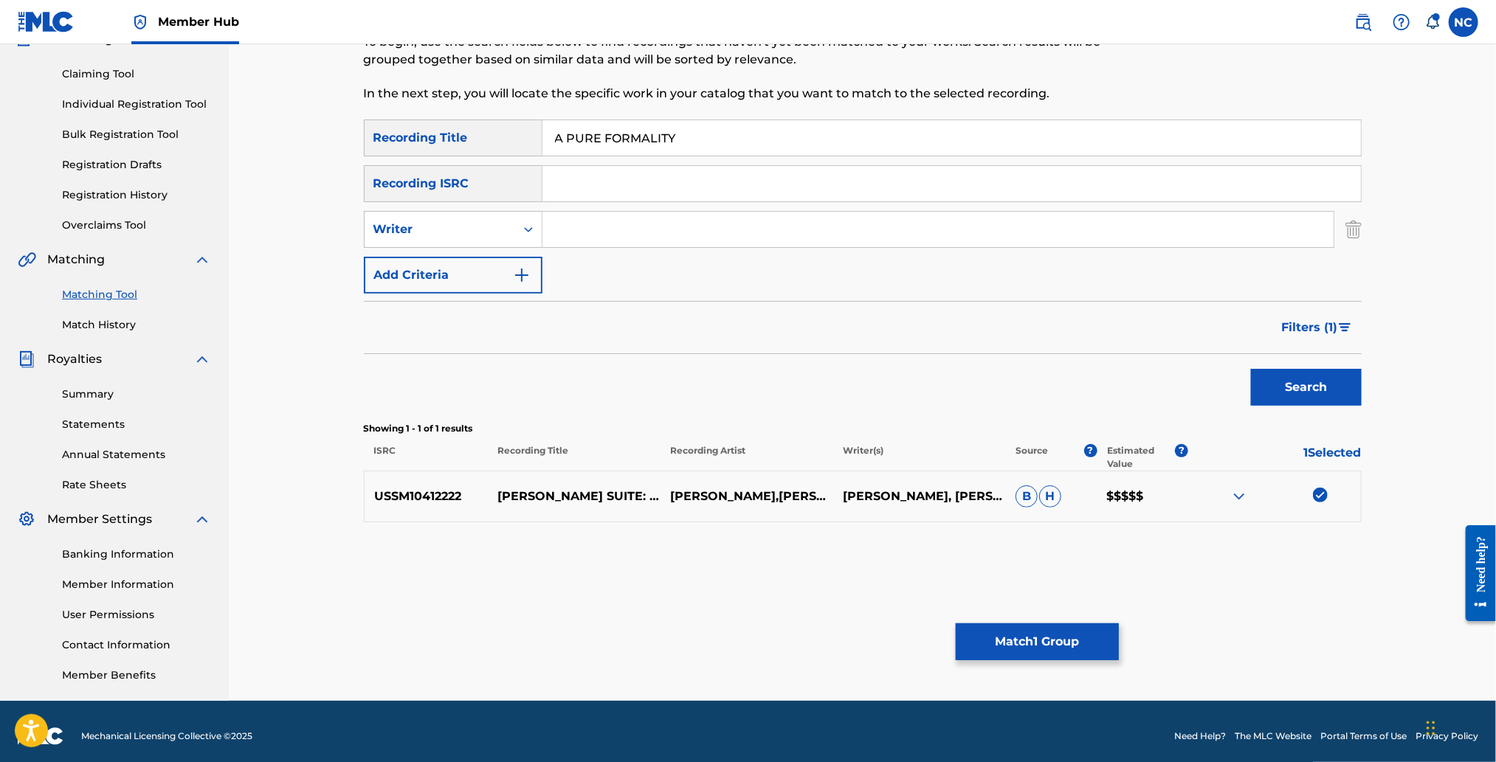
click at [955, 236] on input "Search Form" at bounding box center [937, 229] width 791 height 35
click at [644, 224] on input "Search Form" at bounding box center [937, 229] width 791 height 35
type input "MORRICONE"
click at [1293, 387] on button "Search" at bounding box center [1306, 387] width 111 height 37
click at [1345, 325] on img "Search Form" at bounding box center [1345, 327] width 13 height 9
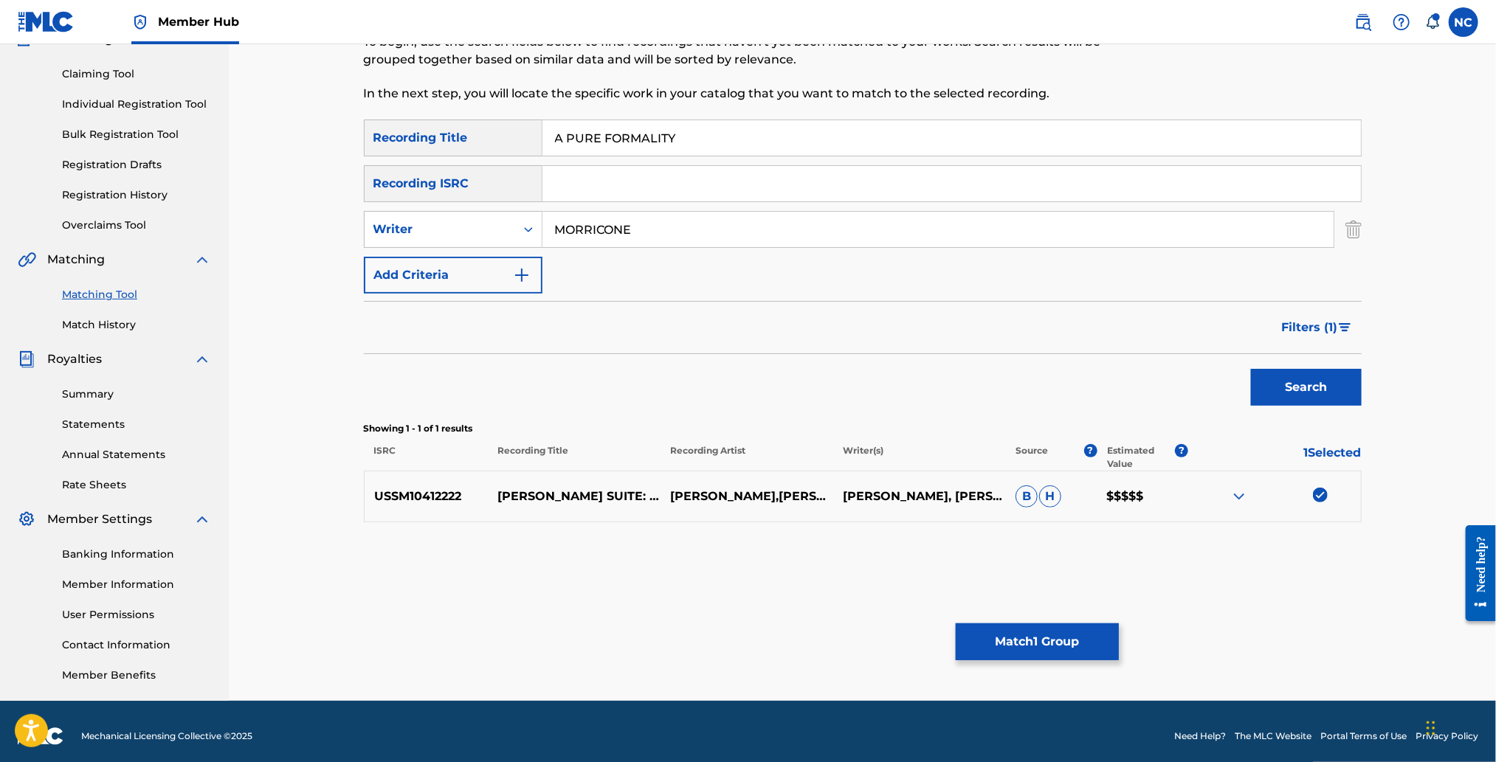
click at [0, 0] on div "Historical Unmatched" at bounding box center [0, 0] width 0 height 0
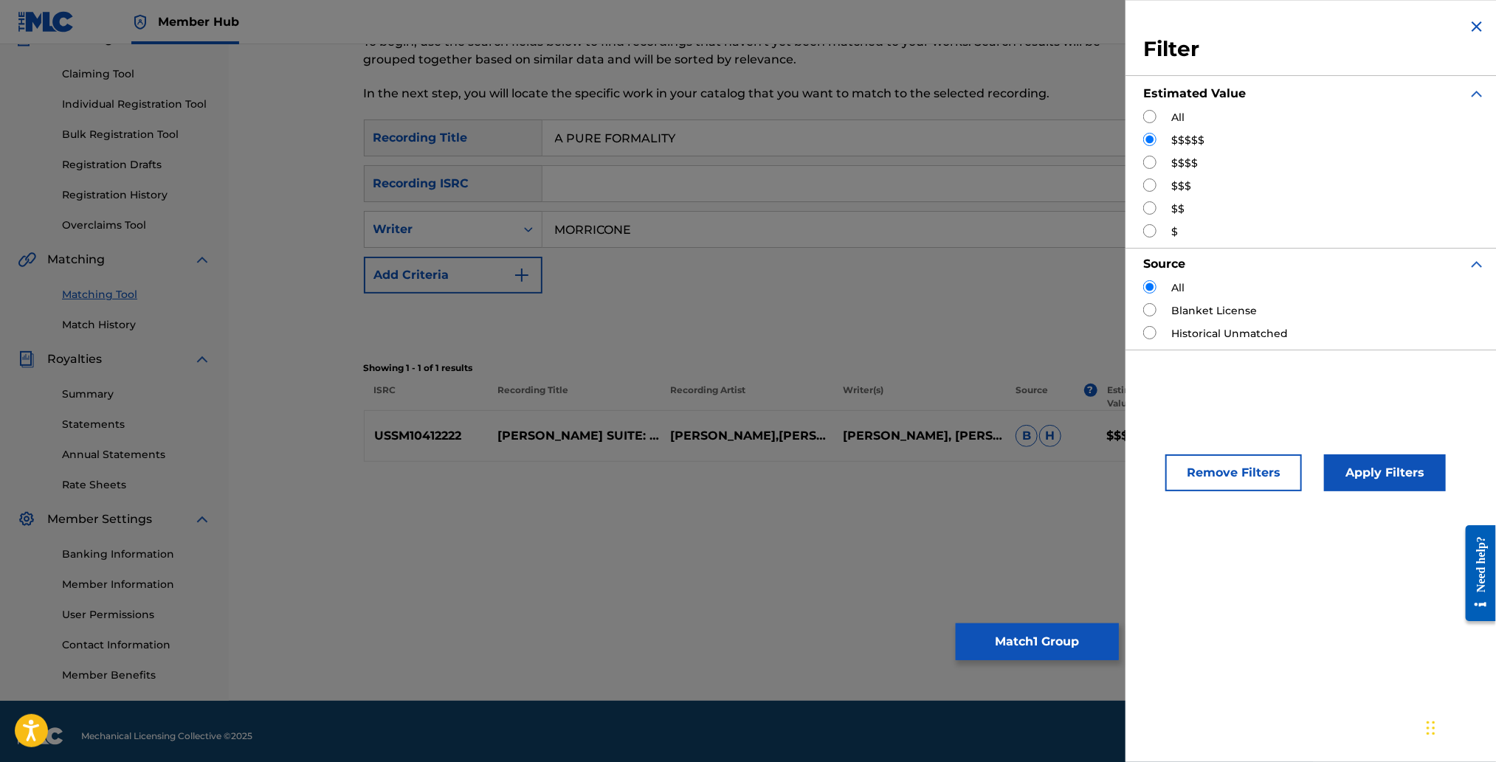
click at [1152, 158] on input "Search Form" at bounding box center [1149, 162] width 13 height 13
radio input "true"
click at [1416, 486] on button "Apply Filters" at bounding box center [1385, 473] width 122 height 37
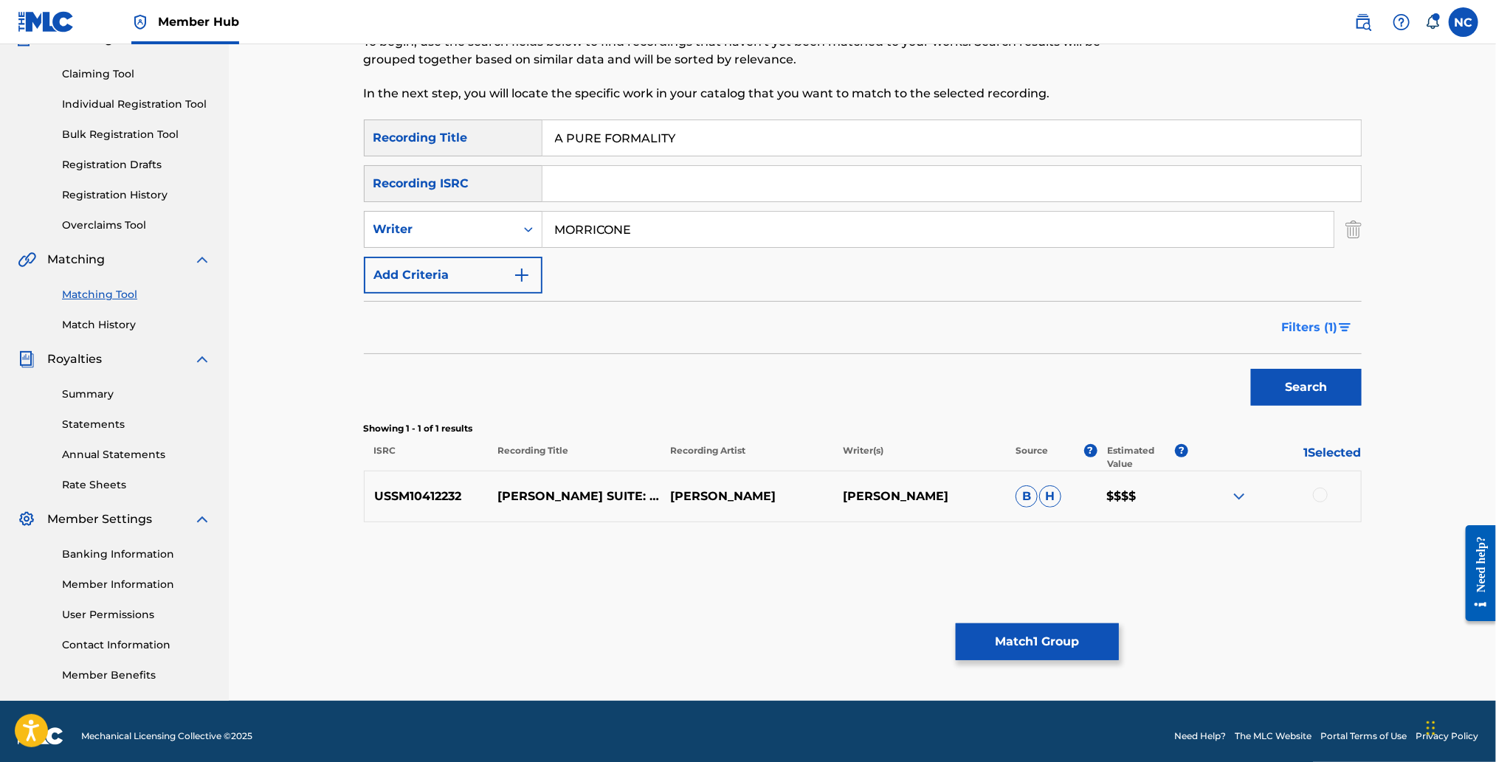
click at [1300, 319] on span "Filters ( 1 )" at bounding box center [1310, 328] width 56 height 18
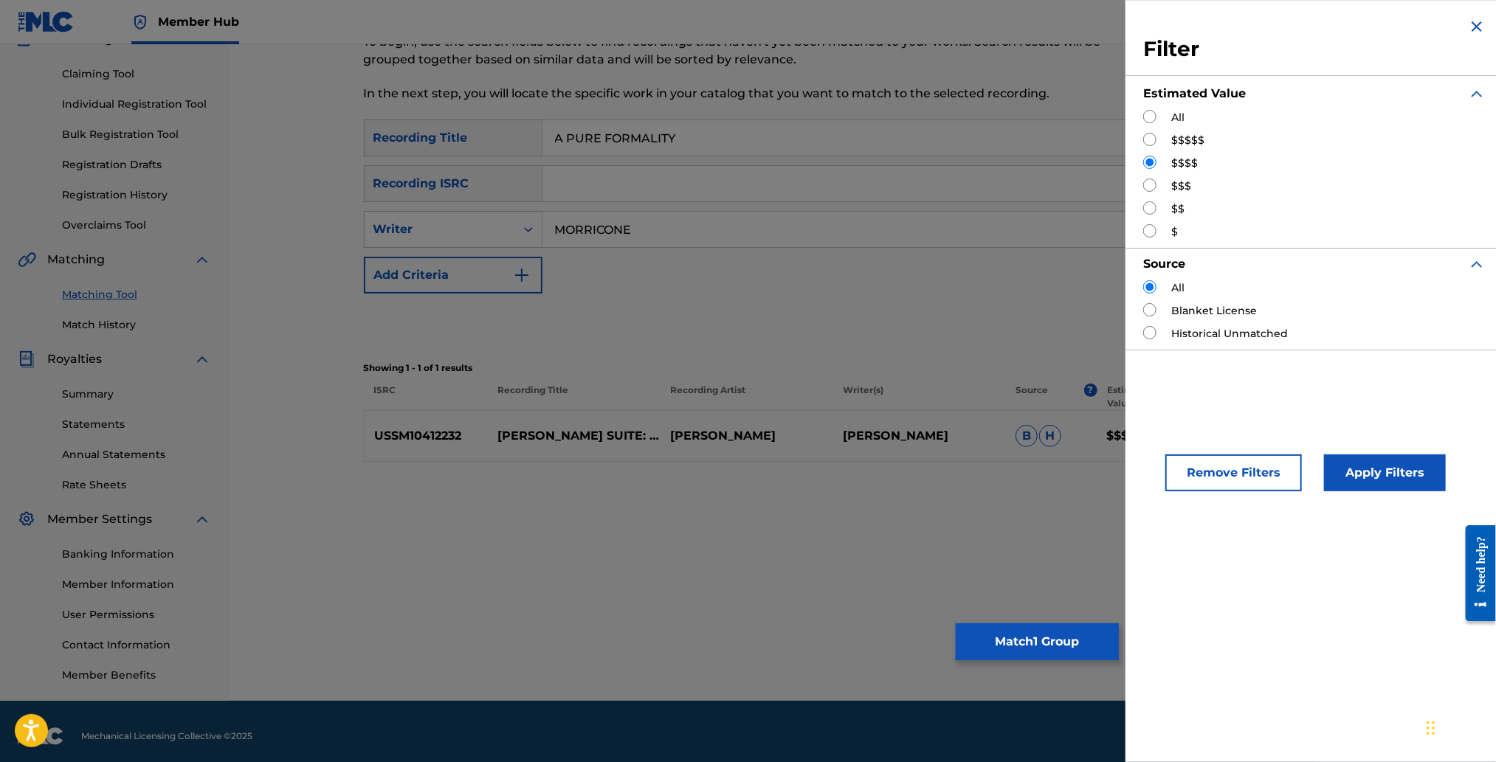
click at [1152, 184] on input "Search Form" at bounding box center [1149, 185] width 13 height 13
radio input "true"
click at [1376, 469] on button "Apply Filters" at bounding box center [1385, 473] width 122 height 37
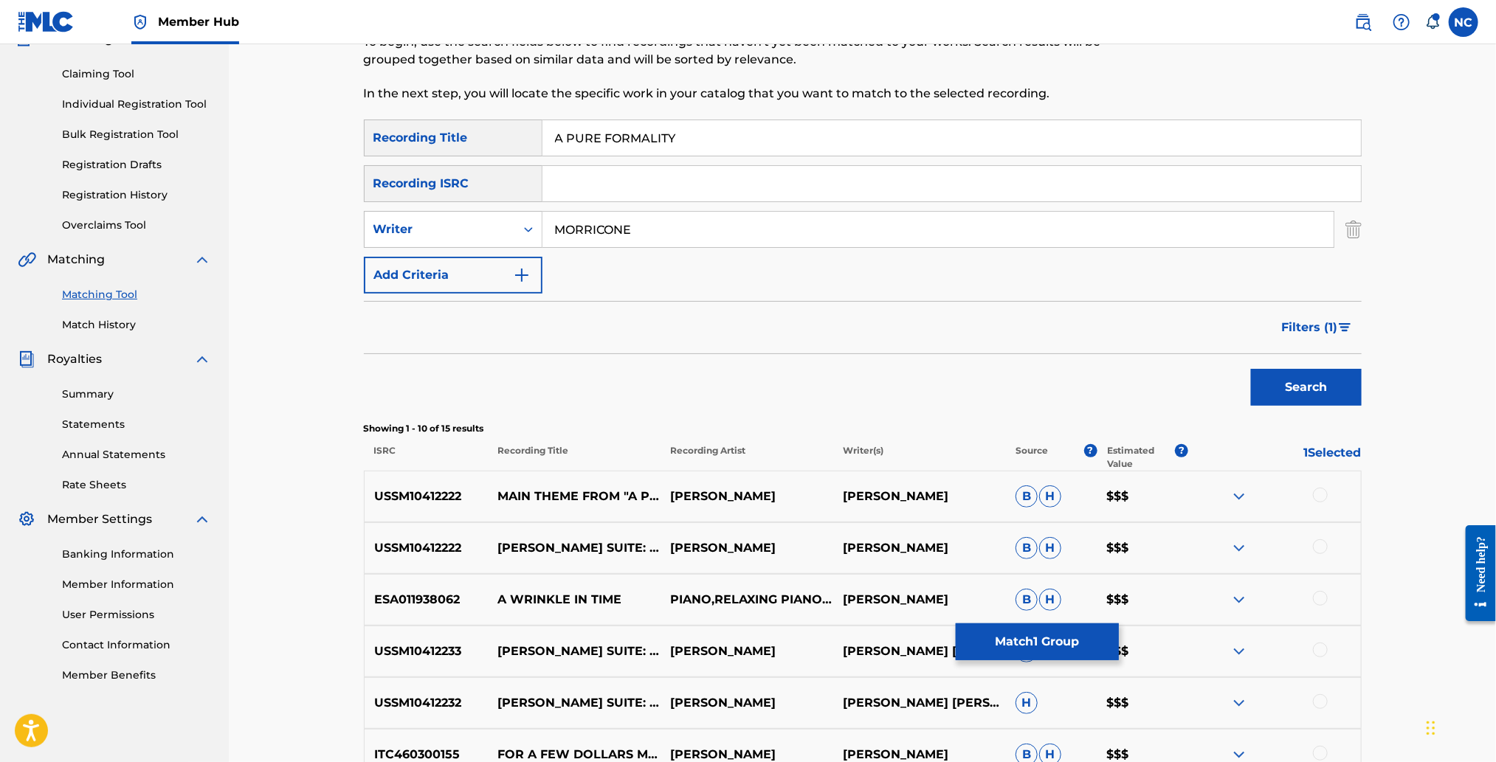
click at [1321, 496] on div at bounding box center [1320, 495] width 15 height 15
click at [1321, 544] on div at bounding box center [1320, 546] width 15 height 15
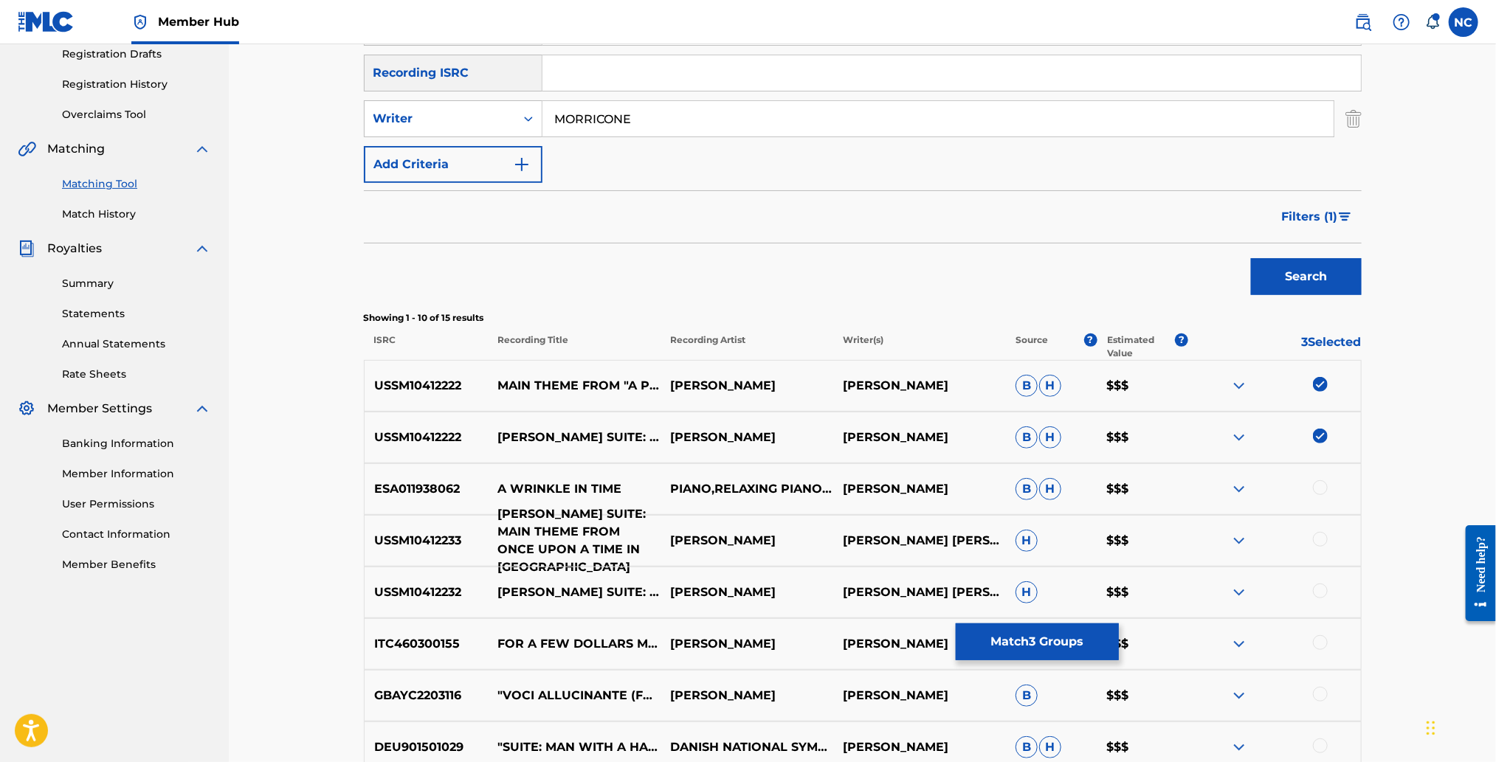
scroll to position [475, 0]
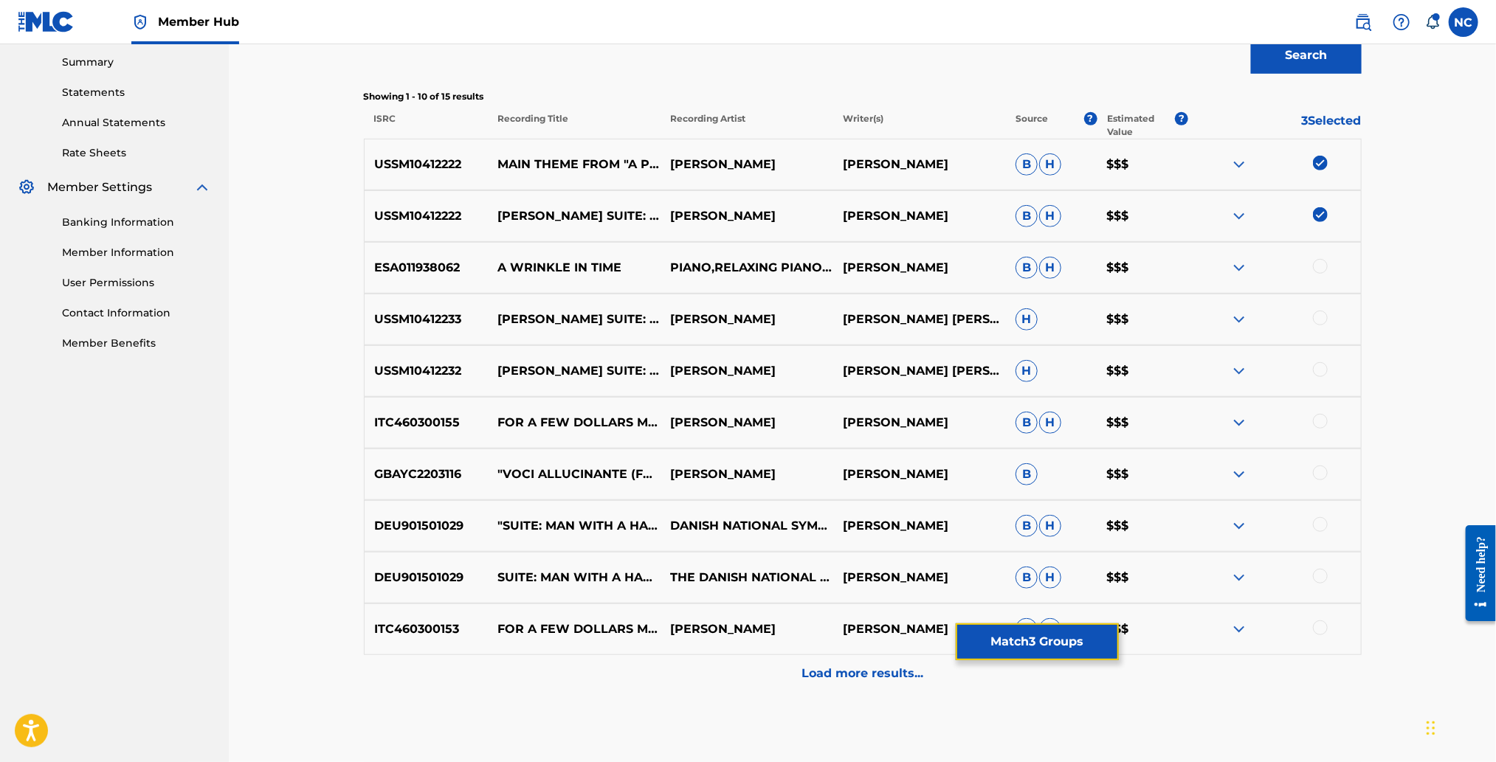
drag, startPoint x: 1070, startPoint y: 639, endPoint x: 1162, endPoint y: 650, distance: 92.2
click at [1162, 650] on div "SearchWithCriteria538c8020-06fe-47e8-b702-6d90a117467e Recording Title A PURE F…" at bounding box center [863, 239] width 998 height 905
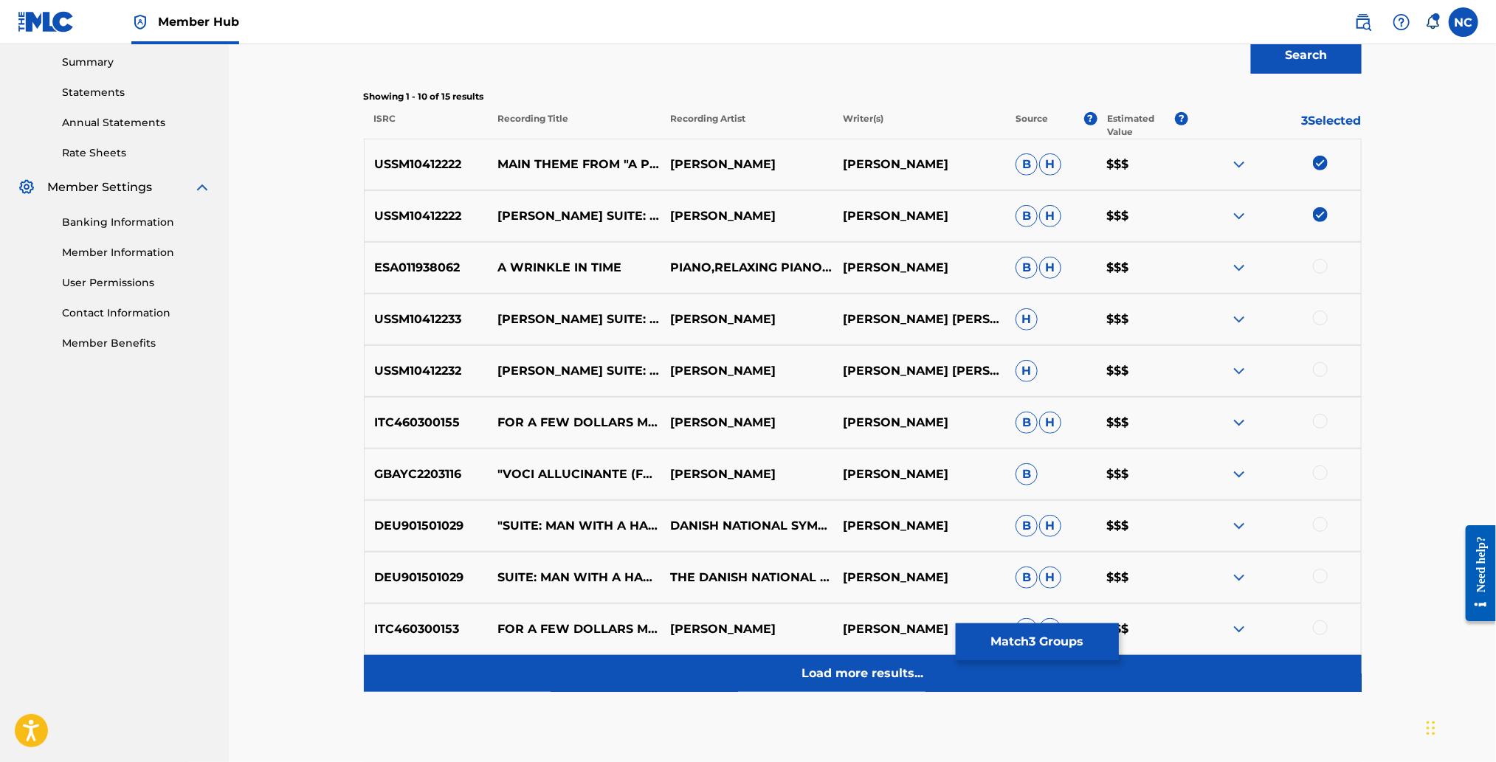
click at [819, 670] on p "Load more results..." at bounding box center [862, 674] width 122 height 18
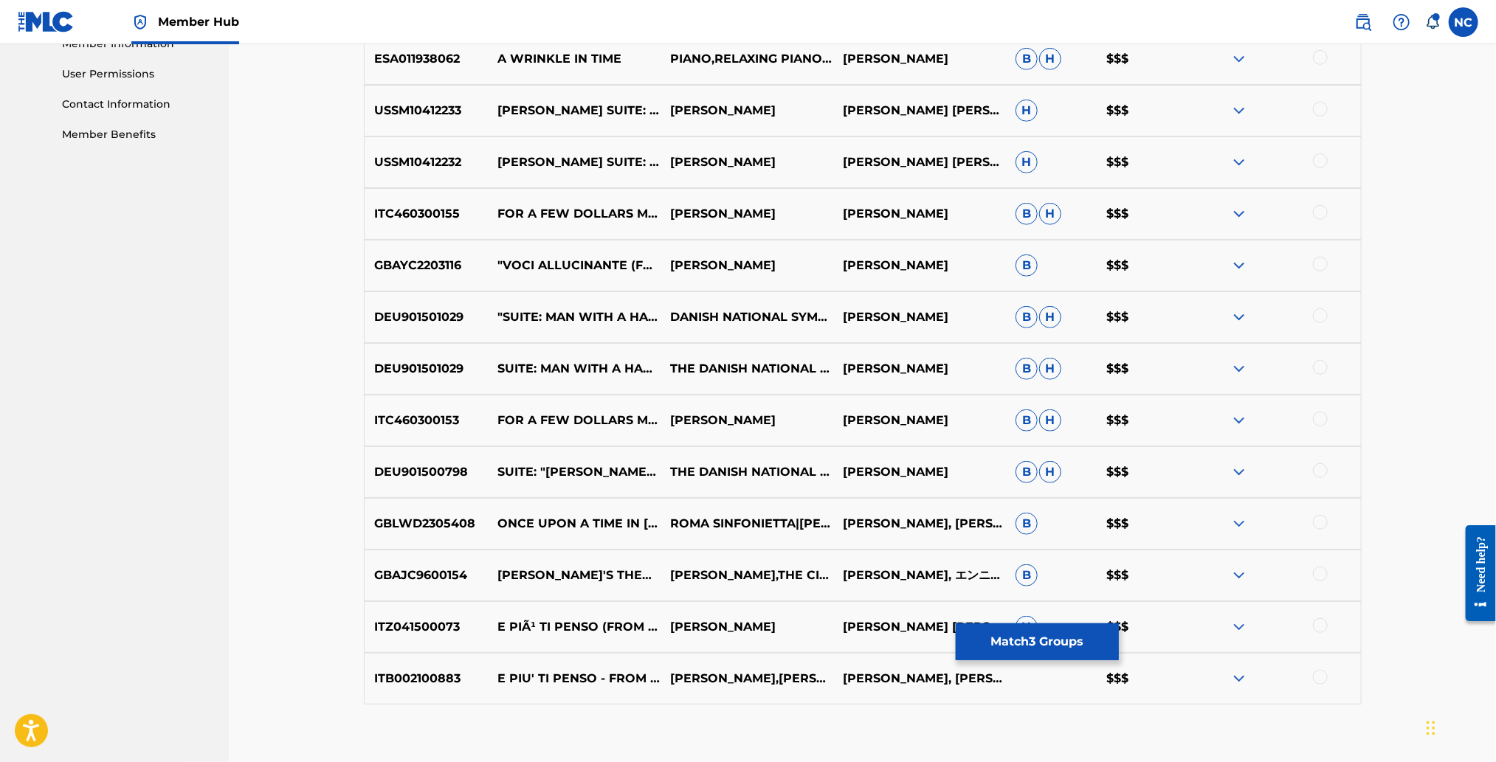
scroll to position [771, 0]
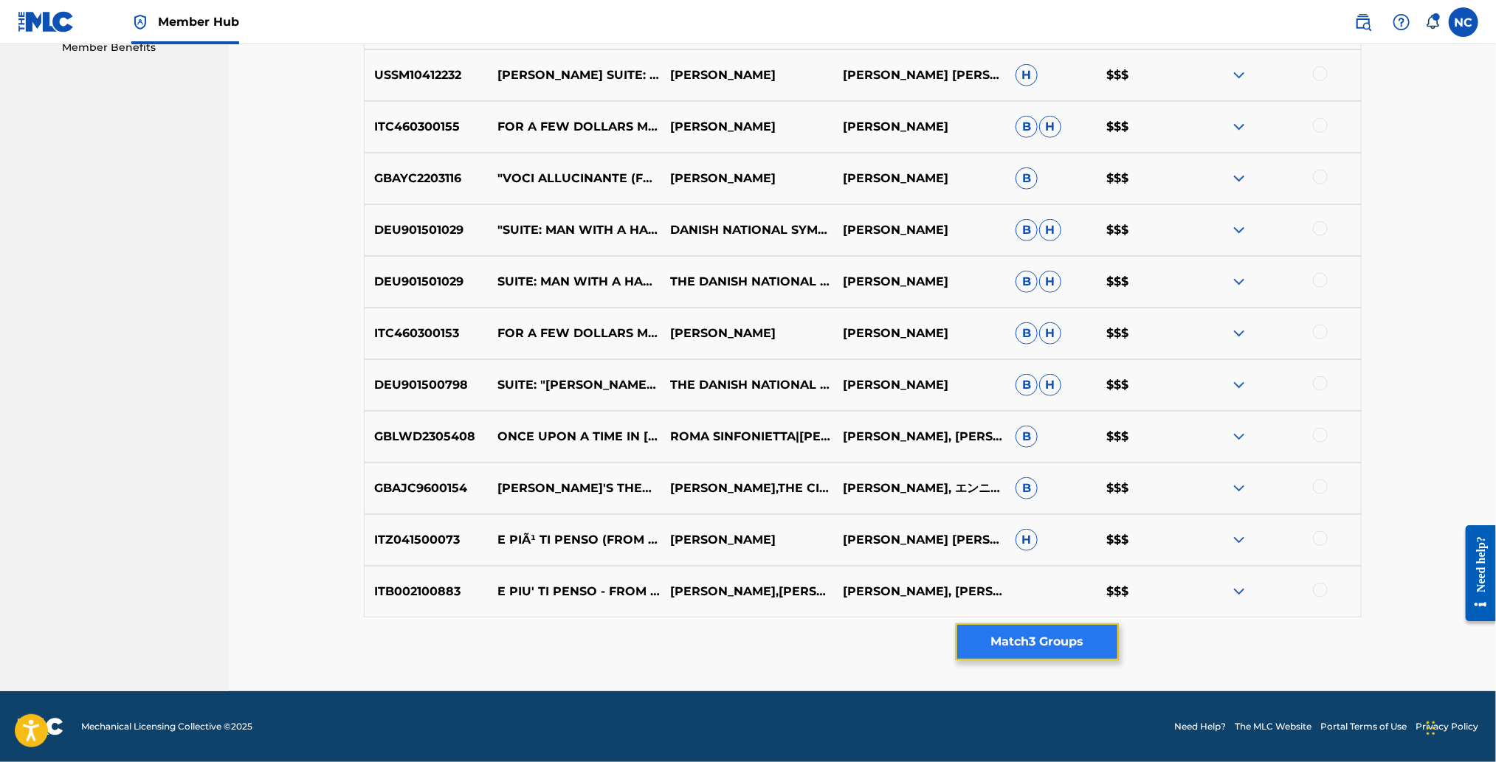
click at [1029, 632] on button "Match 3 Groups" at bounding box center [1037, 642] width 163 height 37
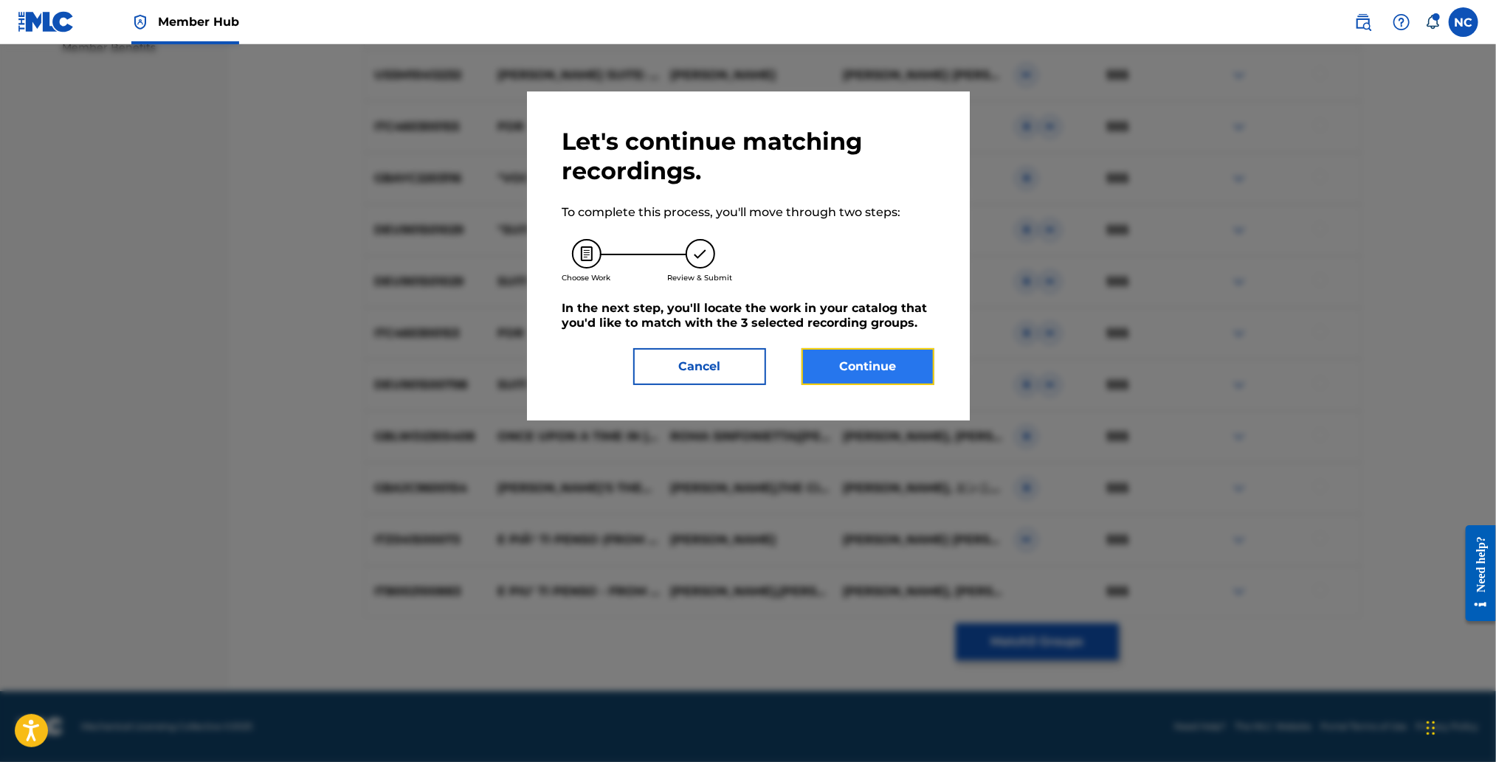
click at [865, 365] on button "Continue" at bounding box center [867, 366] width 133 height 37
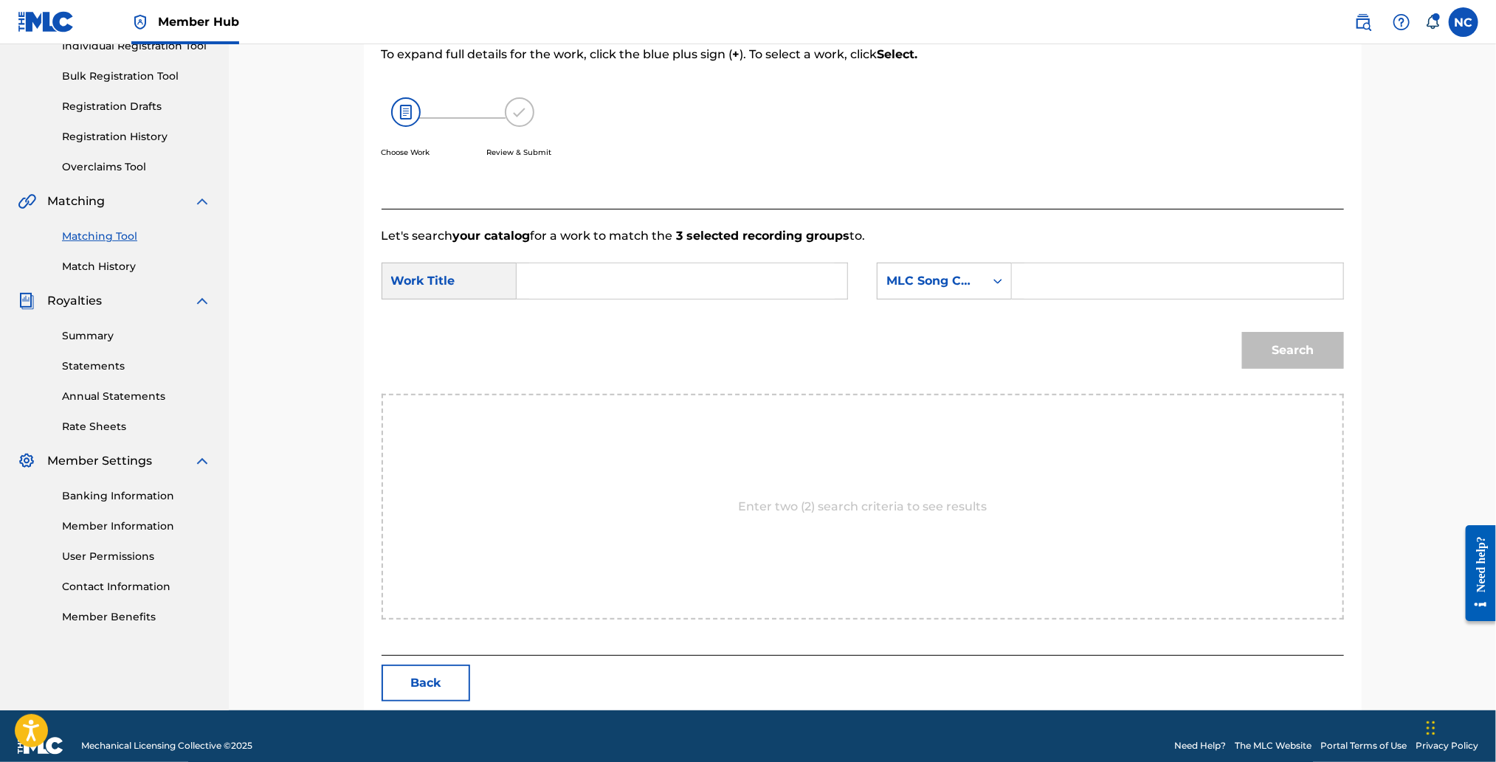
scroll to position [220, 0]
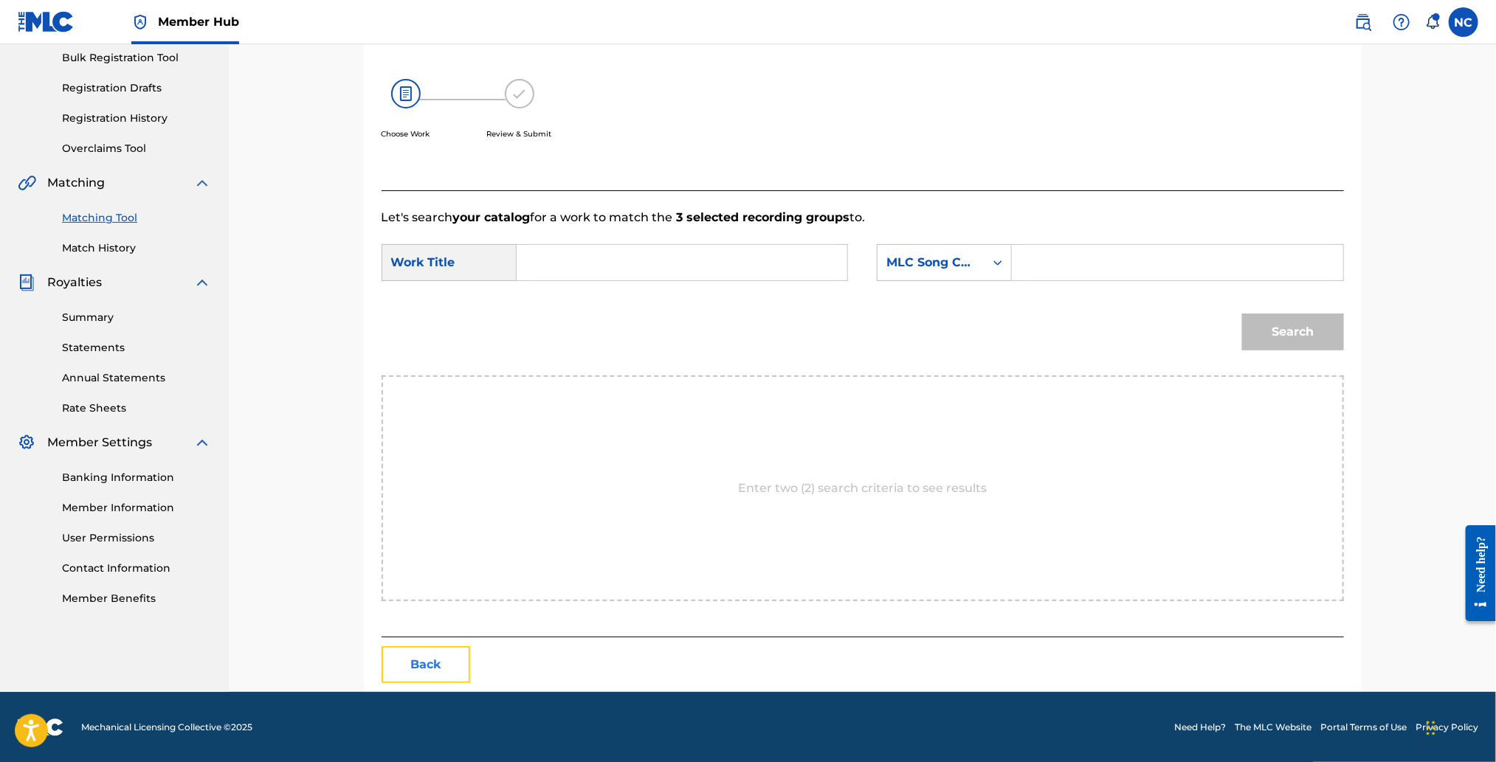
click at [430, 654] on button "Back" at bounding box center [426, 665] width 89 height 37
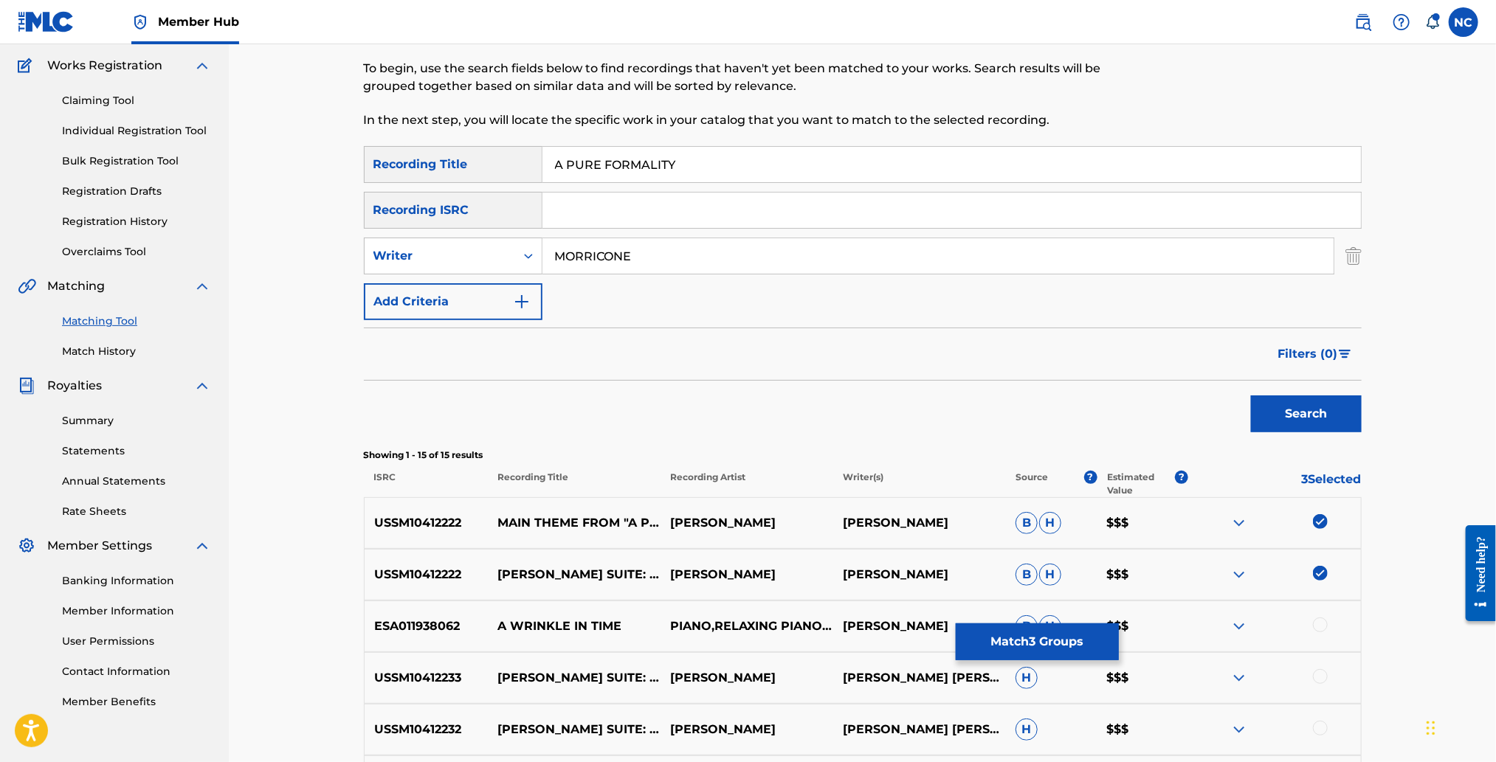
scroll to position [0, 0]
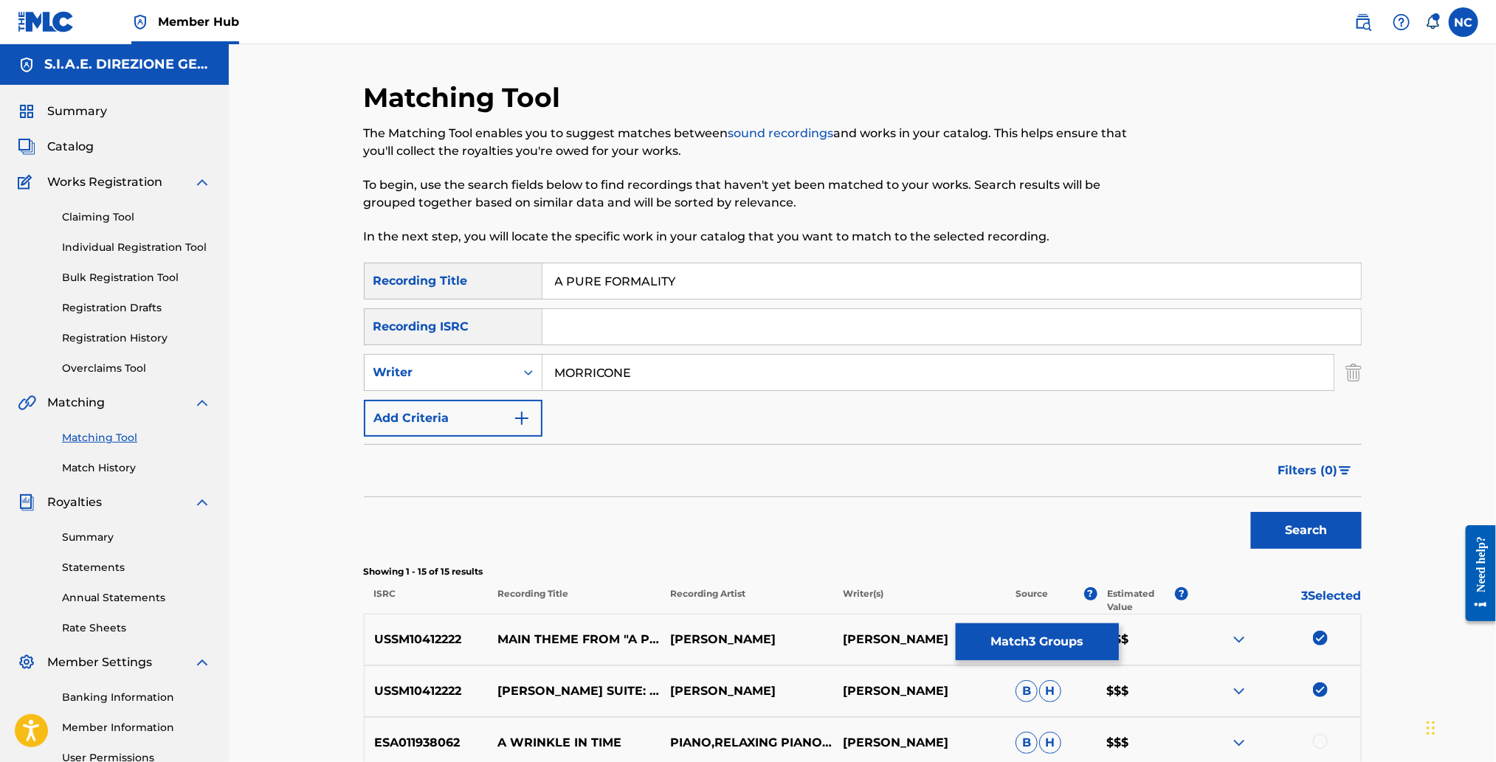
drag, startPoint x: 782, startPoint y: 283, endPoint x: 435, endPoint y: 284, distance: 347.6
click at [435, 284] on div "SearchWithCriteria538c8020-06fe-47e8-b702-6d90a117467e Recording Title A PURE F…" at bounding box center [863, 281] width 998 height 37
type input "RICORDARE"
click at [1251, 512] on button "Search" at bounding box center [1306, 530] width 111 height 37
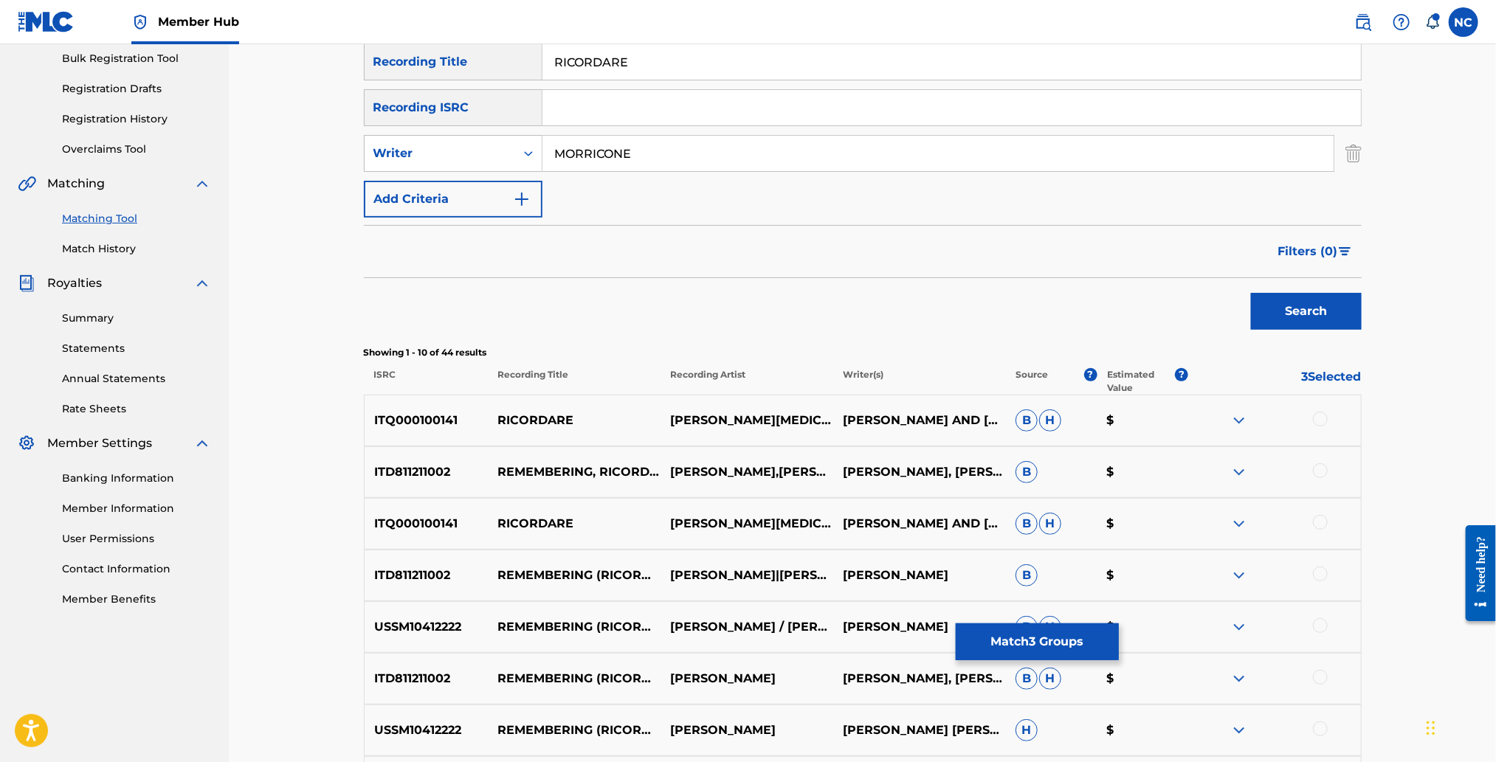
scroll to position [221, 0]
click at [963, 418] on p "[PERSON_NAME] AND [PERSON_NAME]" at bounding box center [919, 418] width 173 height 35
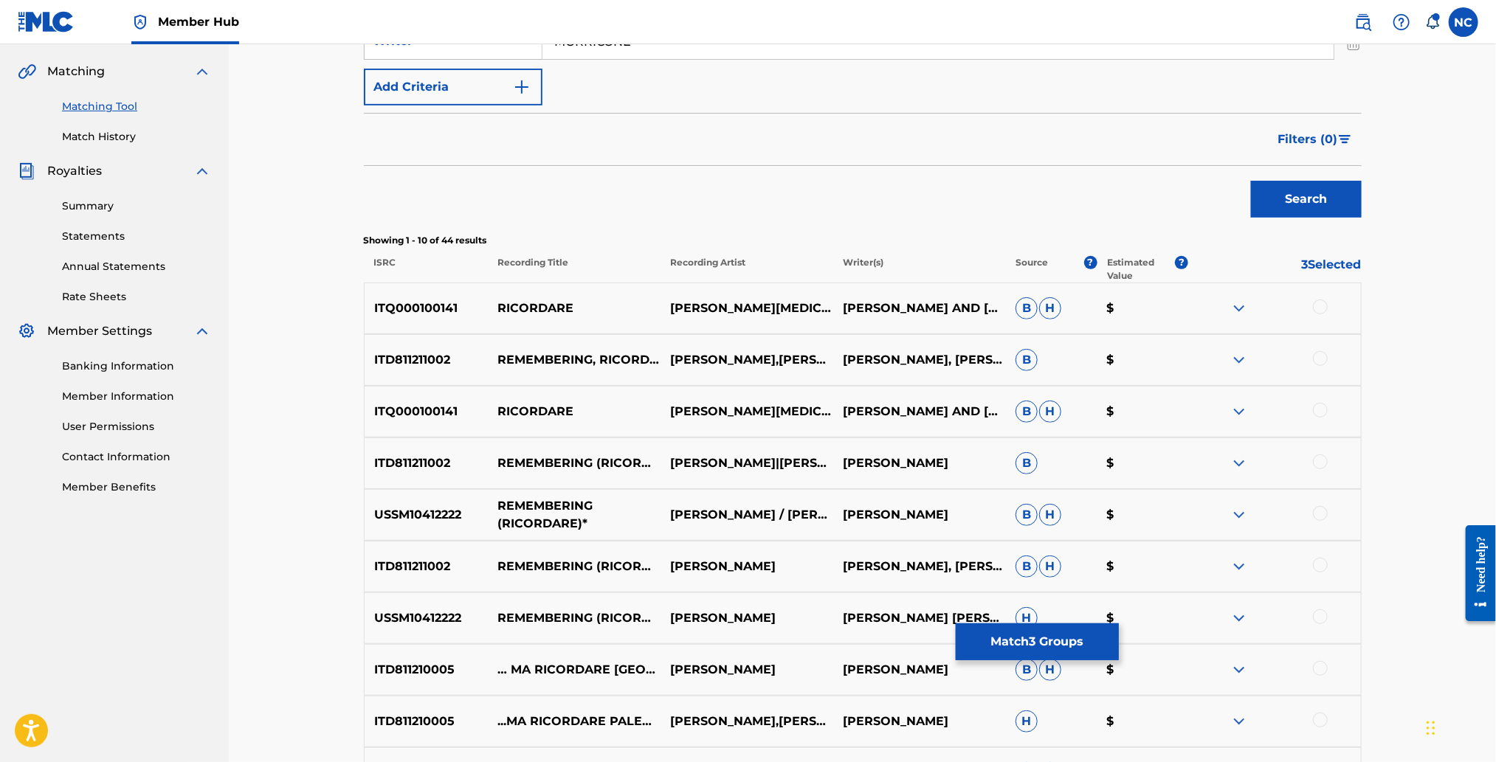
scroll to position [442, 0]
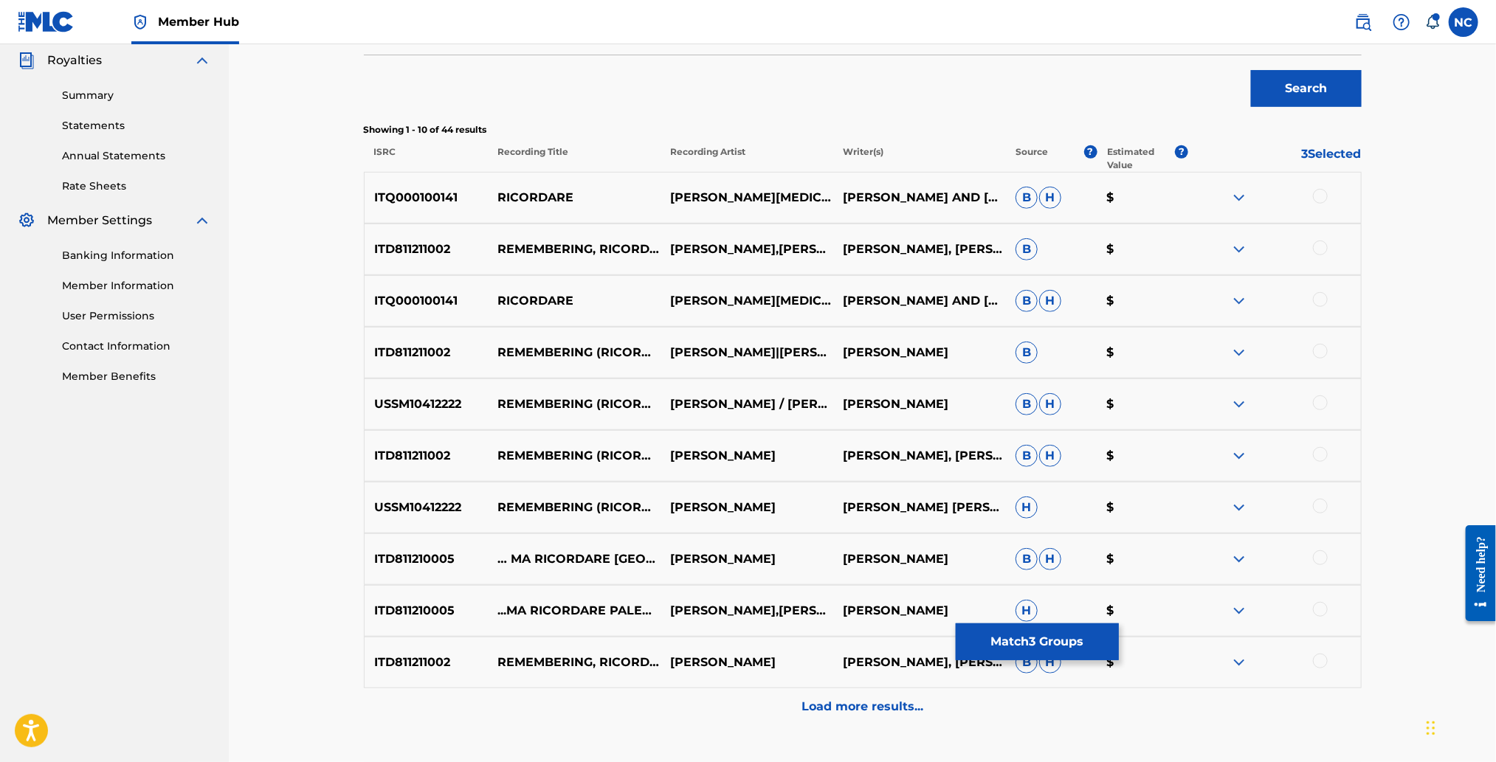
click at [1321, 507] on div at bounding box center [1320, 506] width 15 height 15
click at [1325, 453] on div at bounding box center [1320, 454] width 15 height 15
drag, startPoint x: 1319, startPoint y: 398, endPoint x: 1318, endPoint y: 363, distance: 34.7
click at [1319, 396] on div at bounding box center [1320, 403] width 15 height 15
drag, startPoint x: 1319, startPoint y: 352, endPoint x: 1323, endPoint y: 318, distance: 34.2
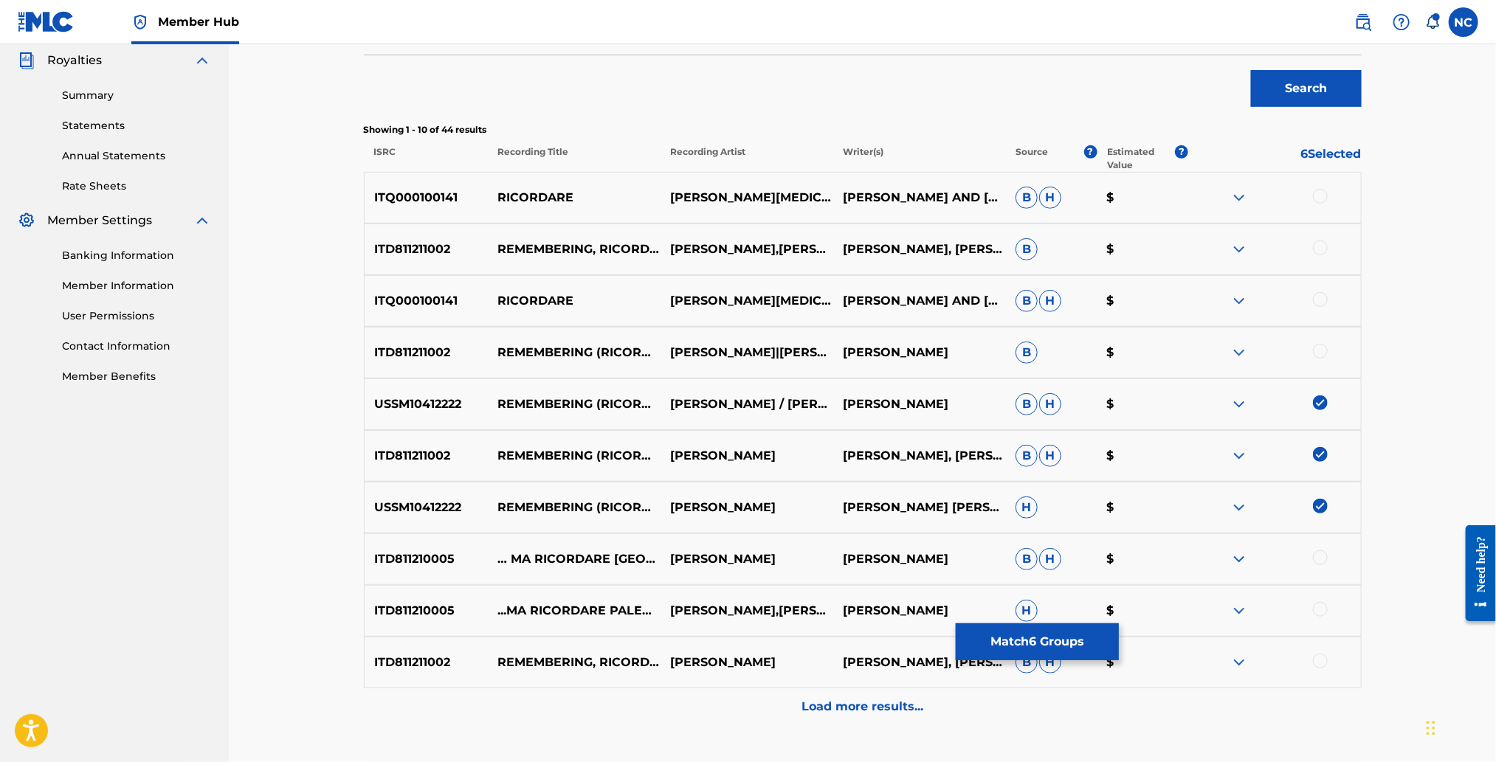
click at [1320, 350] on div at bounding box center [1320, 351] width 15 height 15
drag, startPoint x: 1321, startPoint y: 297, endPoint x: 1319, endPoint y: 275, distance: 23.0
click at [1319, 290] on div "ITQ000100141 RICORDARE [PERSON_NAME][MEDICAL_DATA] [PERSON_NAME] AND [PERSON_NA…" at bounding box center [863, 301] width 998 height 52
click at [1320, 246] on div at bounding box center [1320, 248] width 15 height 15
click at [1320, 189] on div at bounding box center [1320, 196] width 15 height 15
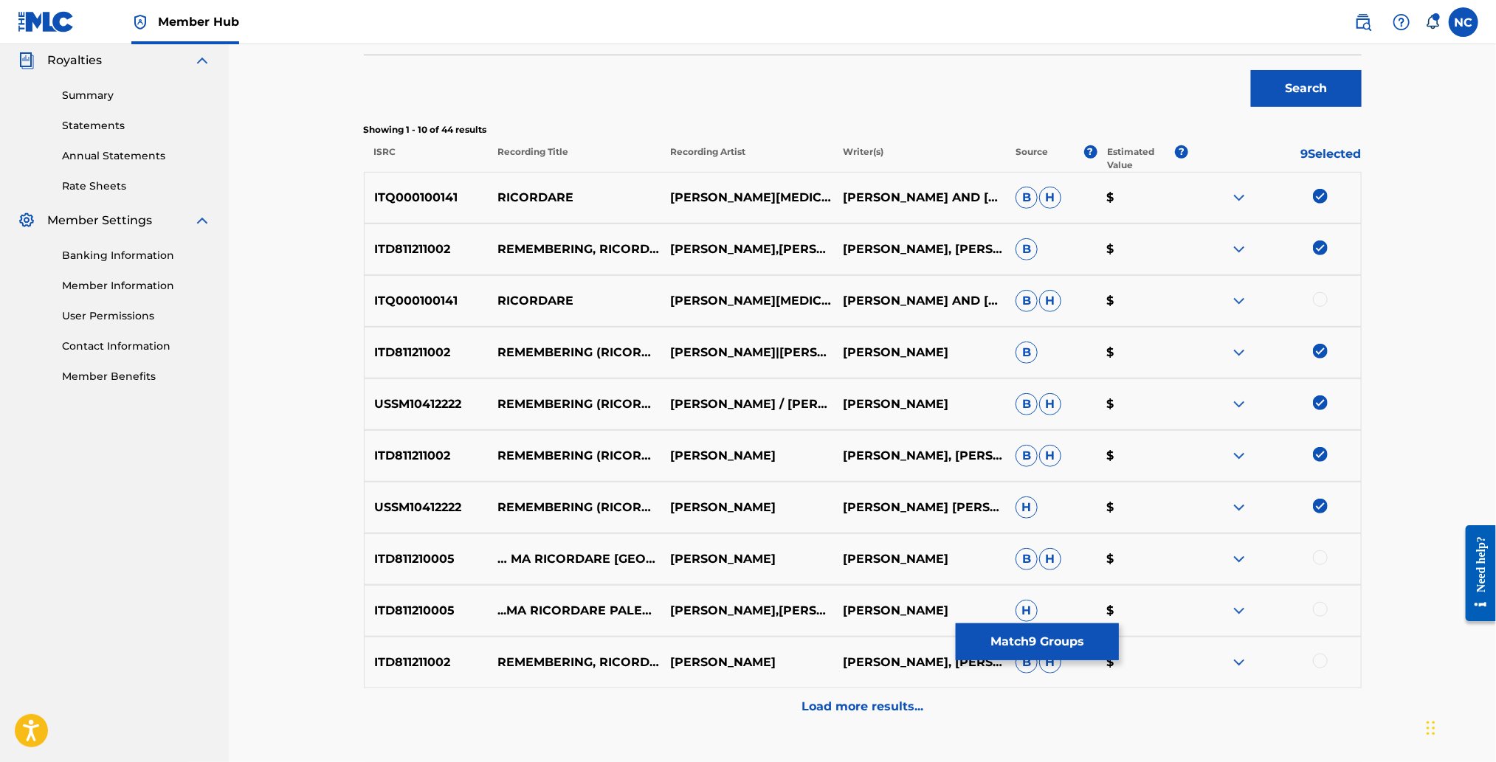
click at [1321, 304] on div at bounding box center [1320, 299] width 15 height 15
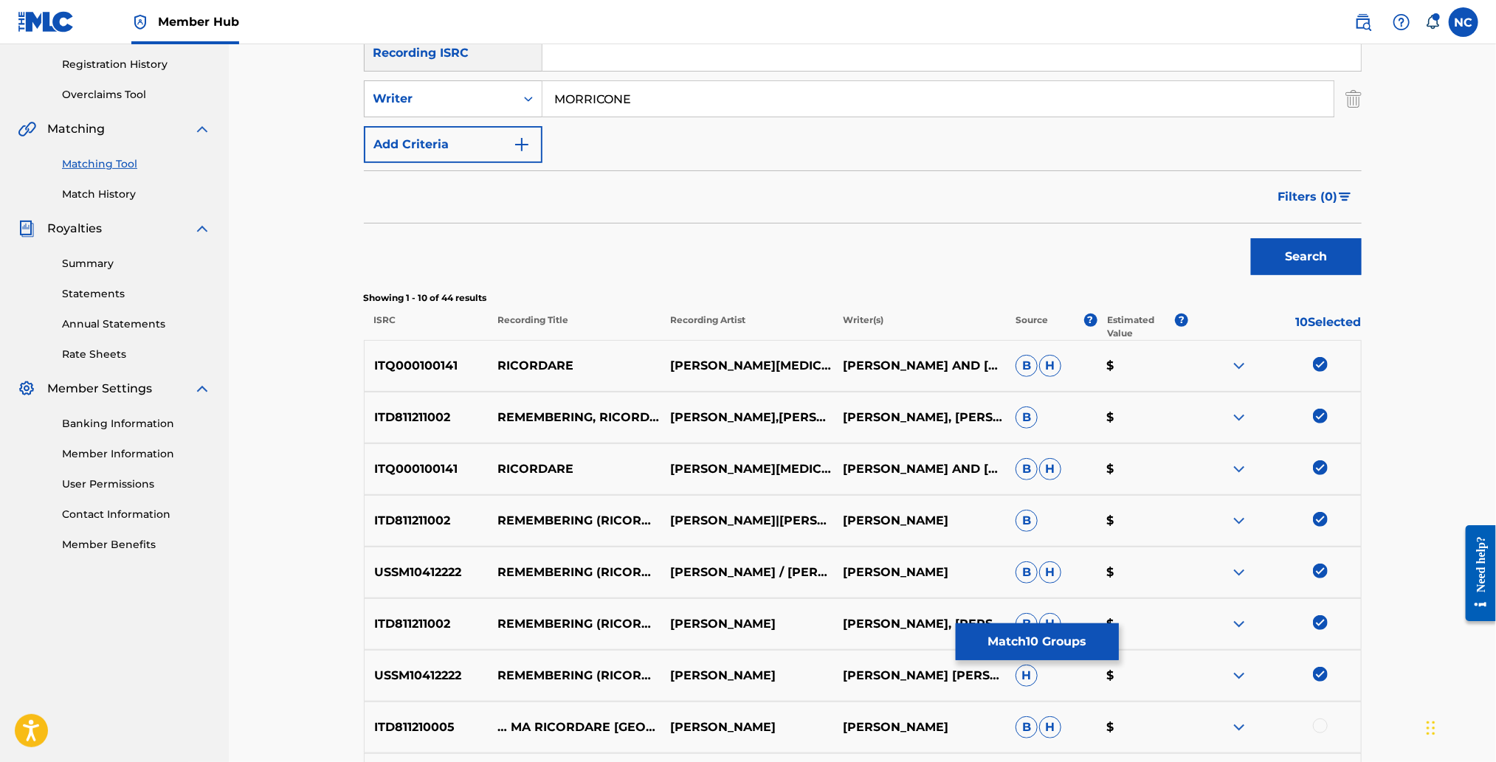
scroll to position [110, 0]
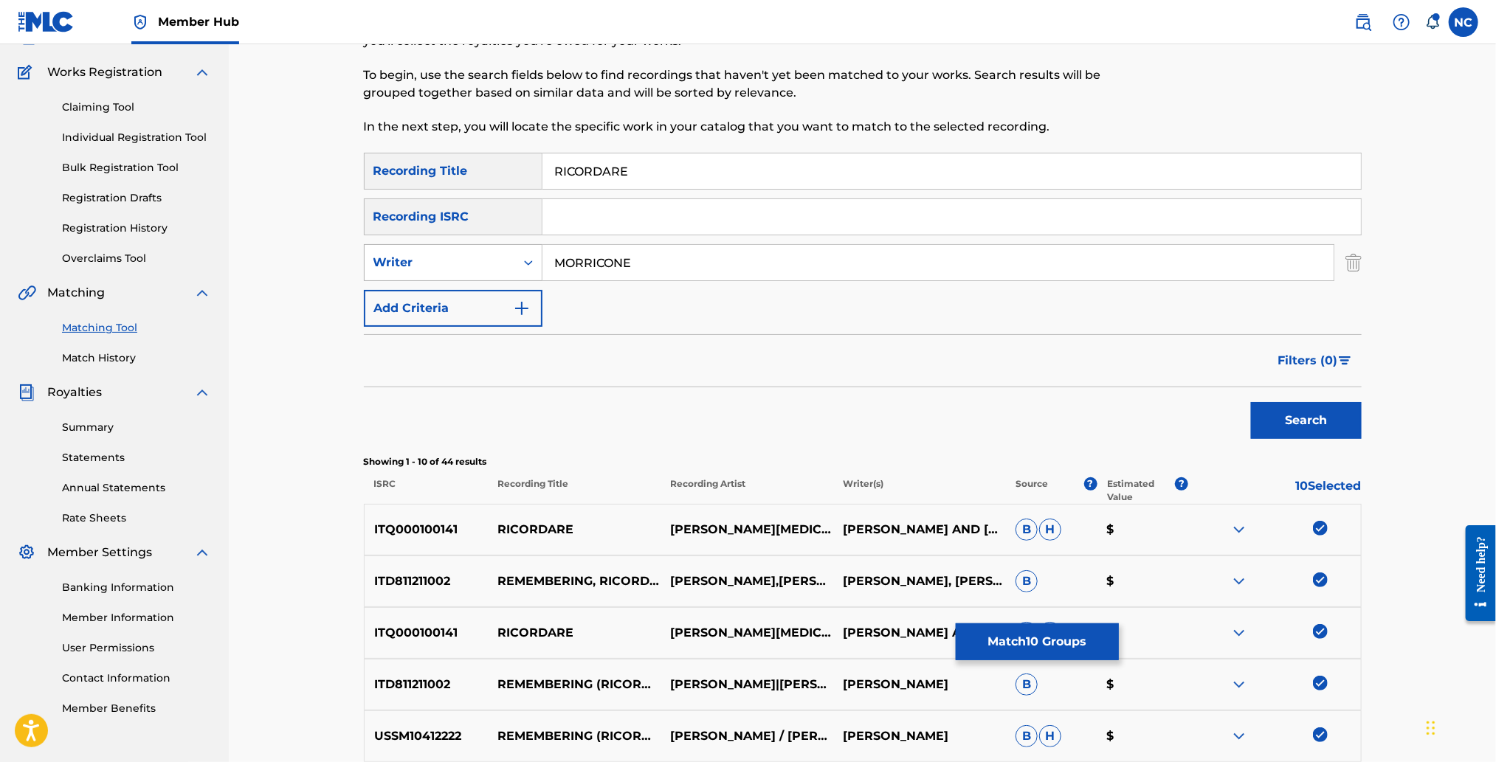
drag, startPoint x: 652, startPoint y: 261, endPoint x: 469, endPoint y: 250, distance: 184.1
click at [469, 250] on div "SearchWithCriteriae41e106e-b25d-4b10-9d08-4f6026eae352 Writer MORRICONE" at bounding box center [863, 262] width 998 height 37
type input "[PERSON_NAME]"
click at [1251, 402] on button "Search" at bounding box center [1306, 420] width 111 height 37
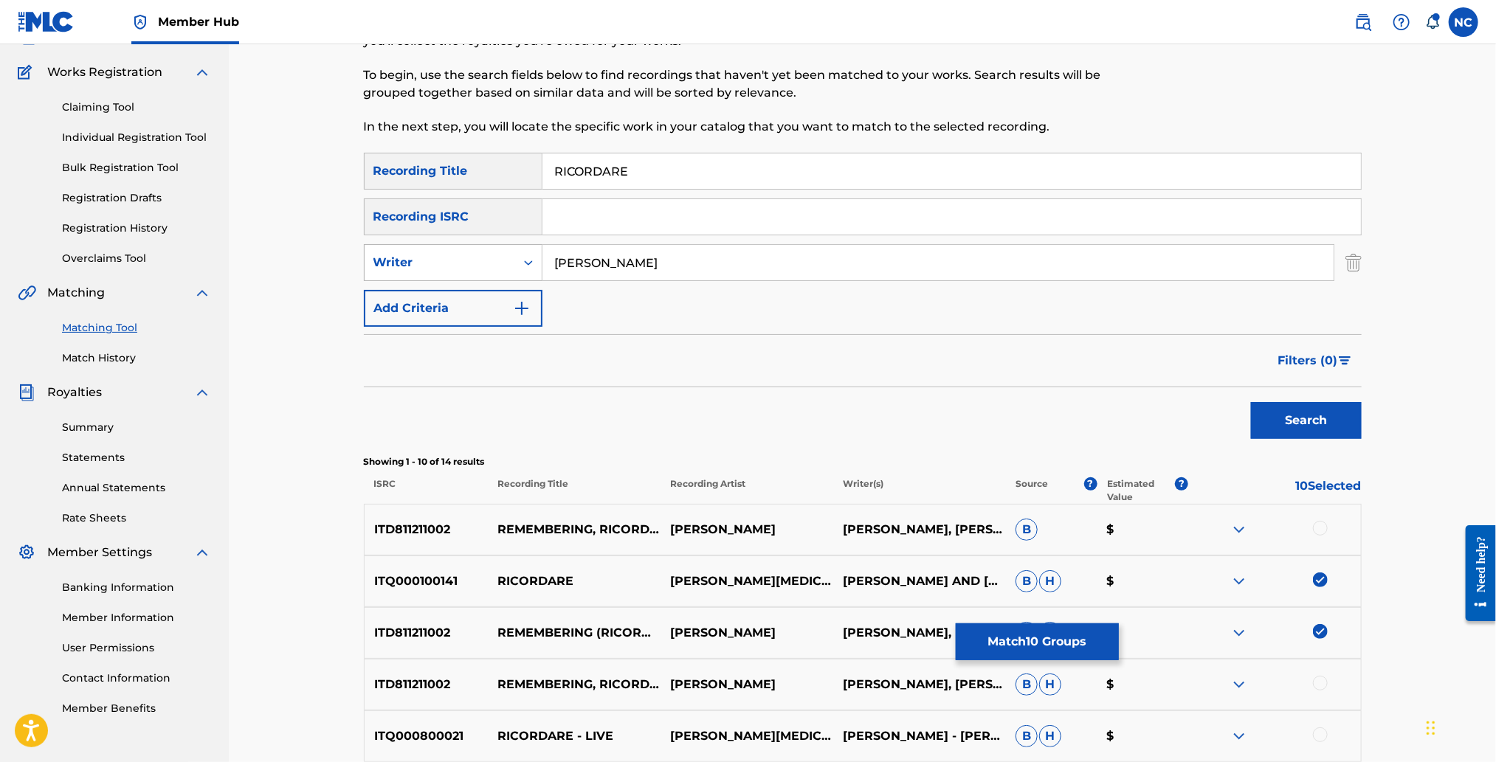
scroll to position [221, 0]
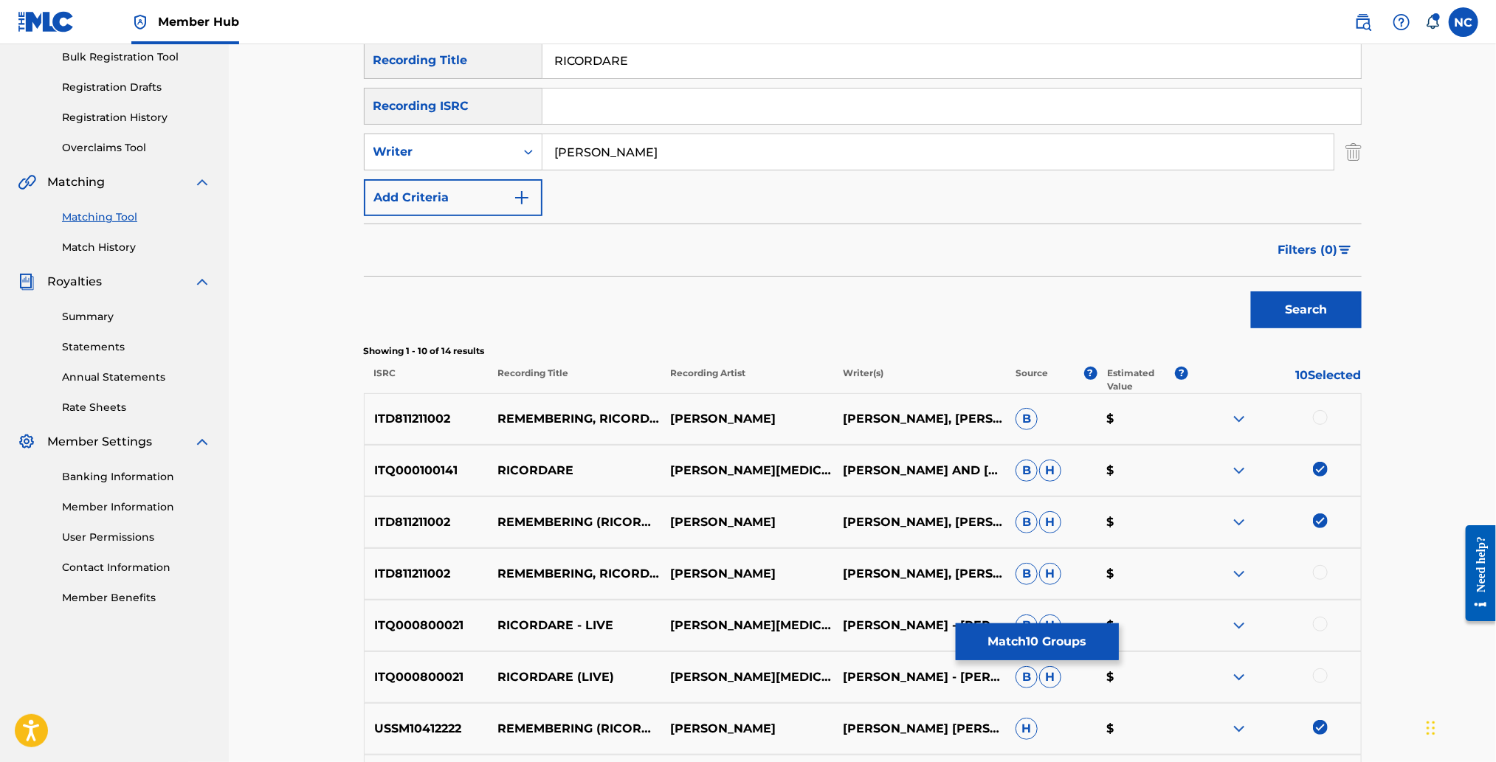
click at [1318, 415] on div at bounding box center [1320, 417] width 15 height 15
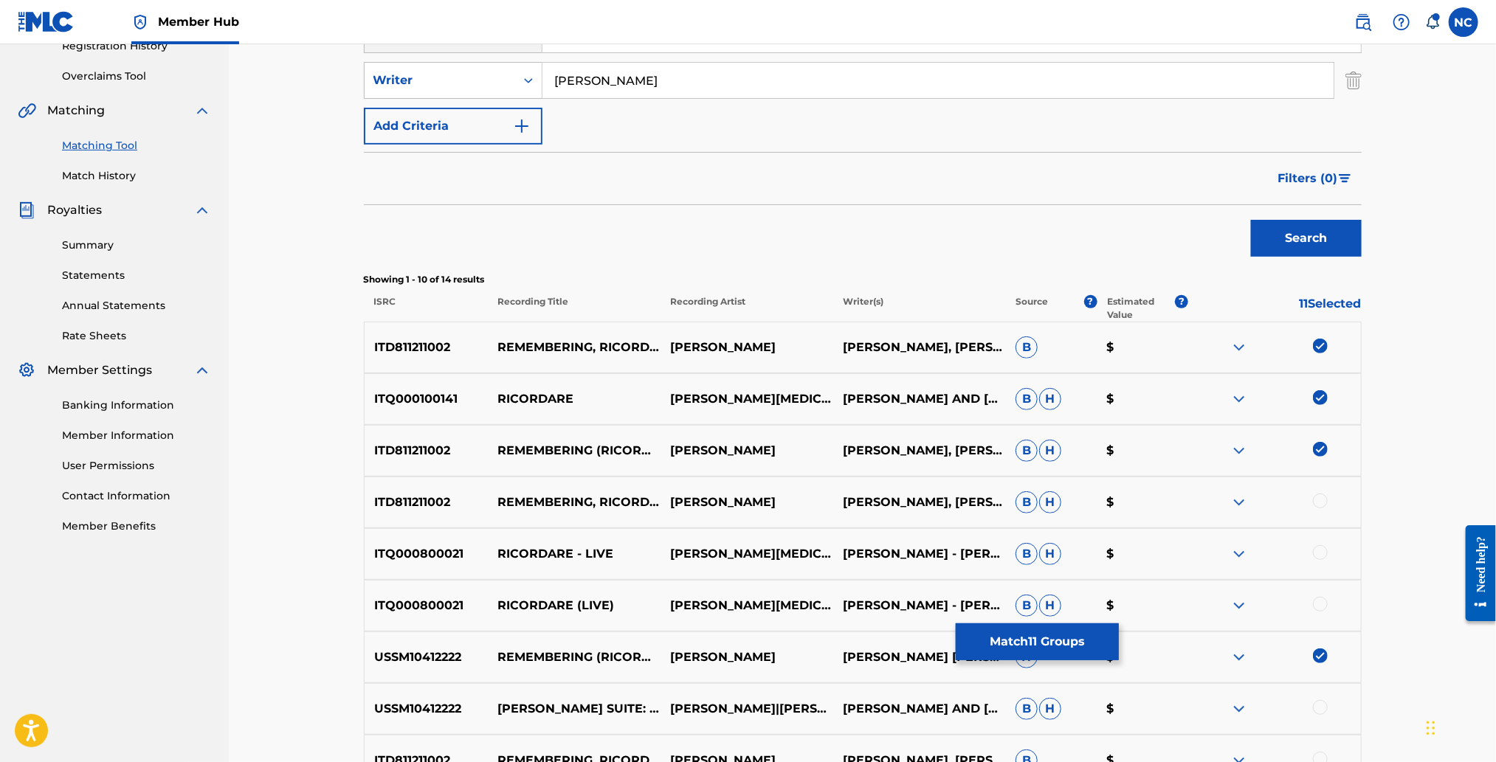
scroll to position [331, 0]
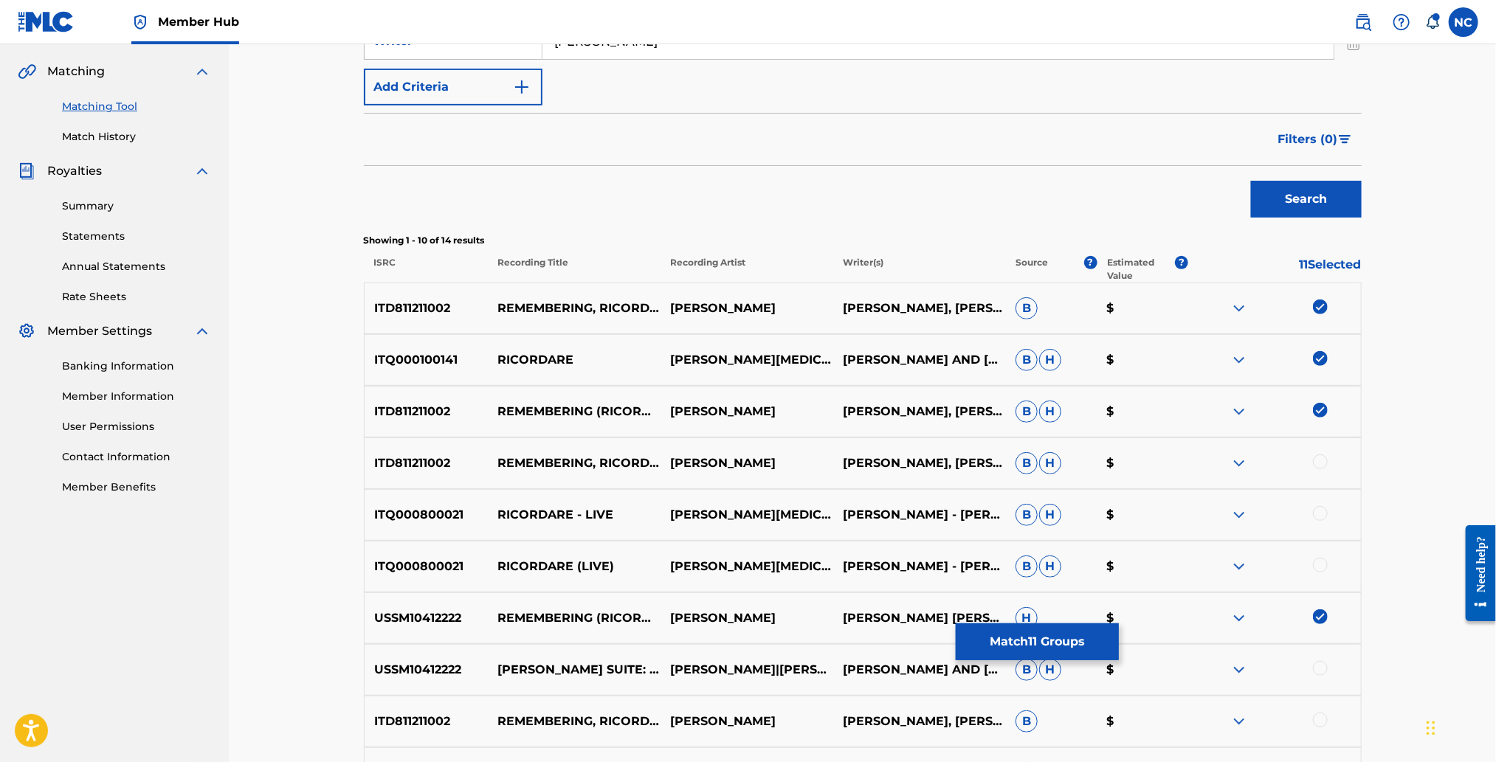
click at [1320, 461] on div at bounding box center [1320, 462] width 15 height 15
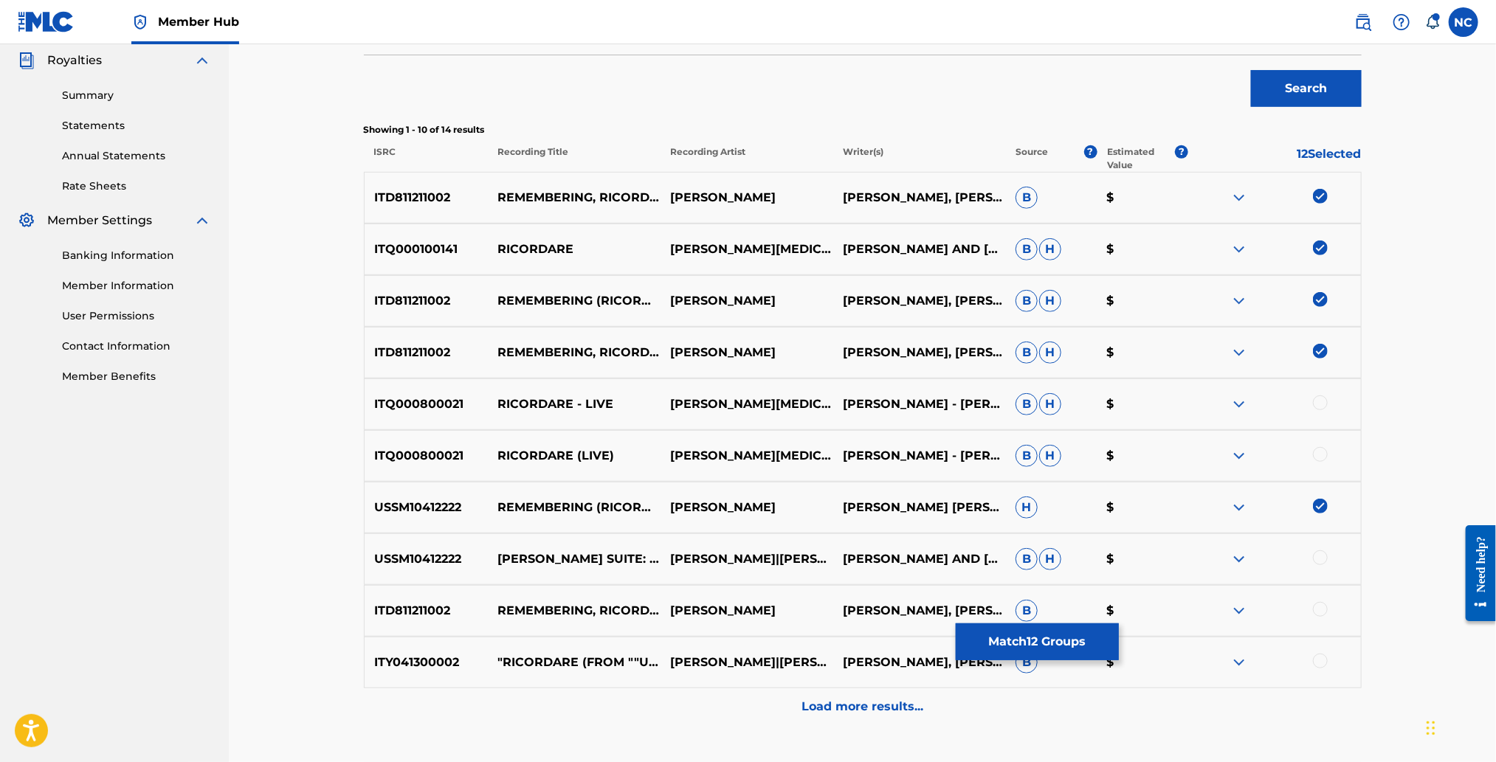
click at [1319, 559] on div at bounding box center [1320, 558] width 15 height 15
click at [1322, 607] on div at bounding box center [1320, 609] width 15 height 15
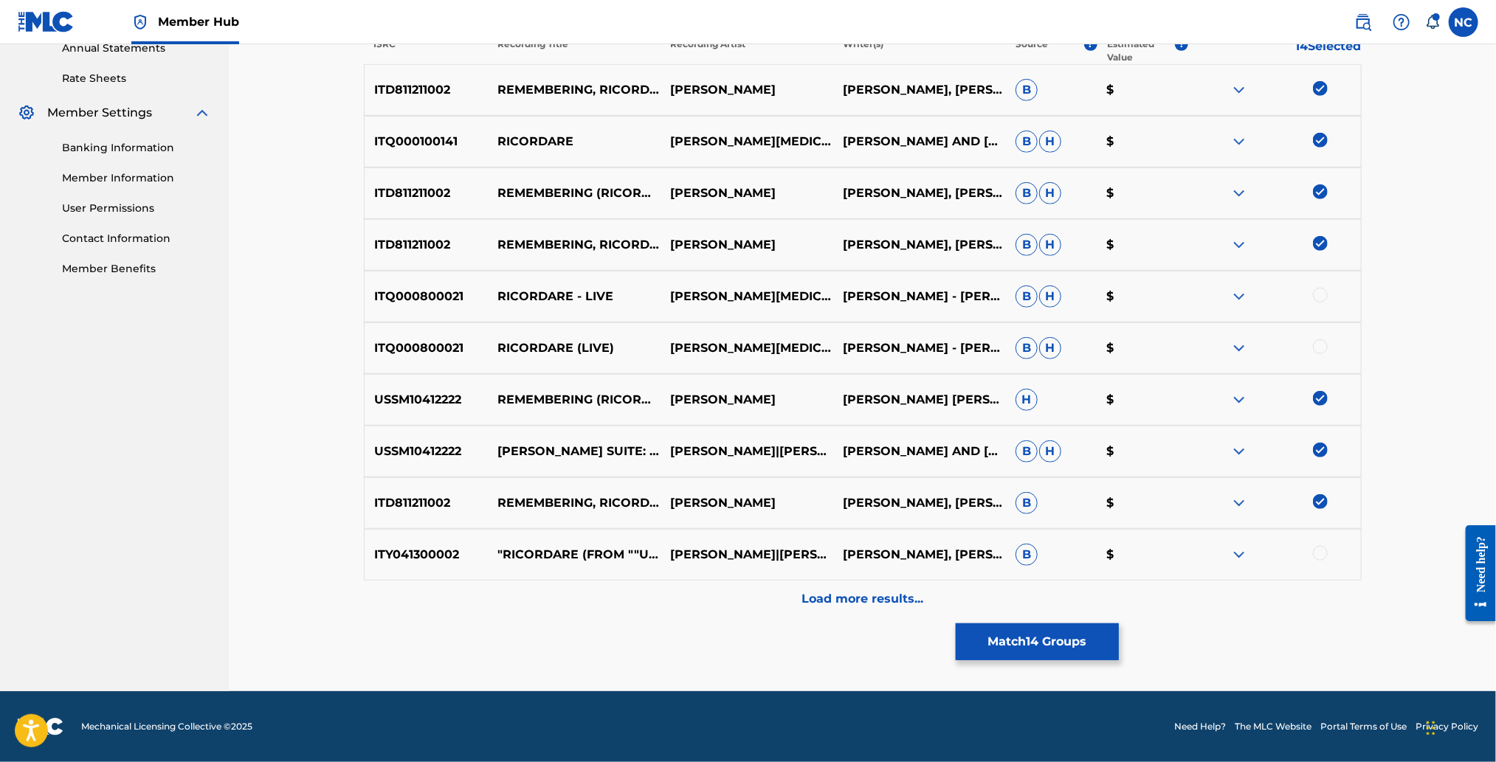
click at [1320, 551] on div at bounding box center [1320, 553] width 15 height 15
drag, startPoint x: 900, startPoint y: 602, endPoint x: 879, endPoint y: 529, distance: 76.1
click at [900, 649] on div "Matching Tool The Matching Tool enables you to suggest matches between sound re…" at bounding box center [863, 111] width 998 height 1160
click at [1323, 295] on div at bounding box center [1320, 295] width 15 height 15
click at [1318, 345] on div at bounding box center [1320, 346] width 15 height 15
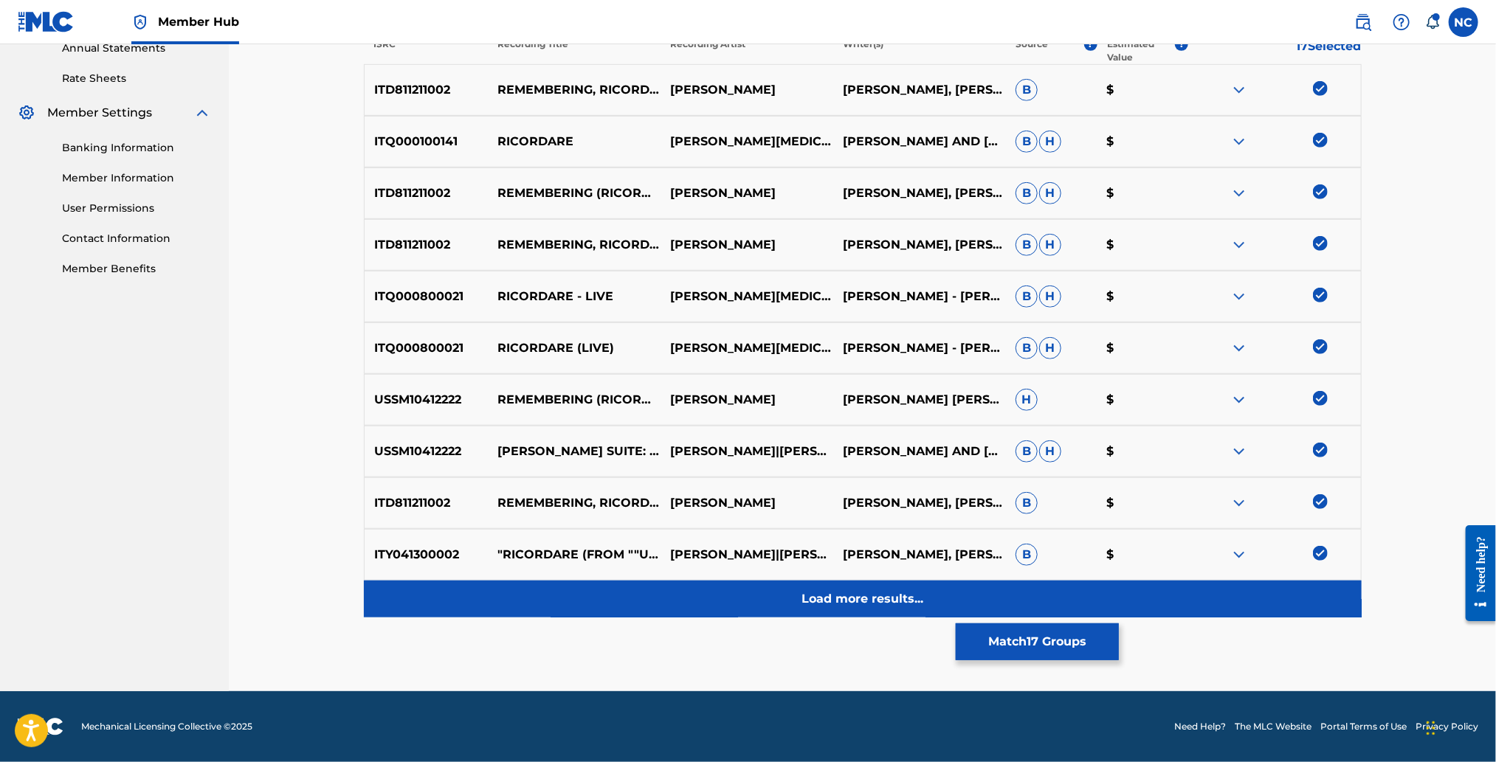
click at [931, 599] on div "Load more results..." at bounding box center [863, 599] width 998 height 37
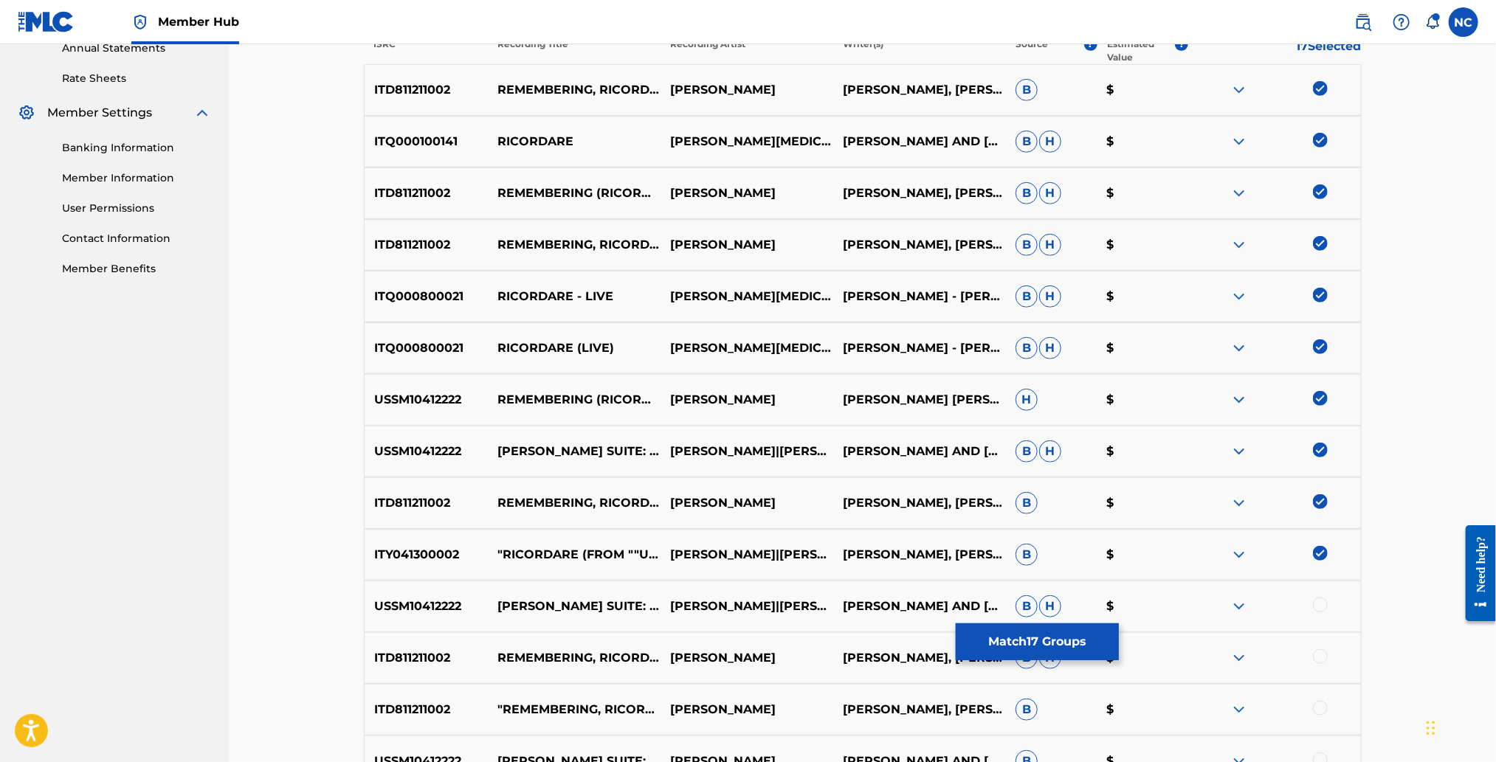
scroll to position [719, 0]
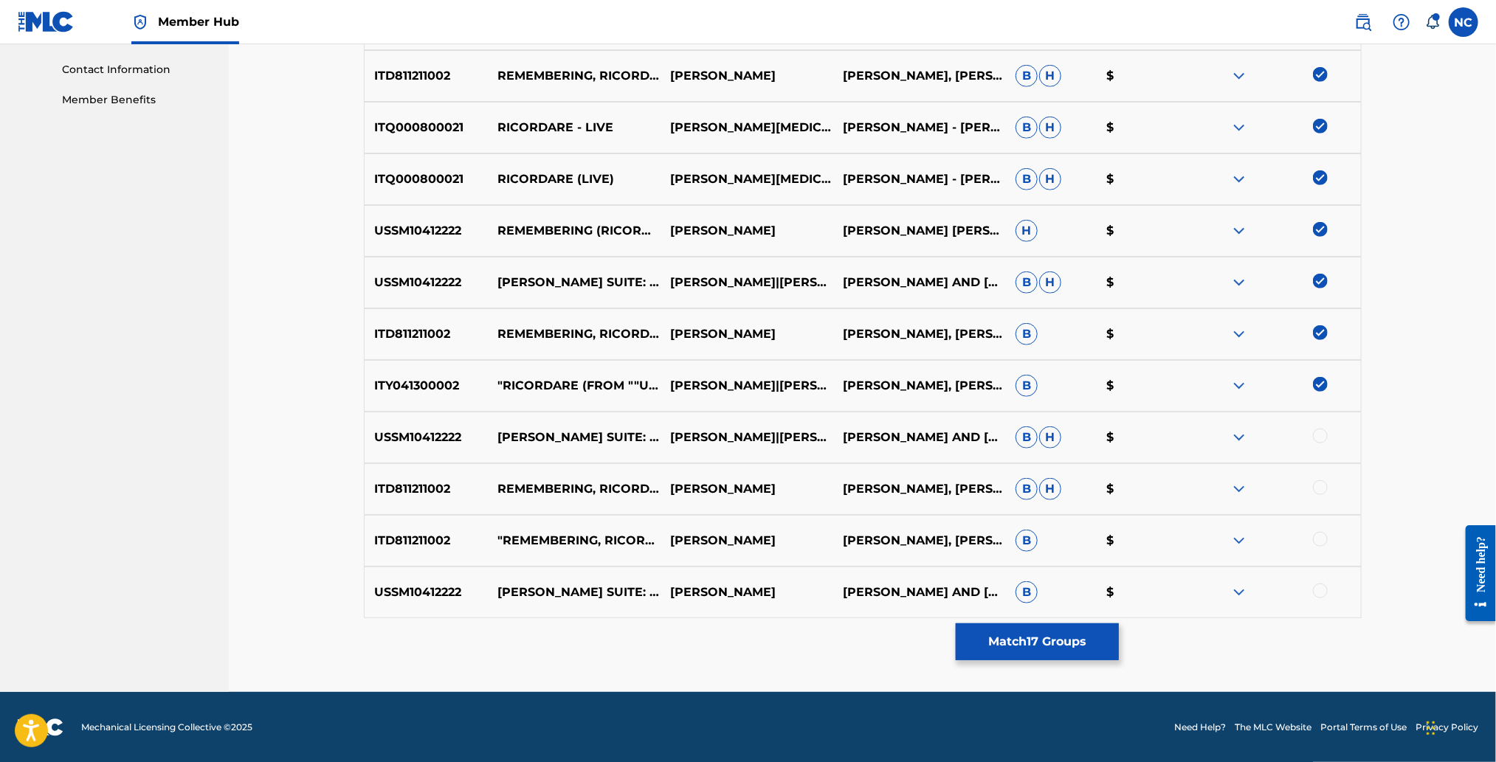
click at [1321, 438] on div at bounding box center [1320, 436] width 15 height 15
click at [1320, 488] on div at bounding box center [1320, 487] width 15 height 15
click at [1317, 539] on div at bounding box center [1320, 539] width 15 height 15
click at [1316, 588] on div at bounding box center [1320, 591] width 15 height 15
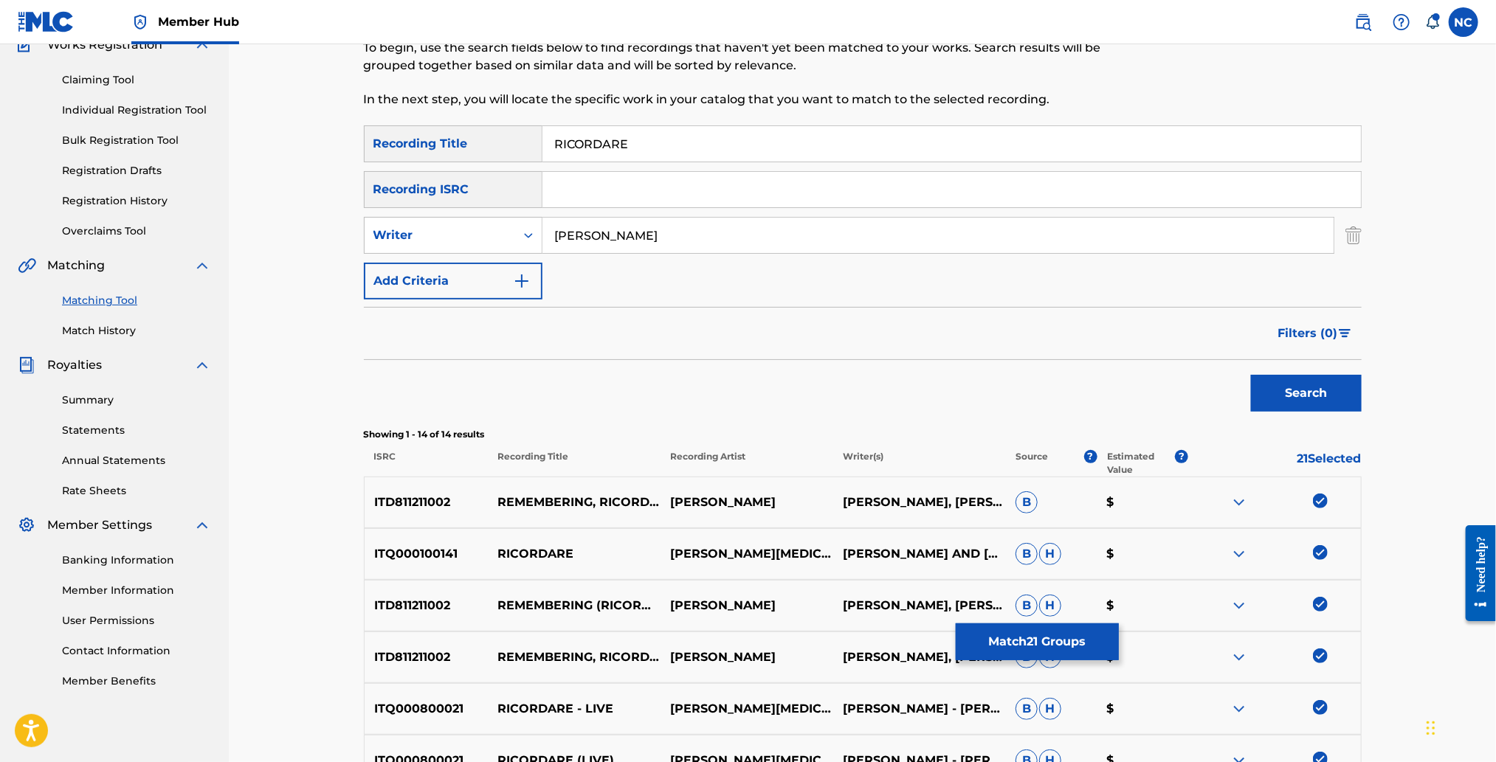
scroll to position [0, 0]
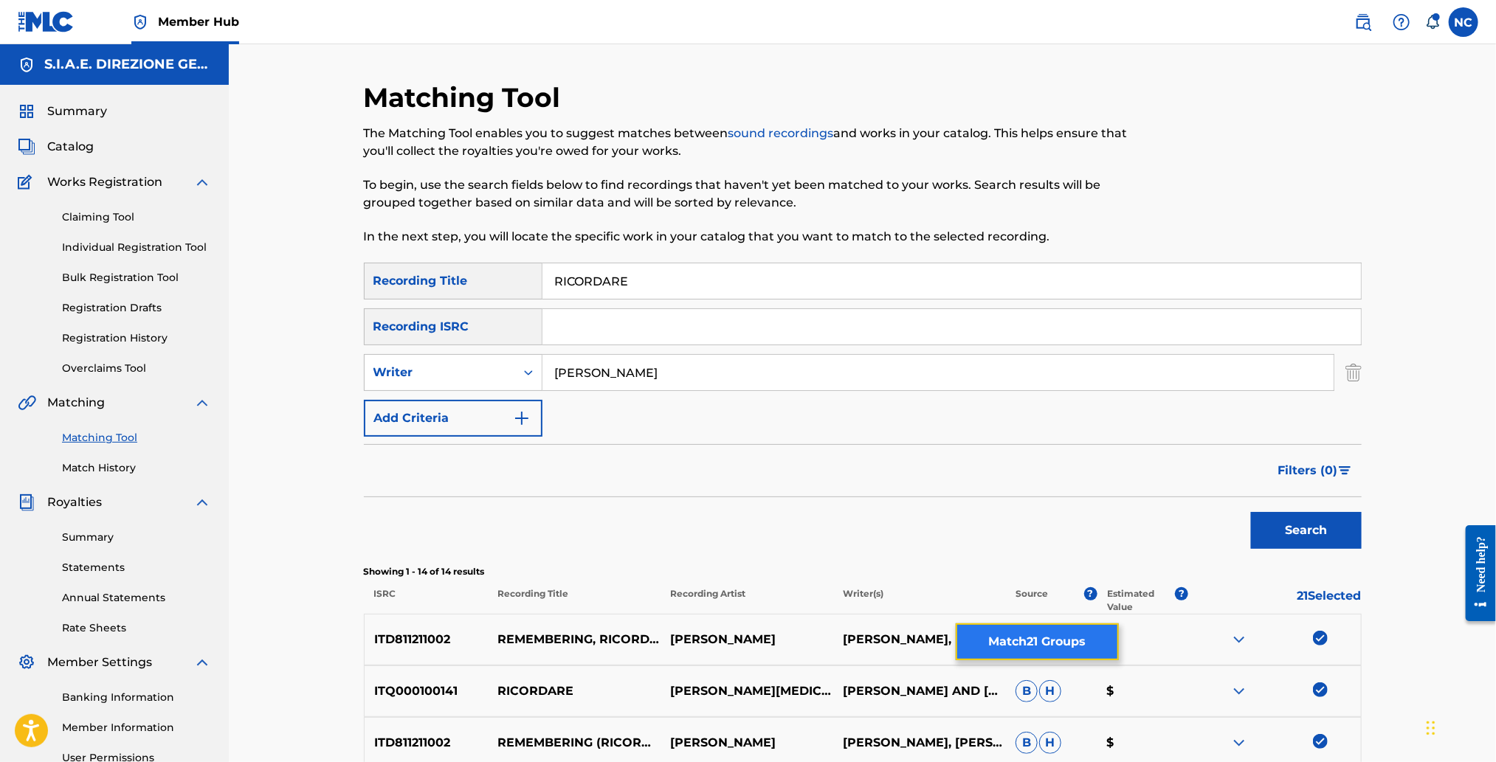
click at [1073, 649] on button "Match 21 Groups" at bounding box center [1037, 642] width 163 height 37
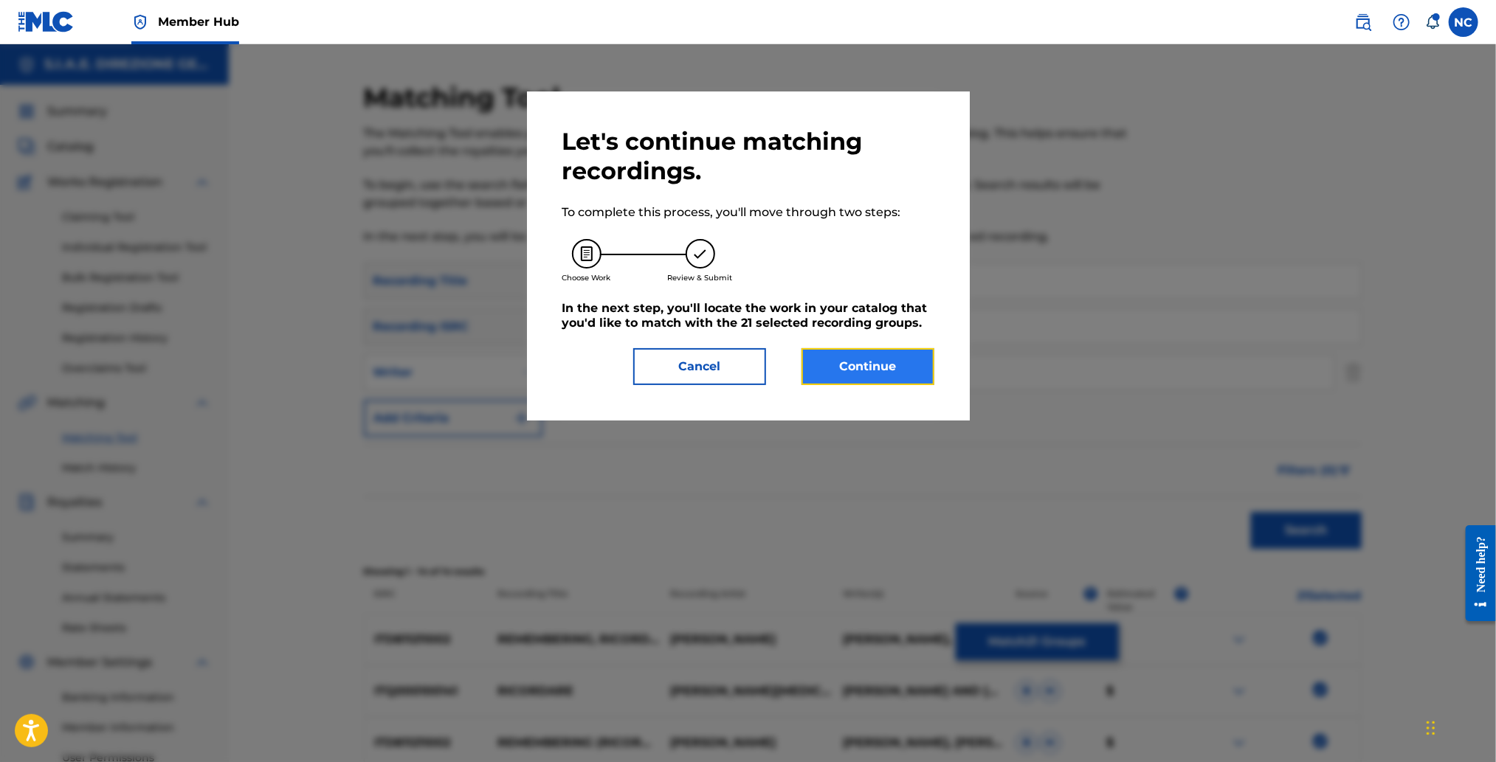
click at [912, 381] on button "Continue" at bounding box center [867, 366] width 133 height 37
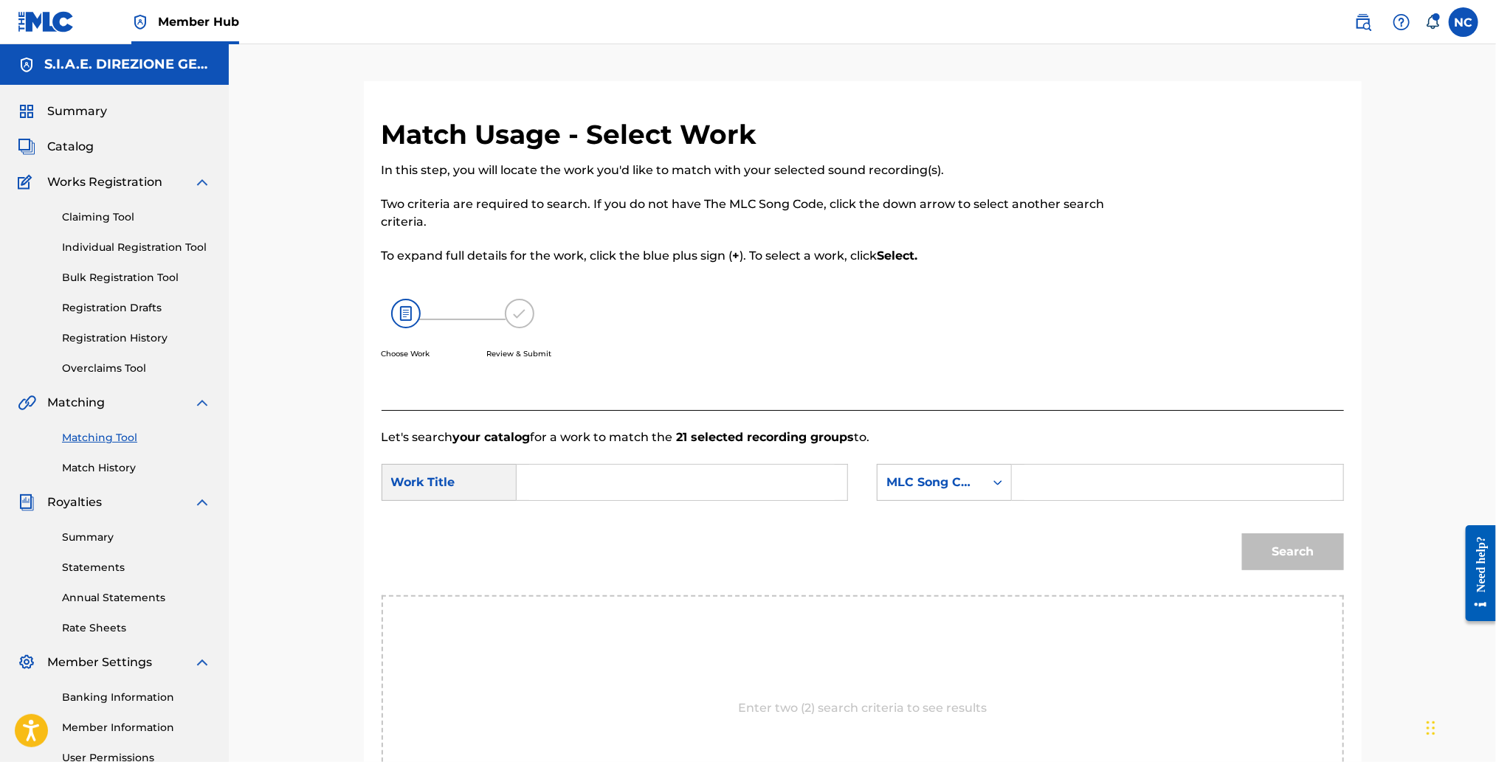
click at [1120, 475] on input "Search Form" at bounding box center [1177, 482] width 306 height 35
paste input "RB1QHB"
type input "RB1QHB"
click at [585, 466] on input "Search Form" at bounding box center [682, 482] width 306 height 35
paste input "RICORDARE UNA PURA FORMALITA"
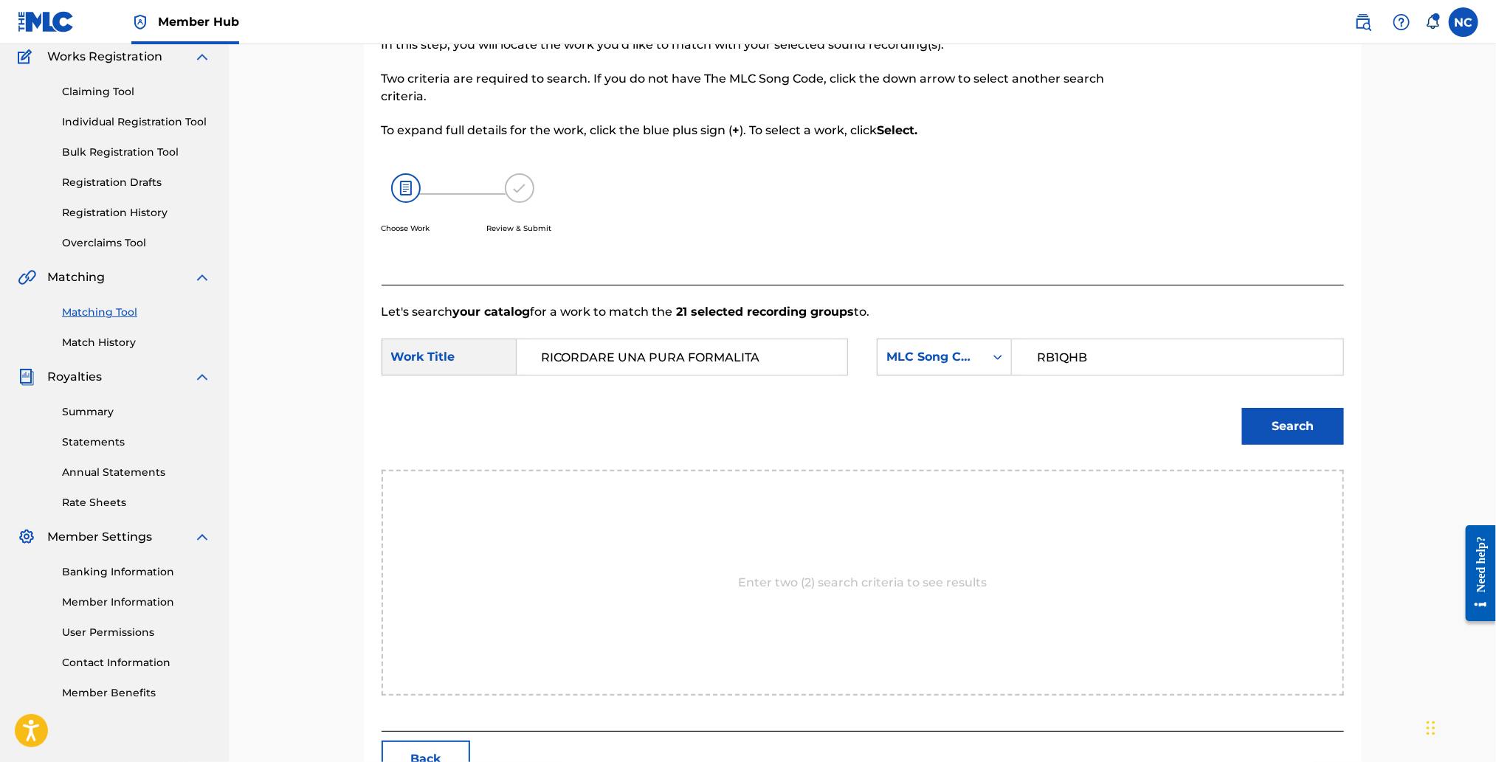
scroll to position [220, 0]
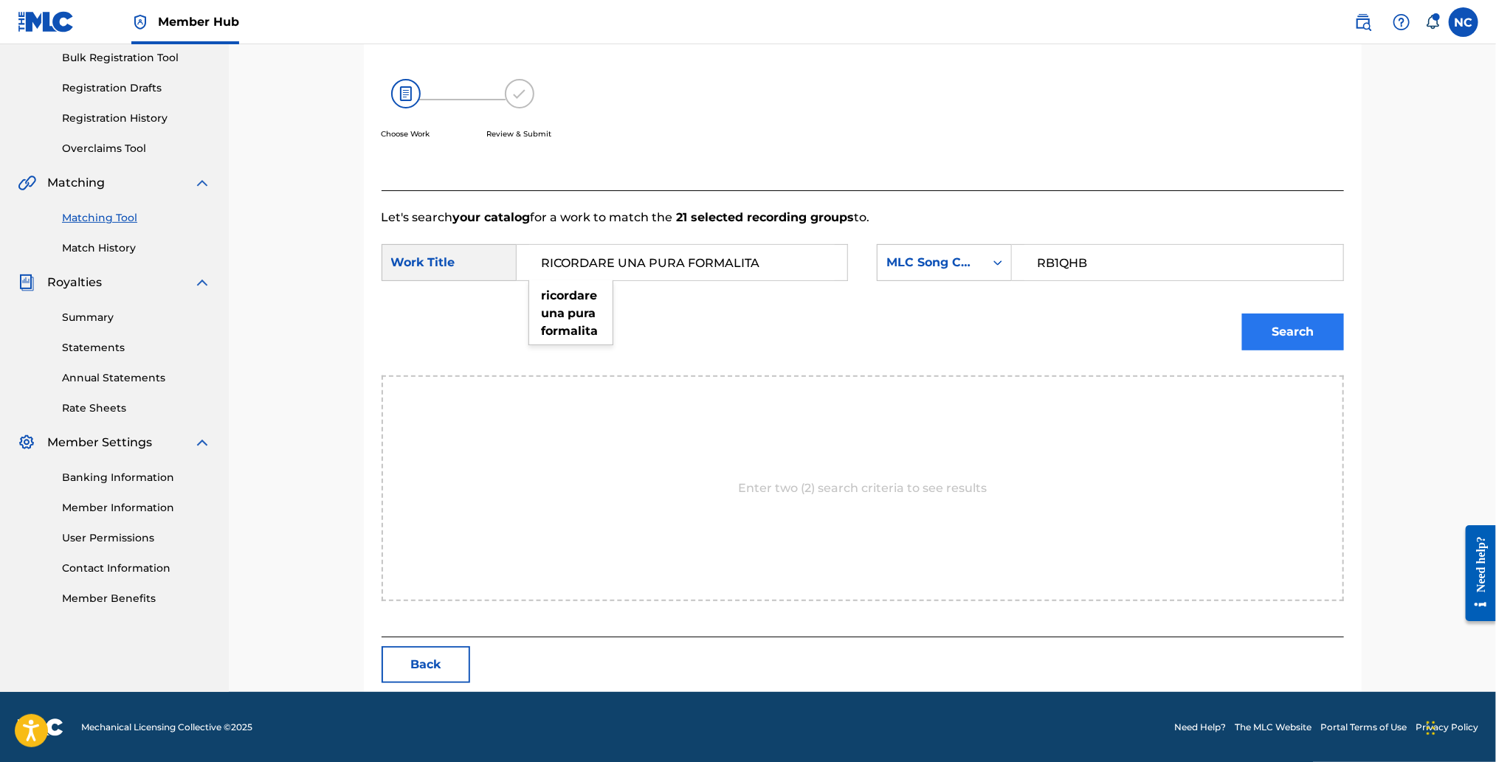
type input "RICORDARE UNA PURA FORMALITA"
click at [1289, 337] on button "Search" at bounding box center [1293, 332] width 102 height 37
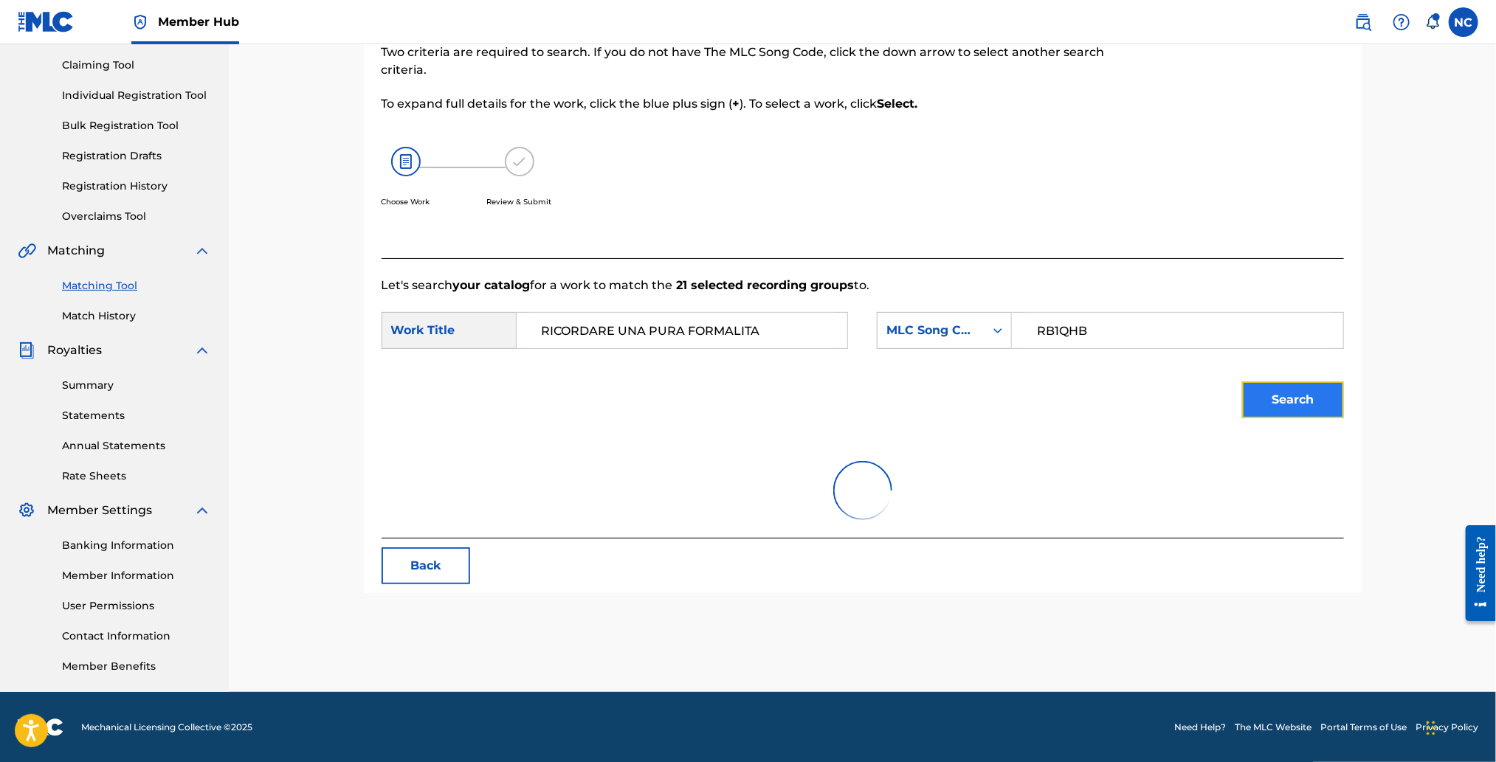
scroll to position [177, 0]
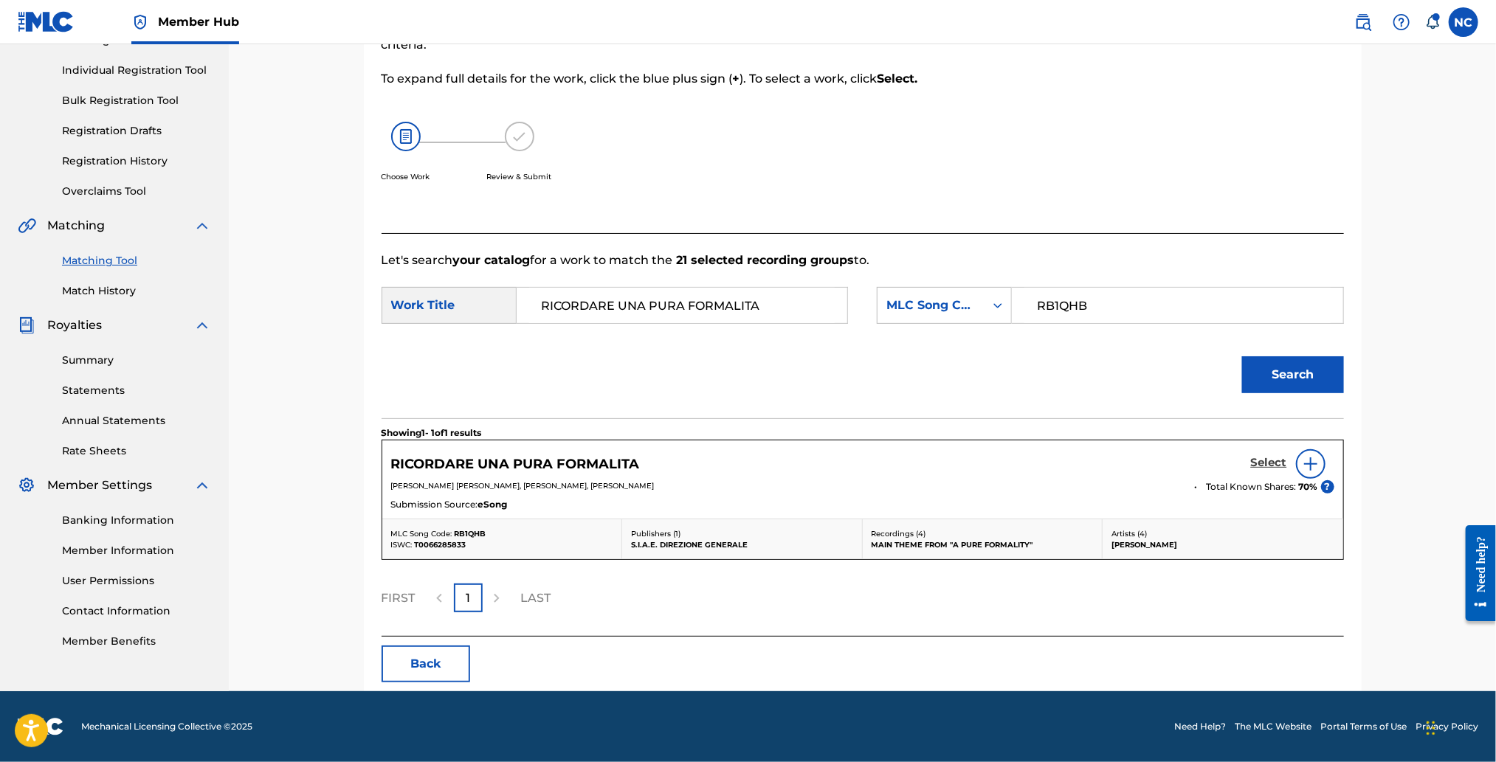
click at [1262, 462] on h5 "Select" at bounding box center [1269, 463] width 36 height 14
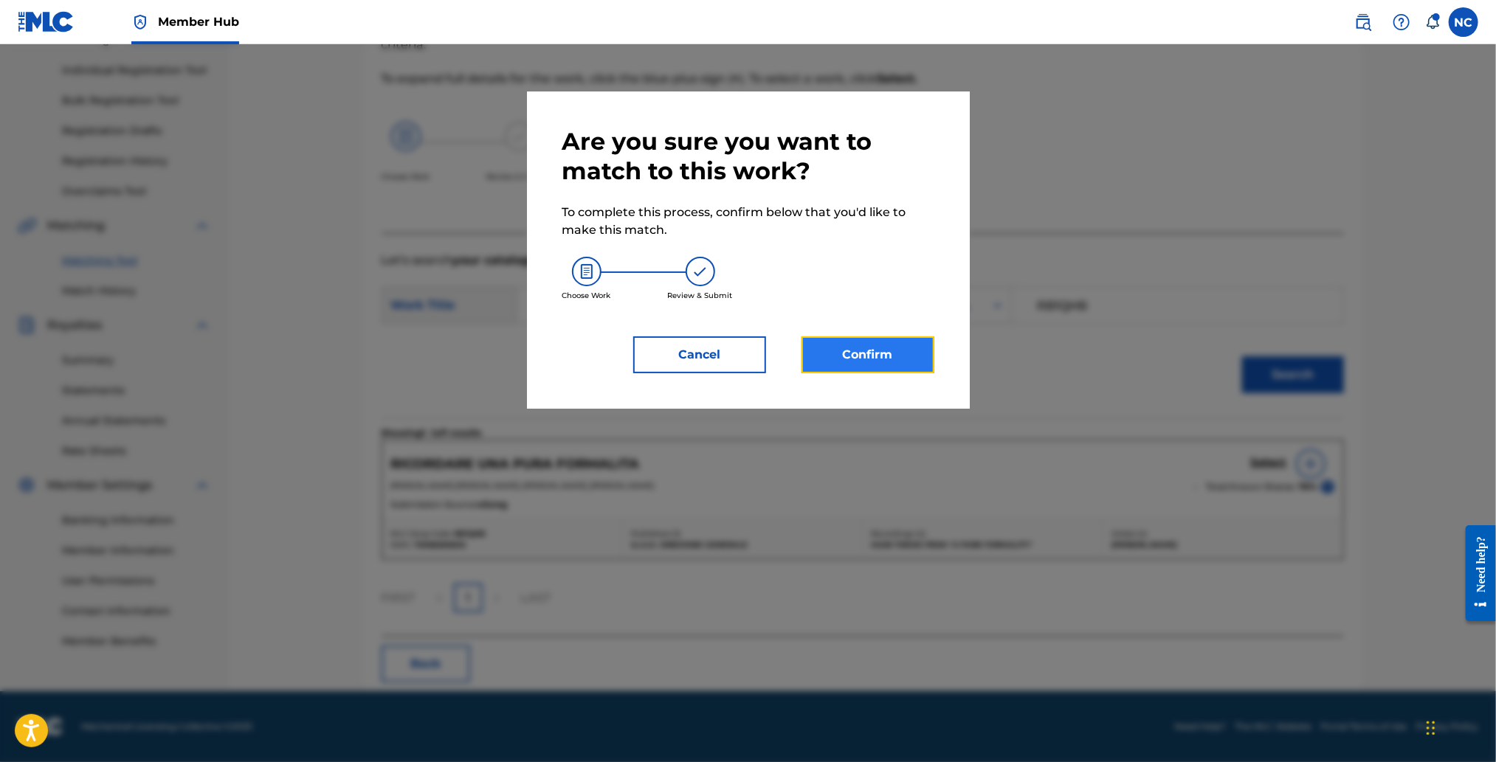
click at [913, 359] on button "Confirm" at bounding box center [867, 355] width 133 height 37
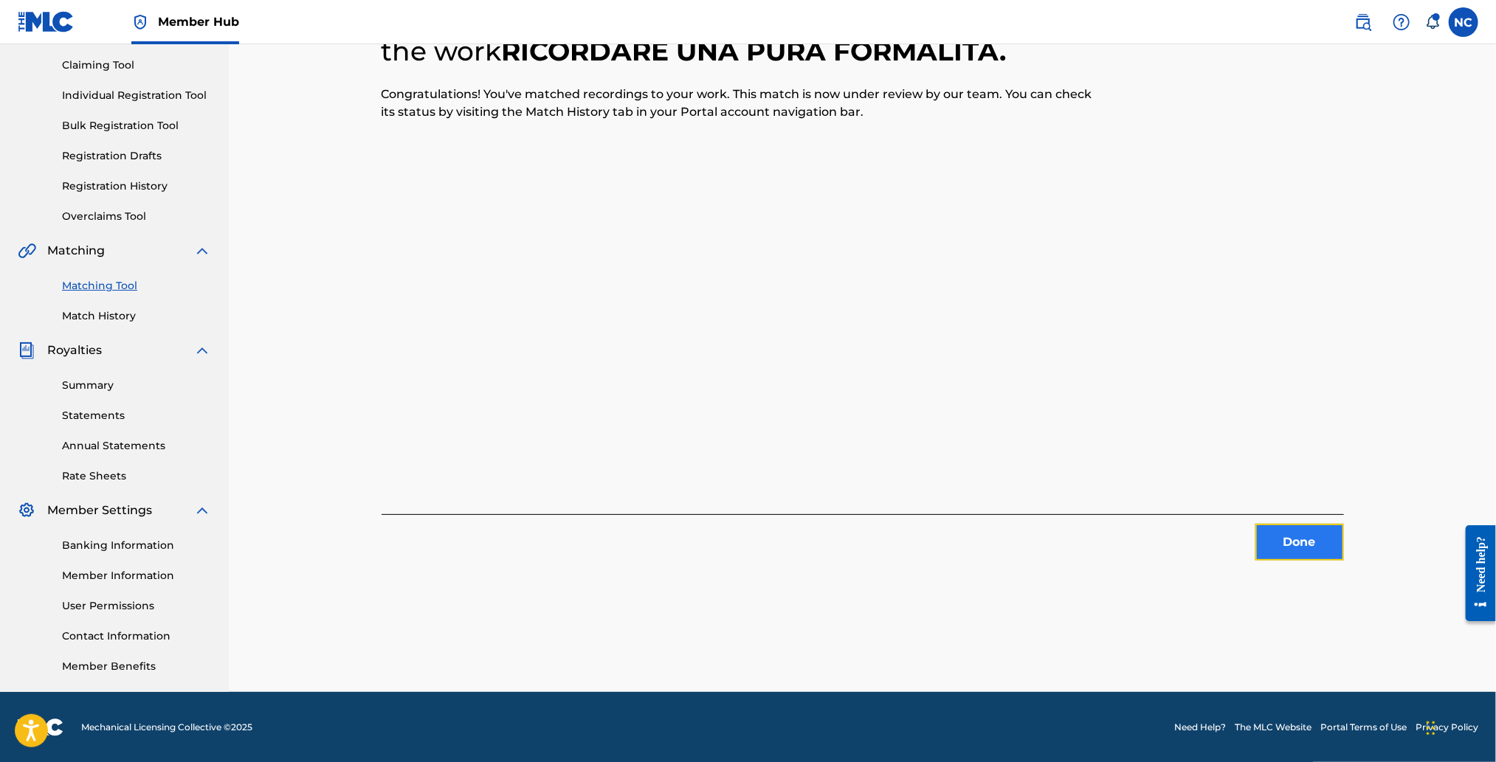
click at [1304, 541] on button "Done" at bounding box center [1299, 542] width 89 height 37
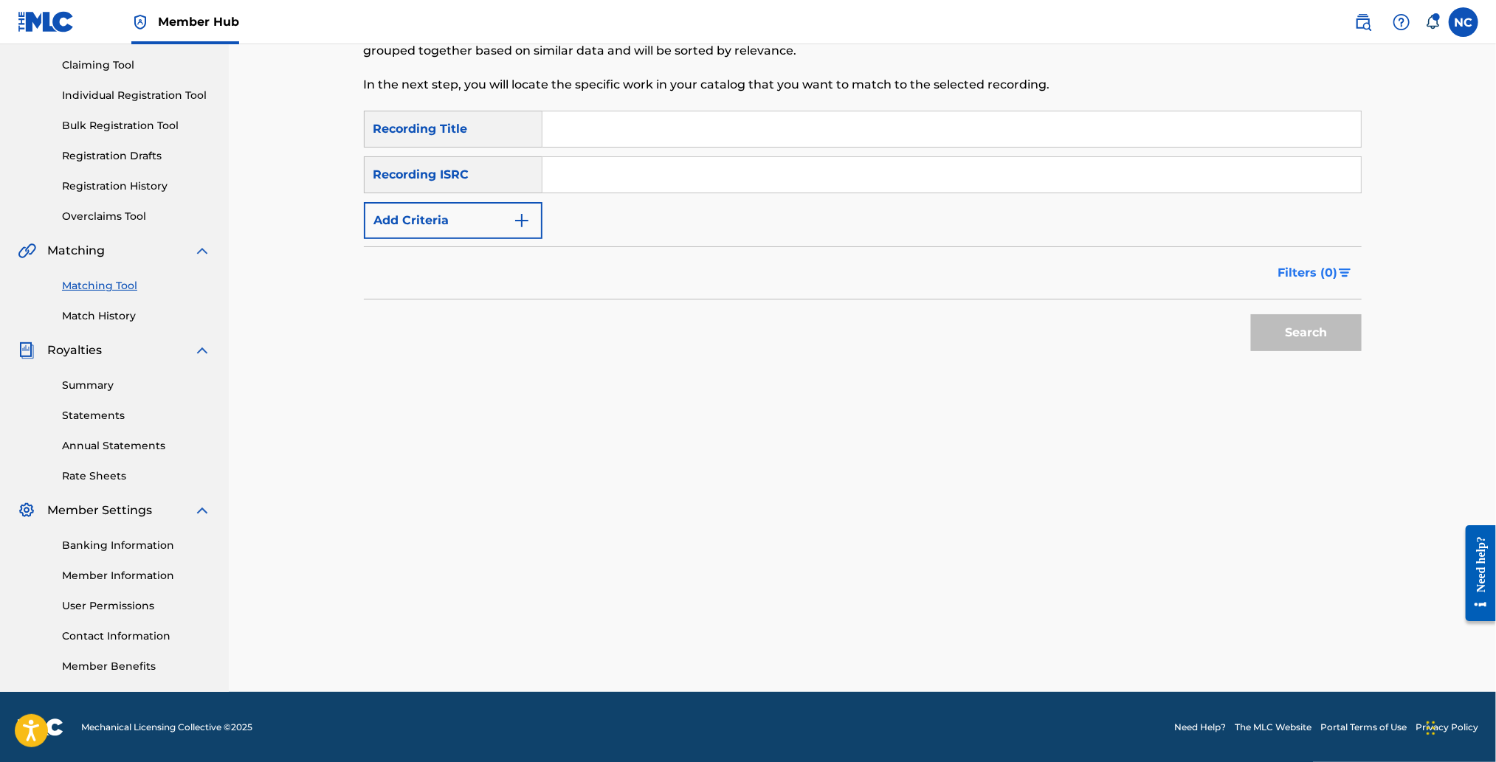
click at [1301, 276] on span "Filters ( 0 )" at bounding box center [1308, 273] width 60 height 18
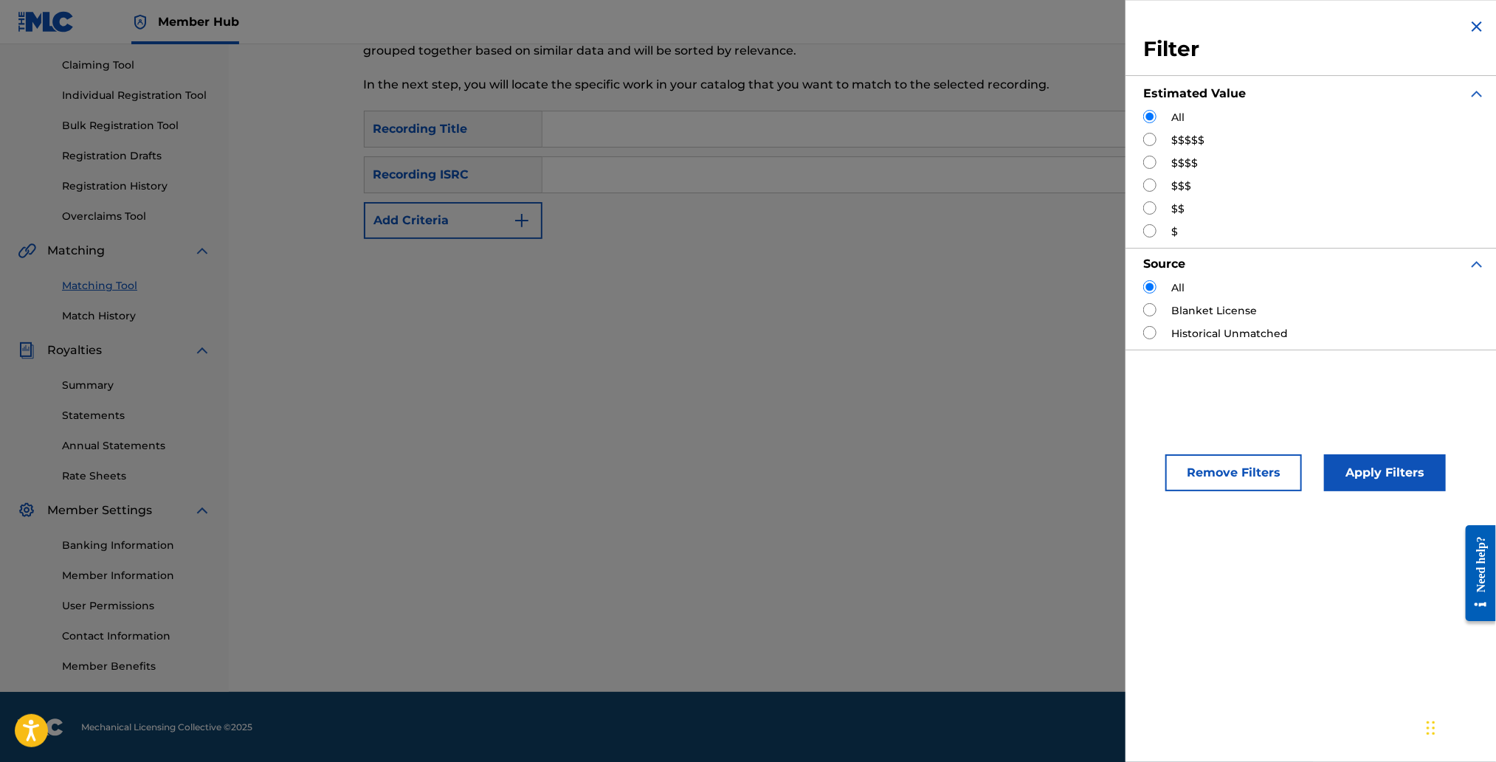
click at [682, 239] on div "Search" at bounding box center [863, 268] width 998 height 59
click at [479, 224] on button "Add Criteria" at bounding box center [453, 220] width 179 height 37
click at [807, 292] on div "Search" at bounding box center [863, 314] width 998 height 59
click at [1152, 139] on input "Search Form" at bounding box center [1149, 139] width 13 height 13
radio input "true"
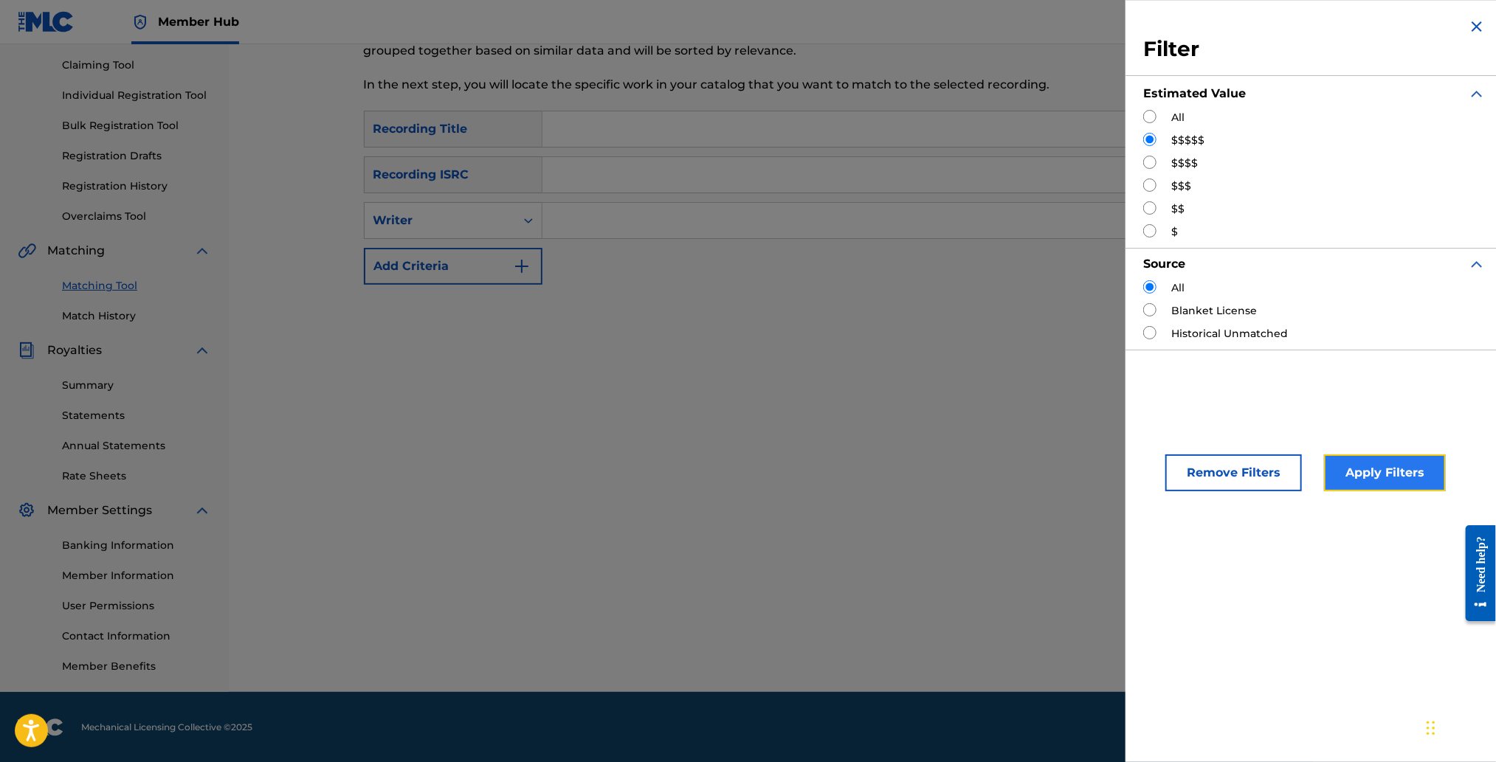
click at [1376, 478] on button "Apply Filters" at bounding box center [1385, 473] width 122 height 37
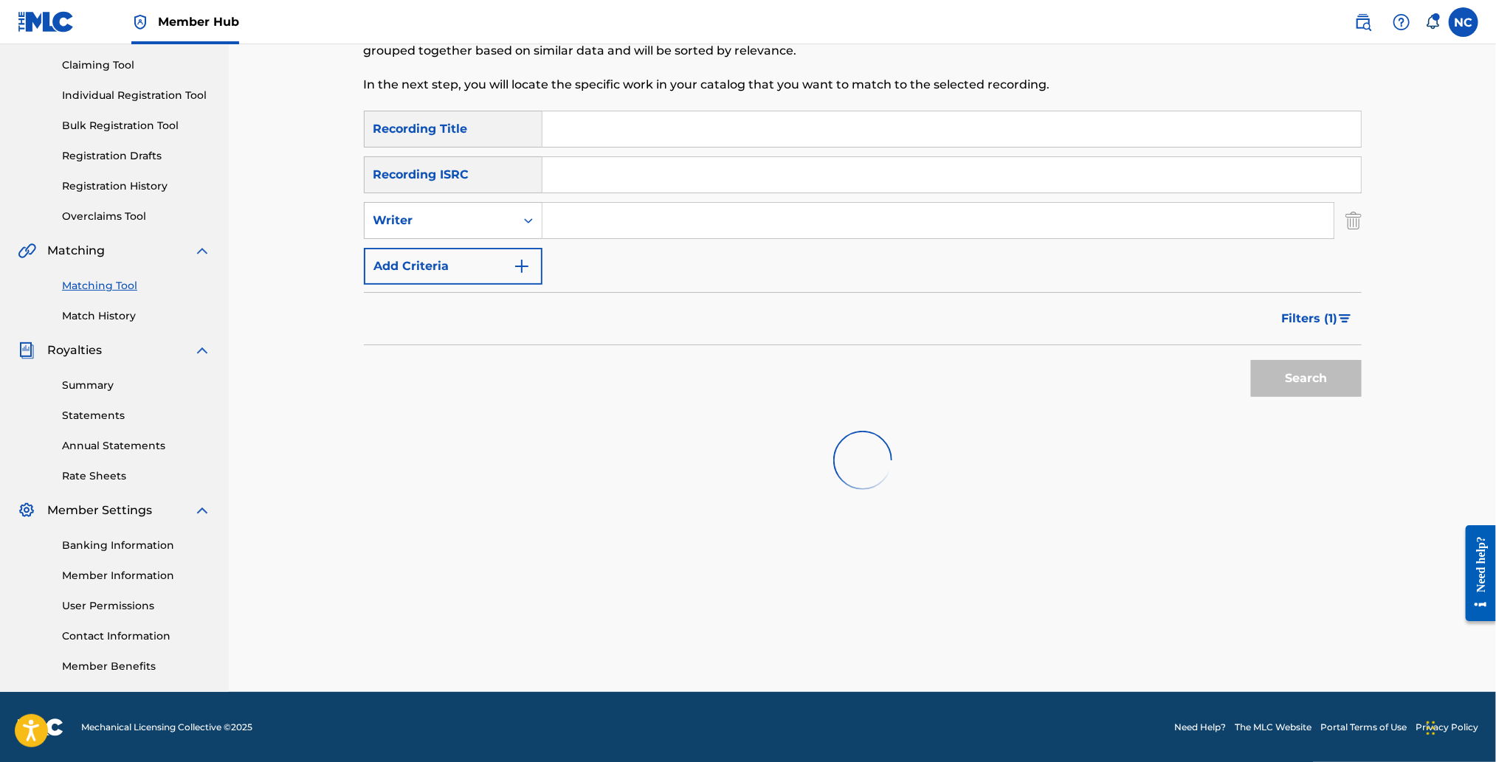
click at [565, 220] on input "Search Form" at bounding box center [937, 220] width 791 height 35
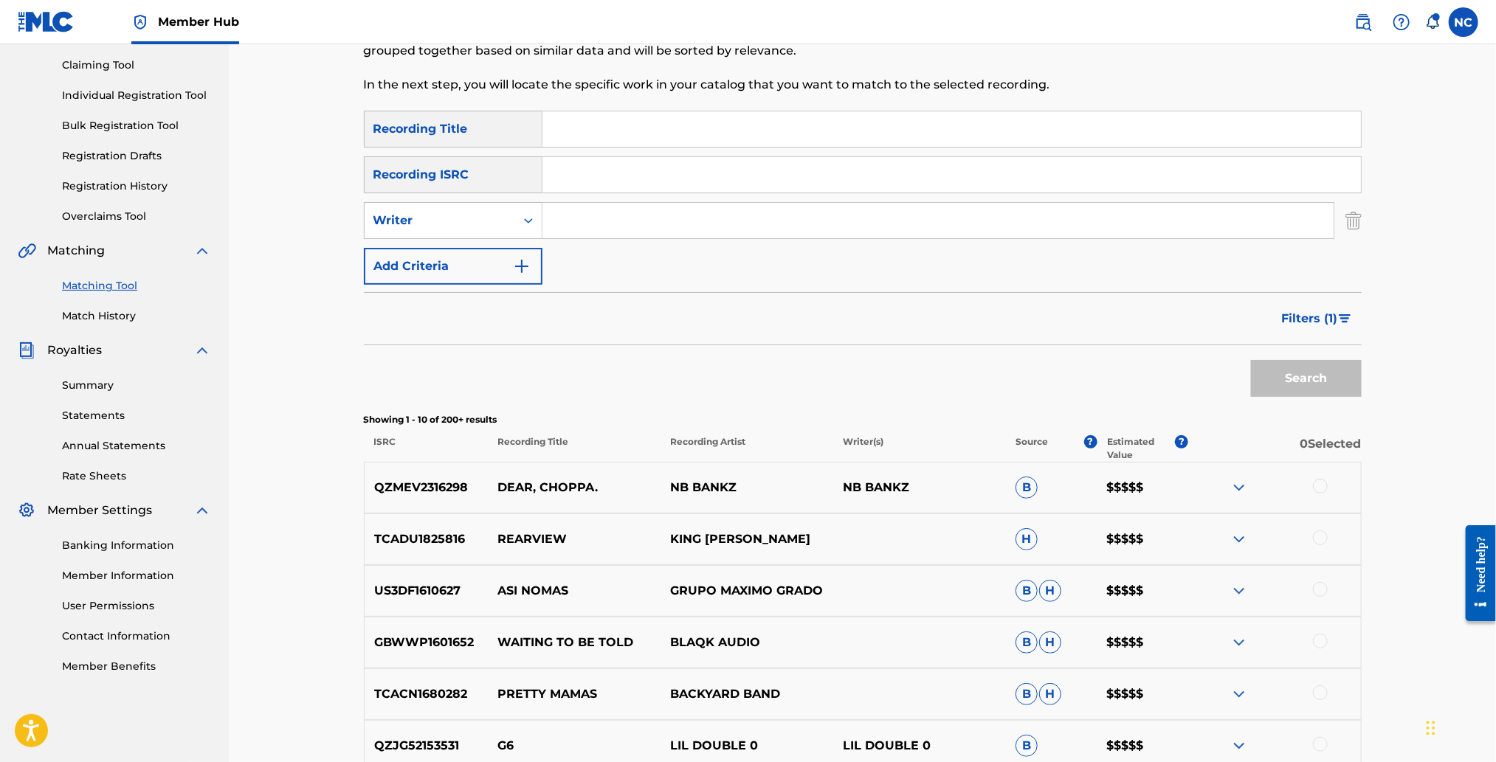
type input ","
type input "m"
type input "e"
type input "[PERSON_NAME]"
click at [1251, 360] on button "Search" at bounding box center [1306, 378] width 111 height 37
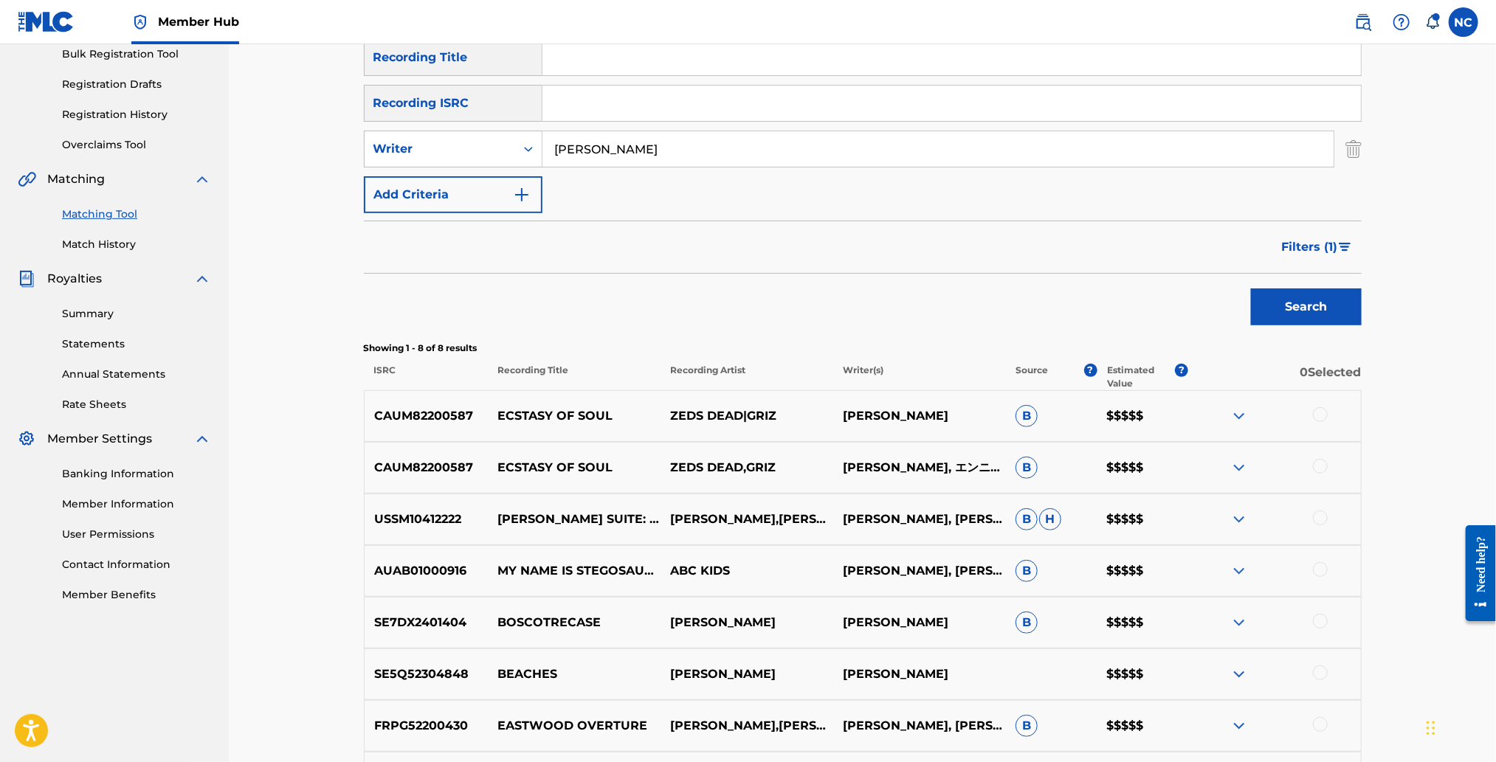
scroll to position [263, 0]
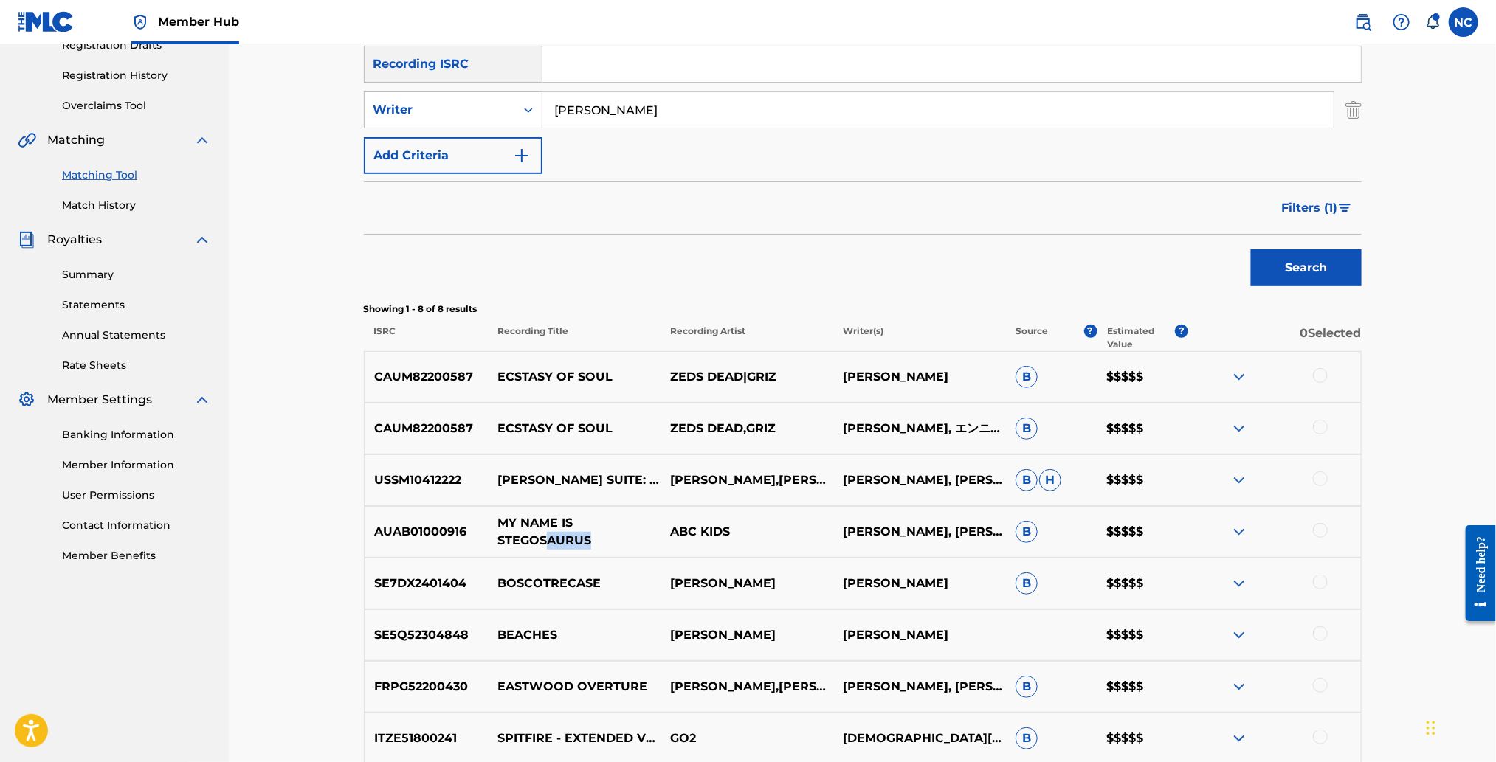
drag, startPoint x: 594, startPoint y: 541, endPoint x: 551, endPoint y: 539, distance: 43.6
click at [551, 539] on p "MY NAME IS STEGOSAURUS" at bounding box center [574, 531] width 173 height 35
click at [616, 538] on p "MY NAME IS STEGOSAURUS" at bounding box center [574, 531] width 173 height 35
drag, startPoint x: 593, startPoint y: 539, endPoint x: 500, endPoint y: 525, distance: 93.9
click at [500, 525] on p "MY NAME IS STEGOSAURUS" at bounding box center [574, 531] width 173 height 35
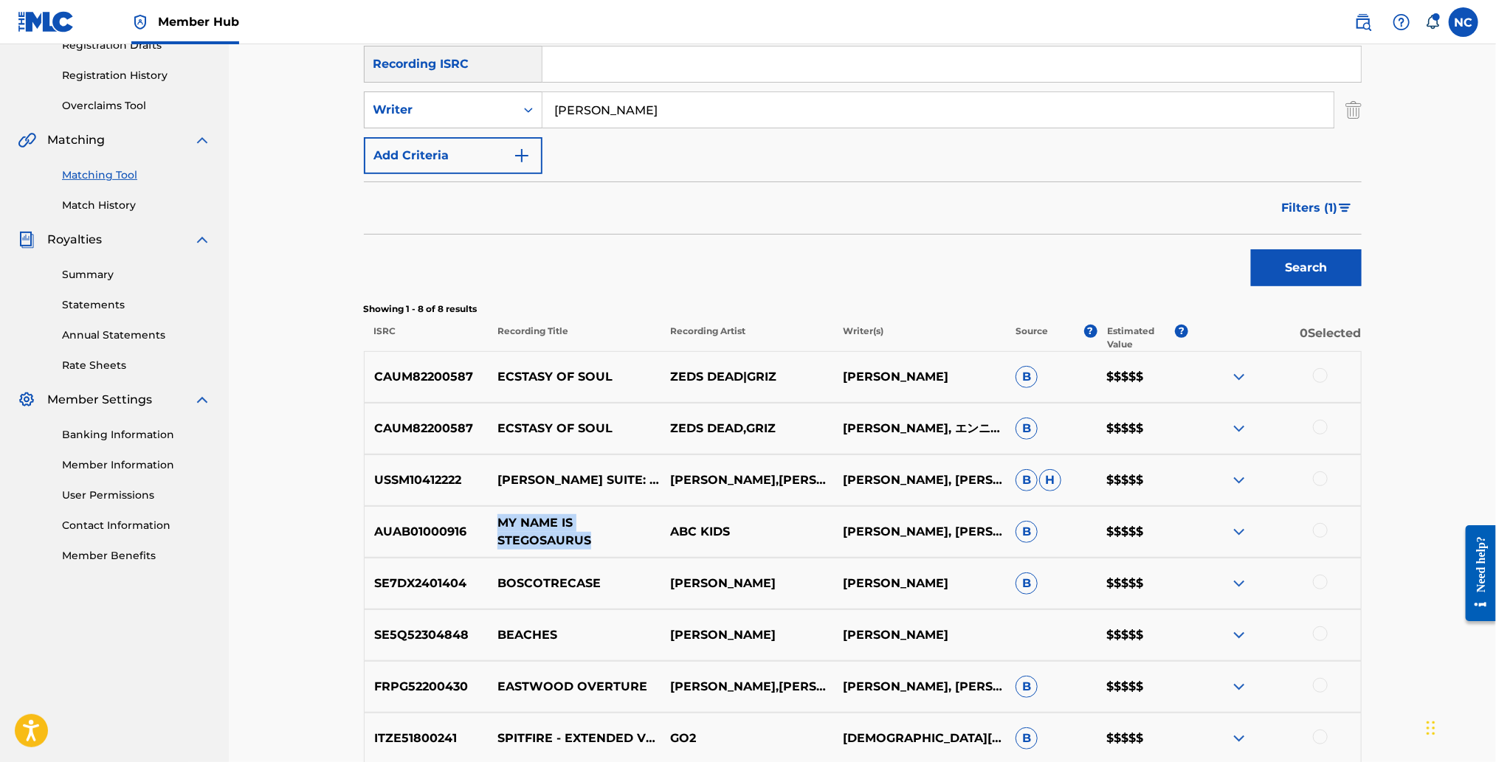
copy p "MY NAME IS STEGOSAURUS"
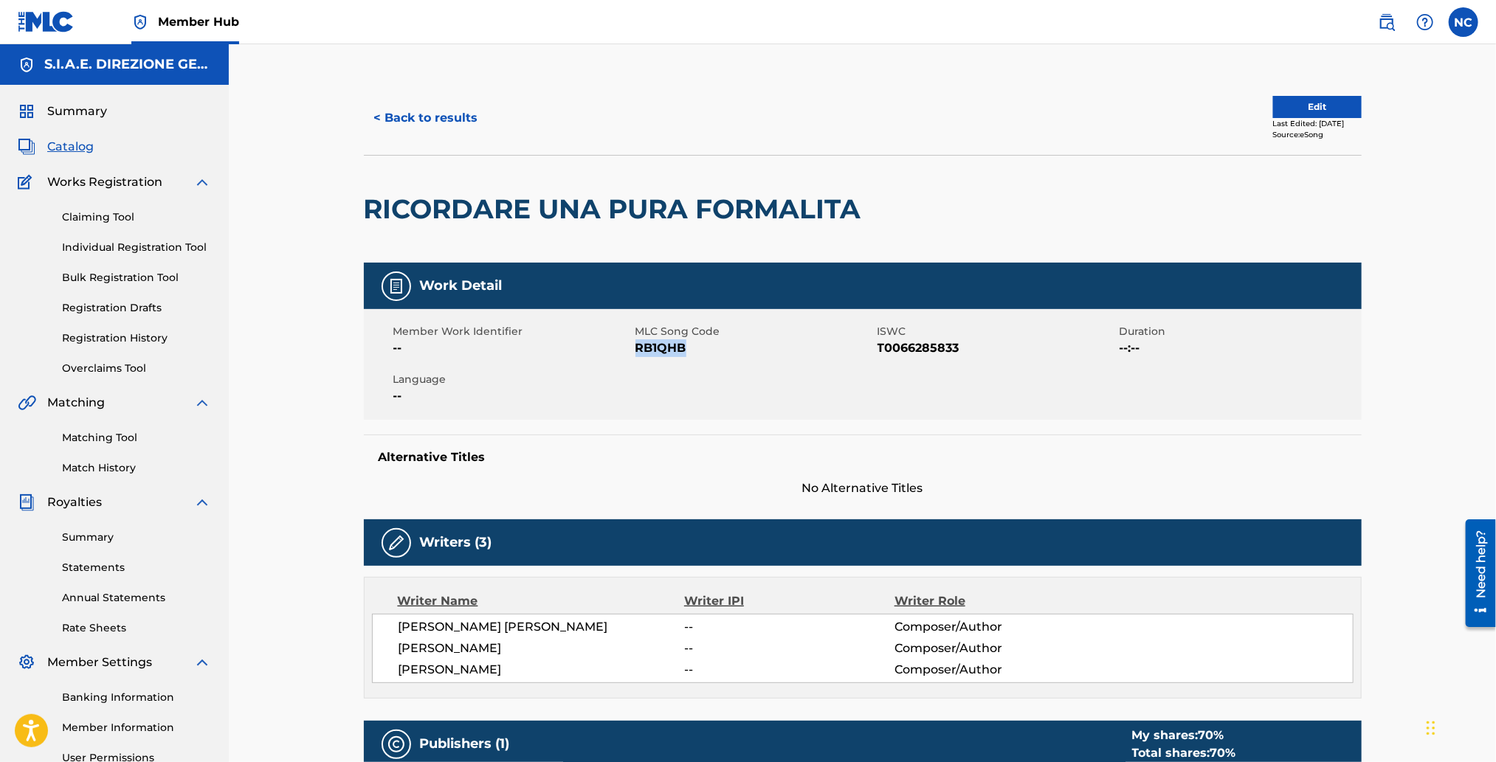
drag, startPoint x: 690, startPoint y: 346, endPoint x: 635, endPoint y: 348, distance: 54.6
click at [635, 348] on span "RB1QHB" at bounding box center [754, 348] width 238 height 18
copy span "RB1QHB"
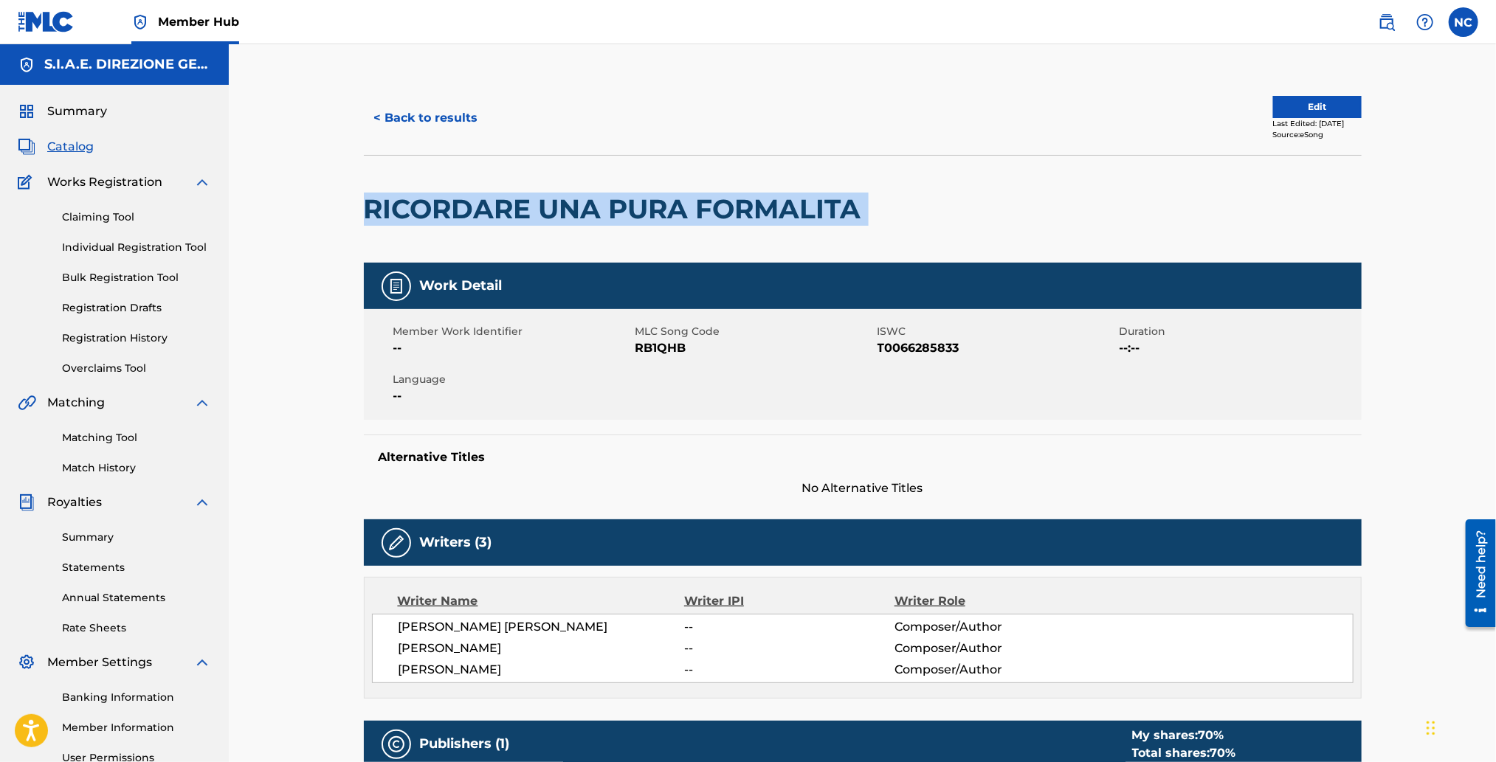
drag, startPoint x: 897, startPoint y: 211, endPoint x: 356, endPoint y: 214, distance: 541.0
click at [356, 214] on div "< Back to results Edit Last Edited: September 26, 2022 Source: eSong RICORDARE …" at bounding box center [862, 676] width 1033 height 1190
copy div "RICORDARE UNA PURA FORMALITA"
click at [380, 117] on button "< Back to results" at bounding box center [426, 118] width 125 height 37
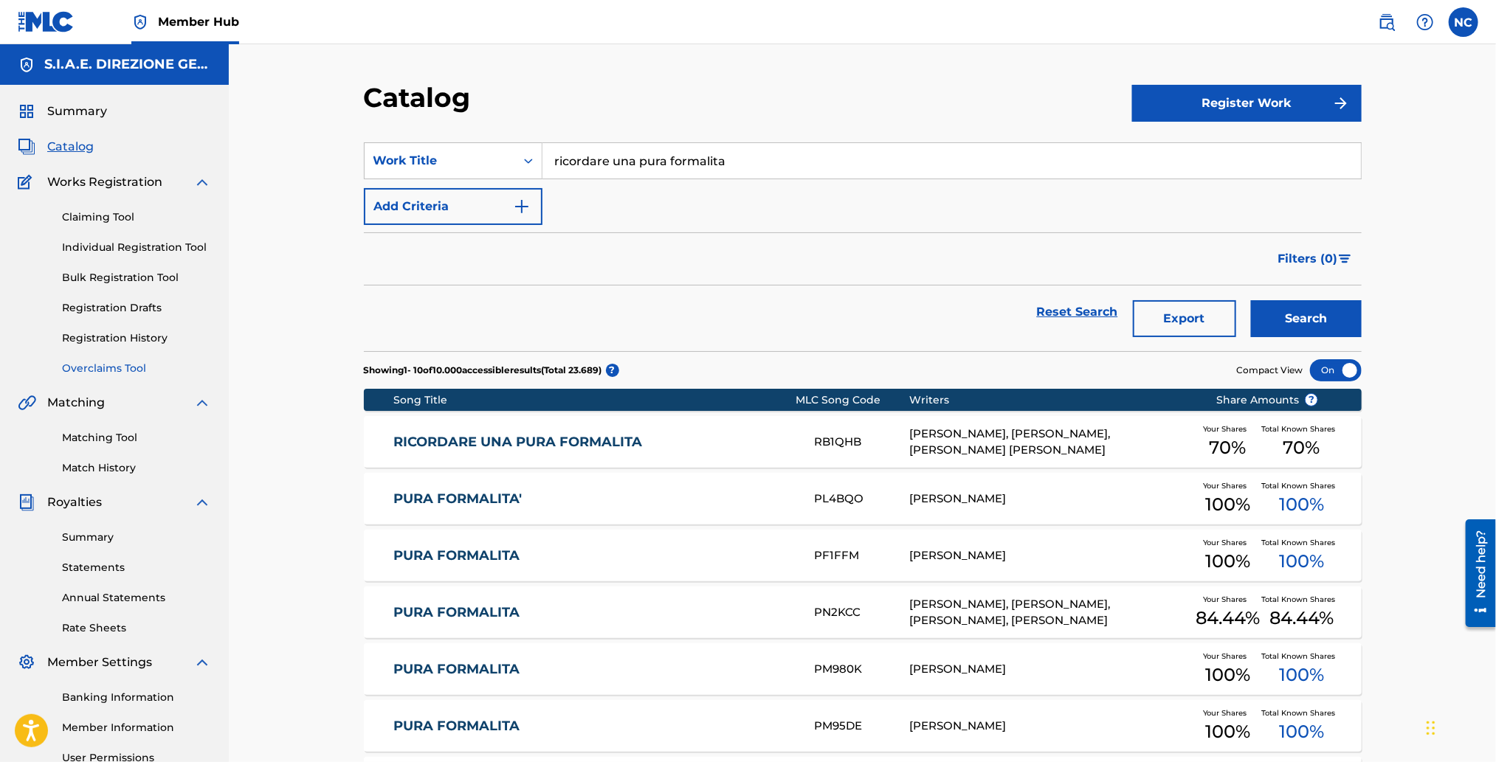
click at [135, 369] on link "Overclaims Tool" at bounding box center [136, 368] width 149 height 15
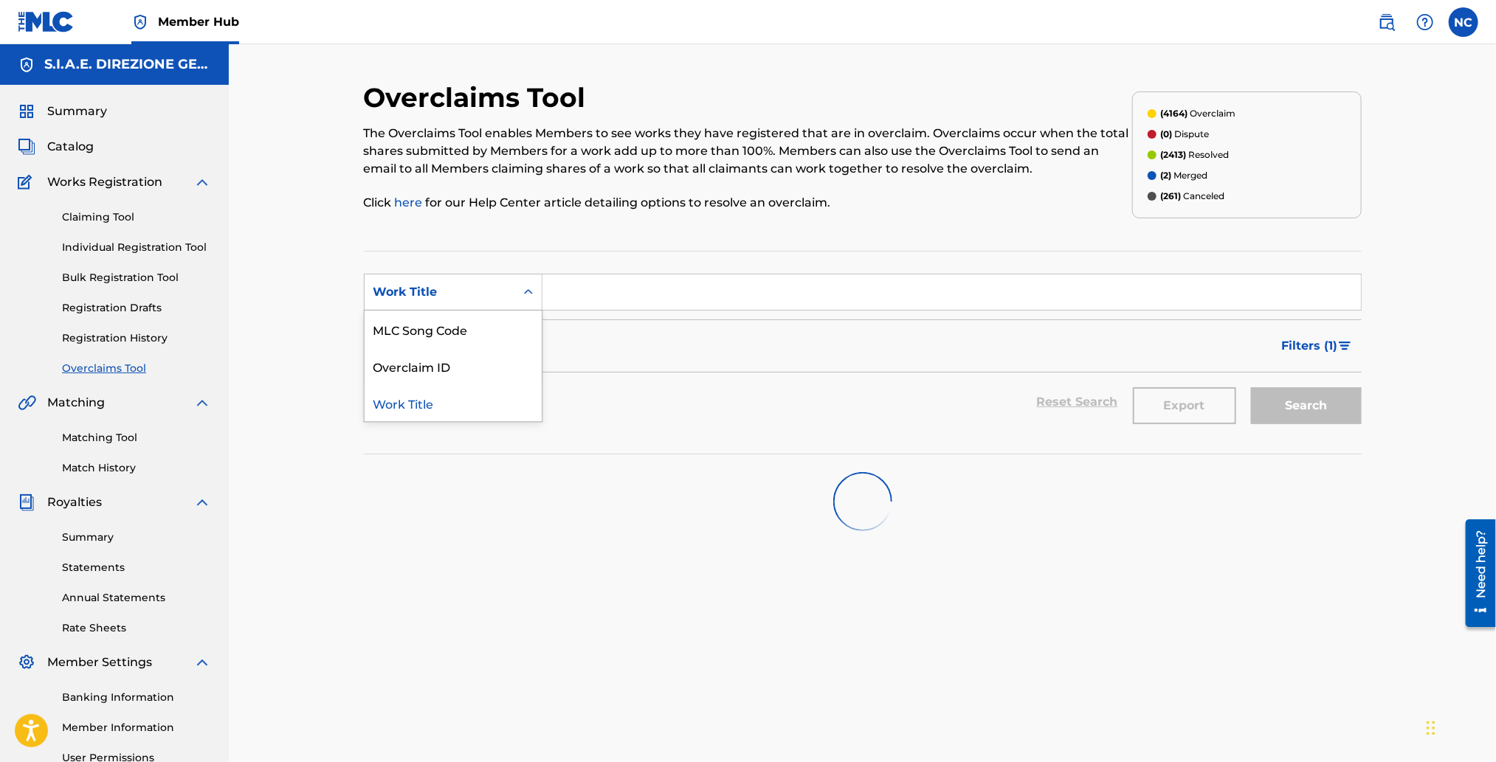
click at [496, 299] on div "Work Title" at bounding box center [439, 292] width 133 height 18
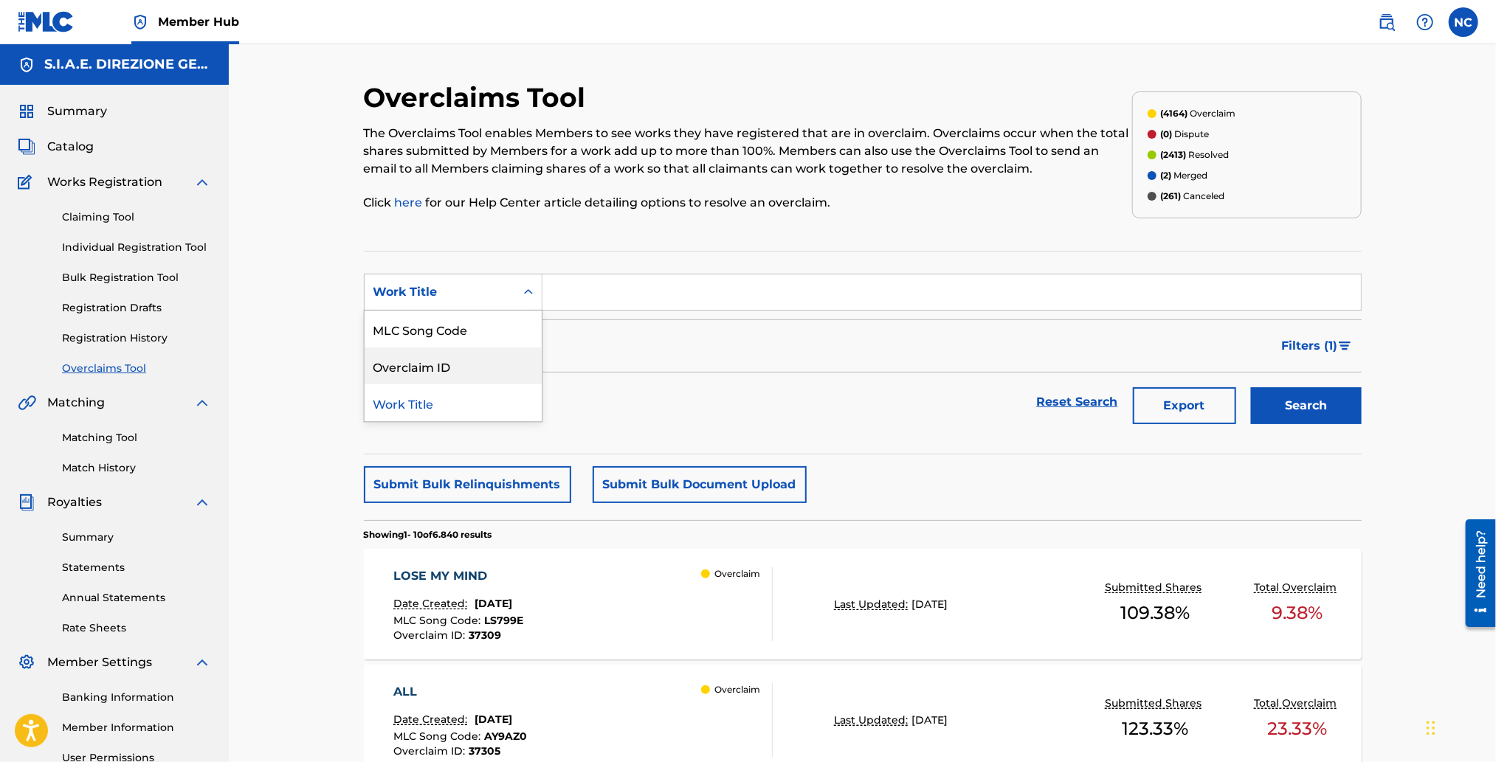
click at [483, 359] on div "Overclaim ID" at bounding box center [453, 366] width 177 height 37
click at [487, 292] on div "Overclaim ID" at bounding box center [439, 292] width 133 height 18
click at [588, 289] on input "Search Form" at bounding box center [951, 292] width 818 height 35
paste input "35726"
type input "35726"
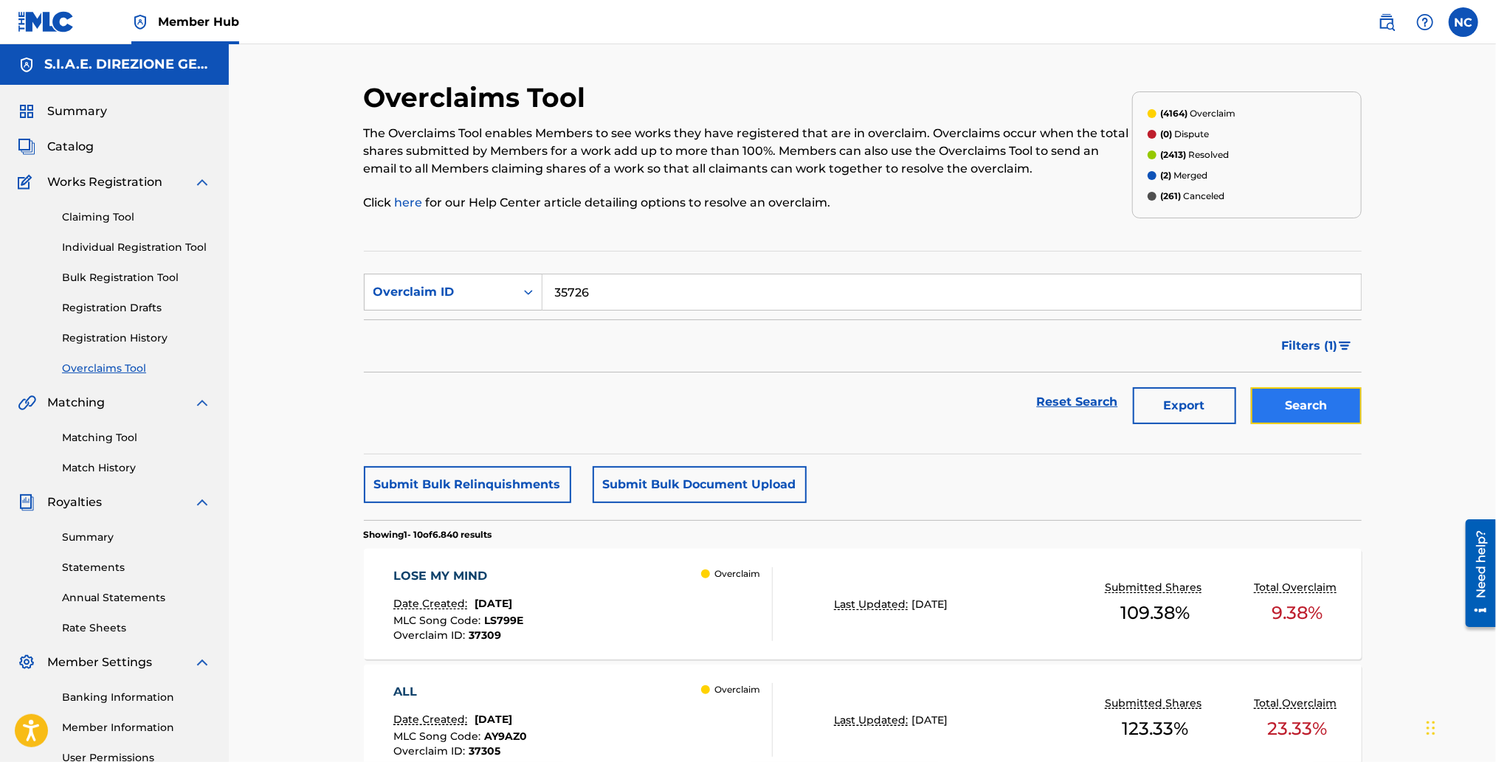
click at [1289, 391] on button "Search" at bounding box center [1306, 405] width 111 height 37
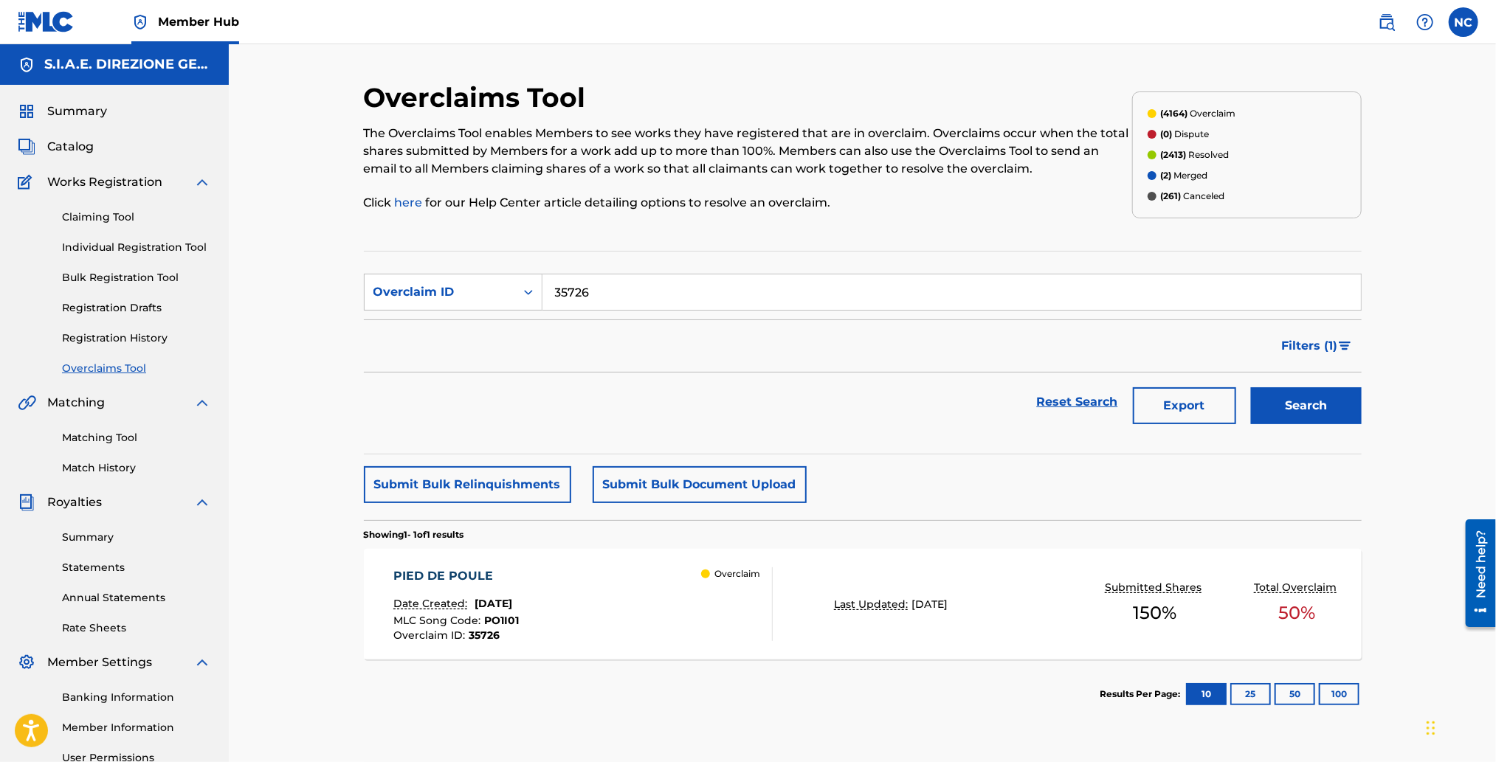
click at [519, 594] on div "PIED DE POULE Date Created: September 16, 2025 MLC Song Code : PO1I01 Overclaim…" at bounding box center [455, 605] width 125 height 74
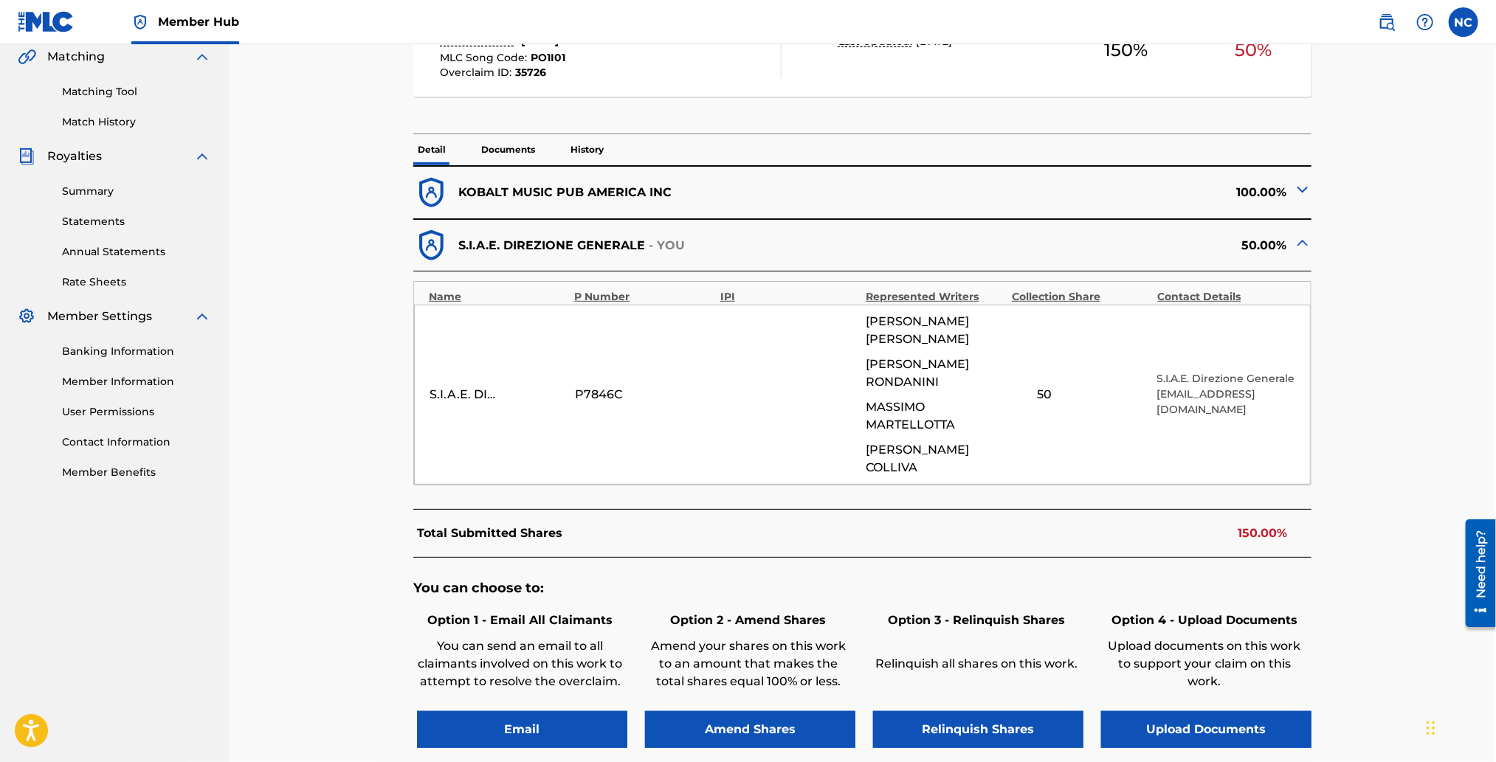
scroll to position [442, 0]
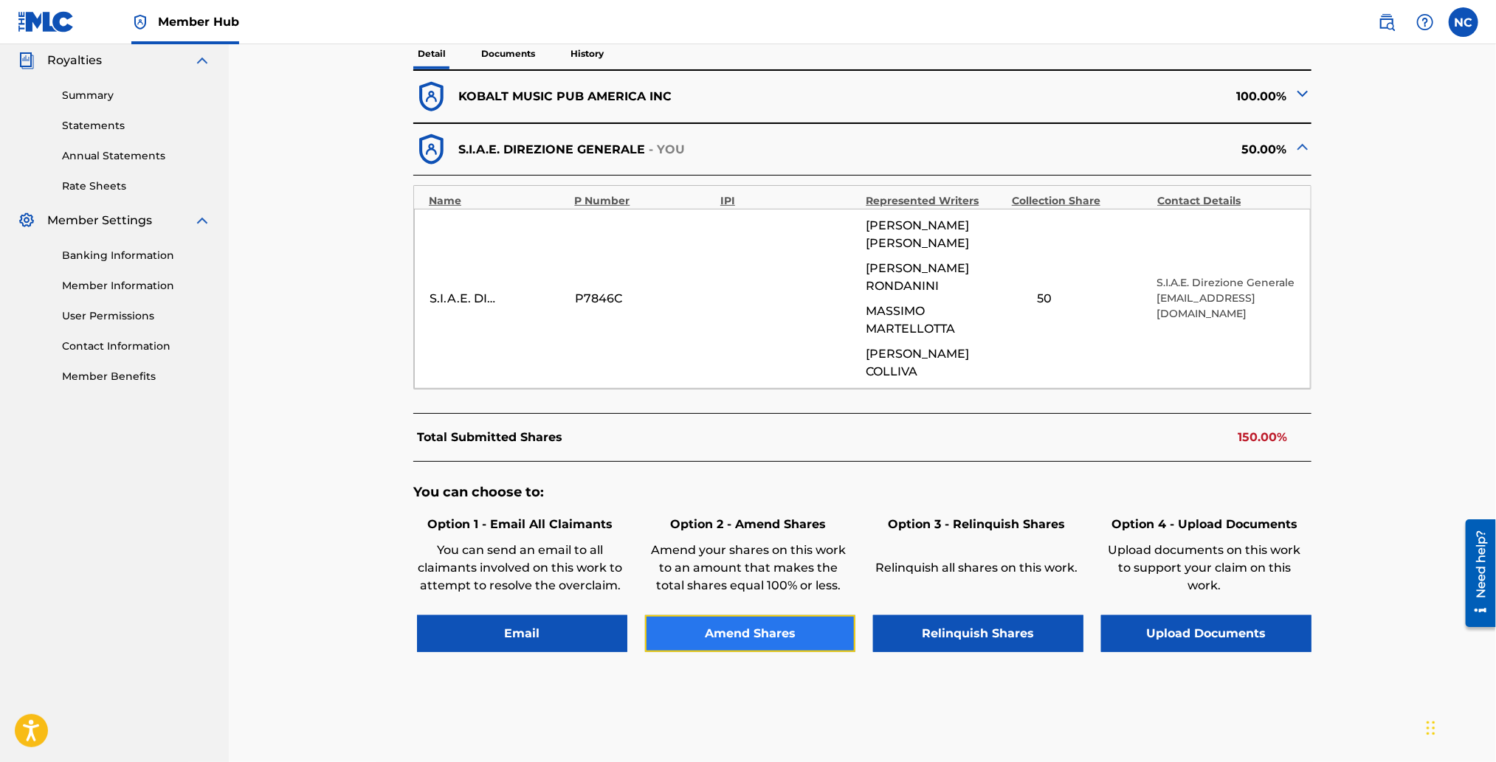
click at [734, 616] on button "Amend Shares" at bounding box center [750, 634] width 210 height 37
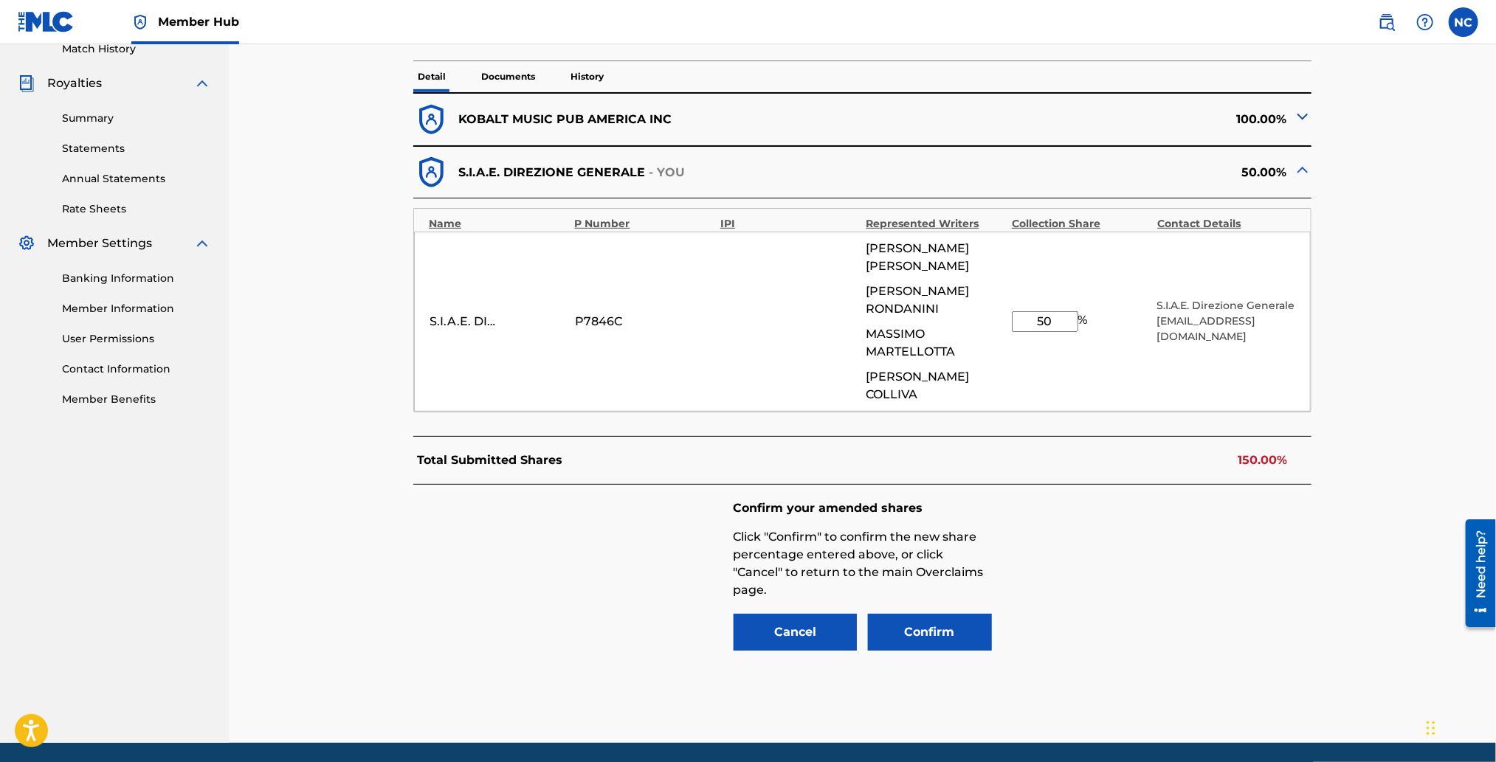
drag, startPoint x: 1063, startPoint y: 300, endPoint x: 948, endPoint y: 301, distance: 115.1
click at [948, 301] on div "S.I.A.E. DIREZIONE GENERALE P7846C ENRICO GABRIELLI FABIO RONDANINI MASSIMO MAR…" at bounding box center [862, 322] width 897 height 180
type input "0"
click at [1300, 120] on img at bounding box center [1303, 117] width 18 height 18
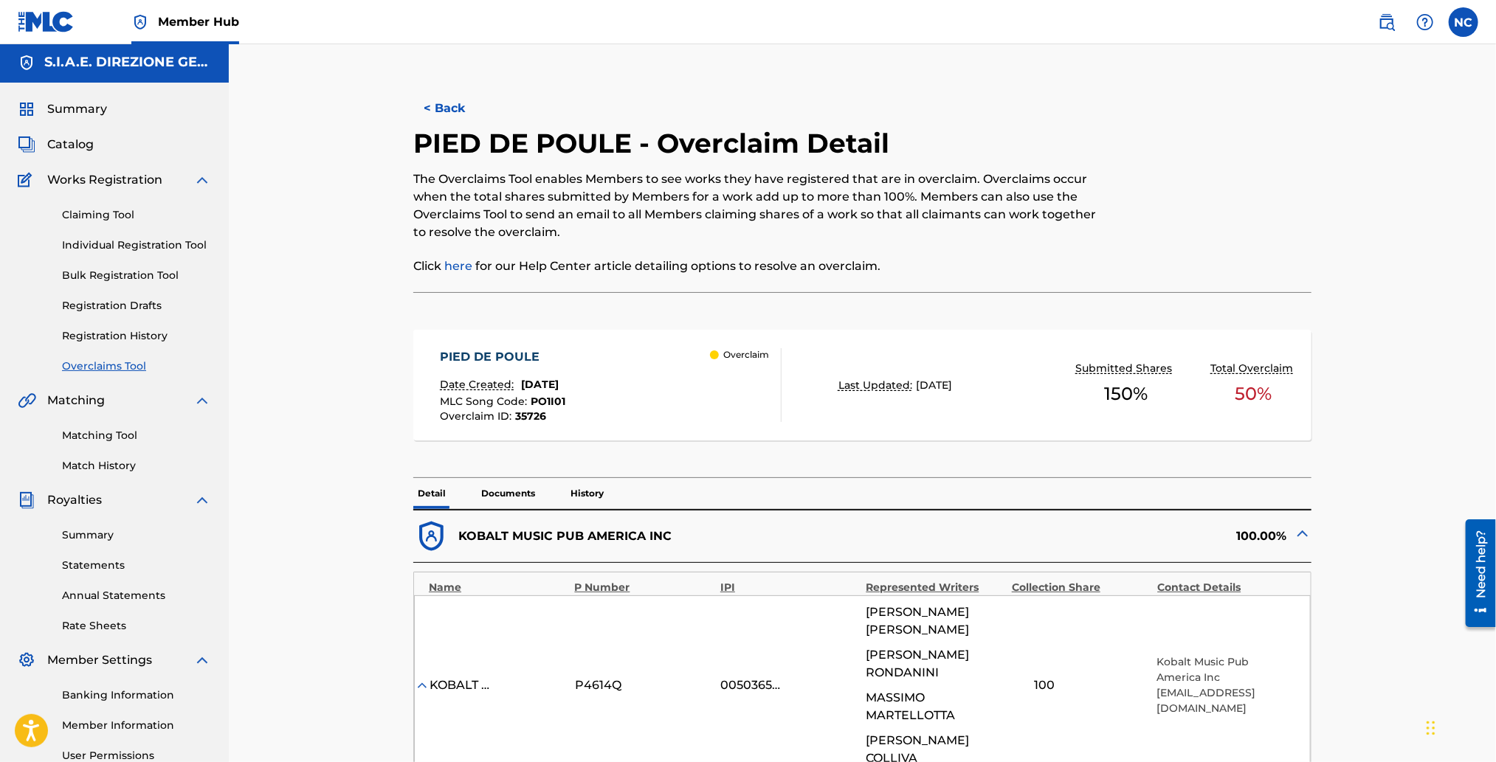
scroll to position [0, 0]
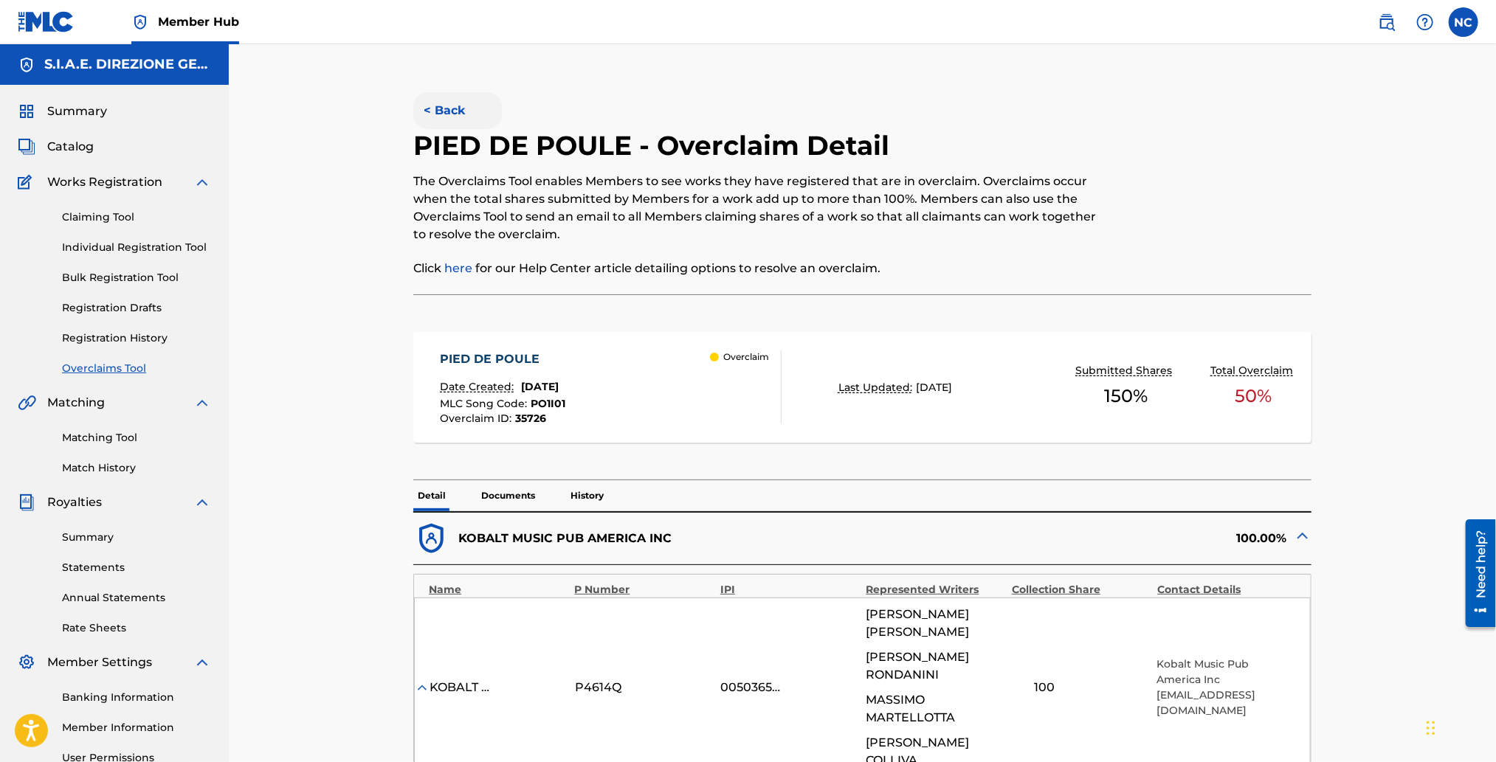
click at [430, 108] on button "< Back" at bounding box center [457, 110] width 89 height 37
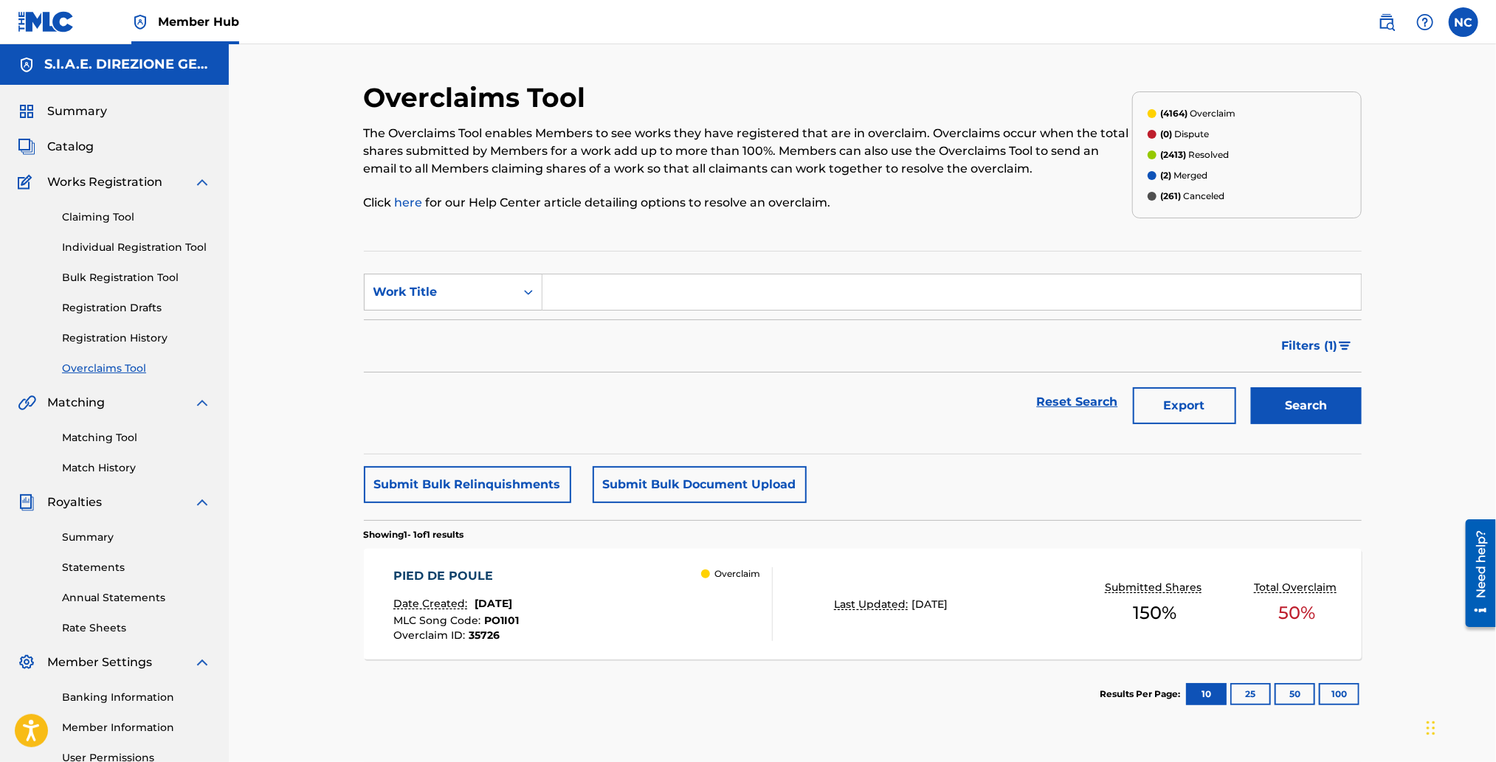
click at [584, 299] on input "Search Form" at bounding box center [951, 292] width 818 height 35
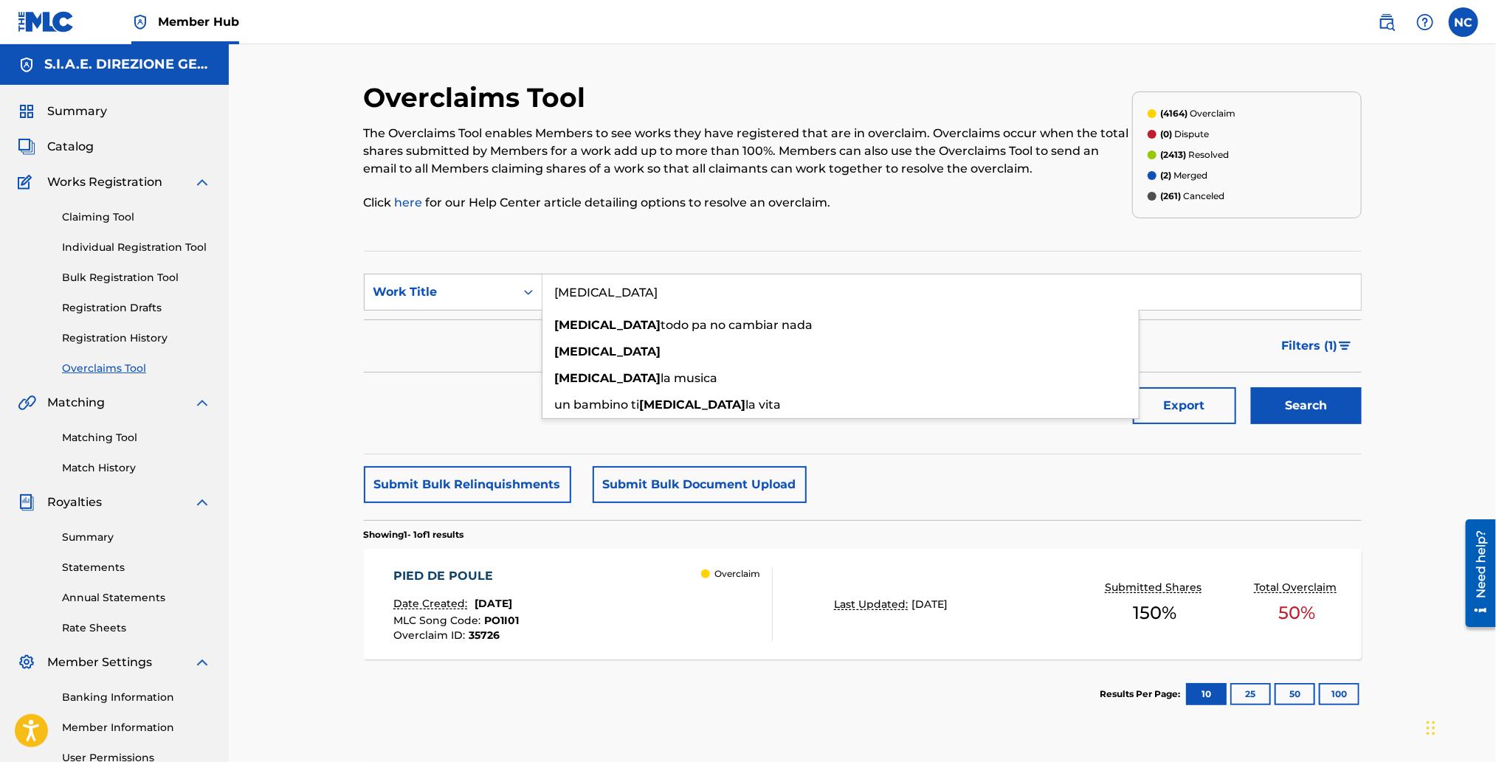
type input "cambia"
click at [1251, 387] on button "Search" at bounding box center [1306, 405] width 111 height 37
